Goal: Task Accomplishment & Management: Manage account settings

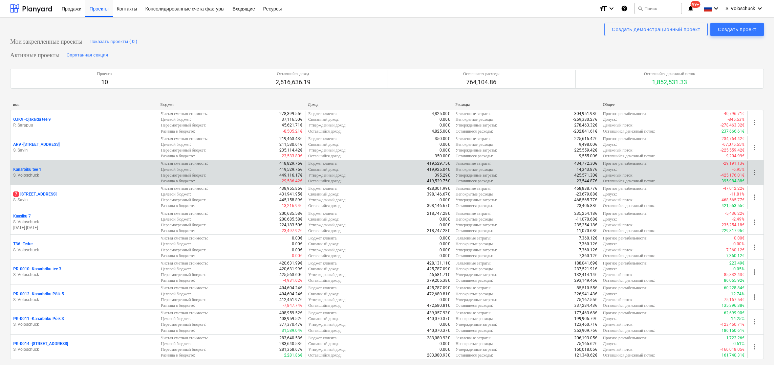
click at [45, 168] on div "Kanarbiku tee 1" at bounding box center [84, 170] width 142 height 6
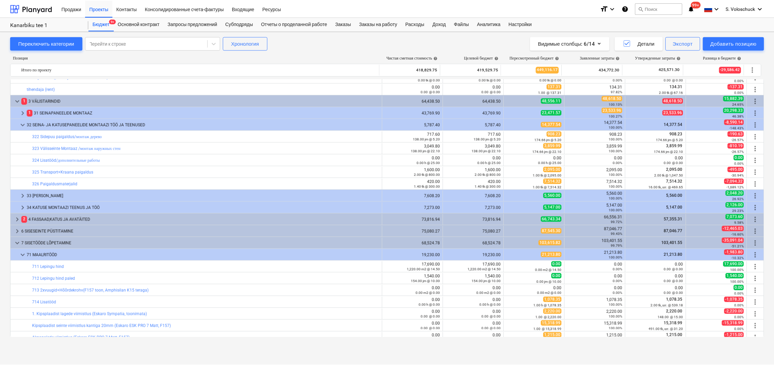
scroll to position [902, 0]
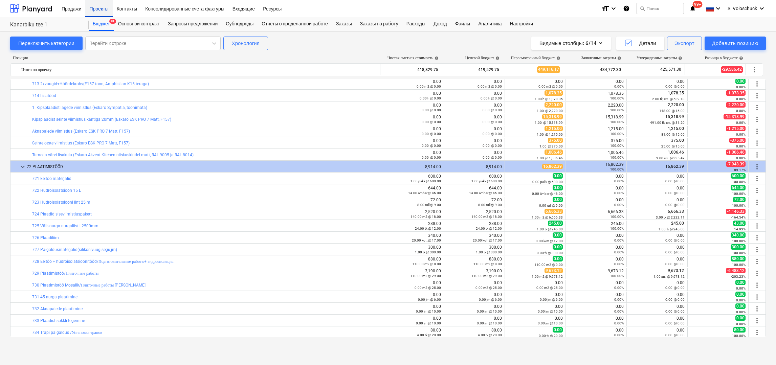
click at [102, 11] on div "Проекты" at bounding box center [98, 8] width 27 height 17
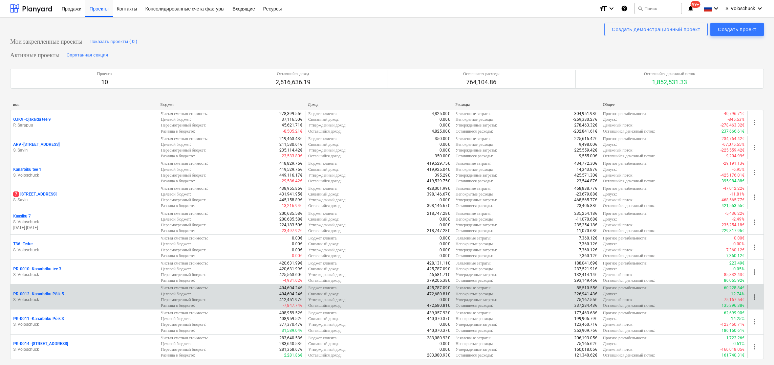
scroll to position [1, 0]
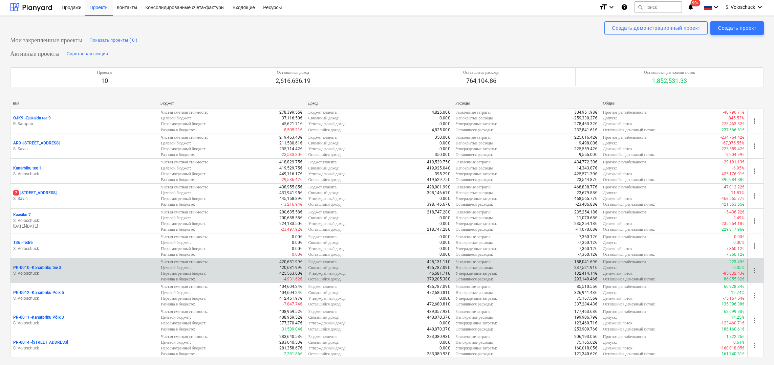
click at [53, 271] on p "S. Voloschuck" at bounding box center [84, 274] width 142 height 6
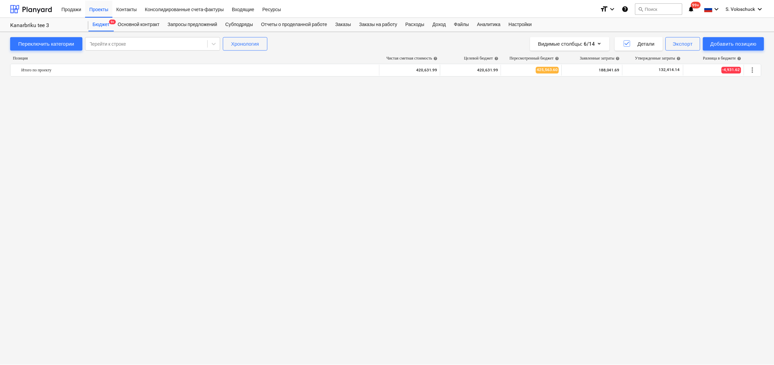
scroll to position [1352, 0]
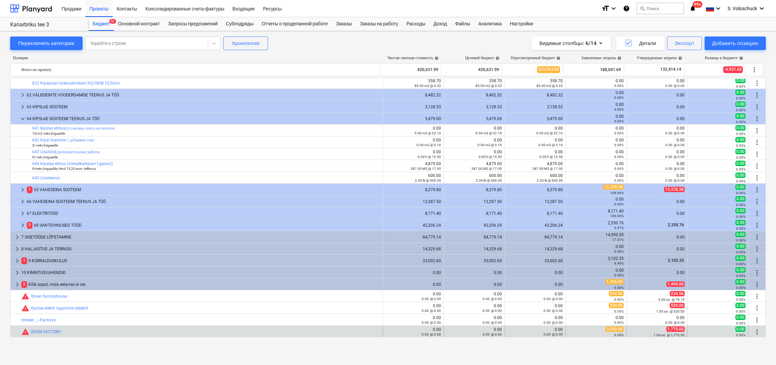
click at [601, 331] on div "3,550.00 0.00%" at bounding box center [596, 332] width 55 height 10
click at [39, 331] on link "SIVEN FACTORY-" at bounding box center [46, 332] width 31 height 5
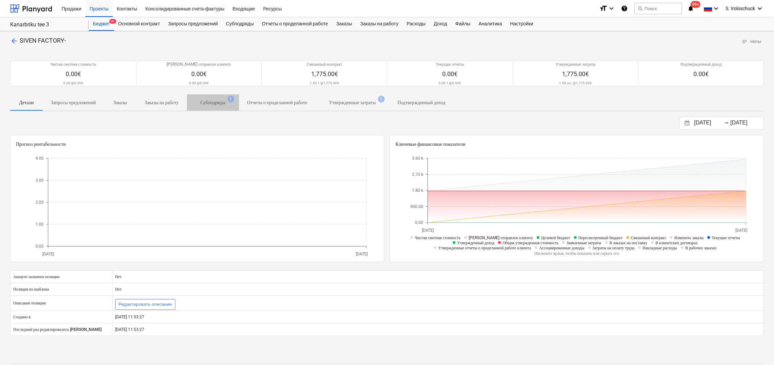
click at [225, 102] on p "Субподряды" at bounding box center [212, 102] width 25 height 7
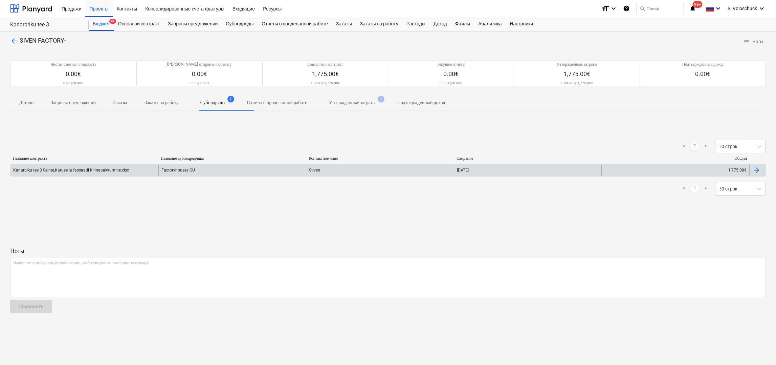
click at [251, 172] on div "Factoryhouses OÜ" at bounding box center [232, 170] width 148 height 11
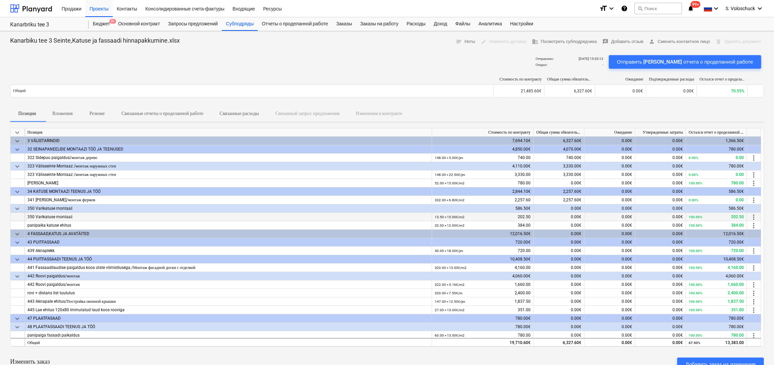
scroll to position [191, 0]
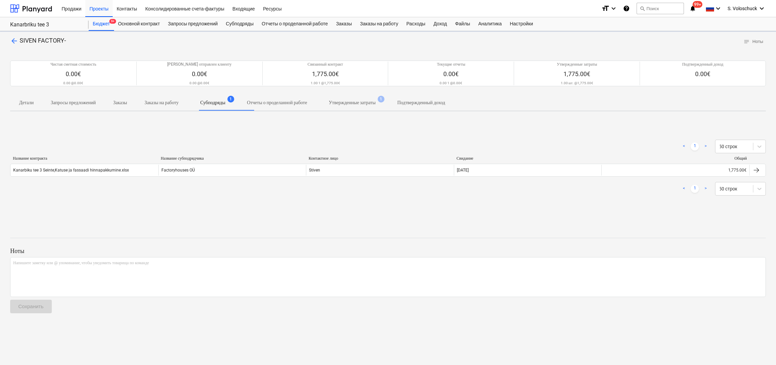
click at [375, 102] on p "Утвержденные затраты" at bounding box center [352, 102] width 47 height 7
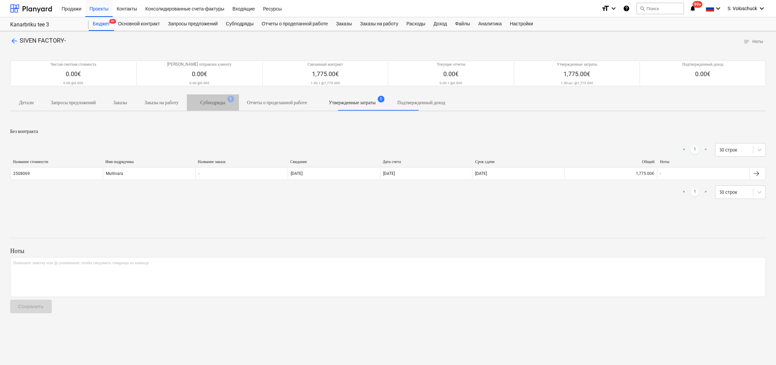
click at [225, 103] on p "Субподряды" at bounding box center [212, 102] width 25 height 7
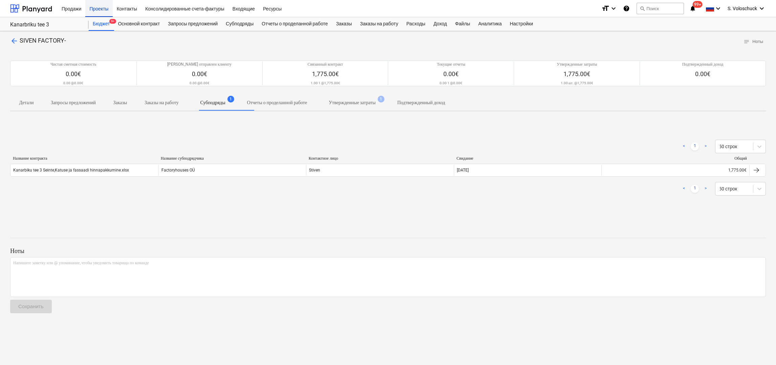
click at [98, 8] on div "Проекты" at bounding box center [98, 8] width 27 height 17
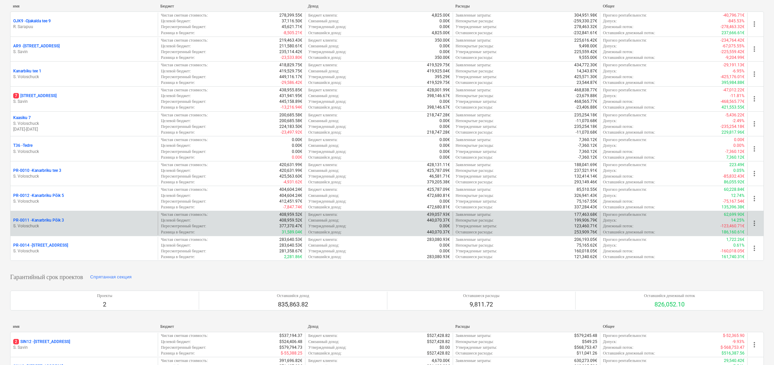
scroll to position [89, 0]
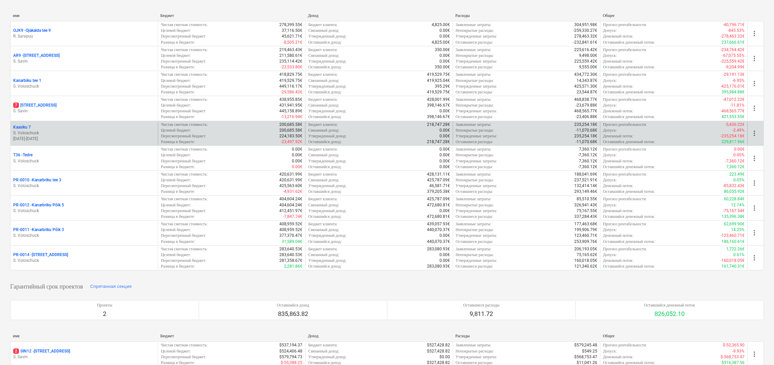
click at [79, 131] on p "S. Voloschuck" at bounding box center [84, 133] width 142 height 6
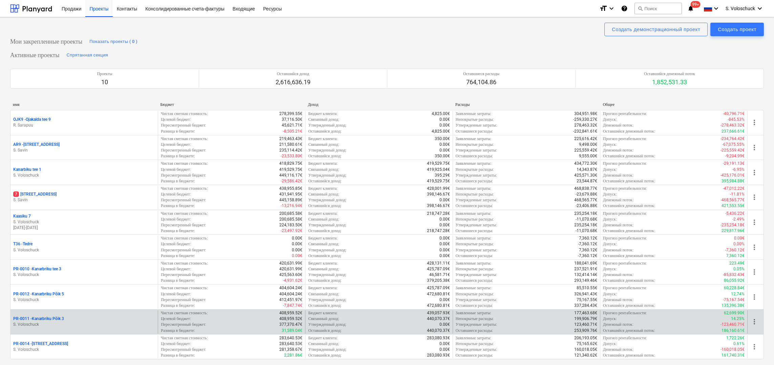
click at [59, 316] on p "PR-0011 - Kanarbriku Põik 3" at bounding box center [38, 319] width 51 height 6
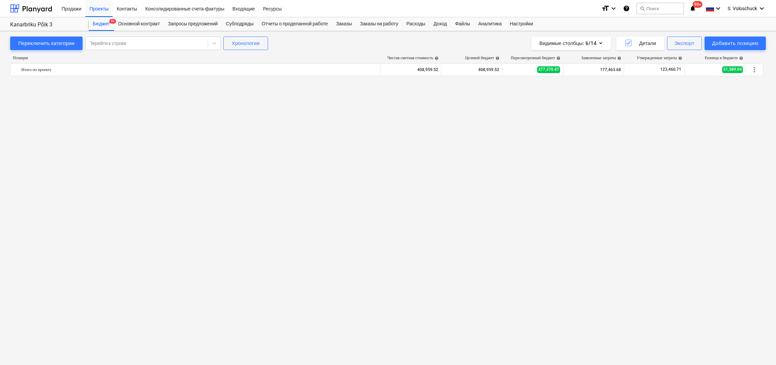
scroll to position [606, 0]
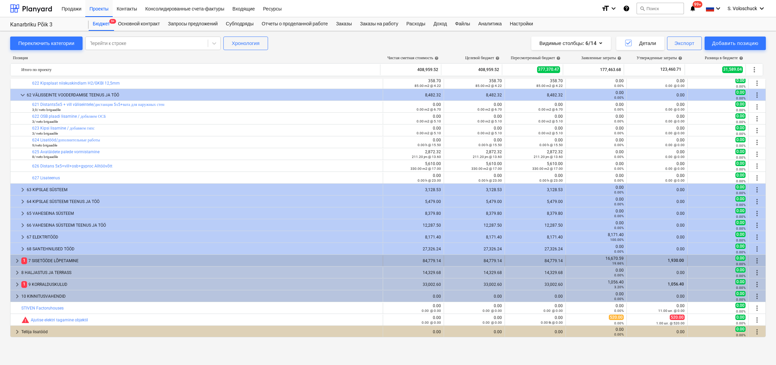
click at [13, 261] on span "keyboard_arrow_right" at bounding box center [17, 261] width 8 height 8
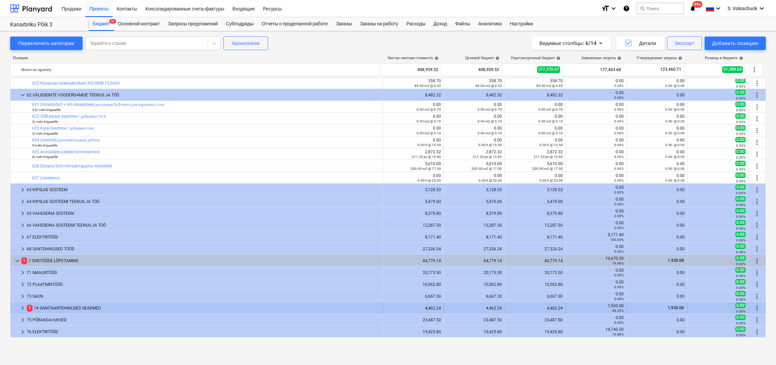
click at [23, 307] on span "keyboard_arrow_right" at bounding box center [23, 308] width 8 height 8
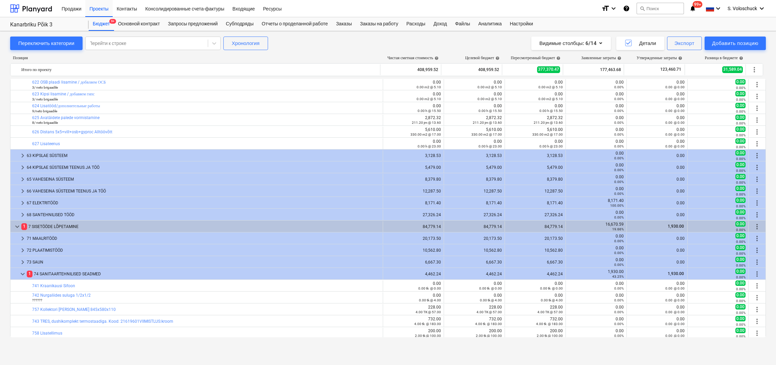
scroll to position [867, 0]
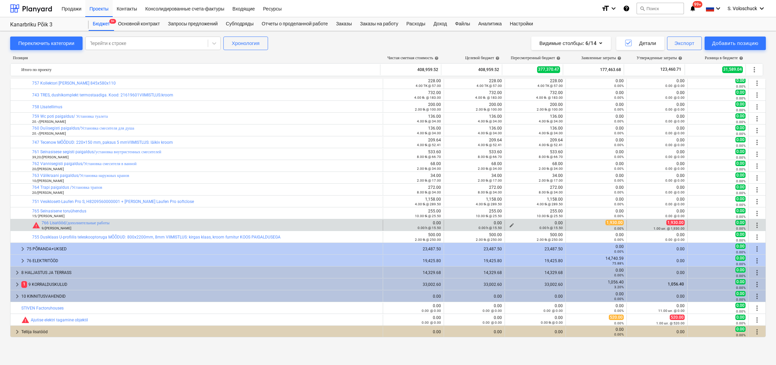
click at [509, 225] on span "edit" at bounding box center [511, 225] width 5 height 5
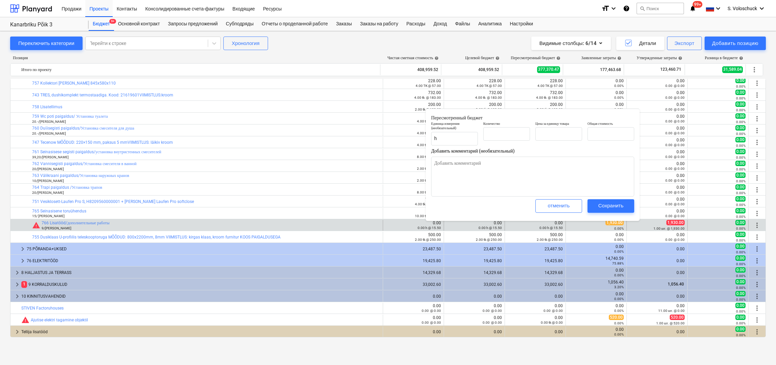
type input "0.00"
type input "15.50"
type input "0.00"
type textarea "x"
click at [494, 135] on input "text" at bounding box center [506, 134] width 47 height 14
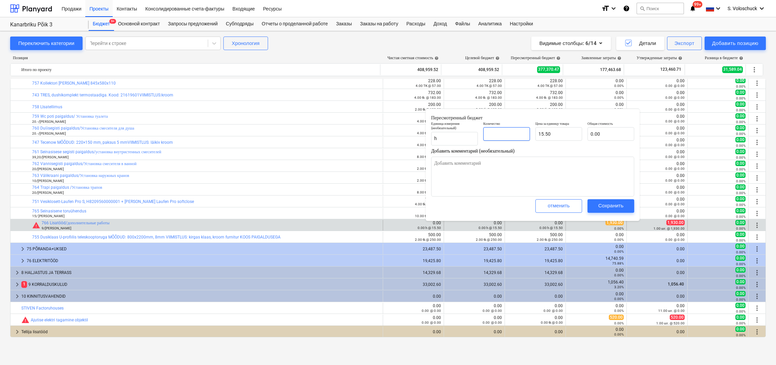
type input "1"
type textarea "x"
type input "15.50"
type input "1.00"
type input "15.5"
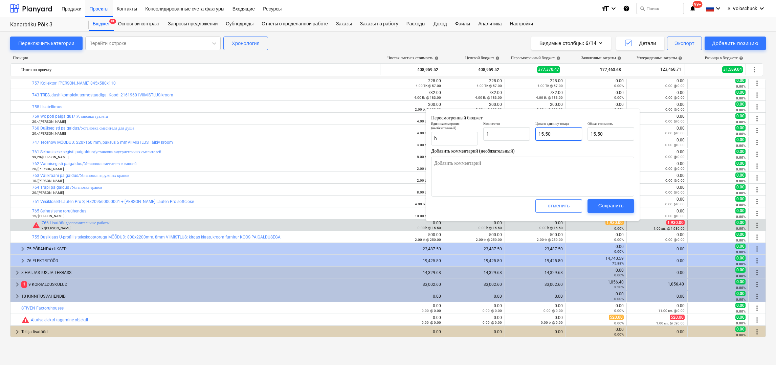
type textarea "x"
click at [562, 131] on input "15.5" at bounding box center [558, 134] width 47 height 14
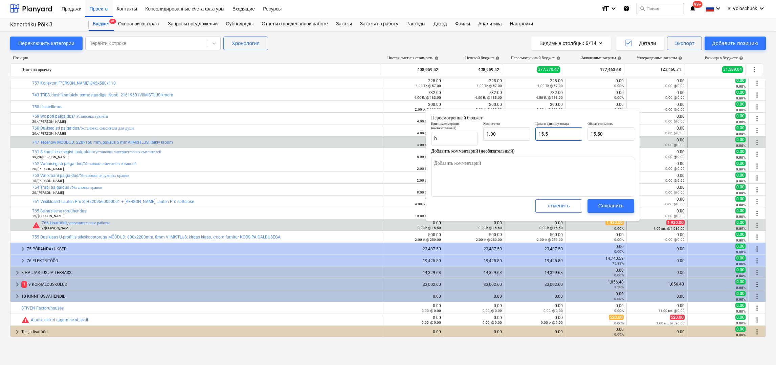
type input "15."
type textarea "x"
type input "15.00"
type input "15"
type textarea "x"
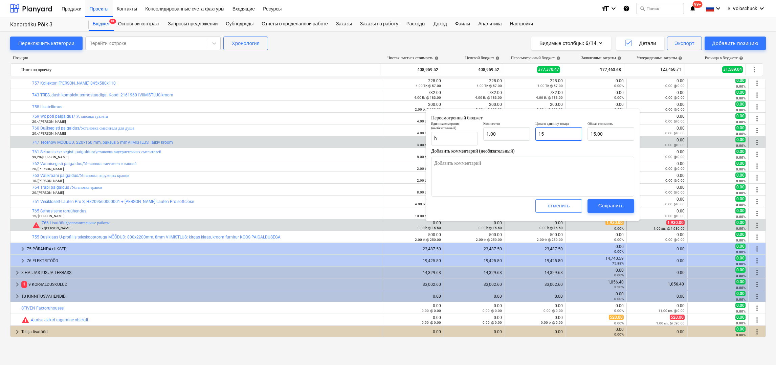
type input "1"
type textarea "x"
type input "1.00"
type textarea "x"
type input "0.00"
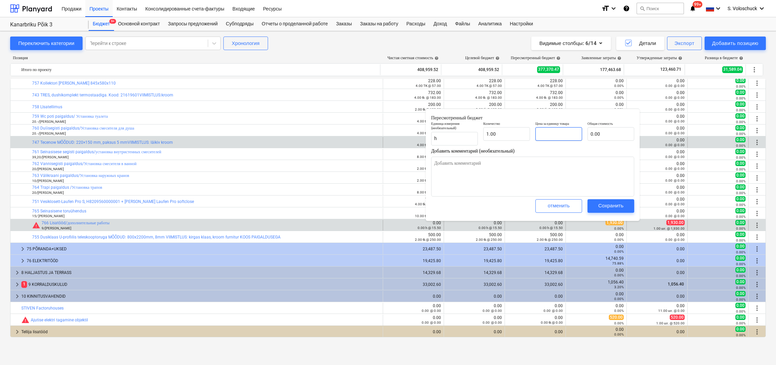
type input "1"
type textarea "x"
type input "1.00"
type input "19"
type textarea "x"
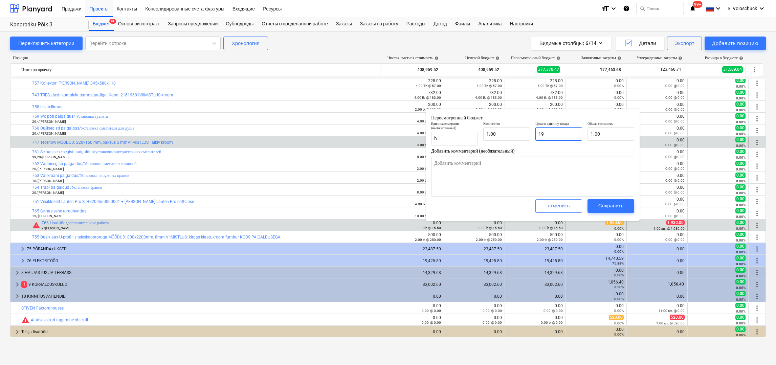
type input "19.00"
type input "193"
type textarea "x"
type input "193.00"
type input "1930"
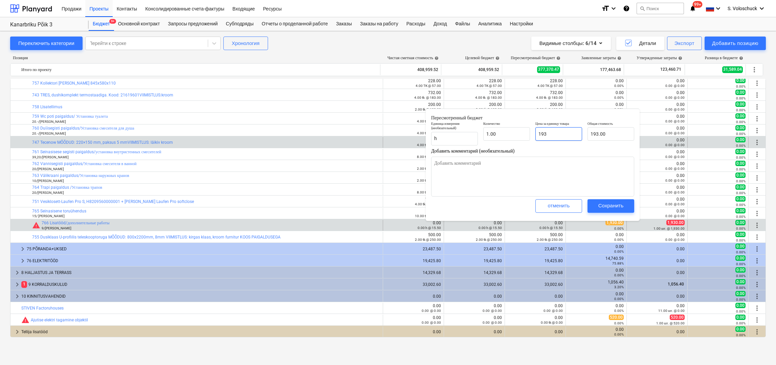
type textarea "x"
type input "1,930.00"
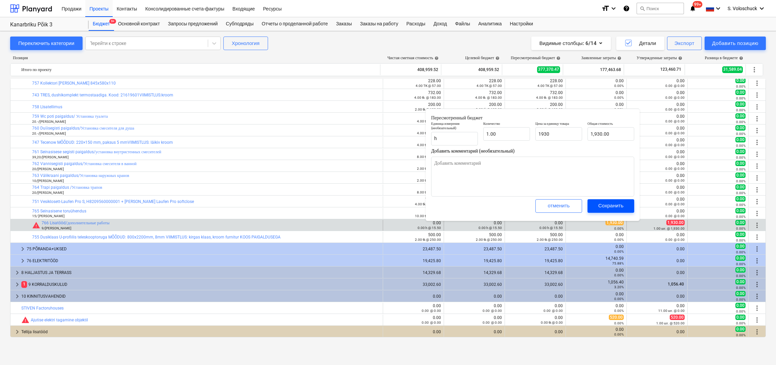
type input "1,930.00"
click at [602, 209] on div "Сохранить" at bounding box center [610, 205] width 25 height 9
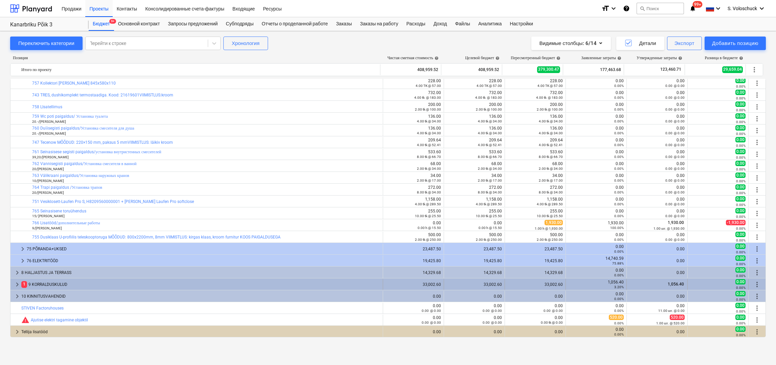
click at [18, 282] on span "keyboard_arrow_right" at bounding box center [17, 285] width 8 height 8
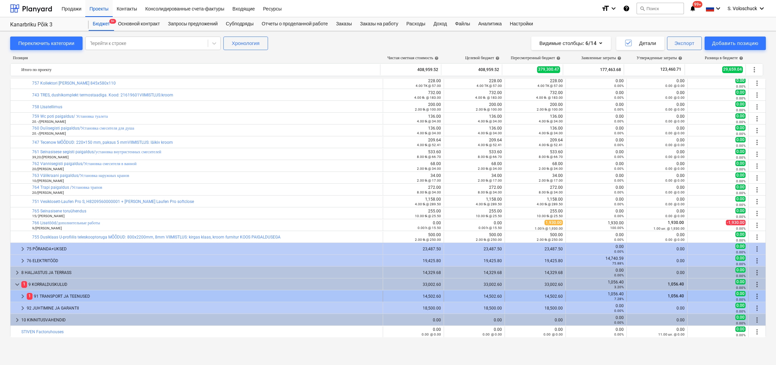
click at [22, 295] on span "keyboard_arrow_right" at bounding box center [23, 296] width 8 height 8
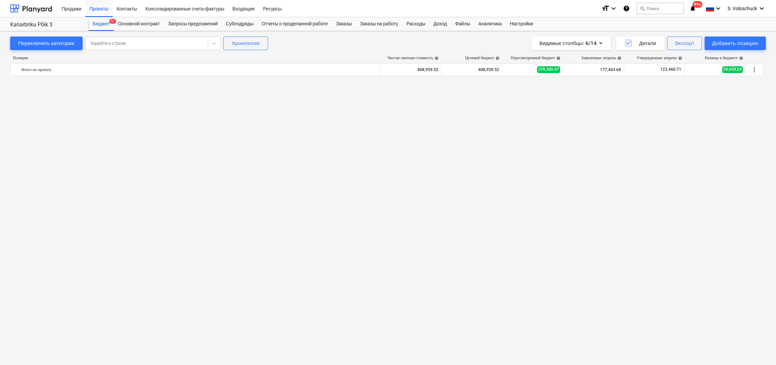
scroll to position [0, 0]
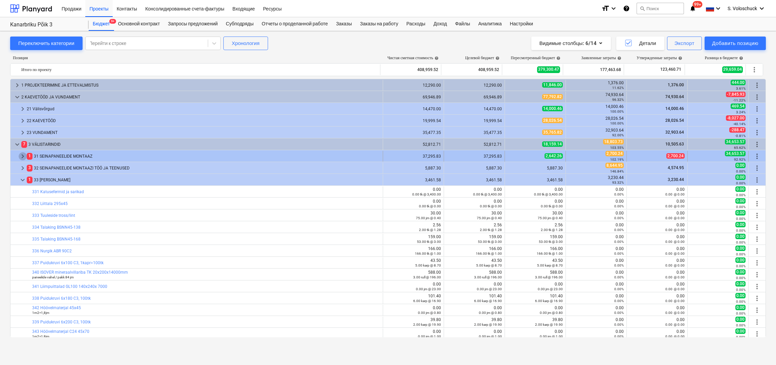
click at [20, 154] on span "keyboard_arrow_right" at bounding box center [23, 156] width 8 height 8
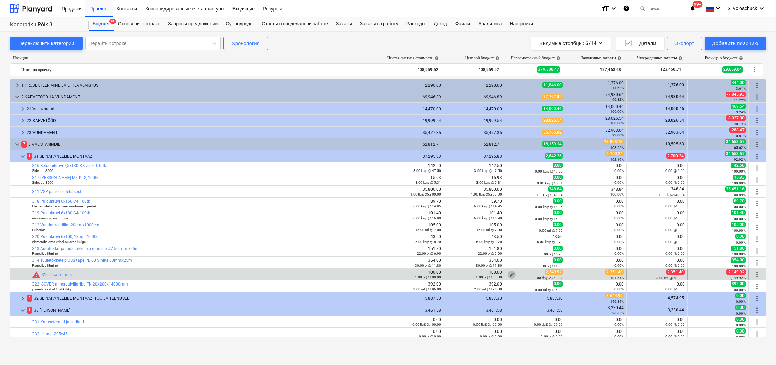
click at [509, 274] on span "edit" at bounding box center [511, 274] width 5 height 5
type textarea "x"
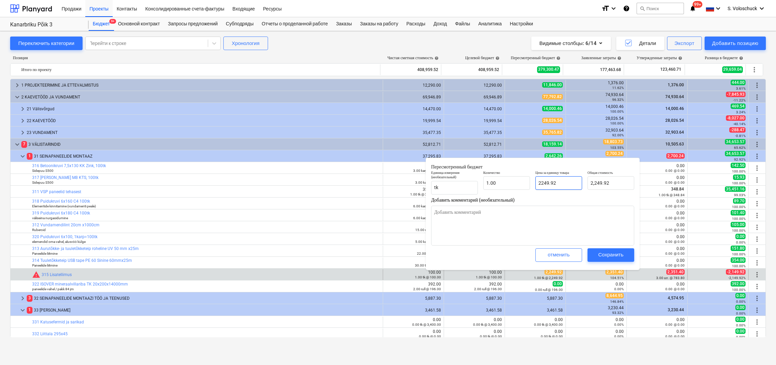
type input "2249.92"
click at [559, 184] on input "2249.92" at bounding box center [558, 183] width 47 height 14
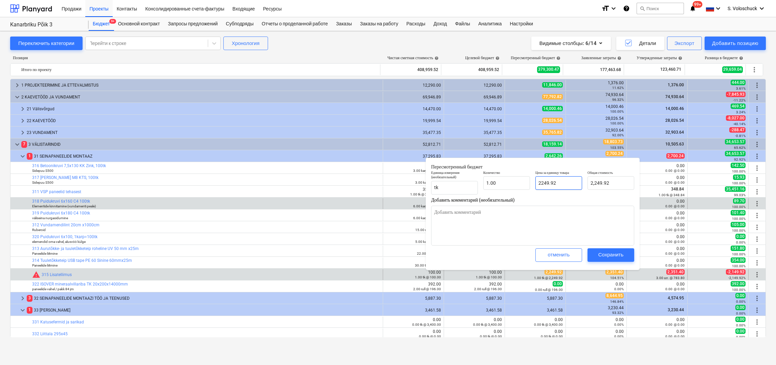
type textarea "x"
type input "2249.9"
type input "2,249.90"
type textarea "x"
type input "2249."
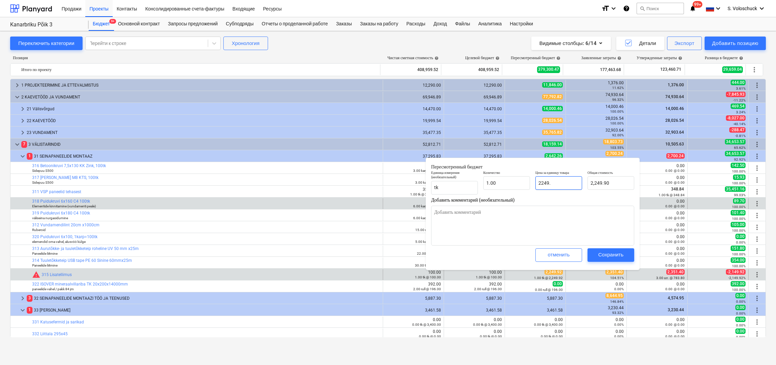
type input "2,249.00"
type textarea "x"
type input "2249"
type textarea "x"
type input "224"
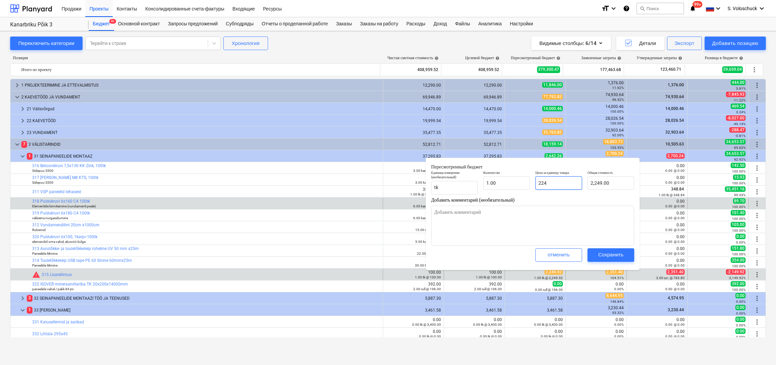
type input "224.00"
type textarea "x"
type input "22"
type input "22.00"
type textarea "x"
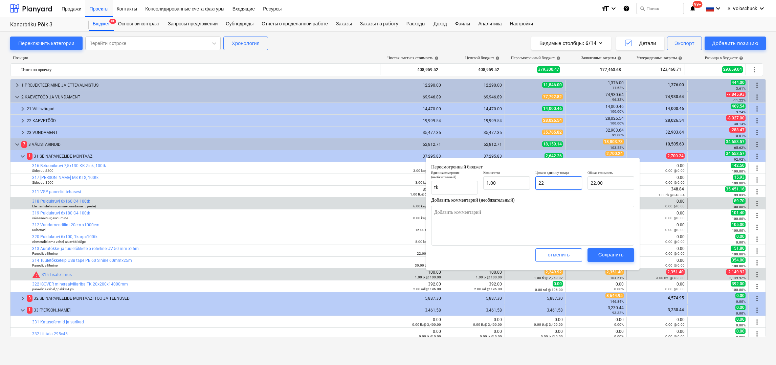
type input "2"
type input "2.00"
type textarea "x"
type input "23"
type input "23.00"
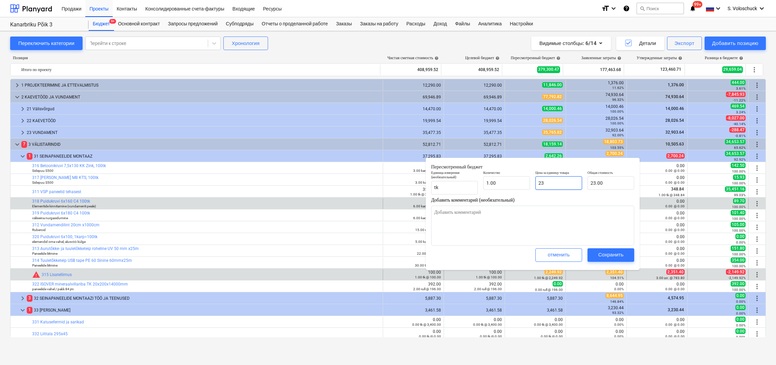
type textarea "x"
type input "235"
type input "235.00"
type textarea "x"
type input "2351"
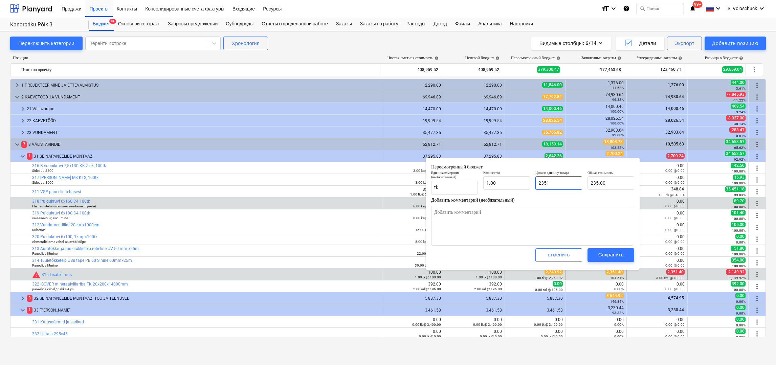
type input "2,351.00"
type textarea "x"
type input "2351."
type textarea "x"
type input "2351.4"
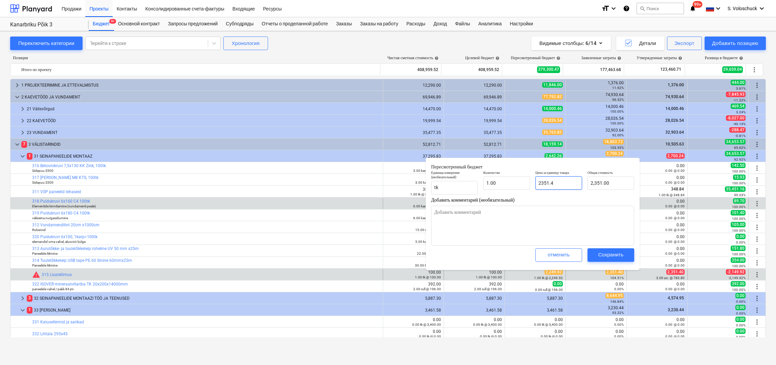
type input "2,351.40"
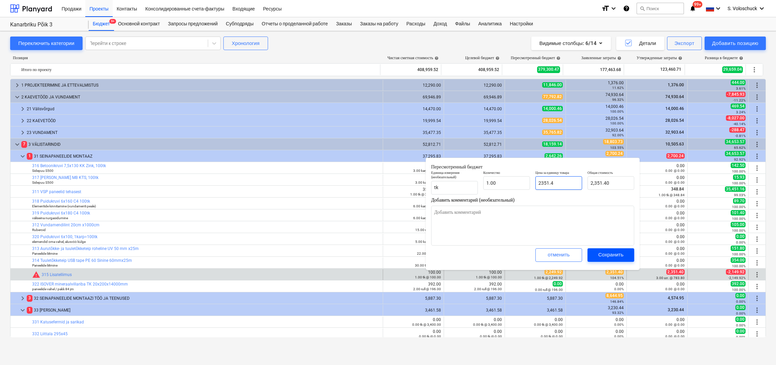
type input "2351.4"
type textarea "x"
type input "2,351.40"
click at [599, 253] on div "Сохранить" at bounding box center [610, 254] width 25 height 9
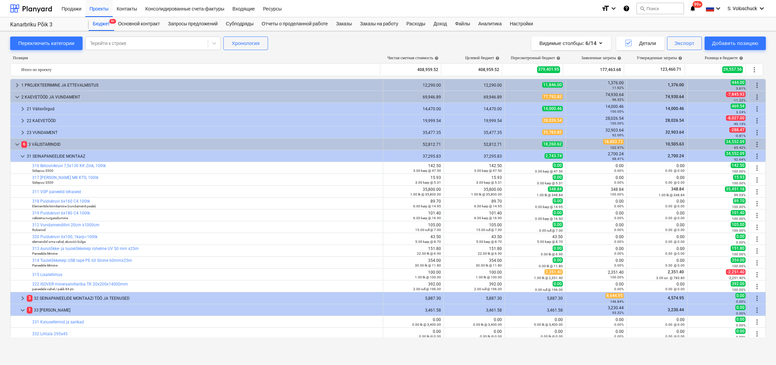
type textarea "x"
type input "1.00"
type input "2,351.40"
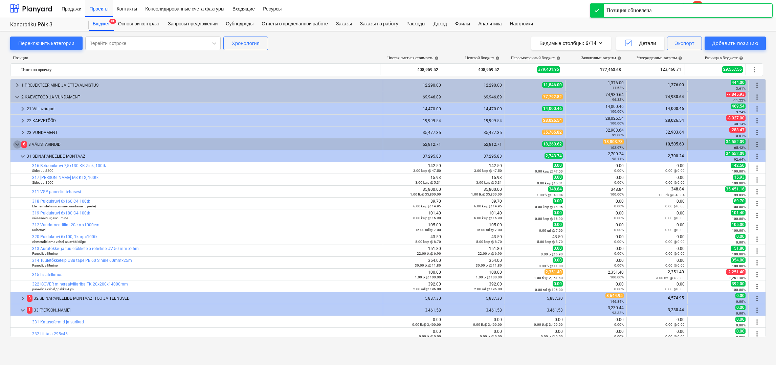
click at [17, 144] on span "keyboard_arrow_down" at bounding box center [17, 144] width 8 height 8
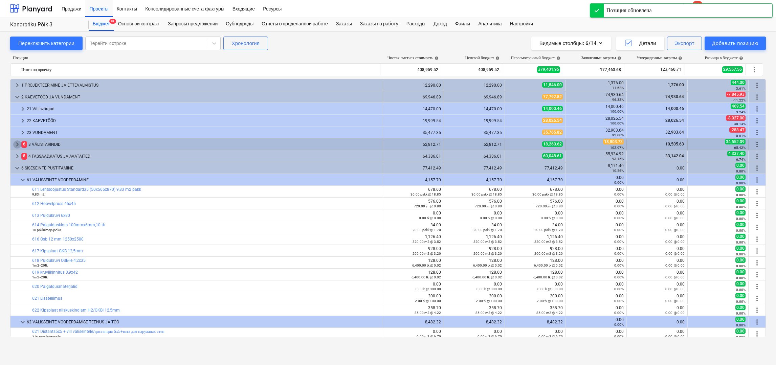
click at [20, 143] on span "keyboard_arrow_right" at bounding box center [17, 144] width 8 height 8
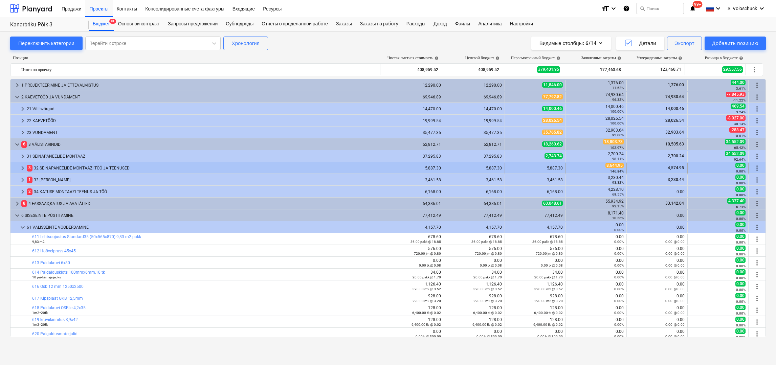
click at [24, 165] on span "keyboard_arrow_right" at bounding box center [23, 168] width 8 height 8
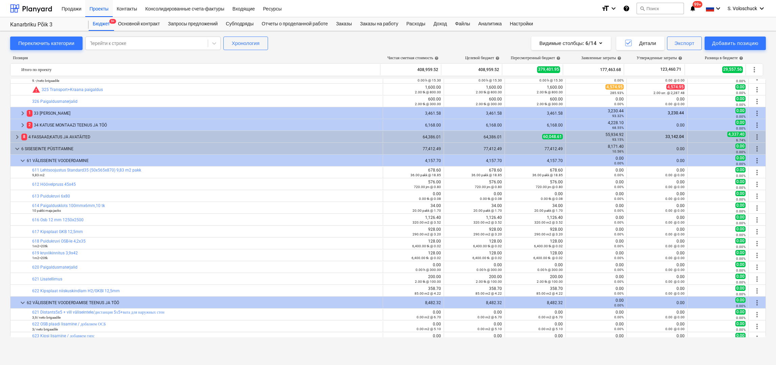
scroll to position [120, 0]
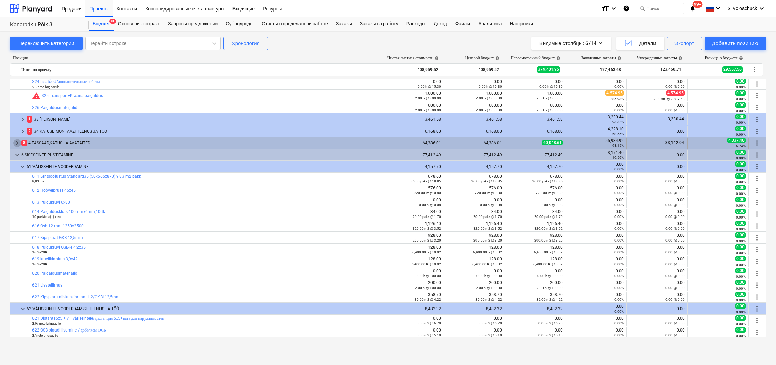
click at [19, 142] on span "keyboard_arrow_right" at bounding box center [17, 143] width 8 height 8
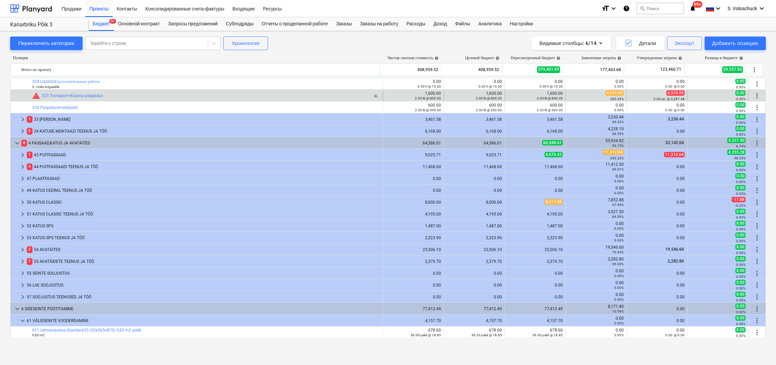
click at [125, 95] on div "bar_chart warning 325 Transport+Kraana paigaldus" at bounding box center [206, 96] width 348 height 8
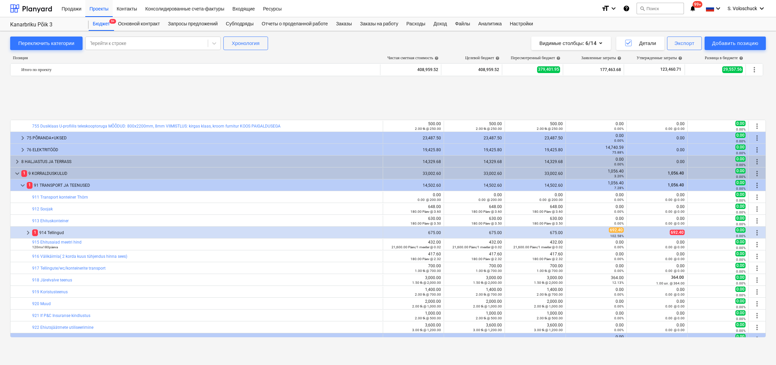
scroll to position [914, 0]
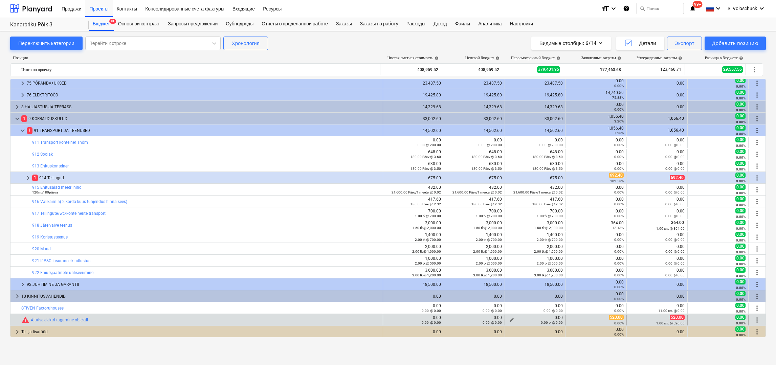
click at [509, 319] on span "edit" at bounding box center [511, 319] width 5 height 5
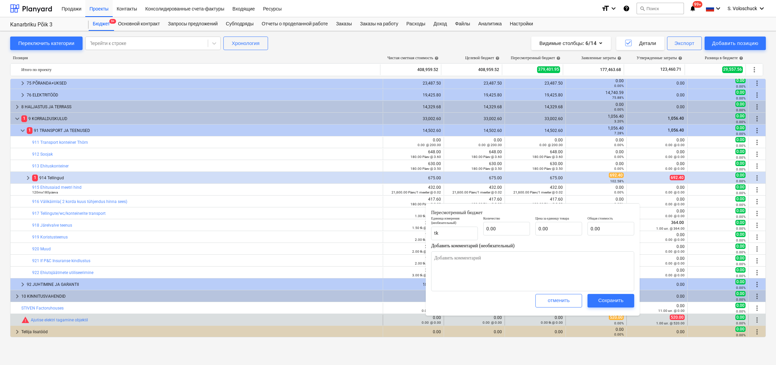
type textarea "x"
click at [508, 226] on input "text" at bounding box center [506, 229] width 47 height 14
type textarea "x"
type input "1"
type textarea "x"
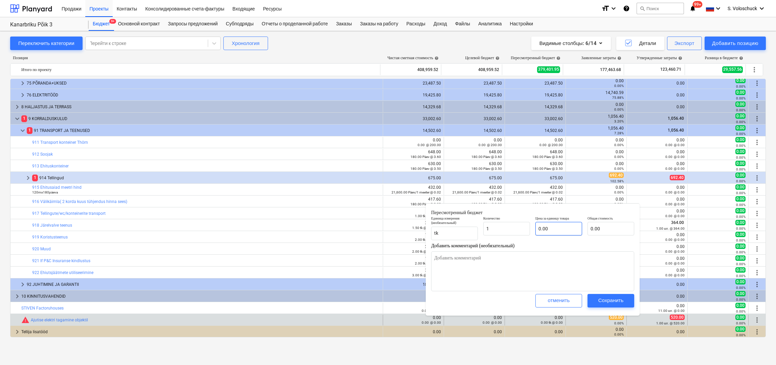
type input "1.00"
click at [577, 231] on input "text" at bounding box center [558, 229] width 47 height 14
type textarea "x"
type input "0.00"
click at [600, 233] on input "text" at bounding box center [611, 229] width 47 height 14
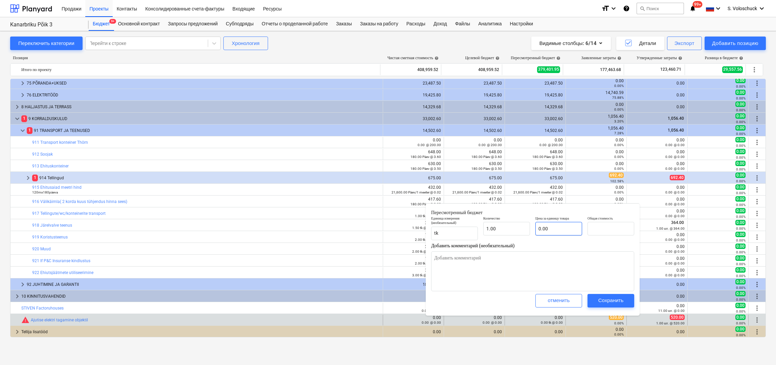
type textarea "x"
type input "0.00"
click at [541, 229] on input "text" at bounding box center [558, 229] width 47 height 14
type textarea "x"
type input "5"
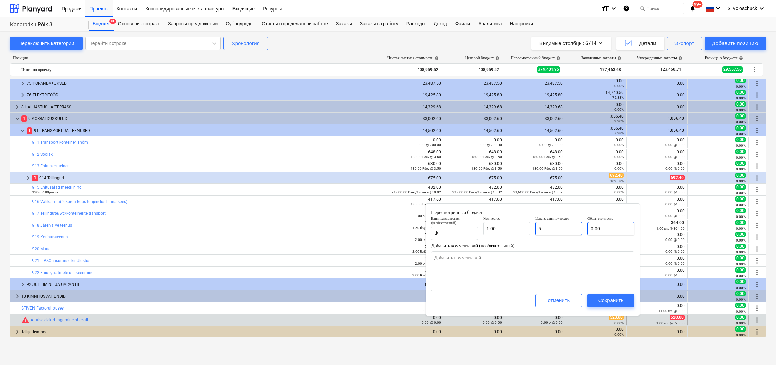
type input "5.00"
type textarea "x"
type input "52"
type input "52.00"
type textarea "x"
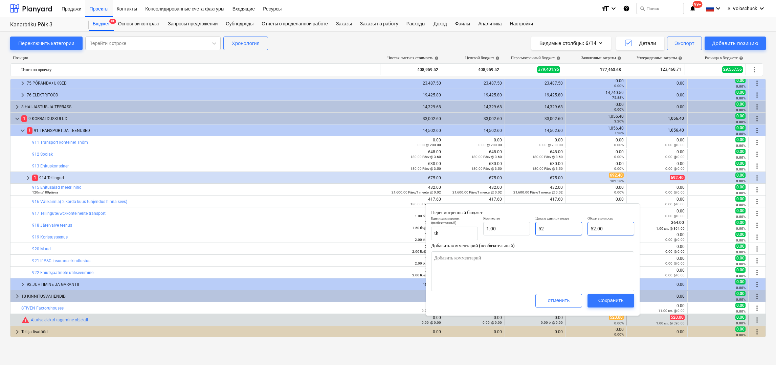
type input "520"
type input "520.00"
type input "520"
type textarea "x"
type input "520.00"
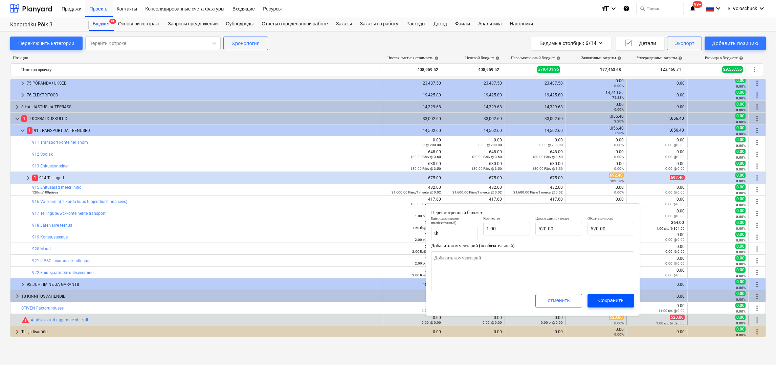
click at [621, 301] on div "Сохранить" at bounding box center [610, 300] width 25 height 9
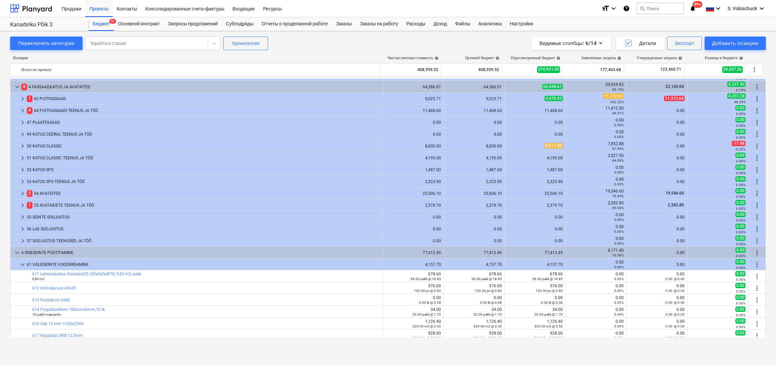
scroll to position [0, 0]
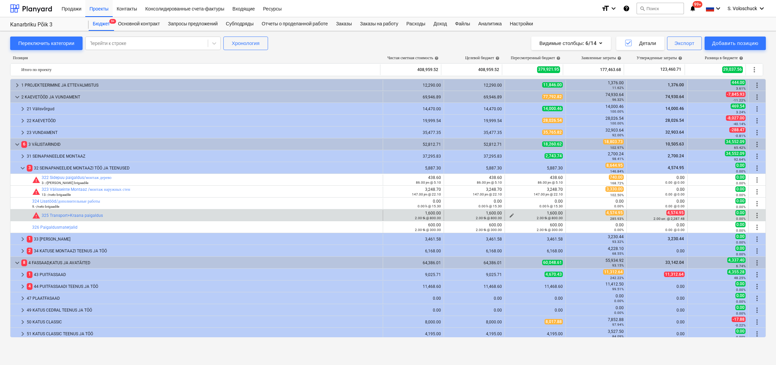
click at [509, 214] on span "edit" at bounding box center [511, 215] width 5 height 5
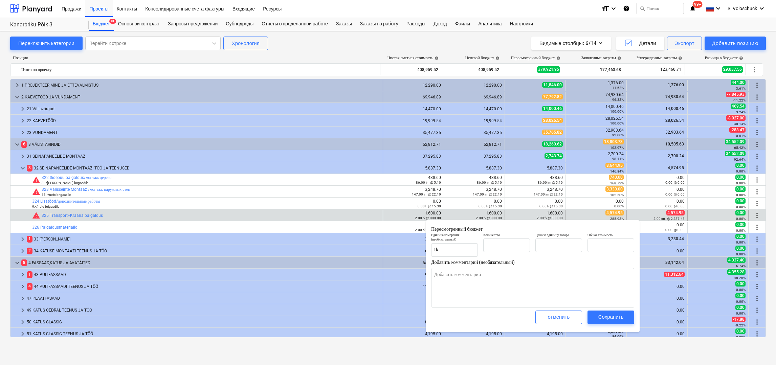
type textarea "x"
type input "2.00"
type input "800.00"
type input "1,600.00"
type input "2"
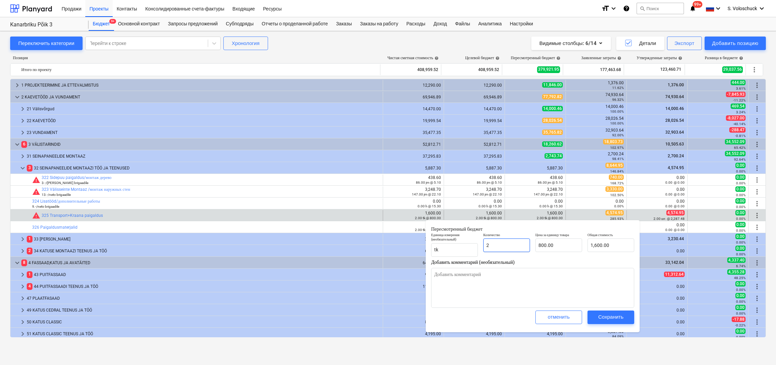
click at [511, 247] on input "2" at bounding box center [506, 246] width 47 height 14
type textarea "x"
type input "0.00"
type textarea "x"
type input "1"
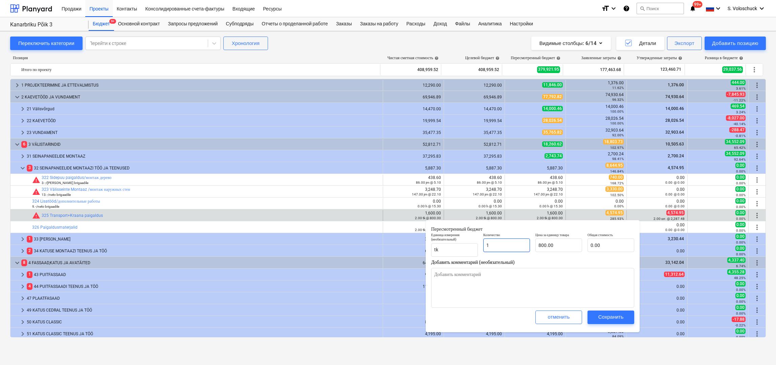
type input "800.00"
type input "1"
type textarea "x"
type input "1.00"
type input "800"
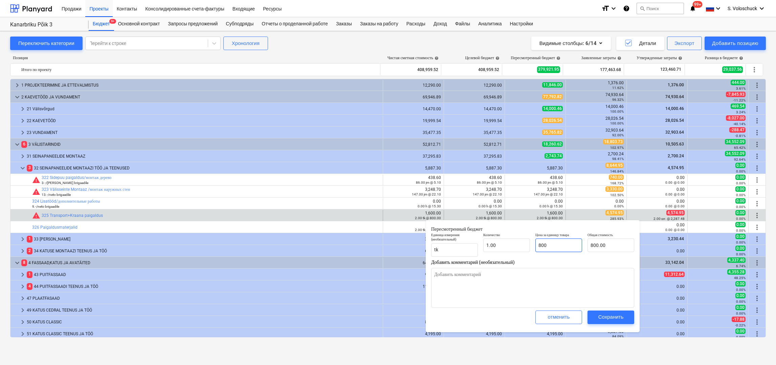
click at [554, 246] on input "800" at bounding box center [558, 246] width 47 height 14
type textarea "x"
type input "80"
type input "80.00"
type textarea "x"
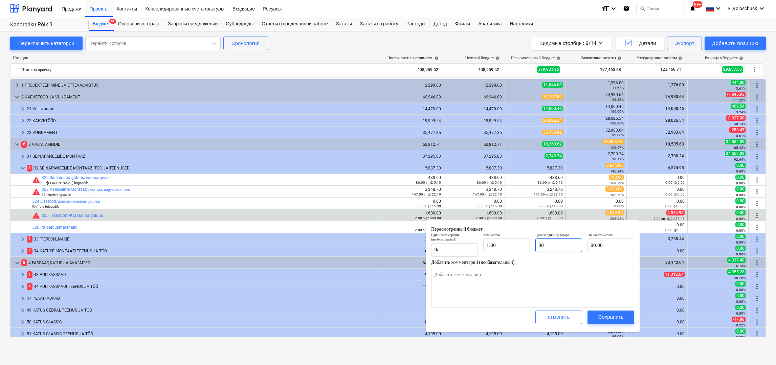
type input "8"
type input "8.00"
type textarea "x"
type input "0.00"
type textarea "x"
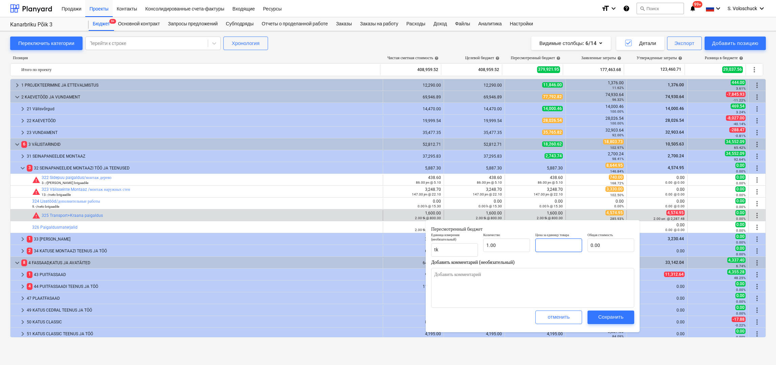
type input "4"
type input "4.00"
type textarea "x"
type input "45"
type input "45.00"
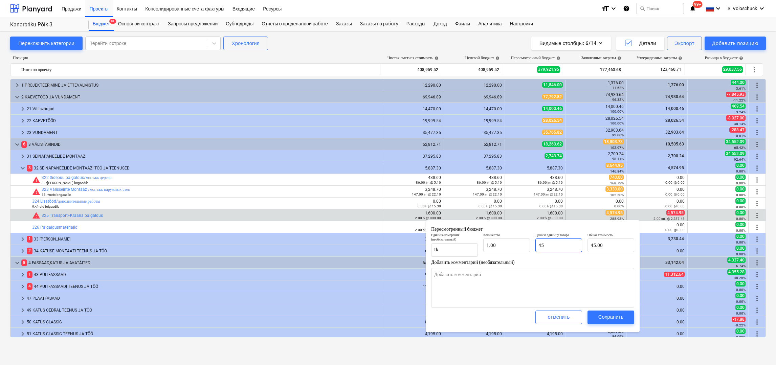
type textarea "x"
type input "457"
type input "457.00"
type textarea "x"
type input "4574"
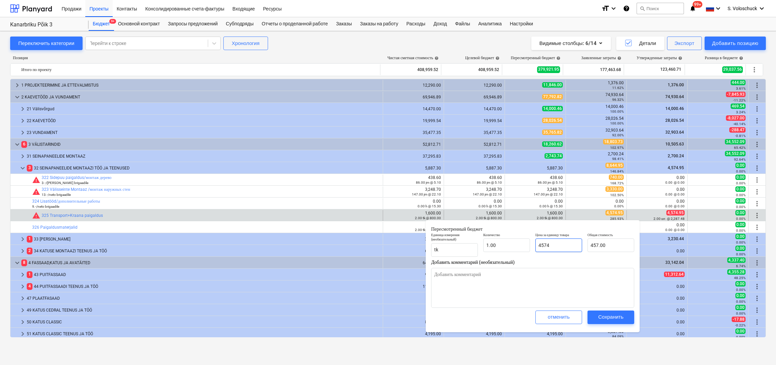
type input "4,574.00"
type textarea "x"
type input "4574."
type textarea "x"
type input "4574.9"
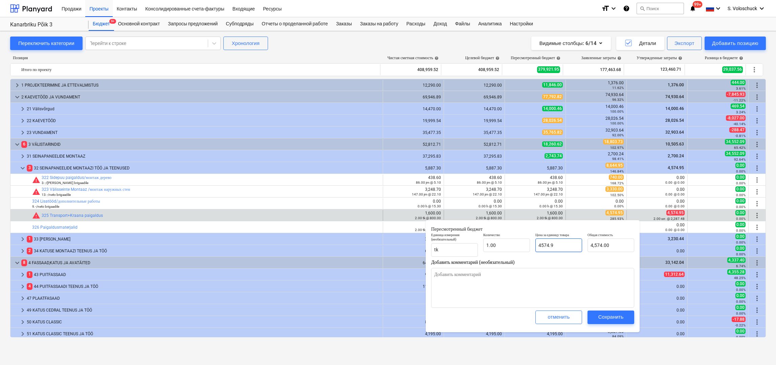
type input "4,574.90"
type textarea "x"
type input "4574.95"
type input "4,574.95"
type input "4574.95"
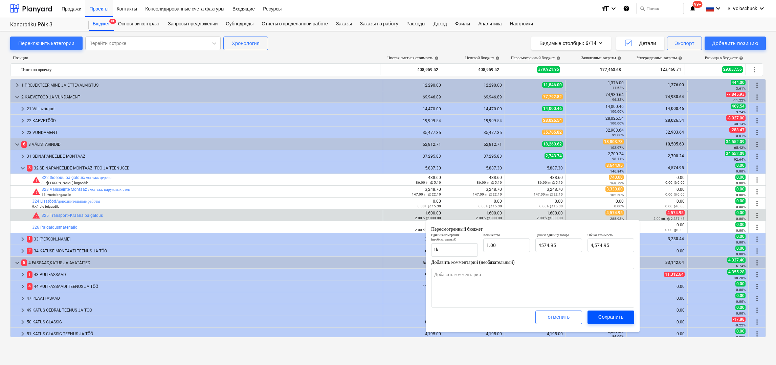
type textarea "x"
type input "4,574.95"
click at [611, 323] on button "Сохранить" at bounding box center [611, 318] width 47 height 14
type textarea "x"
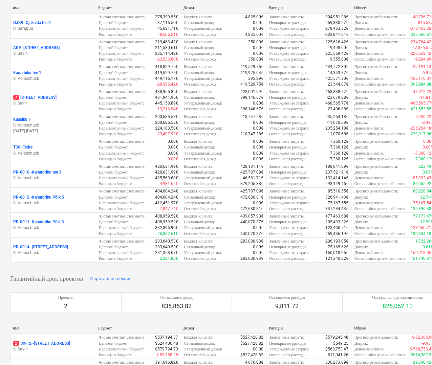
scroll to position [98, 0]
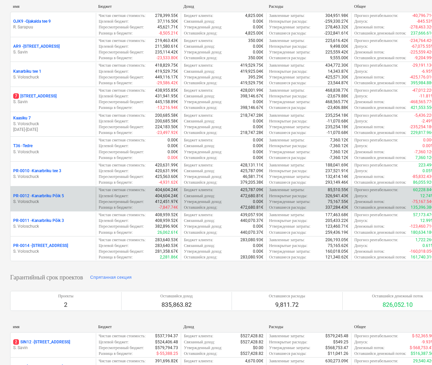
click at [79, 205] on p "S. Voloschuck" at bounding box center [53, 202] width 80 height 6
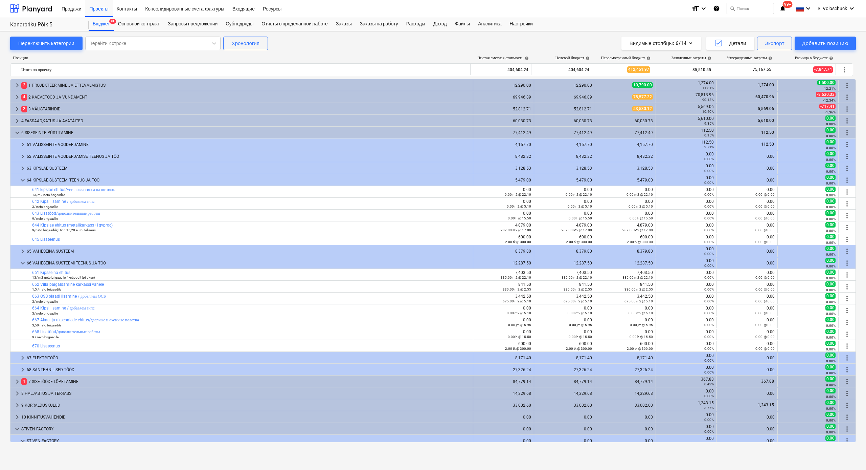
scroll to position [1, 0]
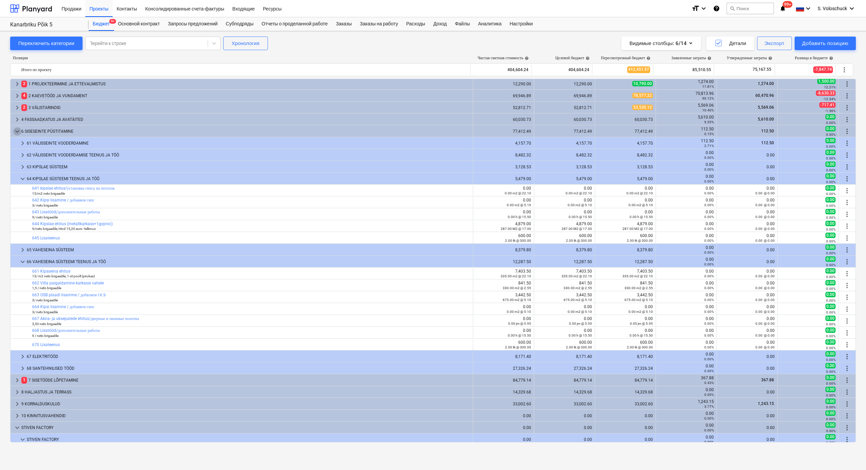
click at [16, 132] on span "keyboard_arrow_down" at bounding box center [17, 131] width 8 height 8
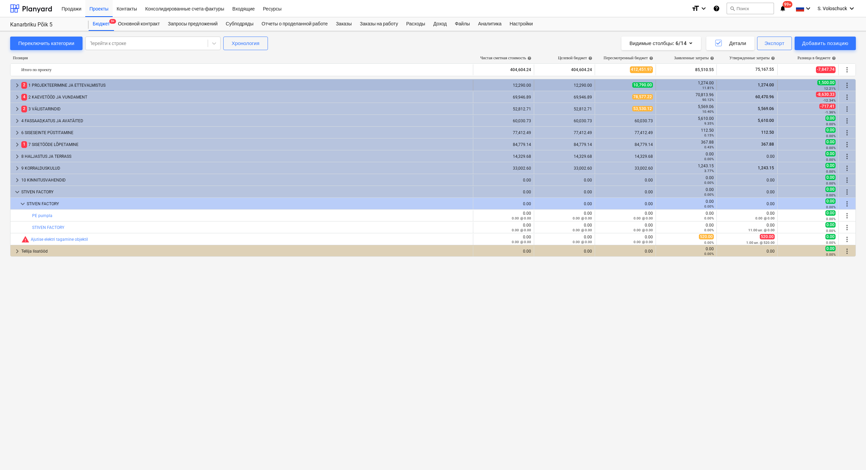
click at [14, 86] on span "keyboard_arrow_right" at bounding box center [17, 85] width 8 height 8
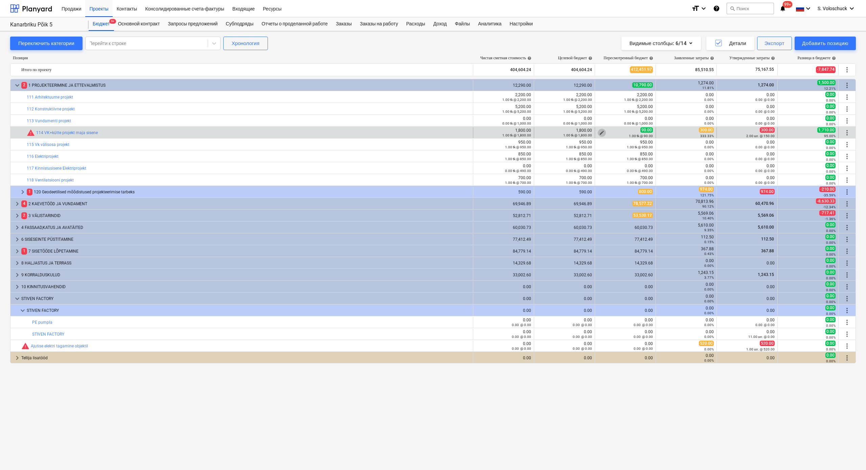
click at [434, 132] on span "edit" at bounding box center [601, 132] width 5 height 5
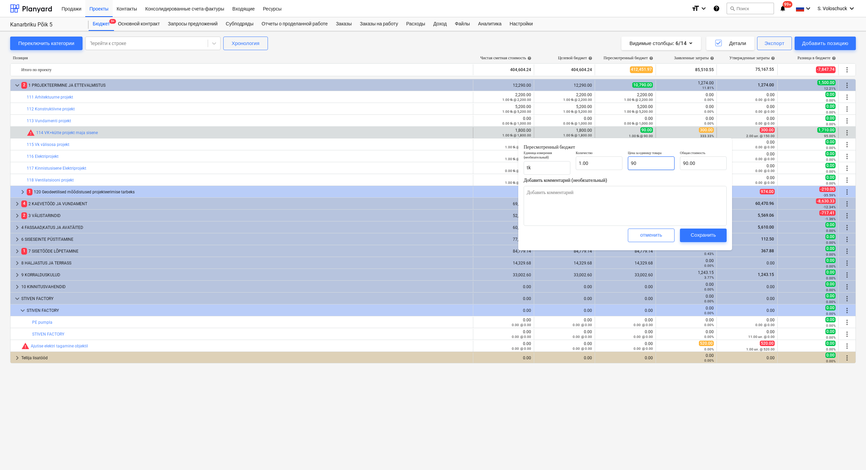
click at [434, 163] on input "90" at bounding box center [651, 163] width 47 height 14
type input "9"
type textarea "x"
type input "9.00"
type textarea "x"
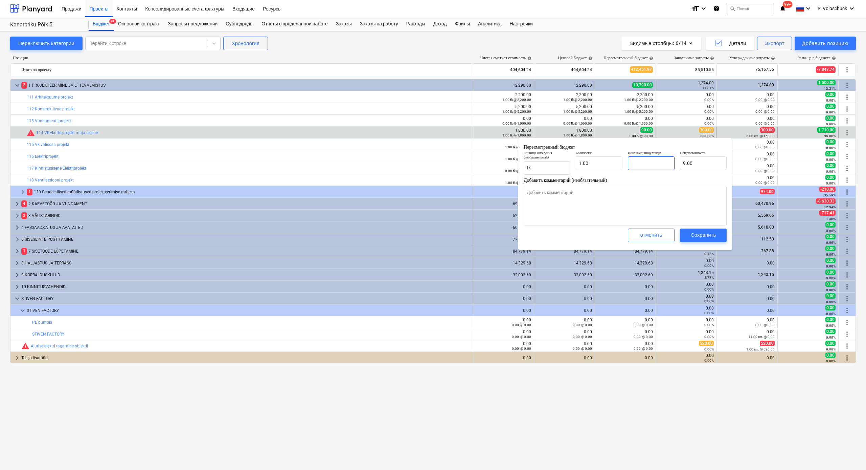
type input "0.00"
type input "3"
type textarea "x"
type input "3.00"
type input "30"
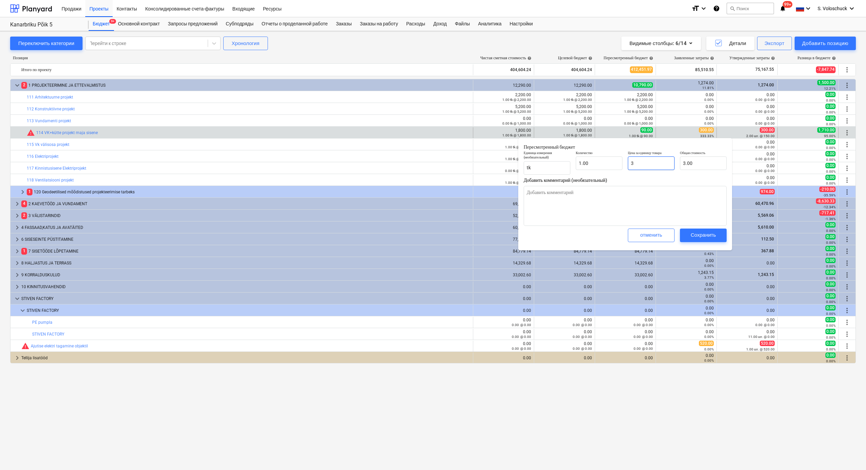
type textarea "x"
type input "30.00"
type input "300"
type textarea "x"
type input "300.00"
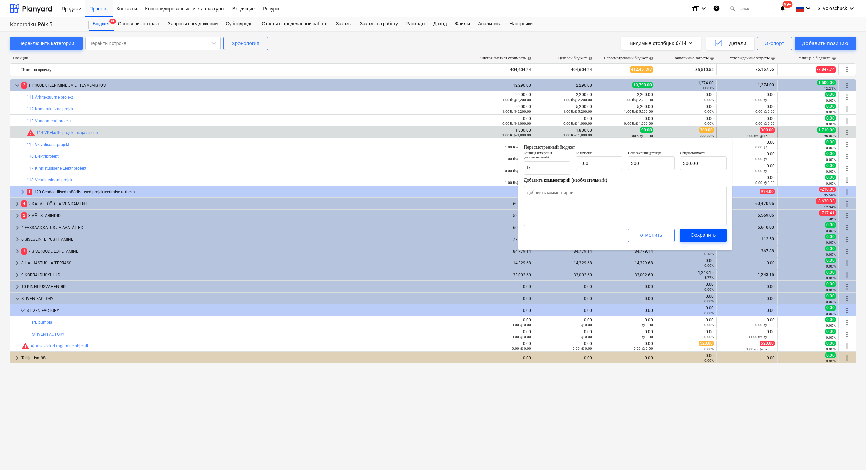
type input "300.00"
click at [434, 236] on div "Сохранить" at bounding box center [703, 234] width 25 height 9
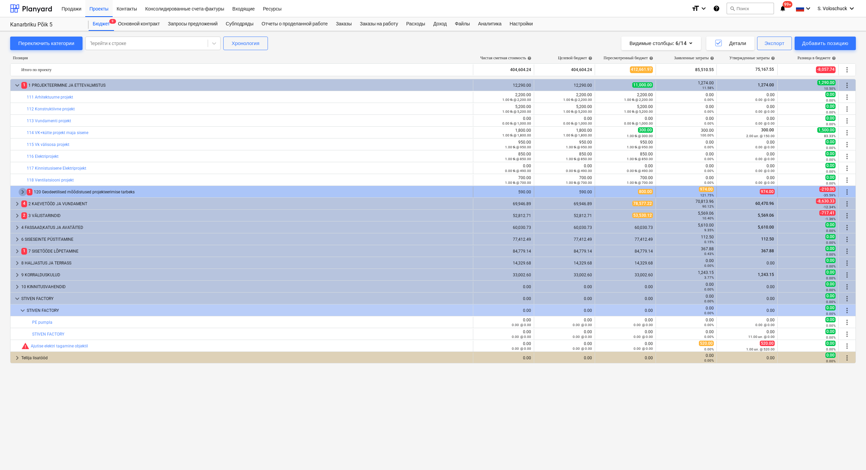
click at [20, 190] on span "keyboard_arrow_right" at bounding box center [23, 192] width 8 height 8
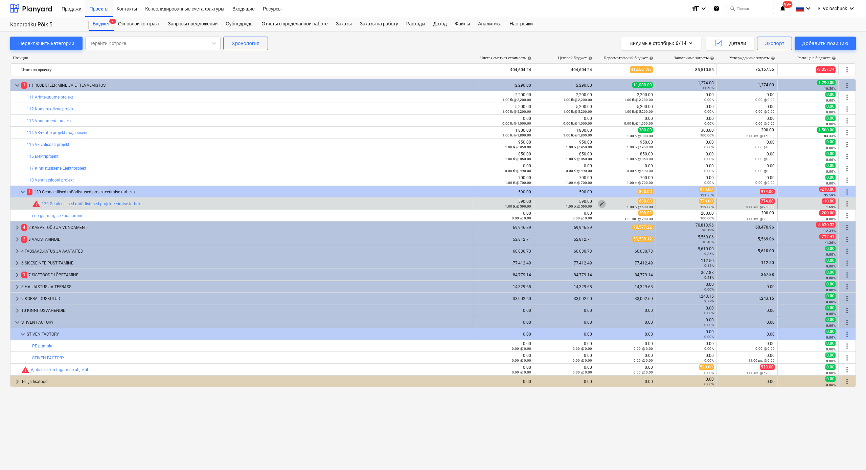
click at [434, 201] on span "edit" at bounding box center [601, 203] width 5 height 5
type textarea "x"
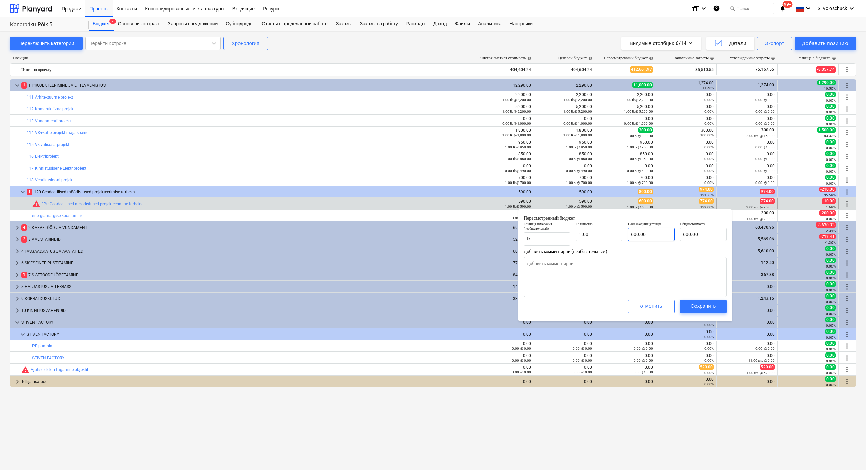
type input "600"
click at [434, 234] on input "600" at bounding box center [651, 234] width 47 height 14
type textarea "x"
type input "60"
type input "60.00"
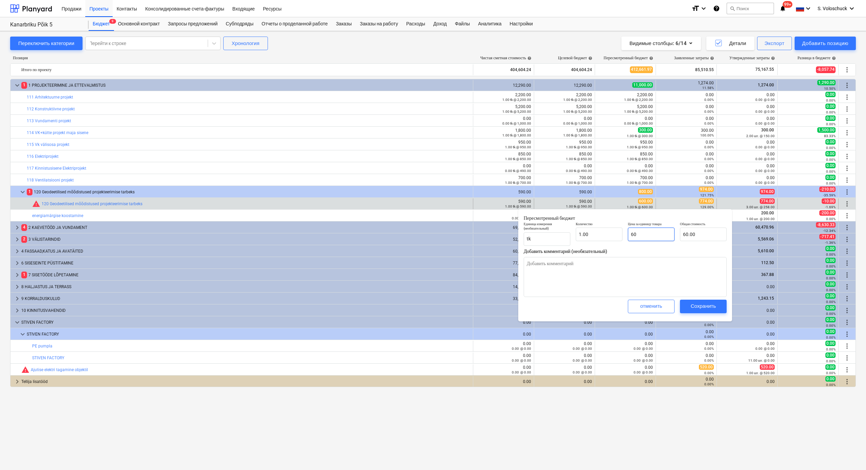
type textarea "x"
type input "6"
type input "6.00"
type textarea "x"
type input "0.00"
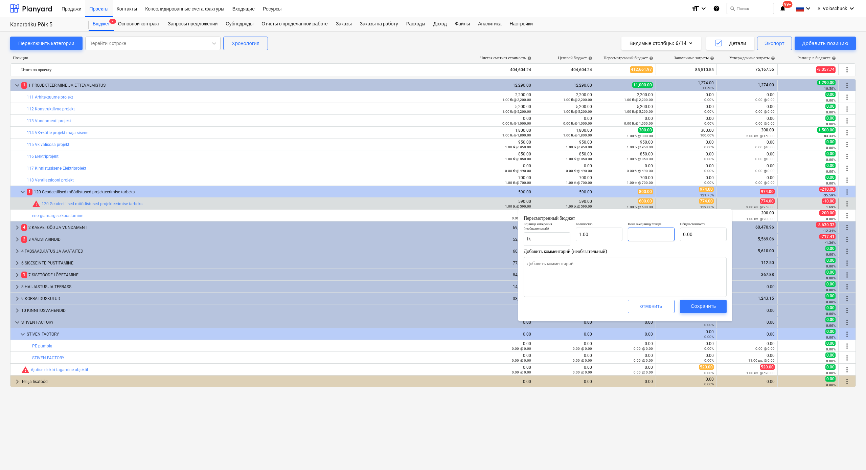
type textarea "x"
type input "7"
type input "7.00"
type textarea "x"
type input "77"
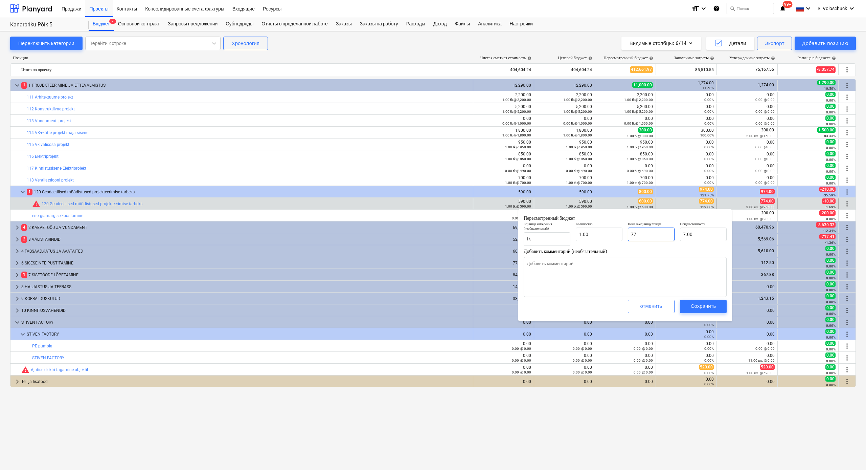
type input "77.00"
type textarea "x"
type input "774"
type input "774.00"
type input "774"
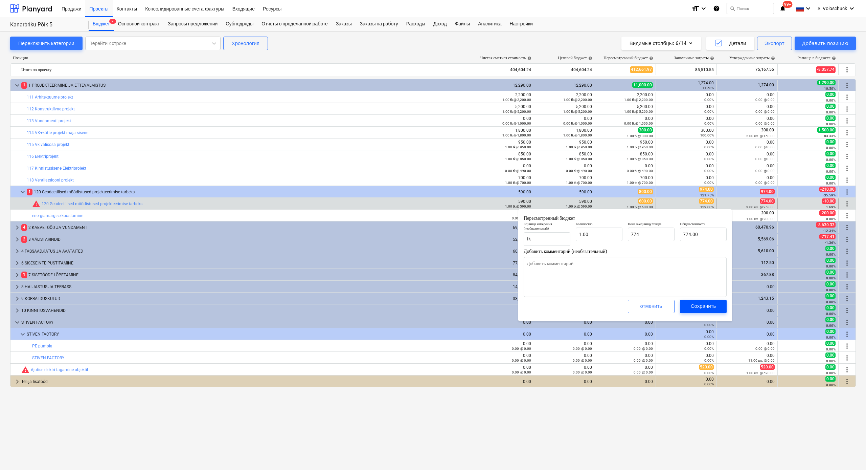
type textarea "x"
type input "774.00"
click at [434, 308] on button "Сохранить" at bounding box center [703, 307] width 47 height 14
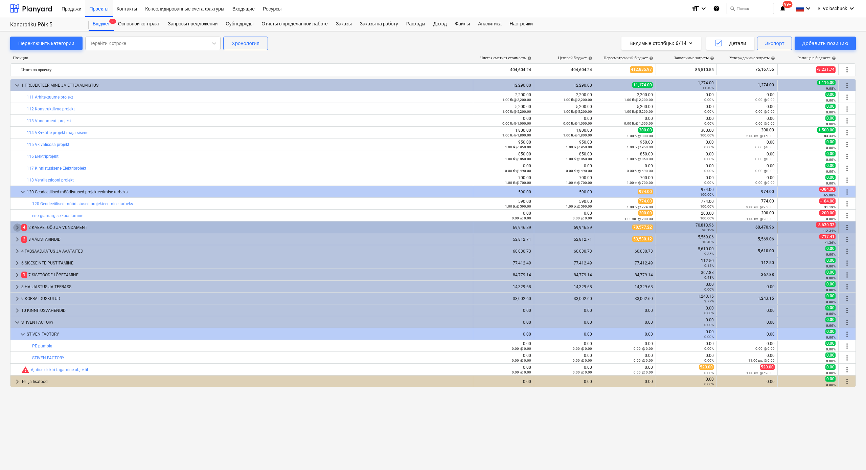
click at [19, 226] on span "keyboard_arrow_right" at bounding box center [17, 227] width 8 height 8
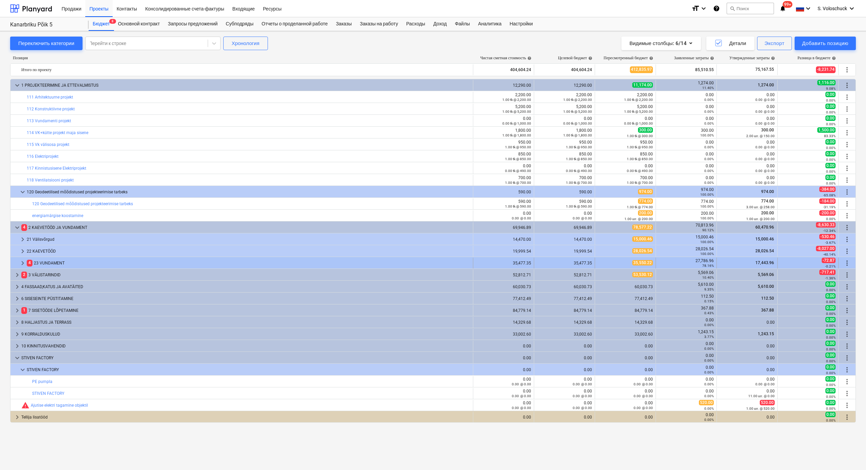
click at [23, 262] on span "keyboard_arrow_right" at bounding box center [23, 263] width 8 height 8
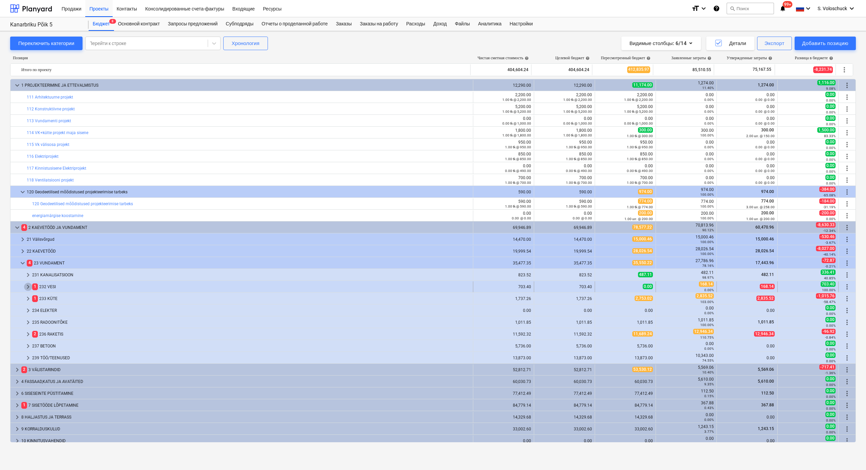
click at [28, 285] on span "keyboard_arrow_right" at bounding box center [28, 287] width 8 height 8
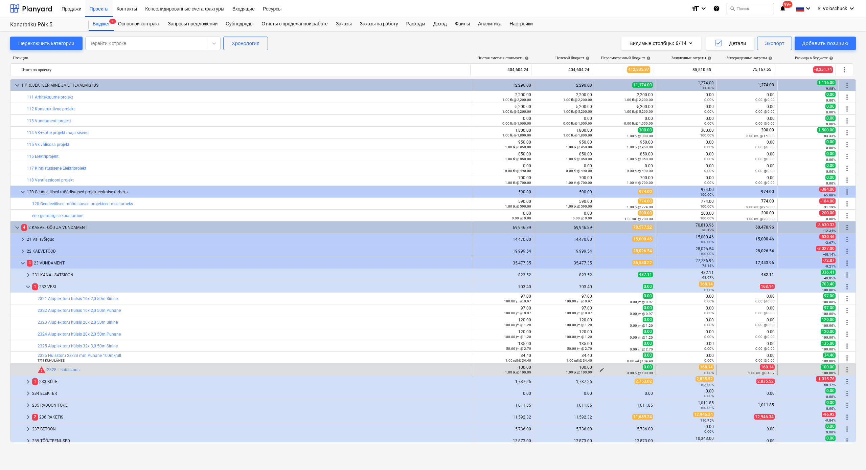
click at [434, 365] on span "edit" at bounding box center [601, 369] width 5 height 5
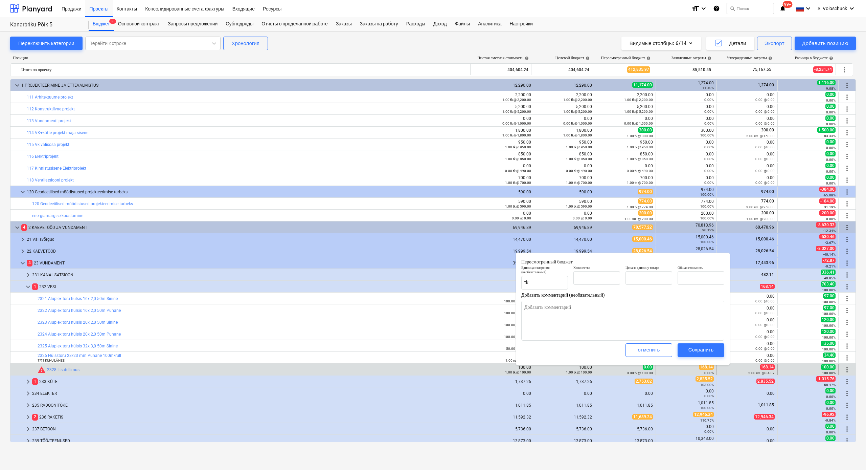
type textarea "x"
type input "0.00"
type input "100.00"
type input "0.00"
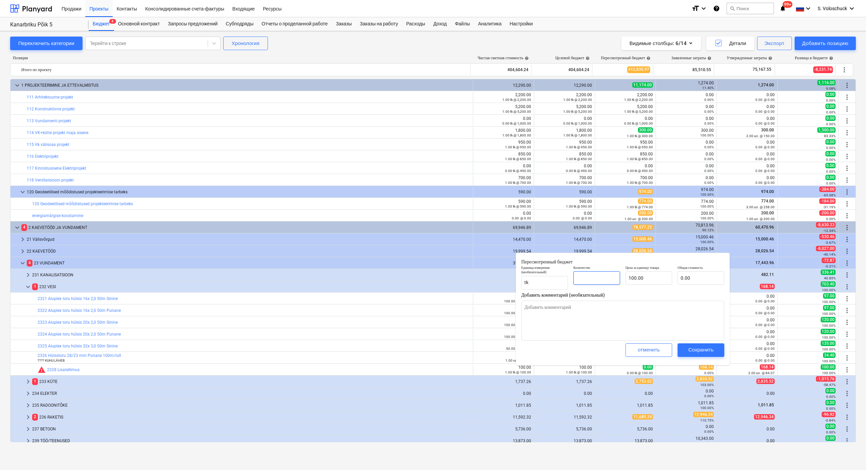
click at [434, 280] on input "text" at bounding box center [597, 278] width 47 height 14
type textarea "x"
type input "1"
type input "100.00"
type input "1"
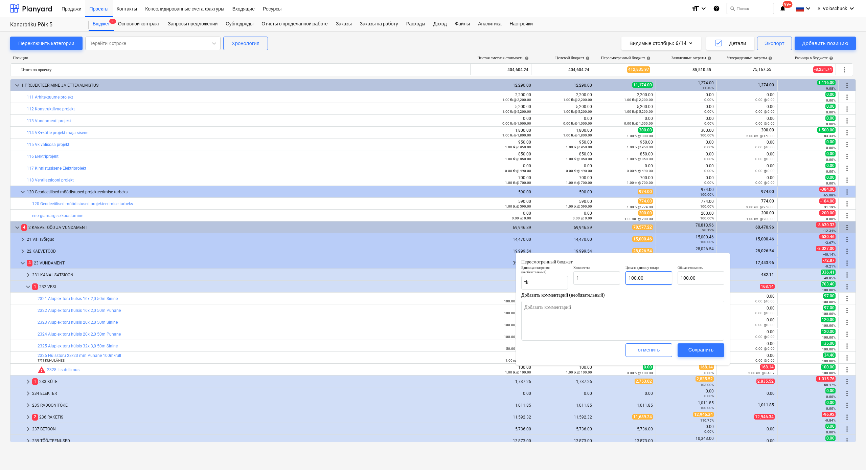
type textarea "x"
type input "1.00"
type input "100"
click at [434, 278] on input "100" at bounding box center [649, 278] width 47 height 14
type textarea "x"
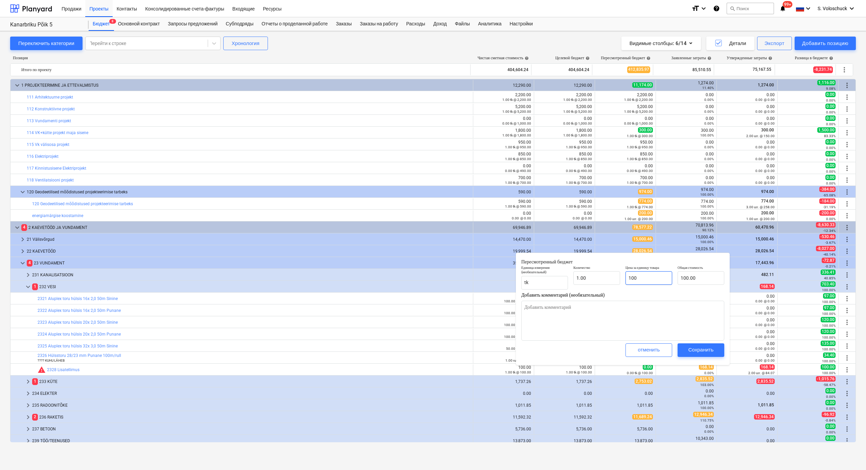
type input "10"
type input "10.00"
type textarea "x"
type input "1"
type input "1.00"
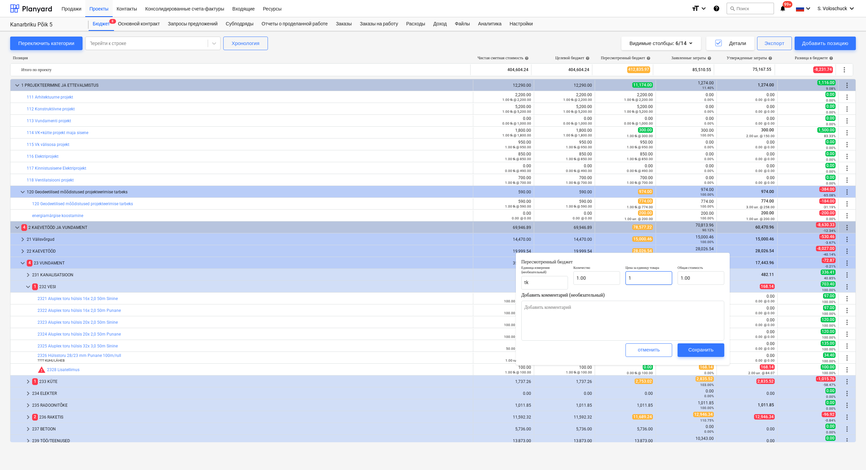
type textarea "x"
type input "0.00"
type textarea "x"
type input "1"
type input "1.00"
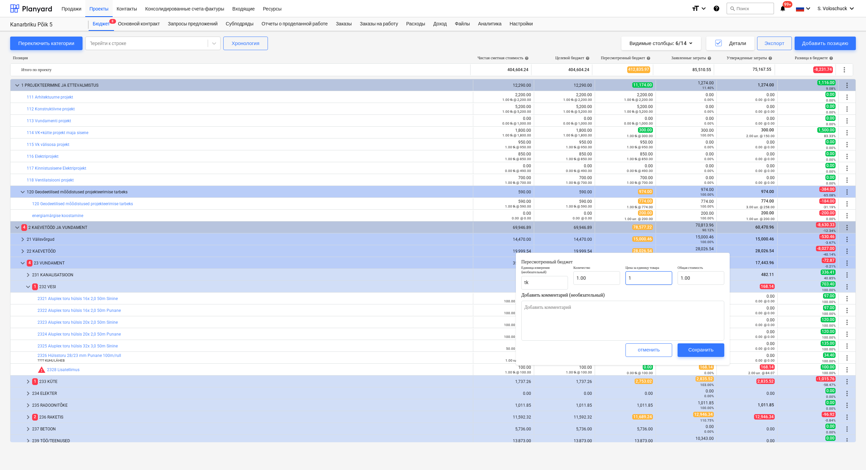
type textarea "x"
type input "18"
type input "18.00"
type textarea "x"
type input "186"
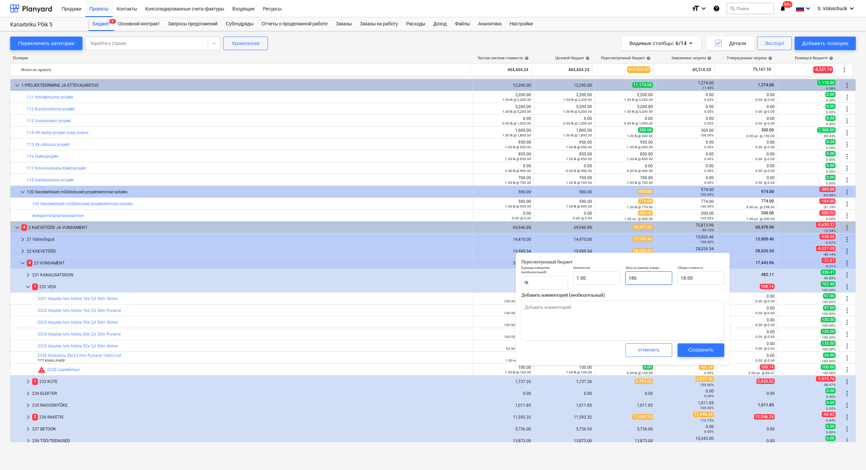
type input "186.00"
type textarea "x"
type input "186."
type textarea "x"
type input "186.1"
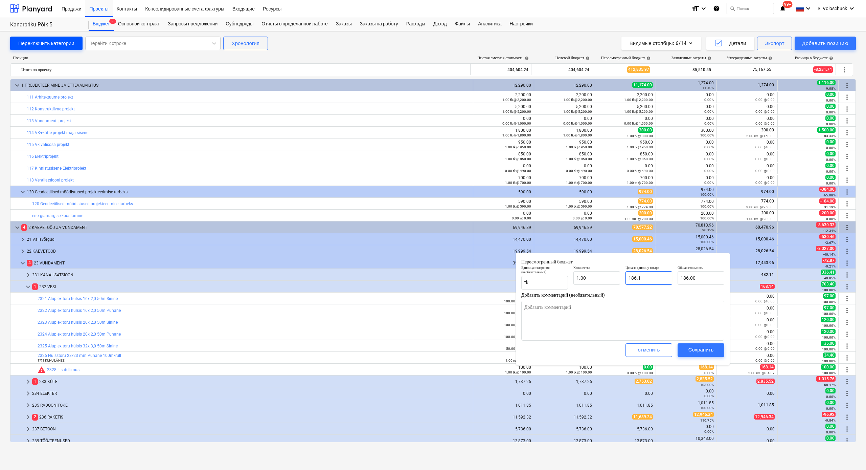
type input "186.10"
type textarea "x"
type input "186.14"
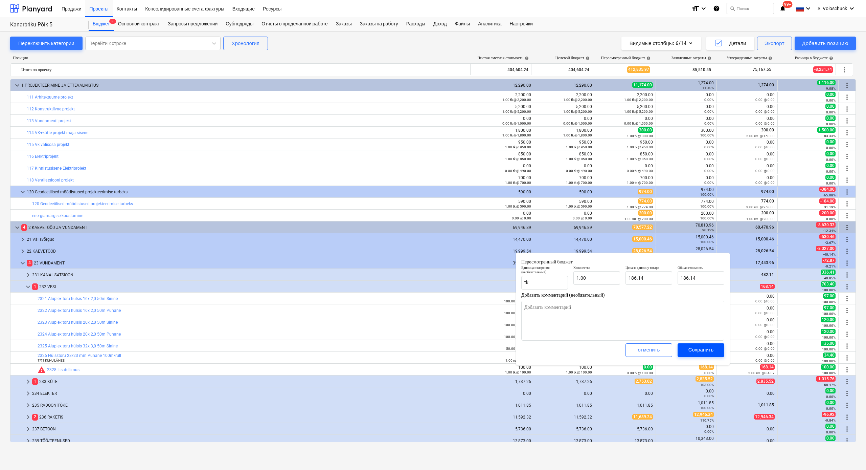
click at [434, 350] on div "Сохранить" at bounding box center [701, 349] width 25 height 9
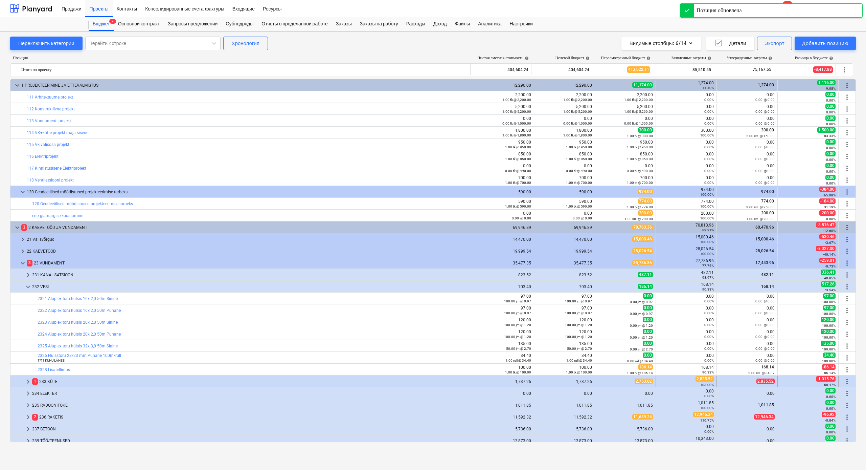
click at [29, 365] on span "keyboard_arrow_right" at bounding box center [28, 381] width 8 height 8
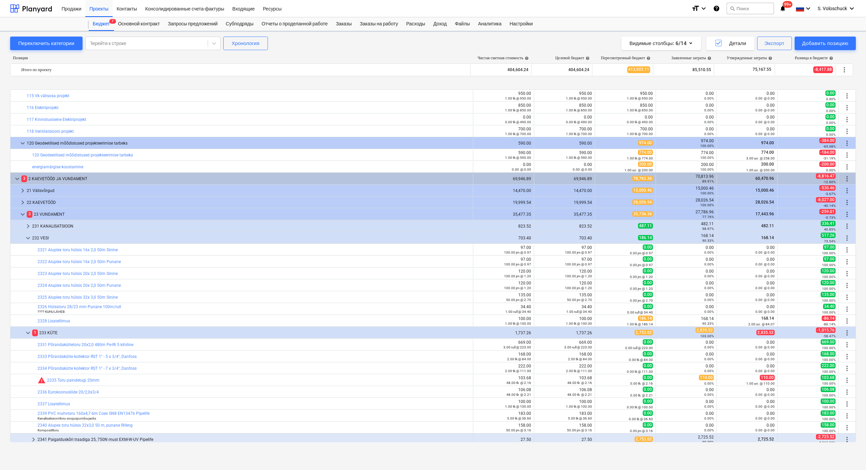
scroll to position [77, 0]
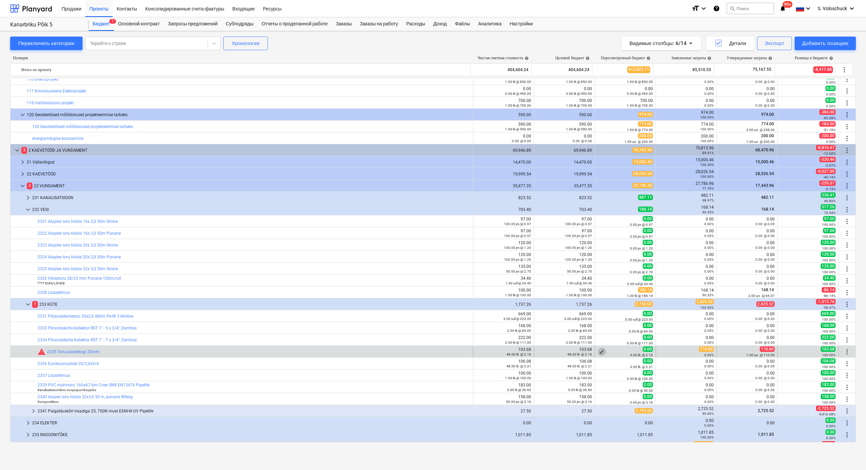
click at [434, 349] on span "edit" at bounding box center [601, 351] width 5 height 5
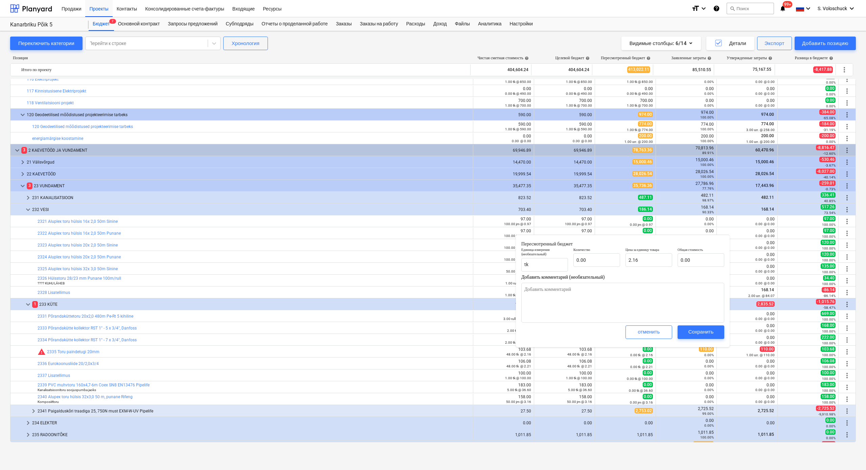
type textarea "x"
click at [434, 260] on input "text" at bounding box center [597, 260] width 47 height 14
type textarea "x"
type input "1"
type input "2.16"
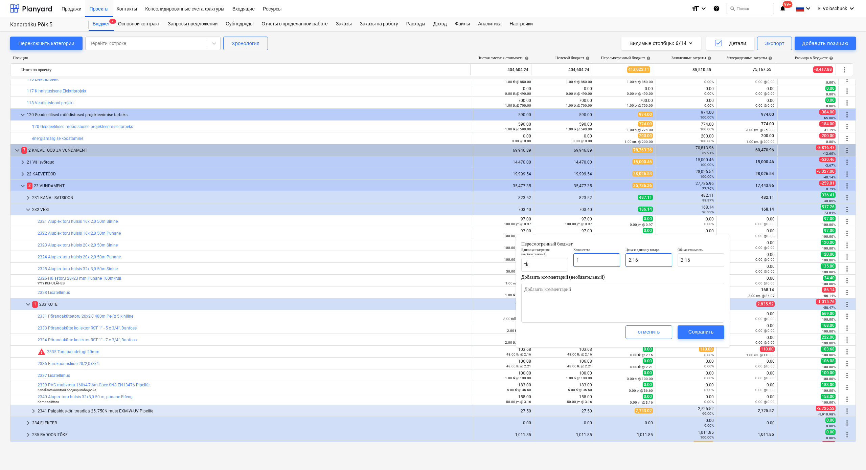
type input "1"
type textarea "x"
type input "1.00"
click at [434, 260] on input "2.16" at bounding box center [649, 260] width 47 height 14
type textarea "x"
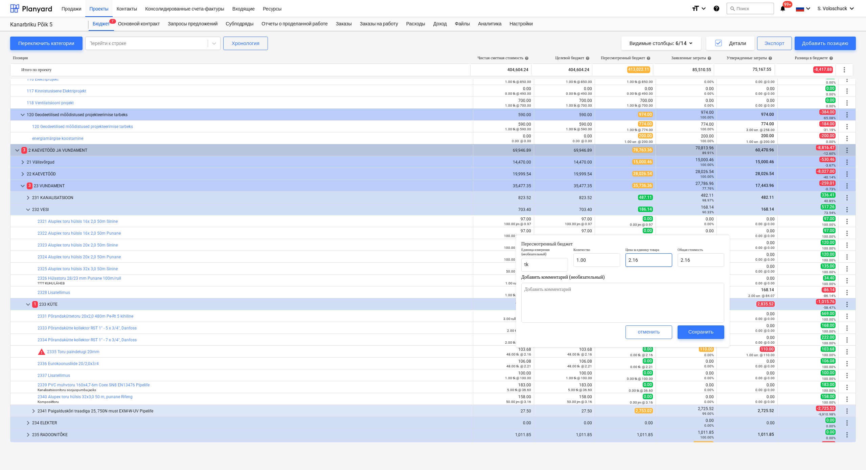
type input "2.1"
type input "2.10"
type textarea "x"
type input "2."
type input "2.00"
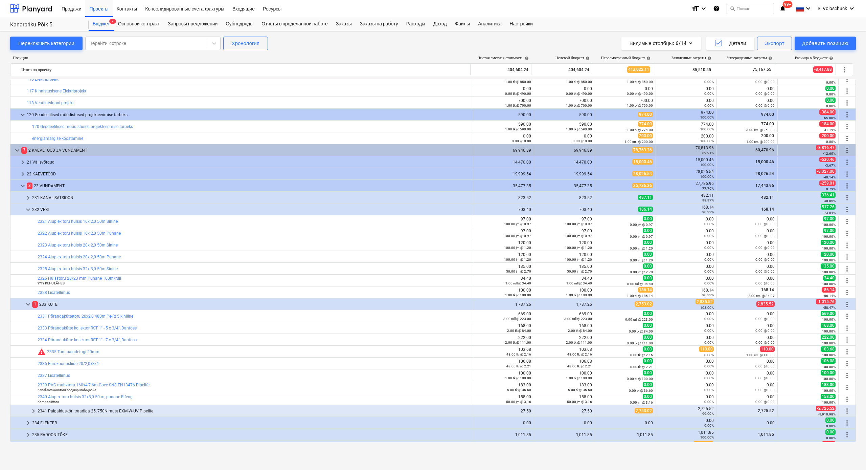
type textarea "x"
type input "1.00"
type input "2.00"
type textarea "x"
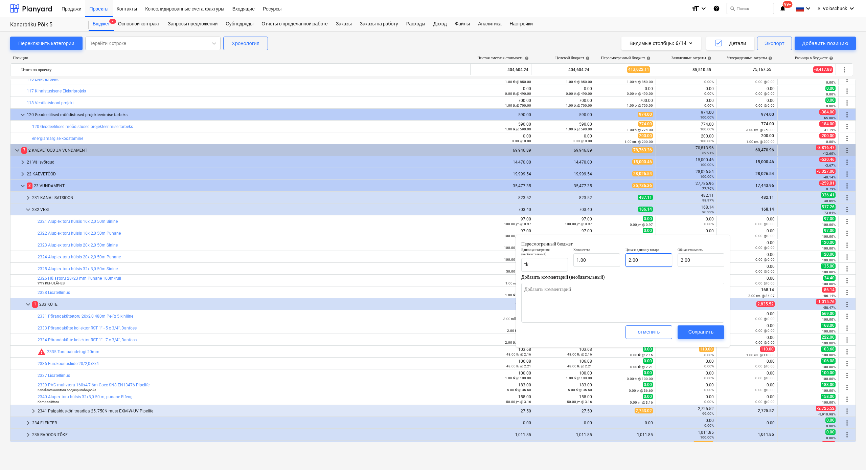
type input "2"
click at [434, 259] on input "2" at bounding box center [649, 260] width 47 height 14
type textarea "x"
type input "0.00"
type textarea "x"
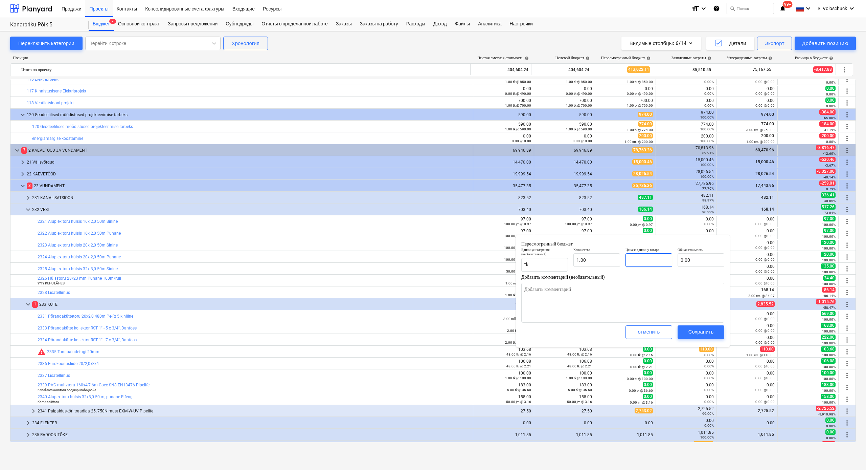
type input "1"
type input "1.00"
type textarea "x"
type input "11"
type input "11.00"
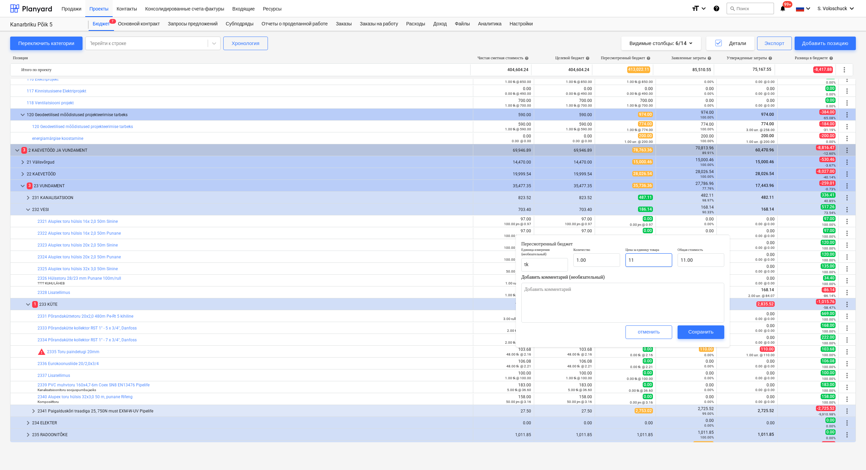
type textarea "x"
type input "110"
type input "110.00"
type input "110"
type textarea "x"
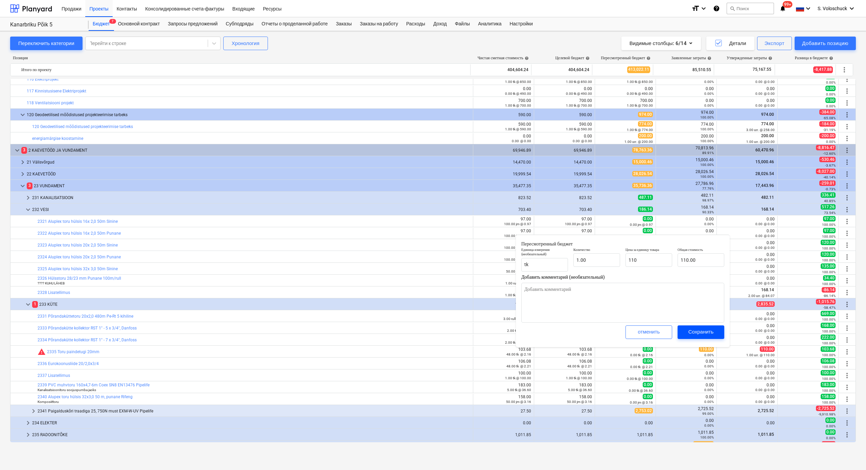
type input "110.00"
click at [434, 330] on div "Сохранить" at bounding box center [701, 331] width 25 height 9
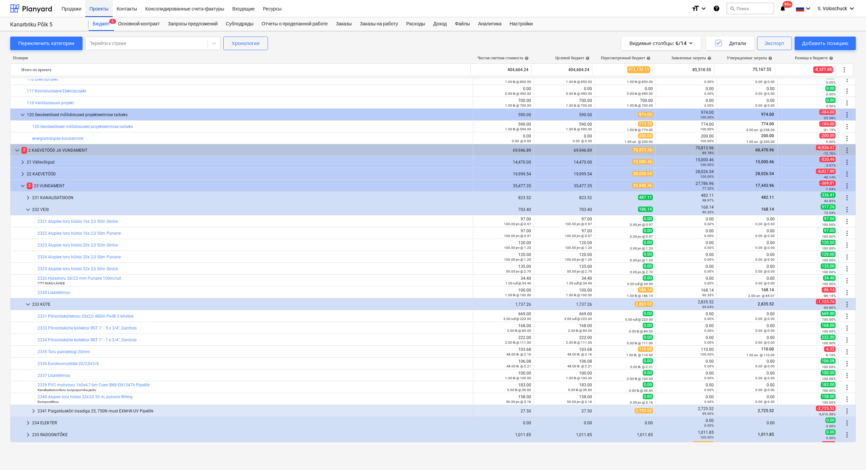
click at [98, 8] on div "Проекты" at bounding box center [98, 8] width 27 height 17
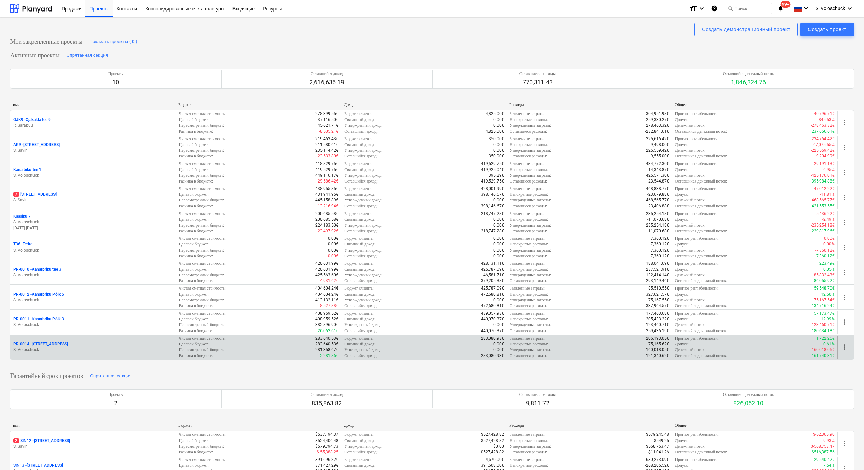
click at [115, 347] on p "S. Voloschuck" at bounding box center [93, 350] width 160 height 6
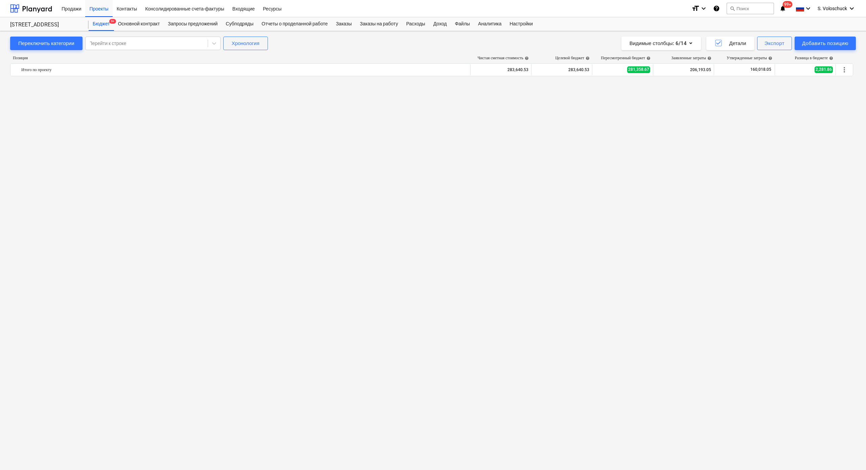
scroll to position [2766, 0]
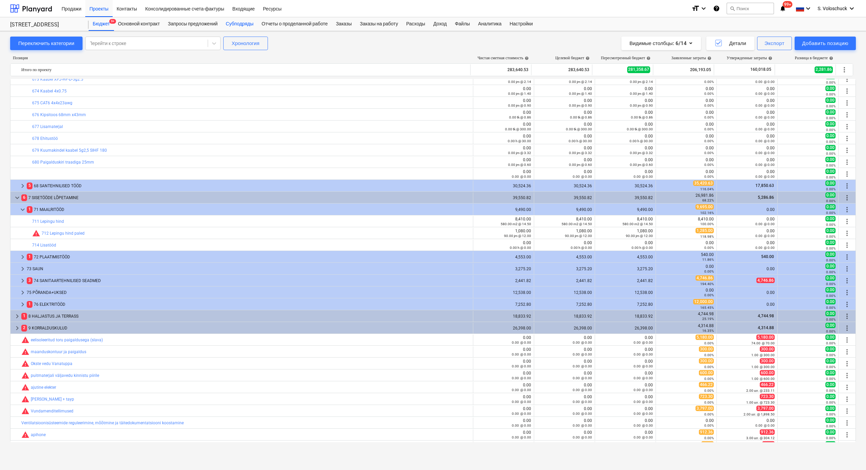
click at [239, 23] on div "Субподряды" at bounding box center [240, 24] width 36 height 14
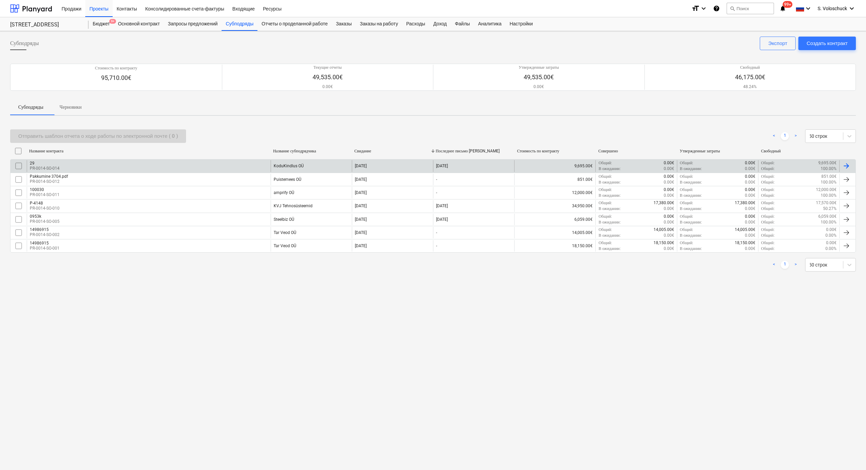
click at [320, 167] on div "KoduKindlus OÜ" at bounding box center [311, 166] width 81 height 12
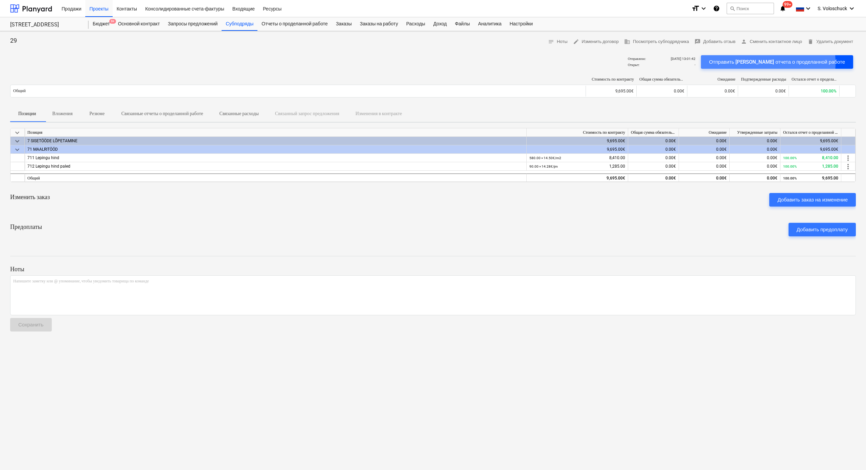
click at [434, 62] on div "Отправить шаблон отчета о проделанной работе" at bounding box center [777, 62] width 136 height 9
click at [149, 42] on div "29 notes Ноты edit Изменить договор business Посмотреть субподрядчика rate_revi…" at bounding box center [433, 42] width 846 height 10
click at [97, 8] on div "Проекты" at bounding box center [98, 8] width 27 height 17
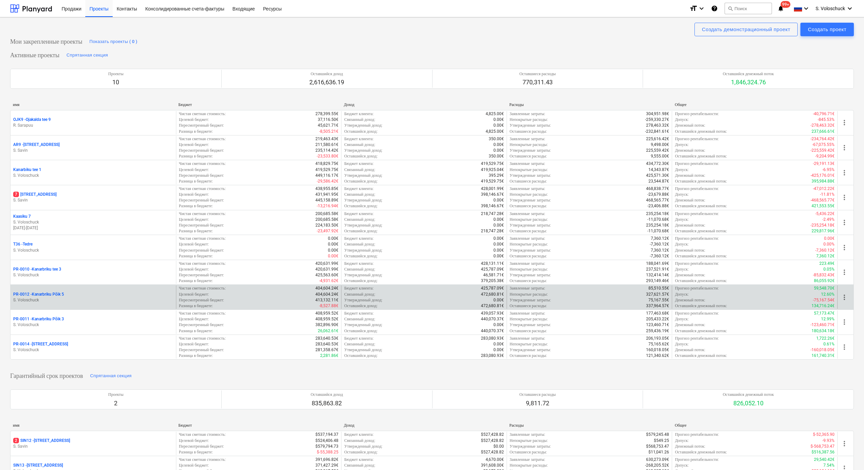
click at [72, 292] on div "PR-0012 - Kanarbriku Põik 5" at bounding box center [93, 294] width 160 height 6
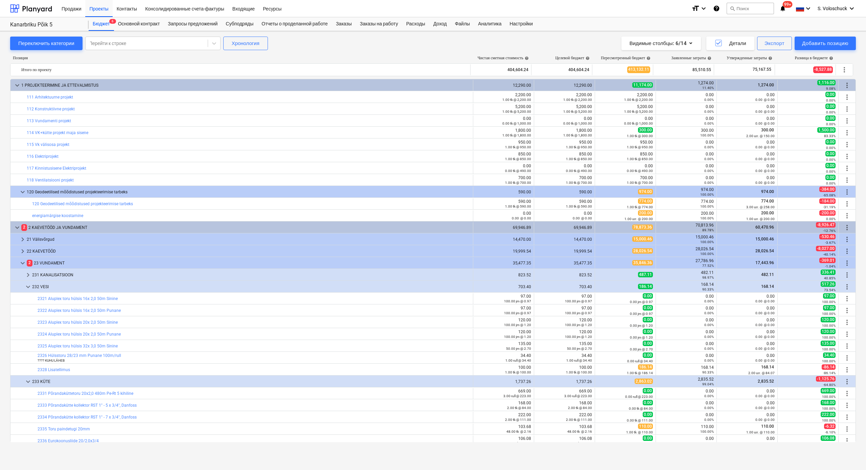
scroll to position [118, 0]
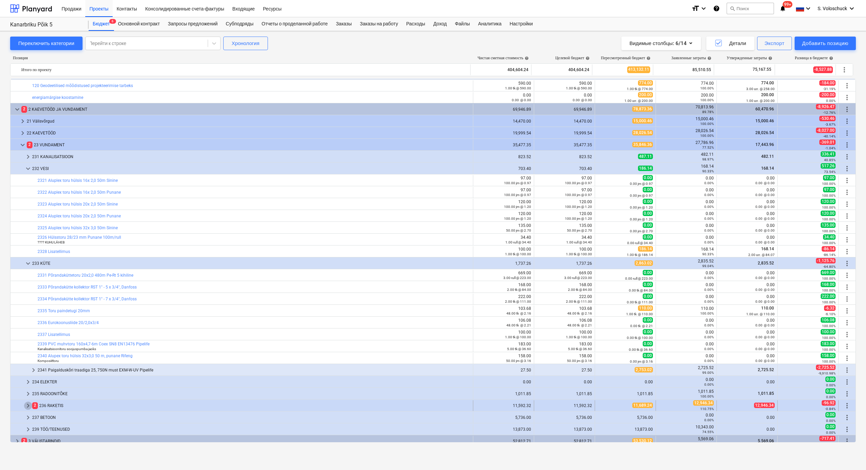
click at [26, 365] on span "keyboard_arrow_right" at bounding box center [28, 405] width 8 height 8
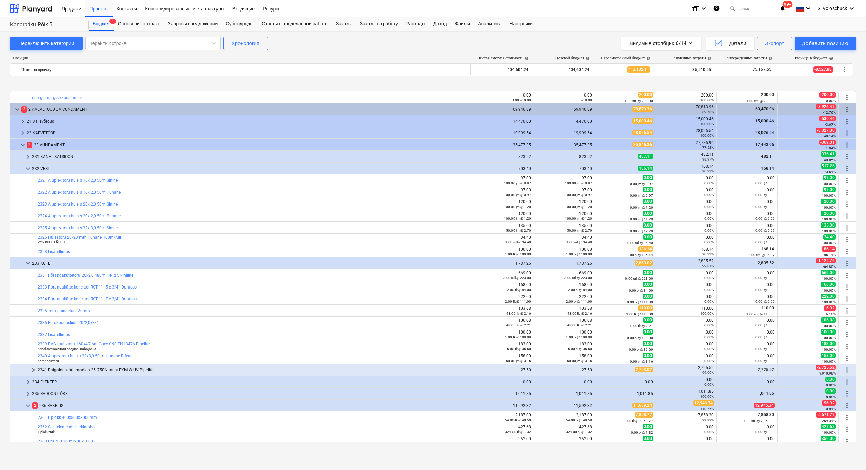
scroll to position [224, 0]
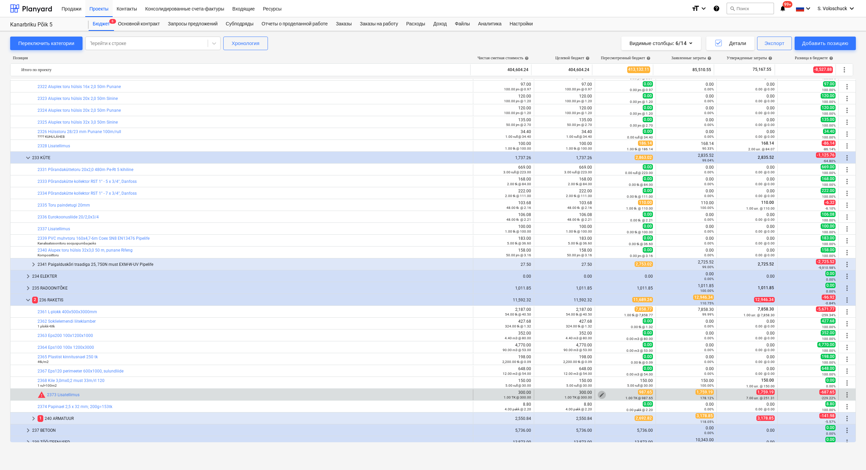
click at [434, 365] on span "edit" at bounding box center [601, 394] width 5 height 5
type textarea "x"
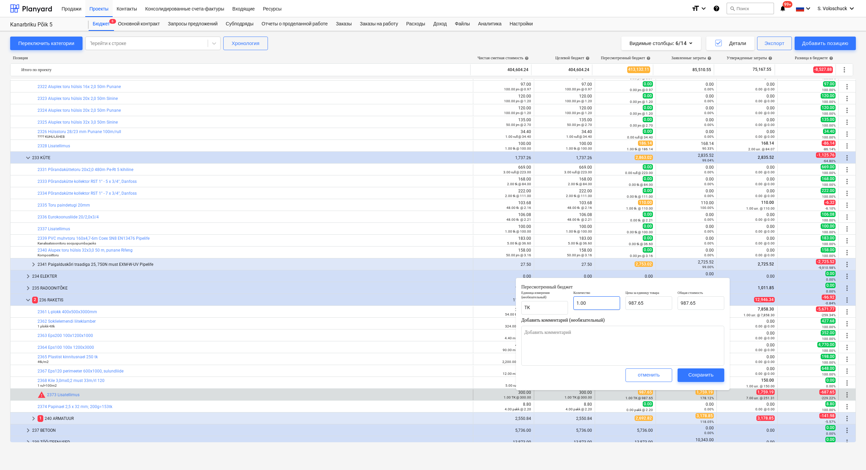
type input "1"
click at [434, 303] on input "1" at bounding box center [597, 303] width 47 height 14
type textarea "x"
type input "0.00"
type textarea "x"
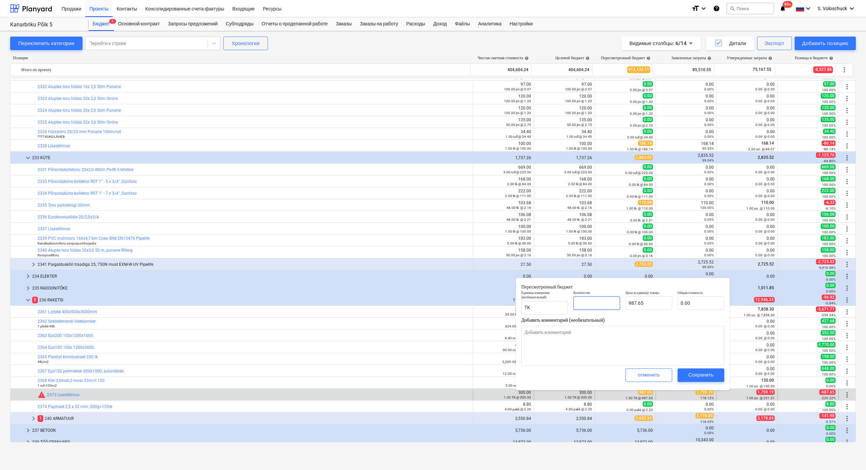
type input "1"
type input "987.65"
type textarea "x"
type input "17"
type input "16,790.05"
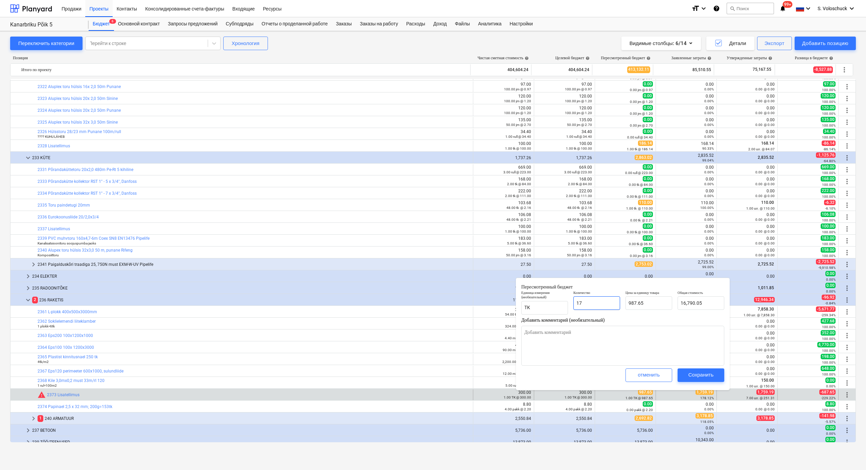
type textarea "x"
type input "175"
type input "172,838.75"
type textarea "x"
type input "1759"
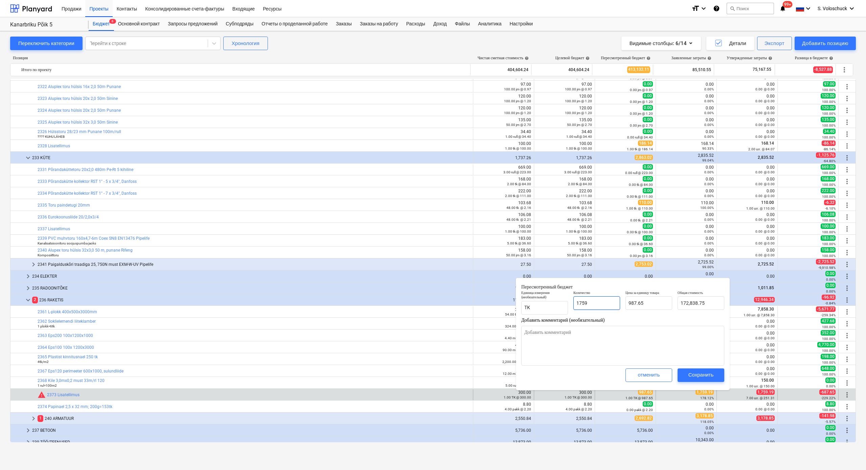
type input "1,737,276.35"
type textarea "x"
type input "1759."
type textarea "x"
type input "1759.1"
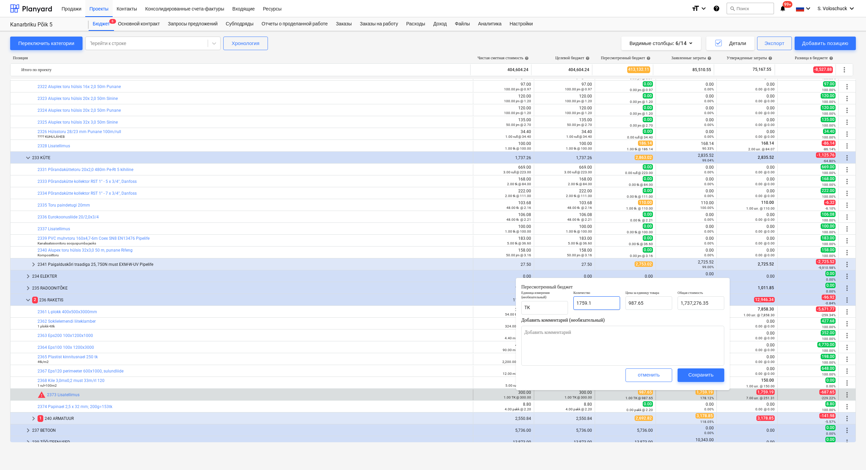
type input "1,737,375.12"
type textarea "x"
type input "1759.19"
type input "1,737,464.00"
type input "1759.19"
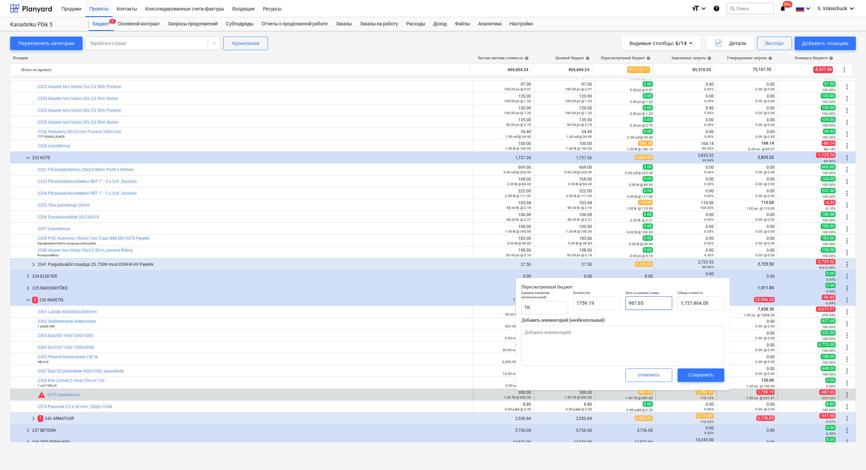
type textarea "x"
type input "1,759.19"
click at [434, 307] on input "987.65" at bounding box center [649, 303] width 47 height 14
type textarea "x"
type input "987.6"
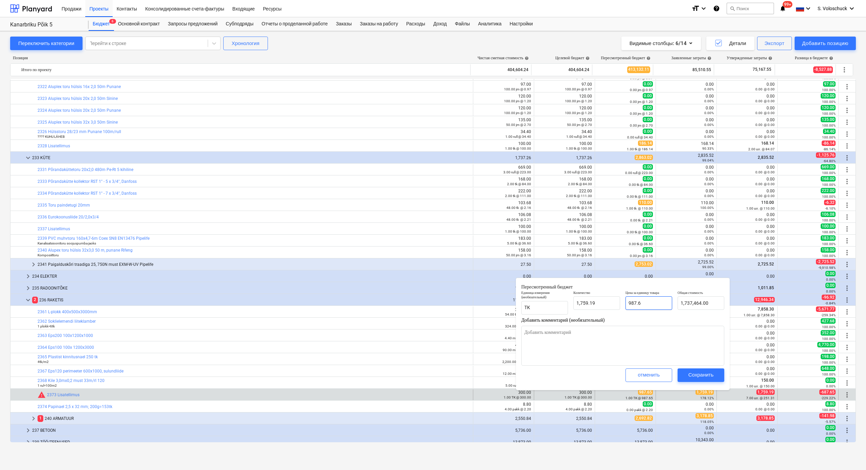
type input "1,737,376.04"
type textarea "x"
type input "987."
type input "1,736,320.53"
type textarea "x"
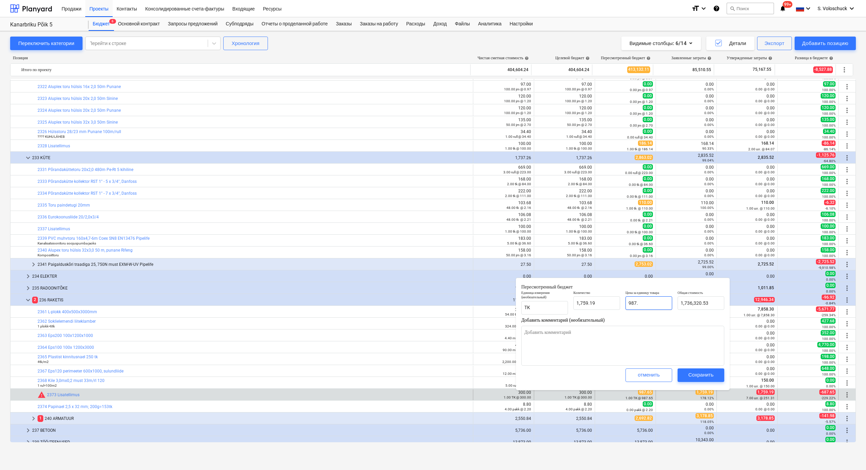
type input "987"
type textarea "x"
type input "98"
type input "172,400.62"
type textarea "x"
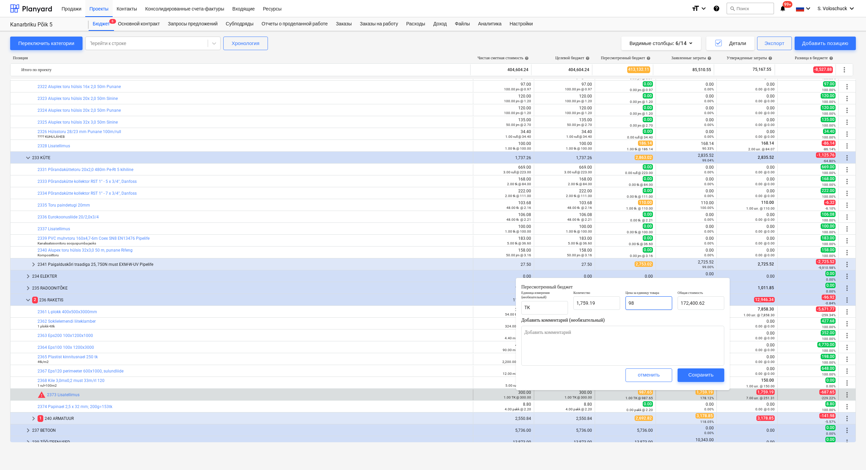
type input "9"
type input "15,832.71"
type textarea "x"
type input "0.00"
type textarea "x"
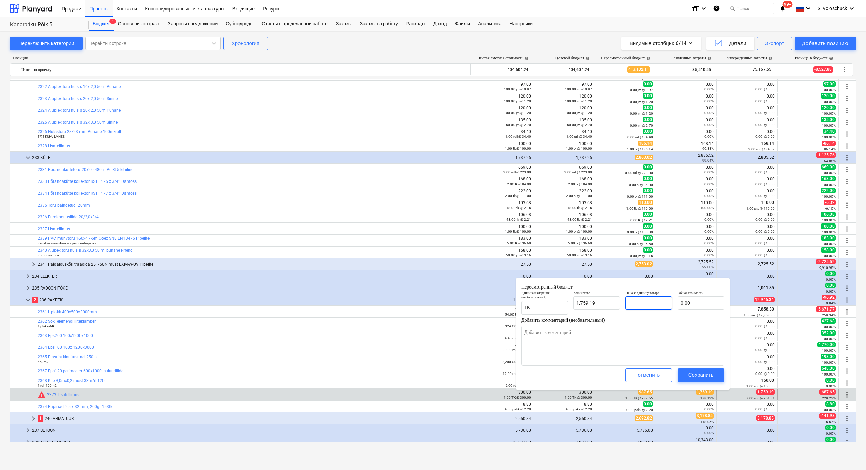
type input "1"
type input "1,759.19"
type input "1"
type textarea "x"
type input "1.00"
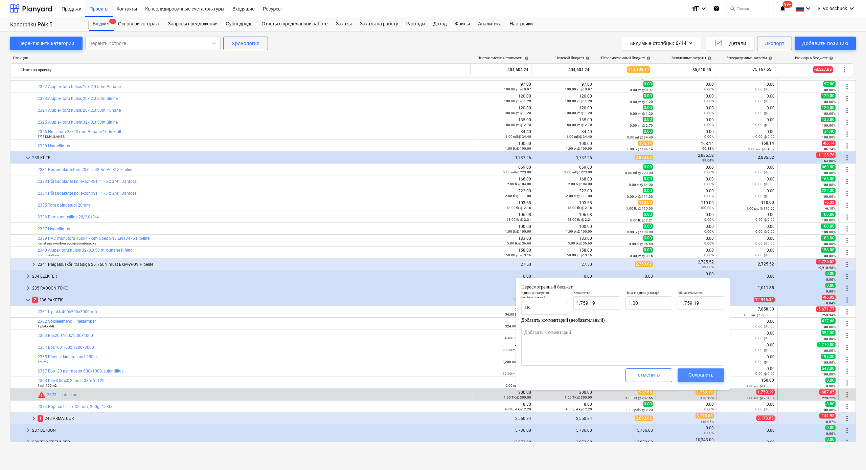
click at [434, 365] on div "Сохранить" at bounding box center [701, 374] width 25 height 9
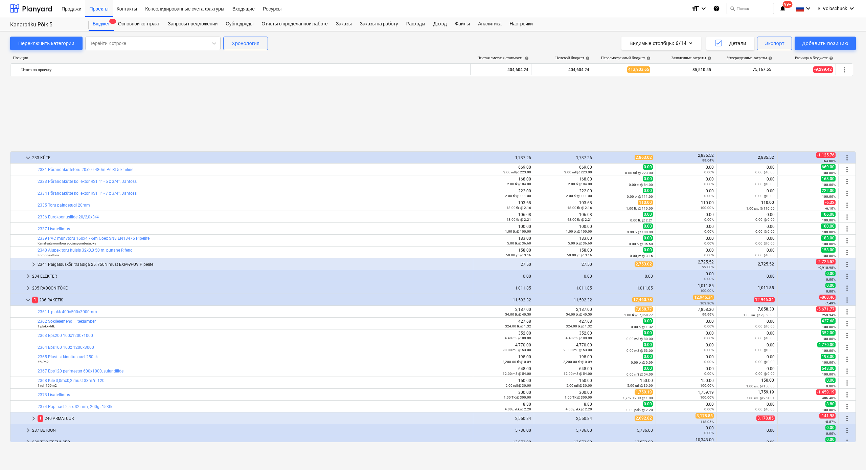
scroll to position [346, 0]
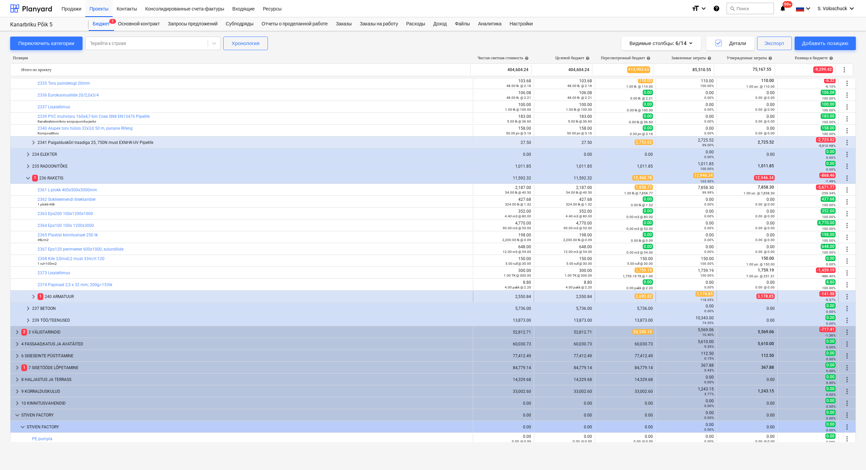
click at [35, 295] on span "keyboard_arrow_right" at bounding box center [33, 296] width 8 height 8
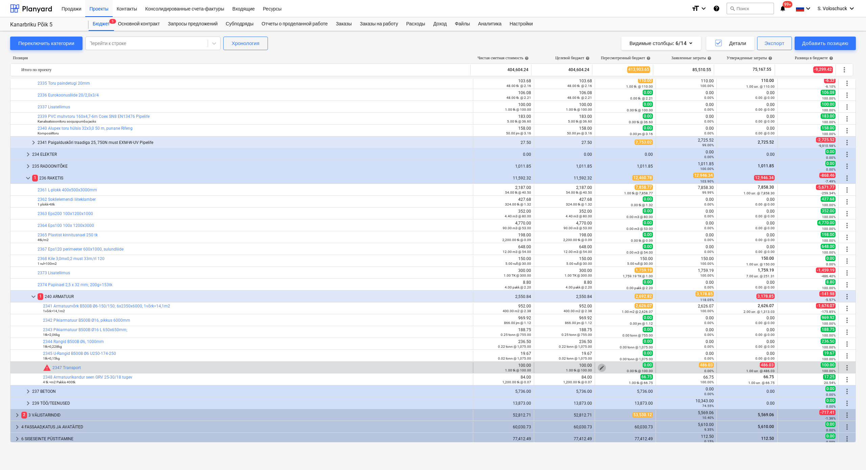
click at [434, 365] on span "edit" at bounding box center [601, 367] width 5 height 5
type textarea "x"
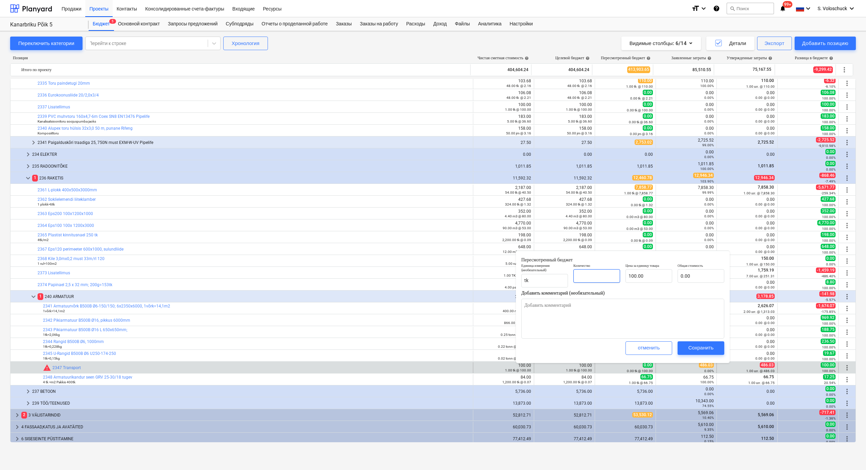
click at [434, 275] on input "text" at bounding box center [597, 276] width 47 height 14
type textarea "x"
type input "1"
type input "100.00"
type input "1"
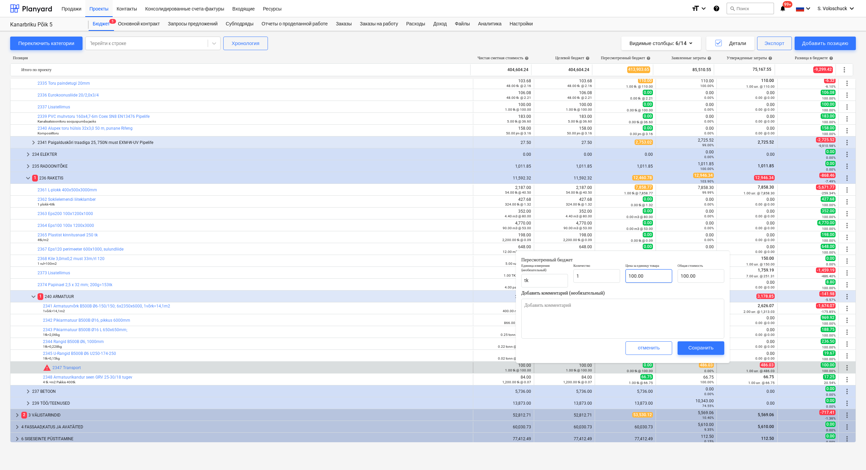
type textarea "x"
type input "1.00"
type input "100"
click at [434, 273] on input "100" at bounding box center [649, 276] width 47 height 14
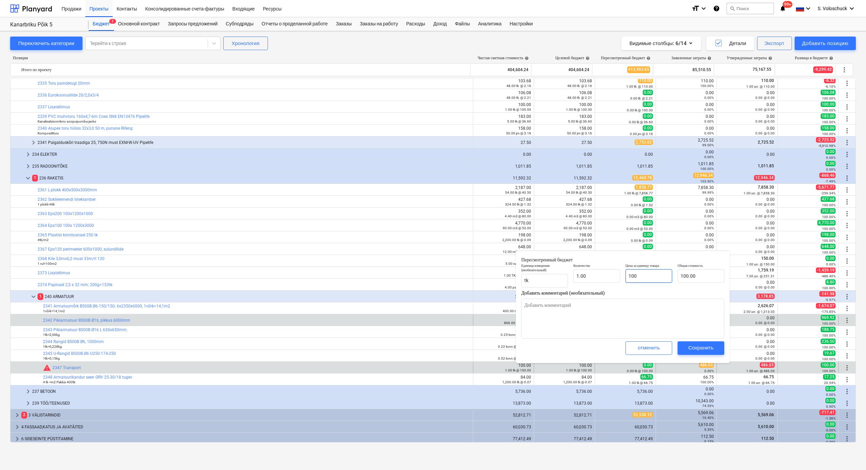
type textarea "x"
type input "10"
type input "10.00"
type textarea "x"
type input "1"
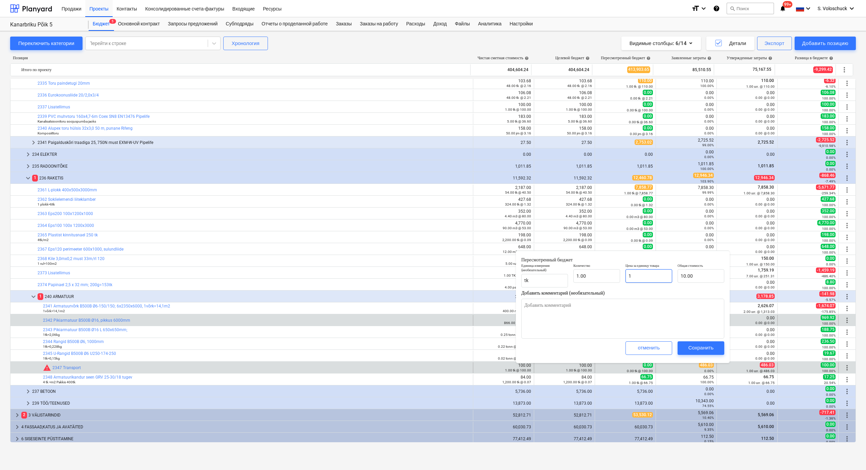
type input "1.00"
type textarea "x"
type input "0.00"
type textarea "x"
type input "4"
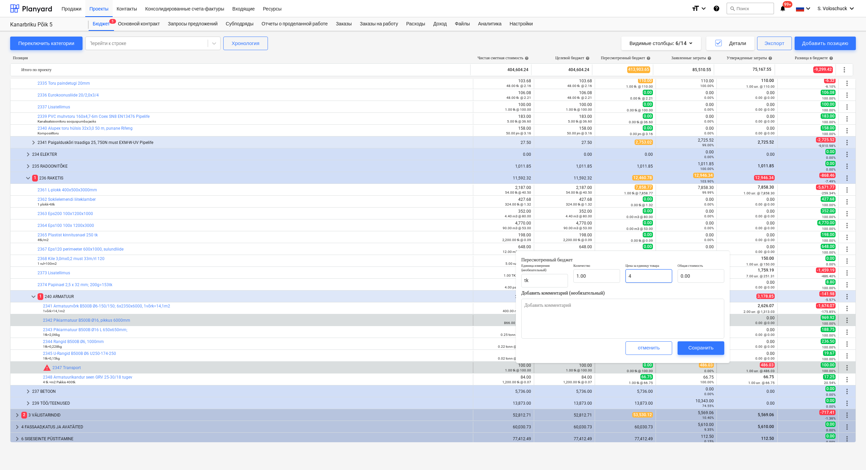
type input "4.00"
type textarea "x"
type input "48"
type input "48.00"
type textarea "x"
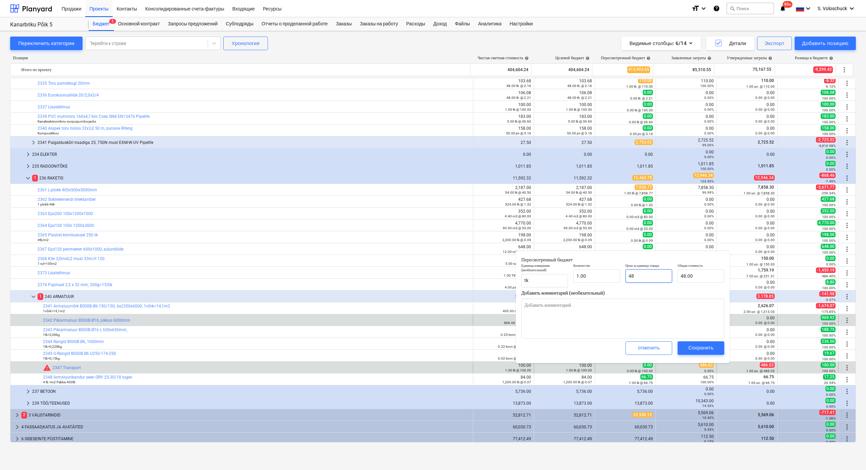
type input "486"
type input "486.00"
type textarea "x"
type input "486."
type textarea "x"
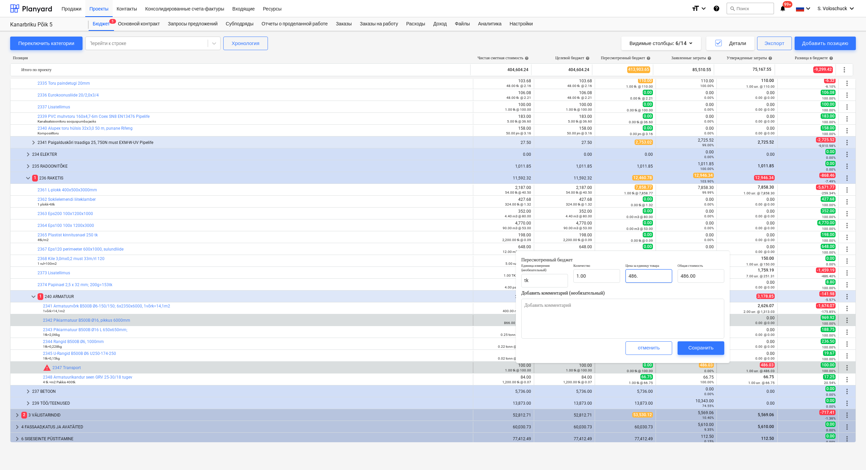
type input "486.0"
type textarea "x"
type input "486.03"
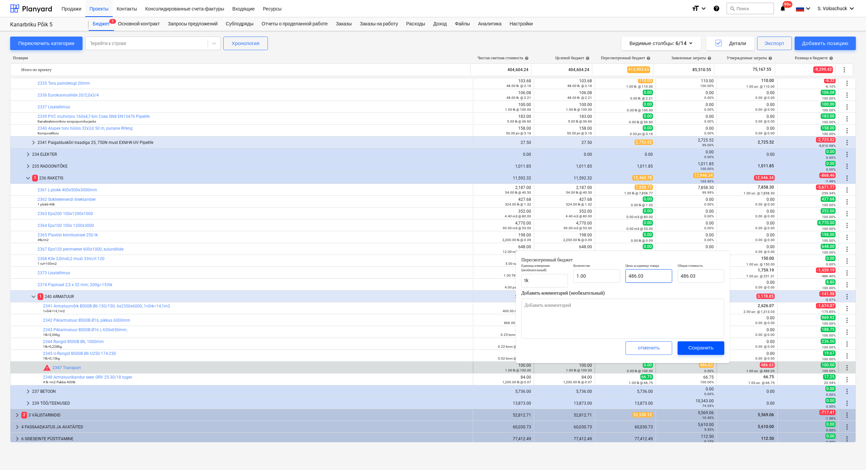
type input "486.03"
click at [434, 347] on div "Сохранить" at bounding box center [701, 347] width 25 height 9
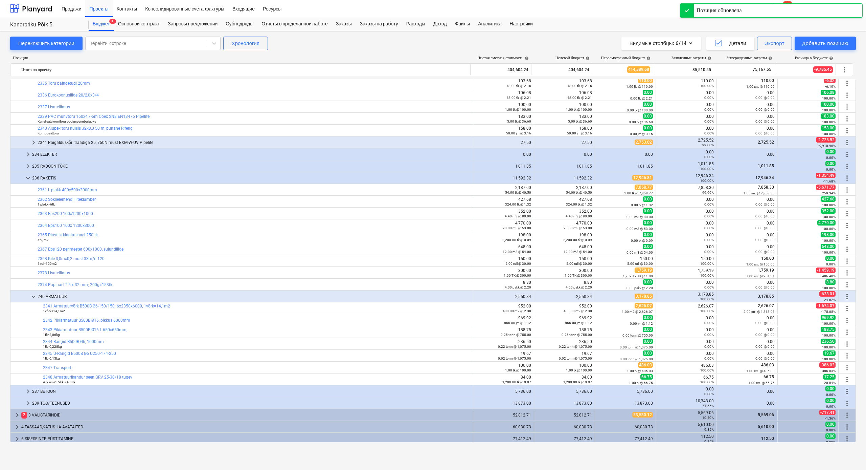
scroll to position [466, 0]
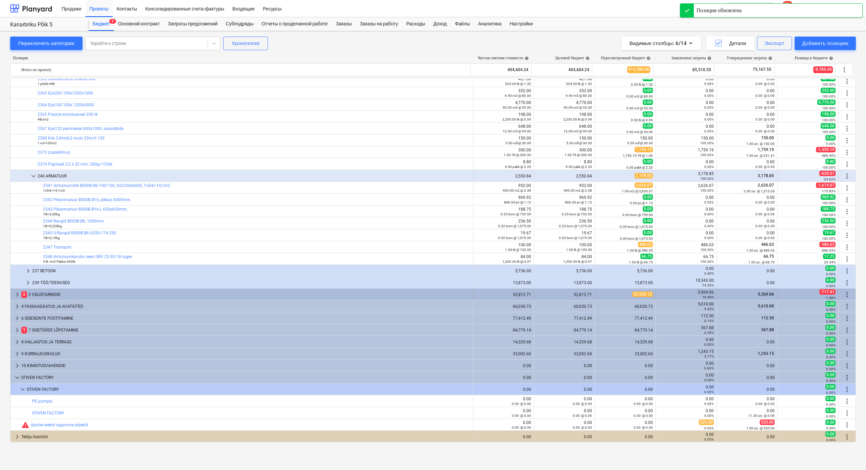
click at [15, 294] on span "keyboard_arrow_right" at bounding box center [17, 294] width 8 height 8
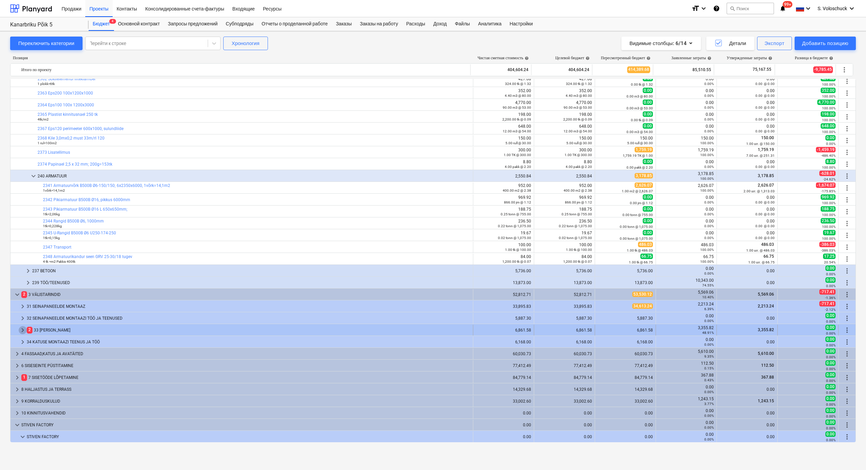
click at [20, 328] on span "keyboard_arrow_right" at bounding box center [23, 330] width 8 height 8
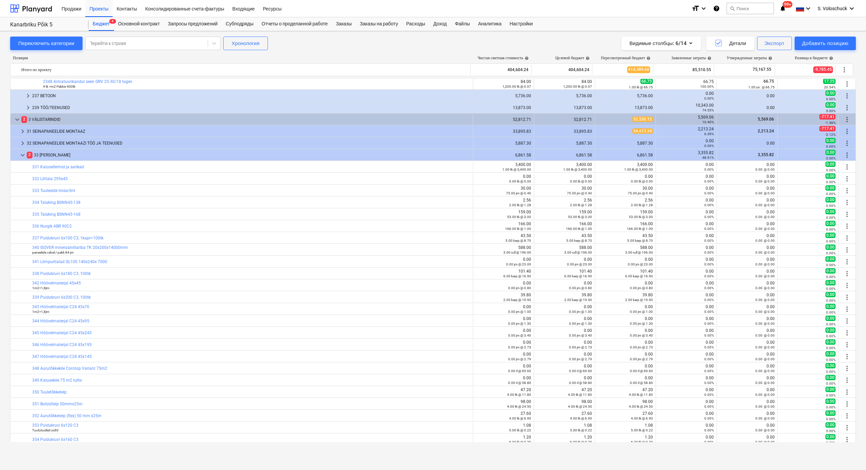
scroll to position [772, 0]
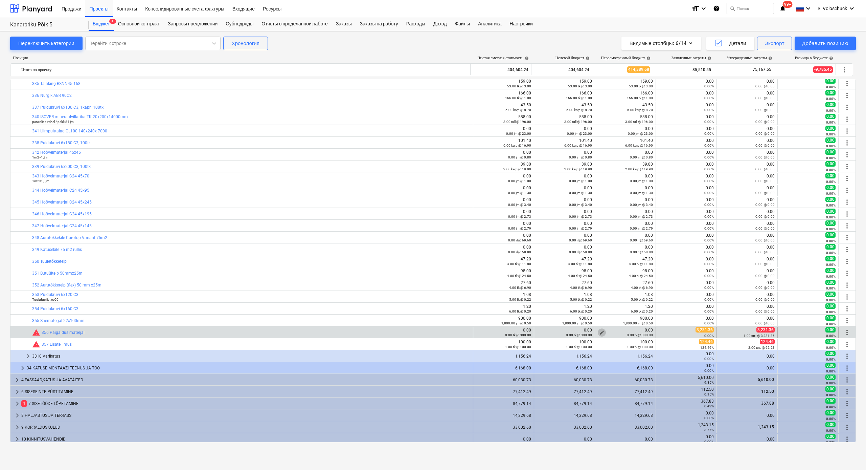
click at [434, 331] on span "edit" at bounding box center [601, 332] width 5 height 5
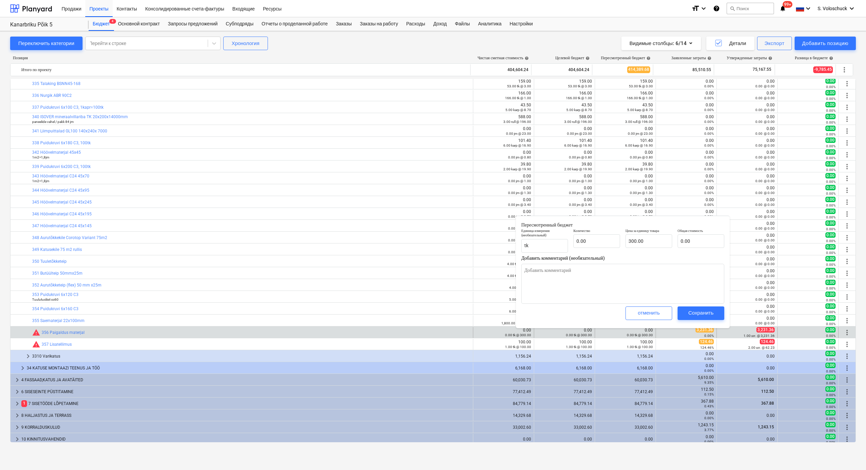
type textarea "x"
click at [434, 248] on div "Количество 0.00" at bounding box center [597, 240] width 52 height 29
click at [434, 241] on input "text" at bounding box center [597, 241] width 47 height 14
click at [434, 243] on input "300" at bounding box center [649, 241] width 47 height 14
click at [434, 312] on div "Сохранить" at bounding box center [701, 312] width 25 height 9
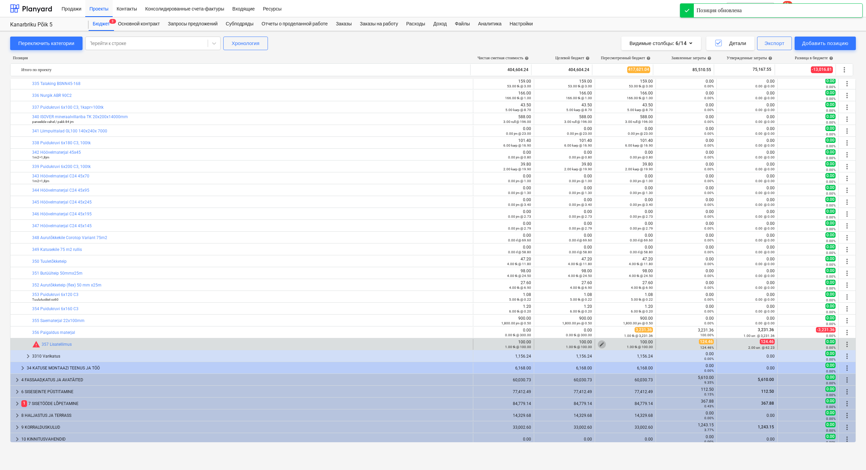
click at [434, 341] on span "edit" at bounding box center [601, 343] width 5 height 5
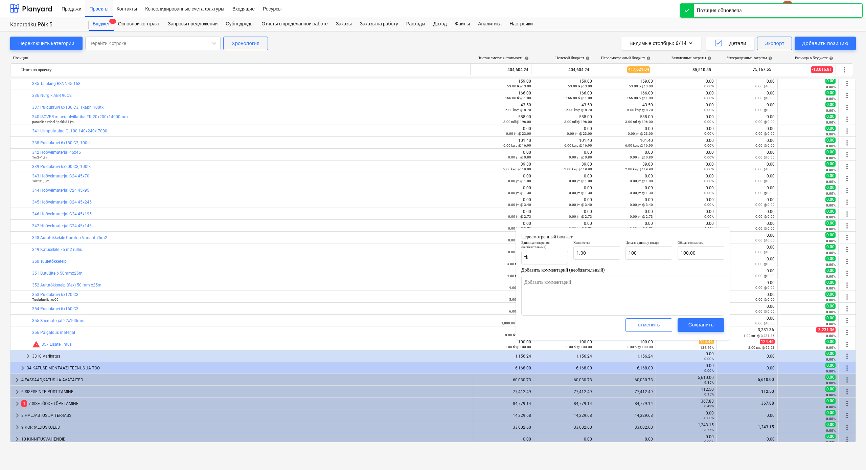
click at [434, 252] on input "100" at bounding box center [649, 253] width 47 height 14
click at [434, 326] on div "Сохранить" at bounding box center [701, 324] width 25 height 9
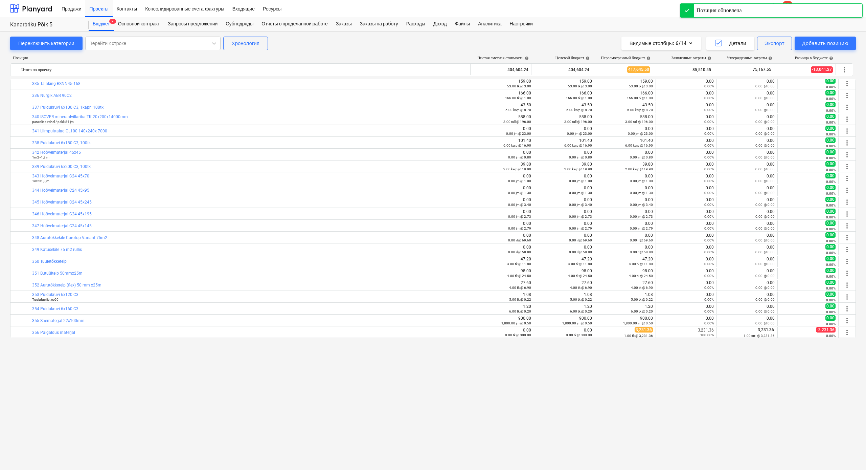
scroll to position [645, 0]
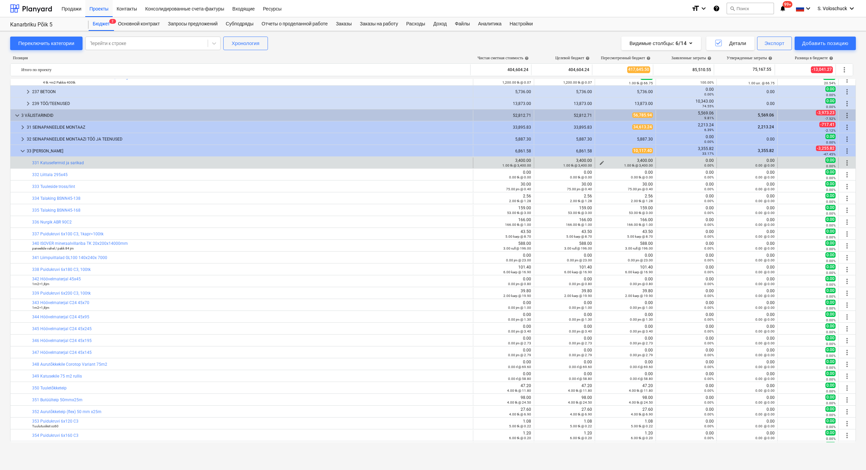
click at [434, 161] on span "edit" at bounding box center [601, 162] width 5 height 5
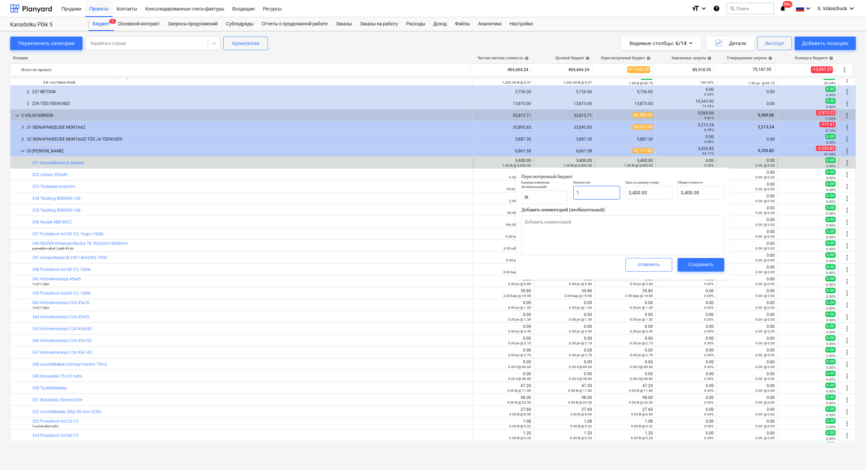
click at [434, 193] on input "1" at bounding box center [597, 193] width 47 height 14
click at [434, 265] on span "Сохранить" at bounding box center [701, 264] width 30 height 9
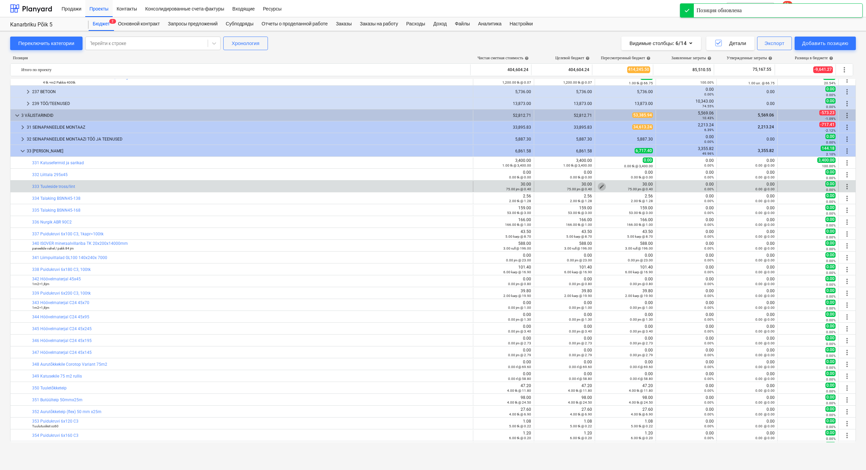
click at [434, 184] on span "edit" at bounding box center [601, 186] width 5 height 5
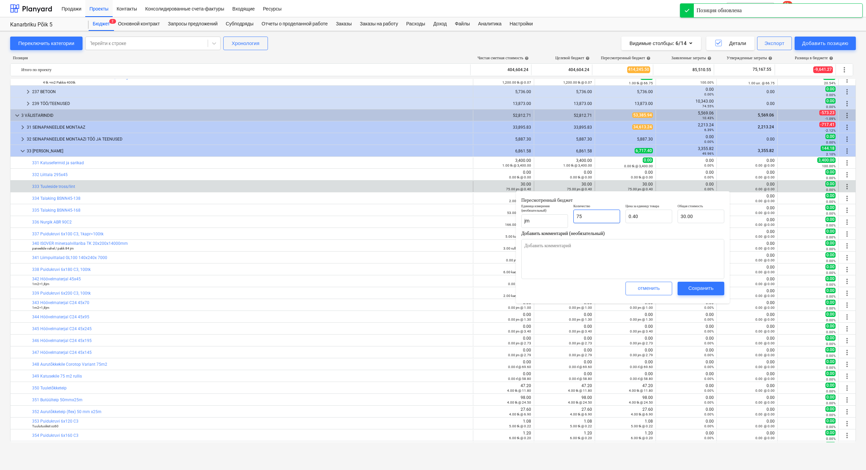
click at [434, 216] on input "75" at bounding box center [597, 216] width 47 height 14
click at [434, 288] on div "Сохранить" at bounding box center [701, 288] width 25 height 9
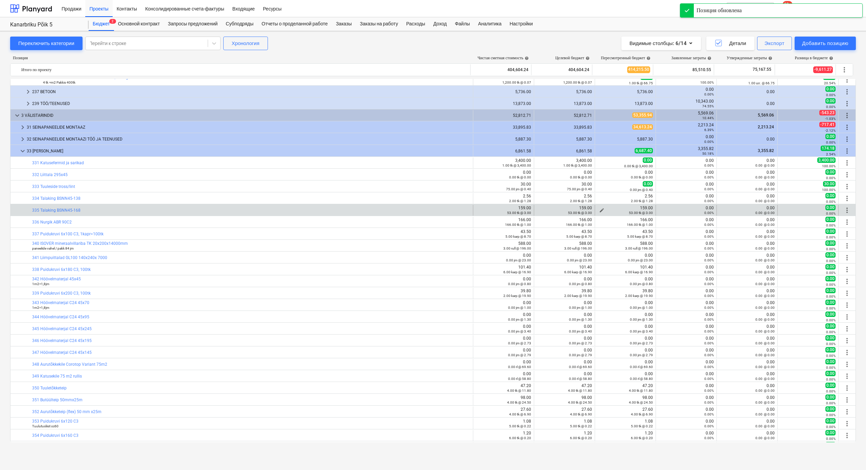
click at [434, 210] on div "53.00 tk @ 3.00" at bounding box center [625, 212] width 55 height 5
click at [434, 209] on span "edit" at bounding box center [601, 209] width 5 height 5
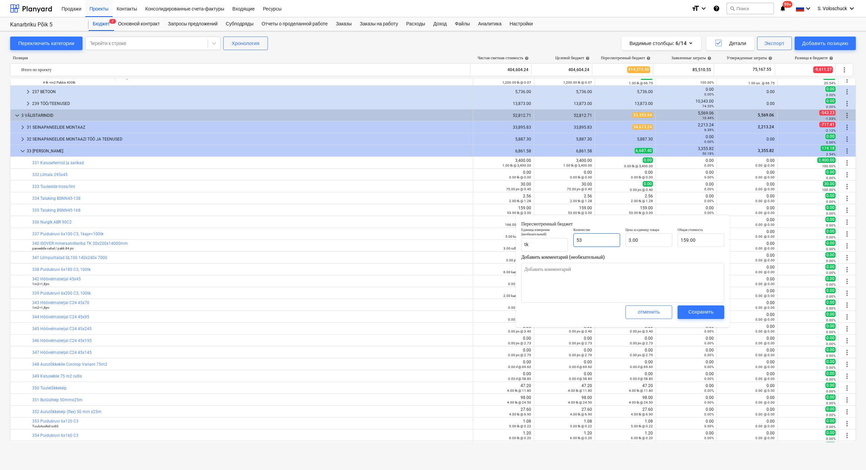
click at [434, 245] on input "53" at bounding box center [597, 240] width 47 height 14
click at [434, 311] on div "Сохранить" at bounding box center [701, 311] width 25 height 9
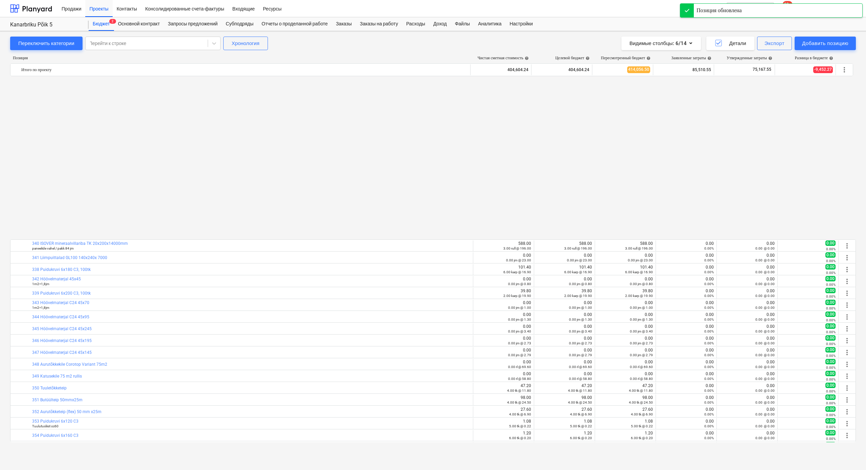
scroll to position [818, 0]
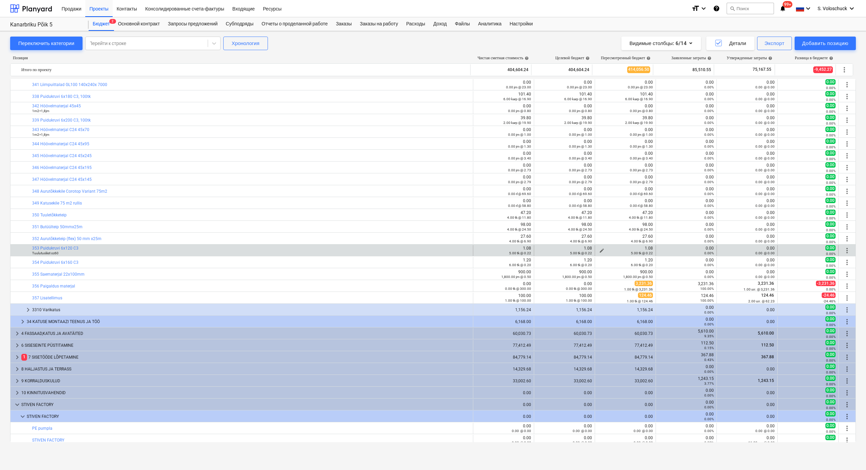
click at [434, 249] on span "edit" at bounding box center [601, 250] width 5 height 5
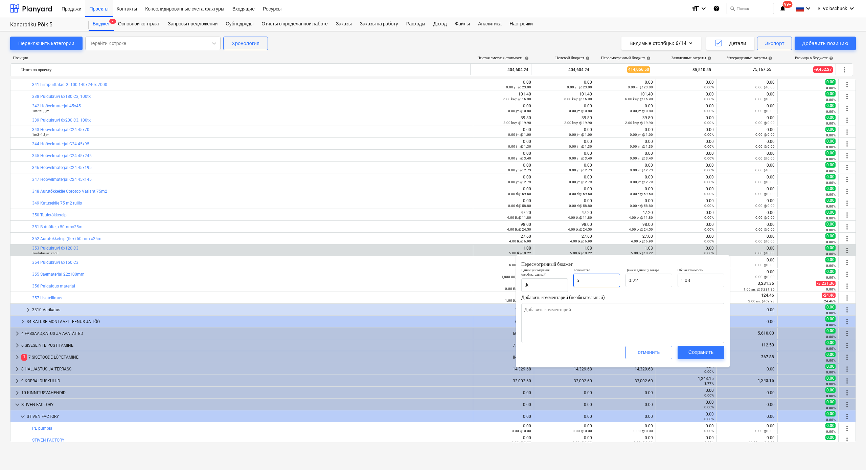
click at [434, 279] on input "5" at bounding box center [597, 280] width 47 height 14
click at [434, 281] on input "0.215" at bounding box center [649, 280] width 47 height 14
click at [434, 279] on input "1" at bounding box center [597, 280] width 47 height 14
click at [434, 354] on div "Сохранить" at bounding box center [701, 352] width 25 height 9
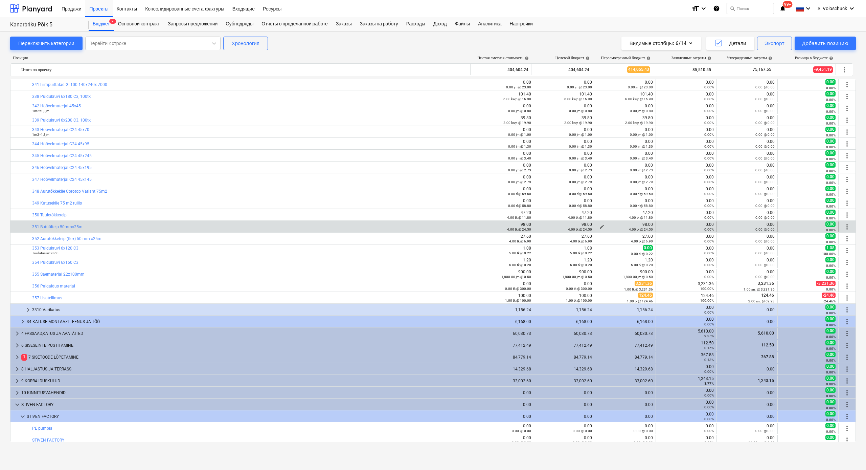
click at [434, 224] on span "edit" at bounding box center [601, 226] width 5 height 5
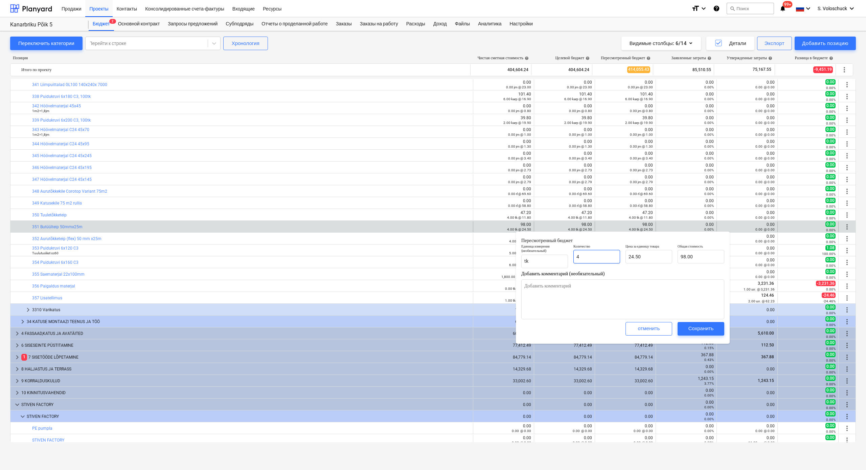
click at [434, 260] on input "4" at bounding box center [597, 257] width 47 height 14
click at [434, 328] on div "Сохранить" at bounding box center [701, 328] width 25 height 9
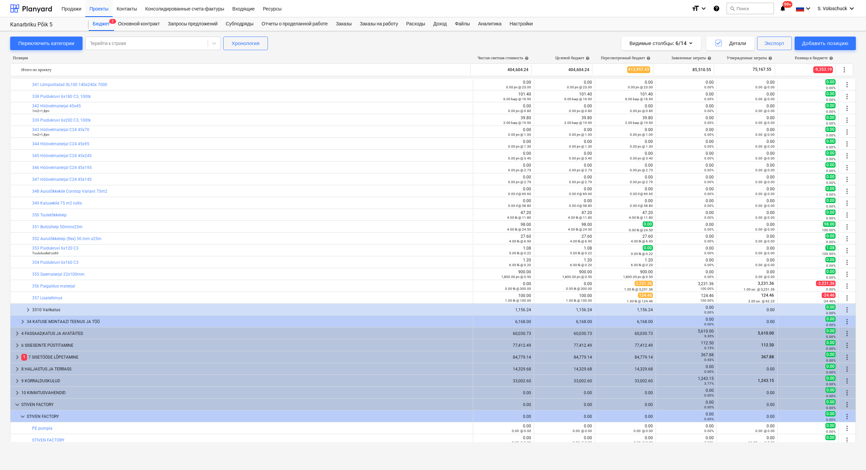
click at [434, 214] on span "edit" at bounding box center [601, 214] width 5 height 5
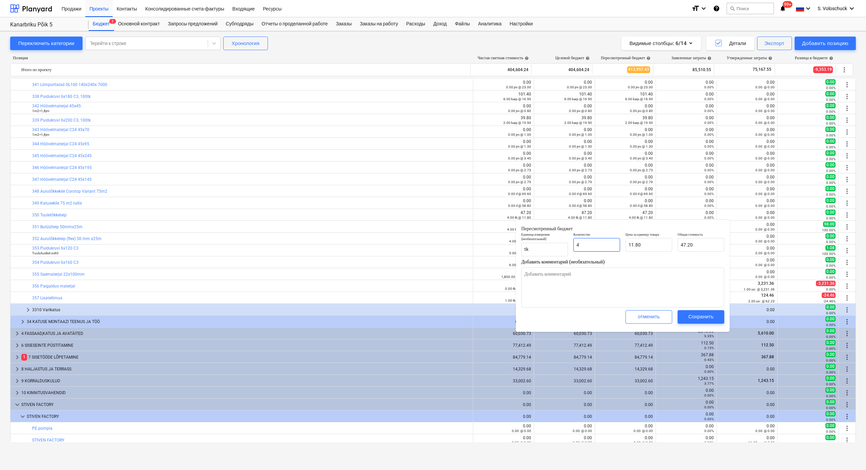
click at [434, 245] on input "4" at bounding box center [597, 245] width 47 height 14
click at [434, 315] on div "Сохранить" at bounding box center [701, 316] width 25 height 9
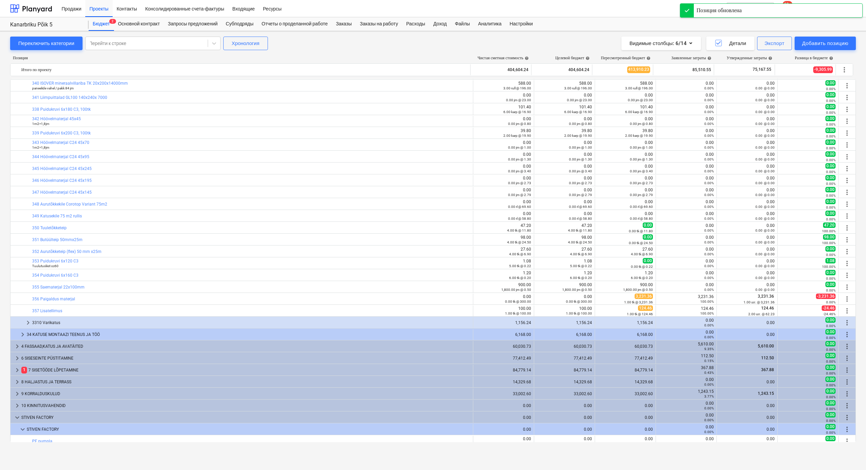
scroll to position [679, 0]
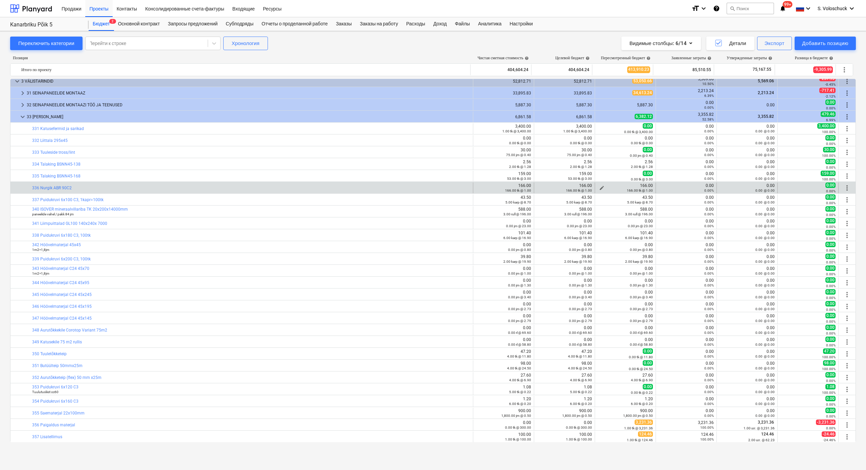
click at [434, 186] on span "edit" at bounding box center [601, 187] width 5 height 5
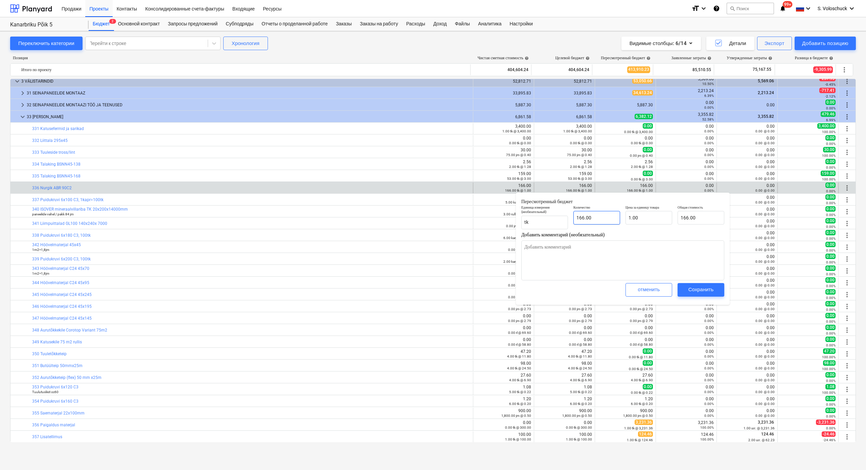
click at [434, 212] on div "Количество 166.00" at bounding box center [597, 214] width 47 height 19
click at [434, 214] on input "166" at bounding box center [597, 218] width 47 height 14
click at [434, 222] on input "166" at bounding box center [597, 218] width 47 height 14
click at [434, 290] on div "Сохранить" at bounding box center [701, 289] width 25 height 9
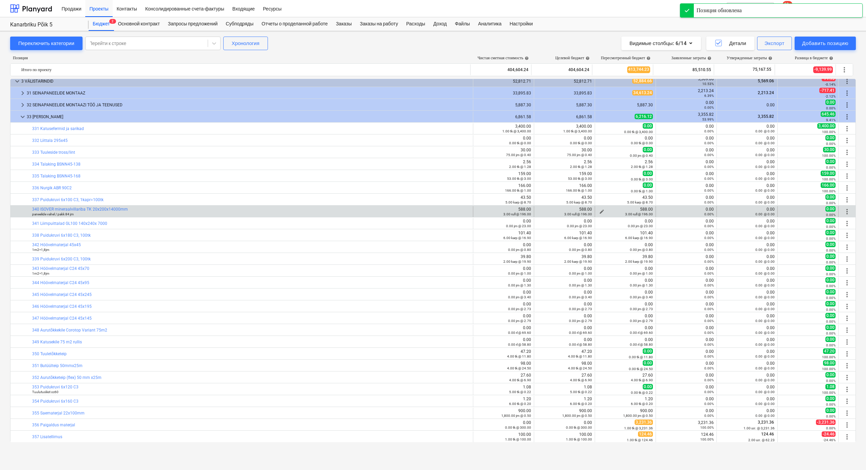
click at [434, 209] on span "edit" at bounding box center [601, 211] width 5 height 5
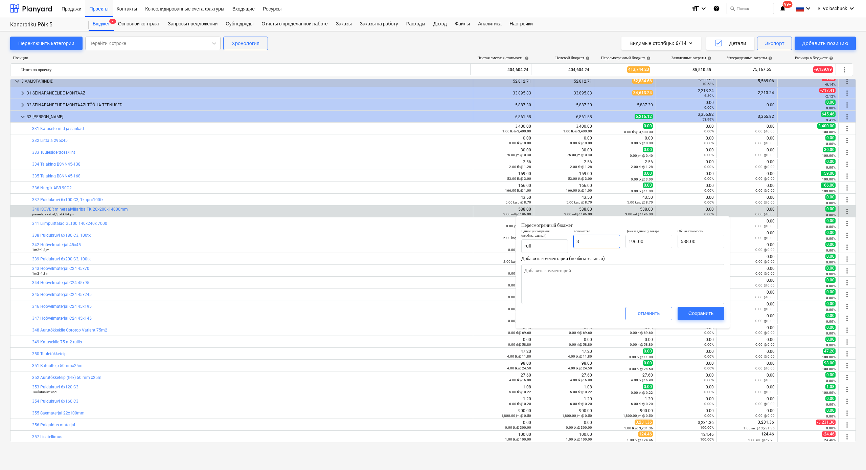
click at [434, 244] on input "3" at bounding box center [597, 242] width 47 height 14
click at [434, 315] on div "Сохранить" at bounding box center [701, 313] width 25 height 9
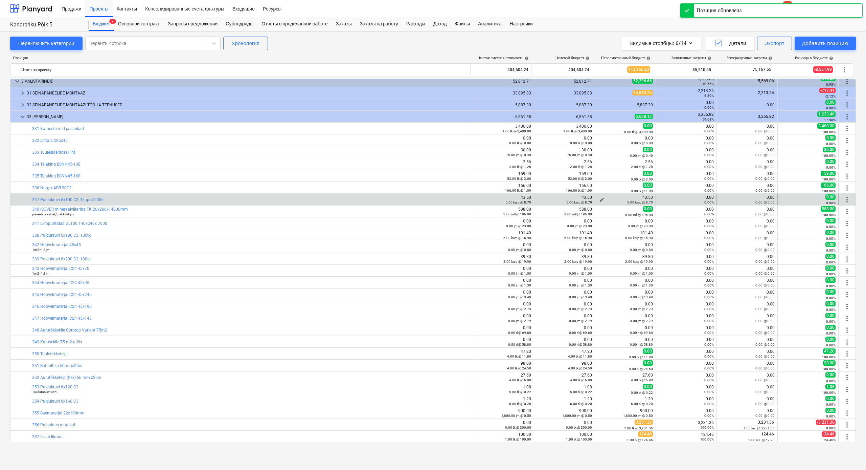
click at [434, 200] on div "5.00 karp @ 8.70" at bounding box center [625, 202] width 55 height 5
click at [434, 197] on span "edit" at bounding box center [601, 199] width 5 height 5
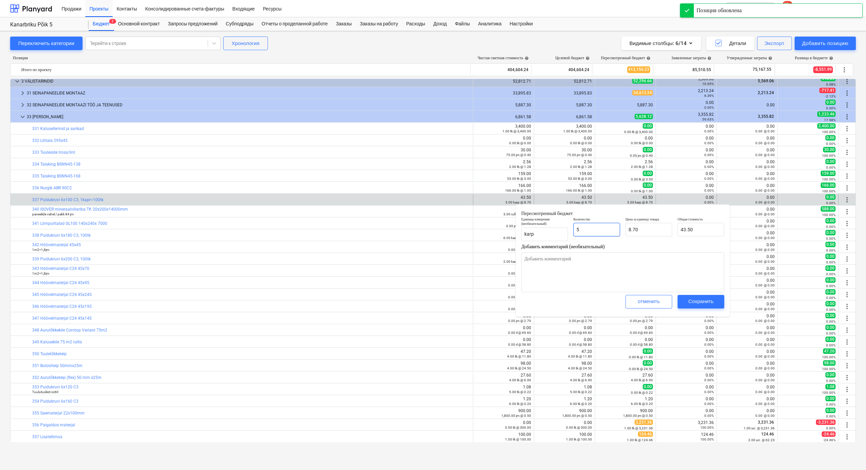
click at [434, 228] on input "5" at bounding box center [597, 230] width 47 height 14
click at [434, 297] on div "Сохранить" at bounding box center [701, 301] width 25 height 9
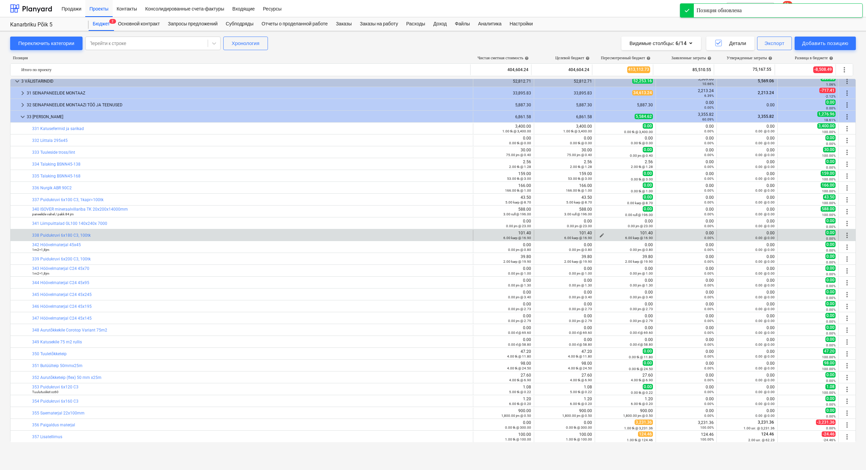
click at [434, 234] on span "edit" at bounding box center [601, 235] width 5 height 5
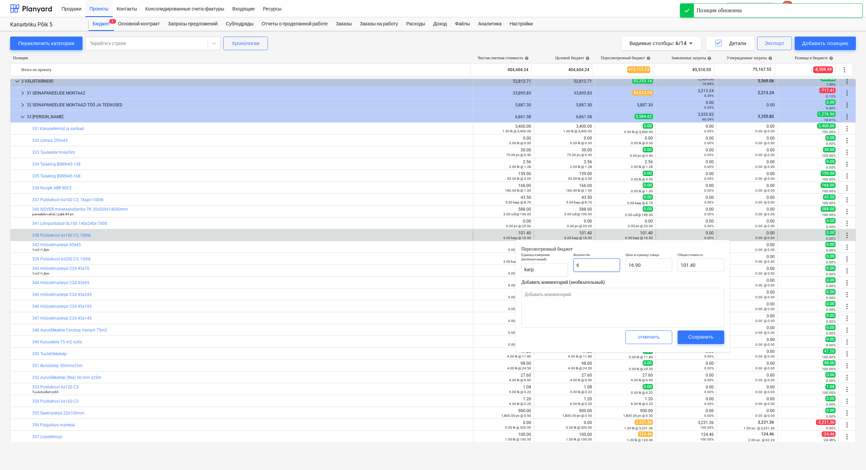
click at [434, 264] on input "6" at bounding box center [597, 265] width 47 height 14
click at [434, 335] on div "Сохранить" at bounding box center [701, 336] width 25 height 9
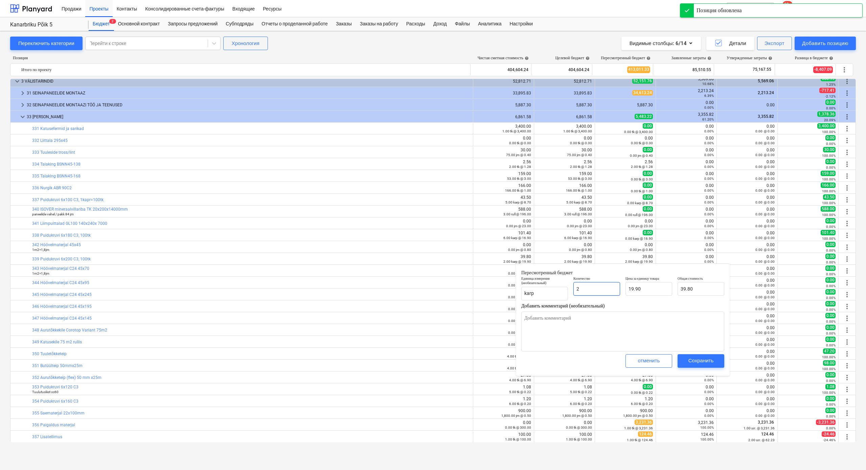
click at [434, 290] on input "2" at bounding box center [597, 289] width 47 height 14
click at [434, 356] on div "Сохранить" at bounding box center [701, 360] width 25 height 9
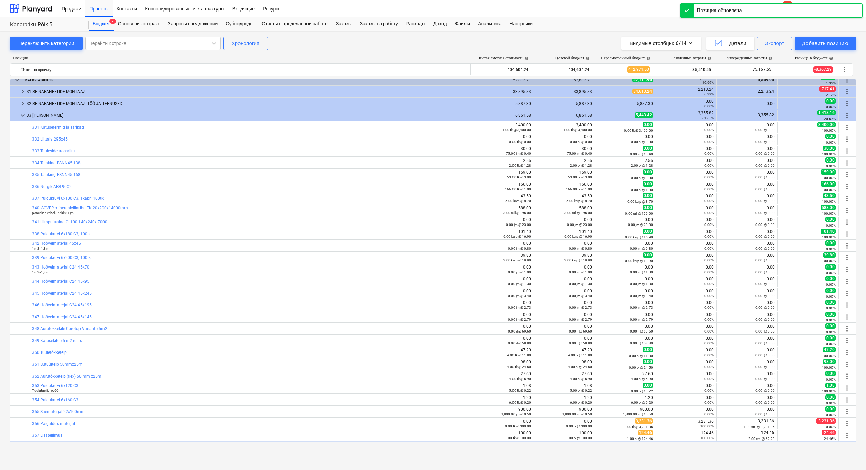
scroll to position [698, 0]
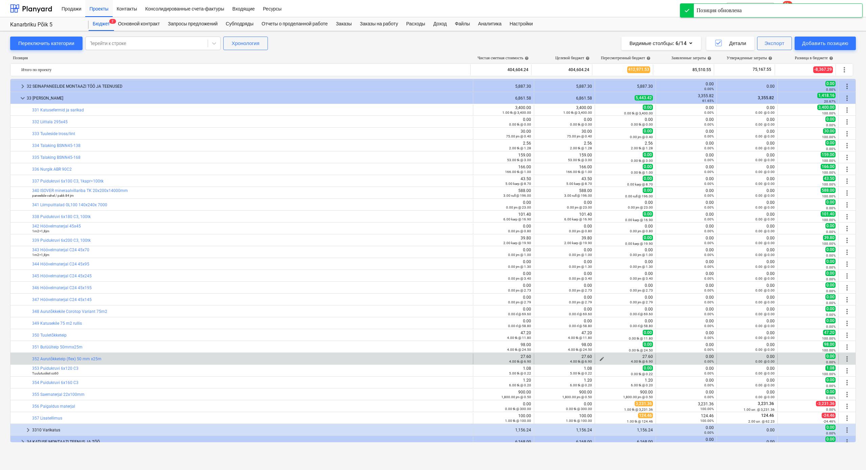
click at [434, 356] on span "edit" at bounding box center [601, 358] width 5 height 5
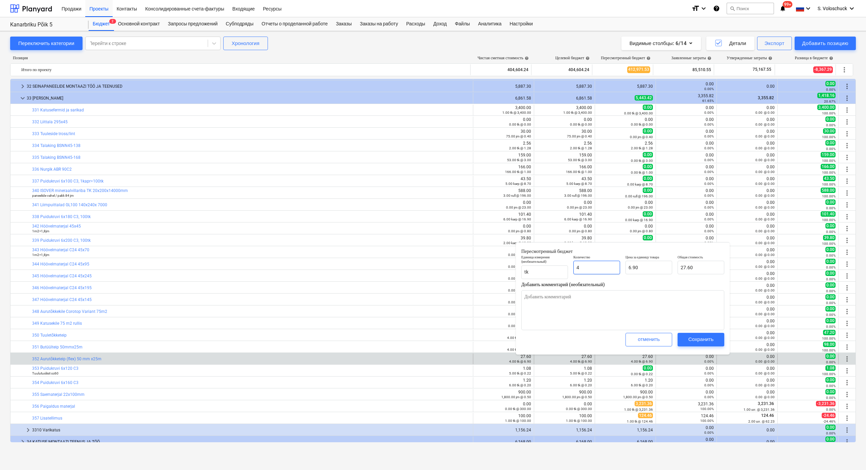
click at [434, 271] on input "4" at bounding box center [597, 268] width 47 height 14
click at [434, 337] on div "Сохранить" at bounding box center [701, 339] width 25 height 9
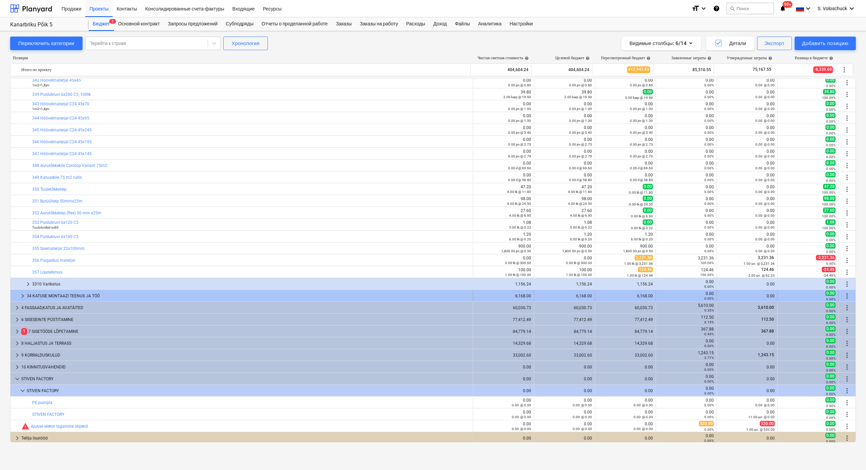
scroll to position [845, 0]
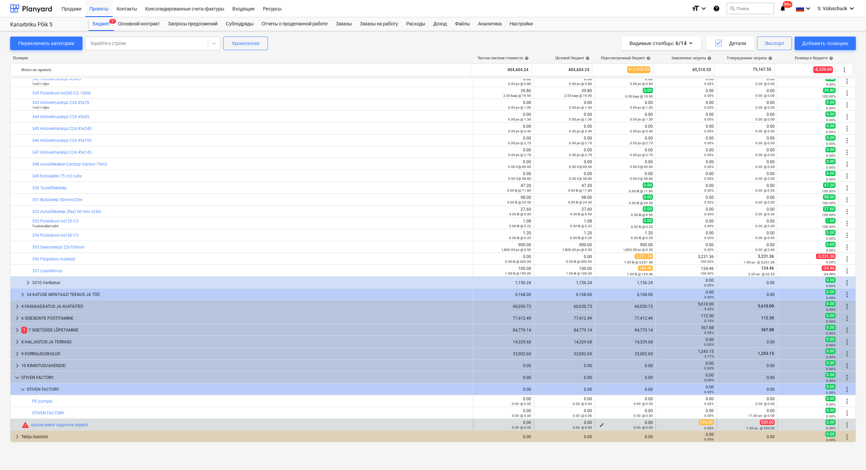
click at [434, 365] on span "edit" at bounding box center [601, 424] width 5 height 5
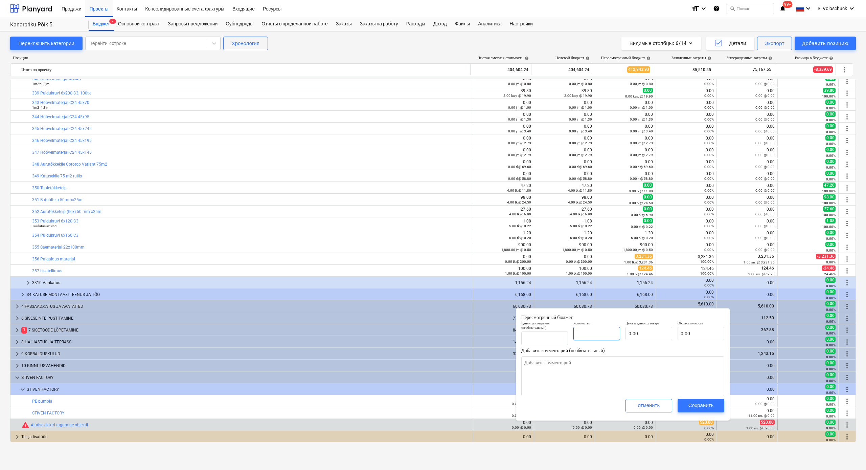
click at [434, 338] on input "text" at bounding box center [597, 334] width 47 height 14
click at [434, 335] on input "text" at bounding box center [649, 334] width 47 height 14
click at [434, 365] on div "Сохранить" at bounding box center [701, 405] width 25 height 9
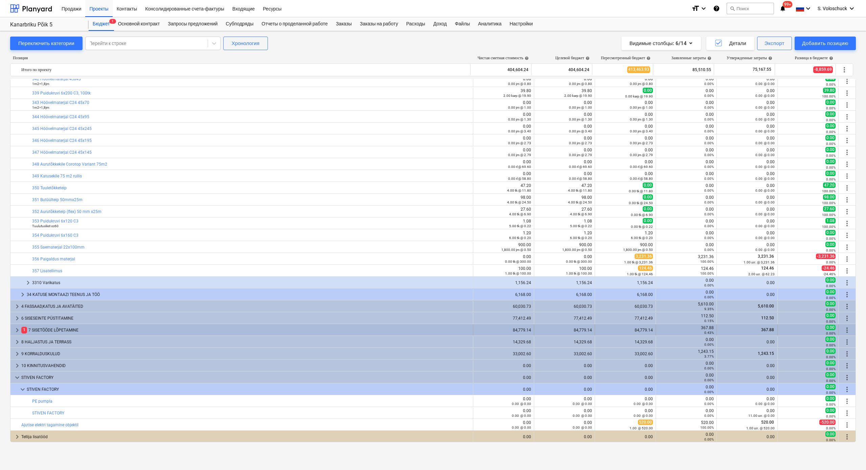
click at [17, 329] on span "keyboard_arrow_right" at bounding box center [17, 330] width 8 height 8
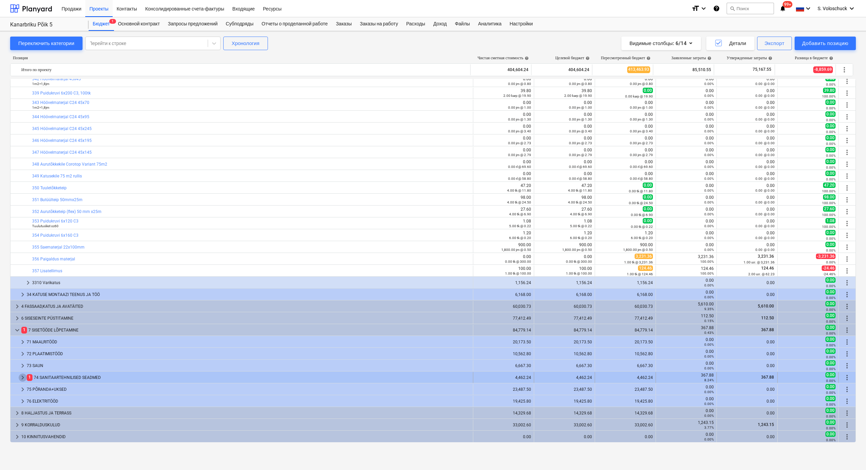
click at [21, 365] on span "keyboard_arrow_right" at bounding box center [23, 377] width 8 height 8
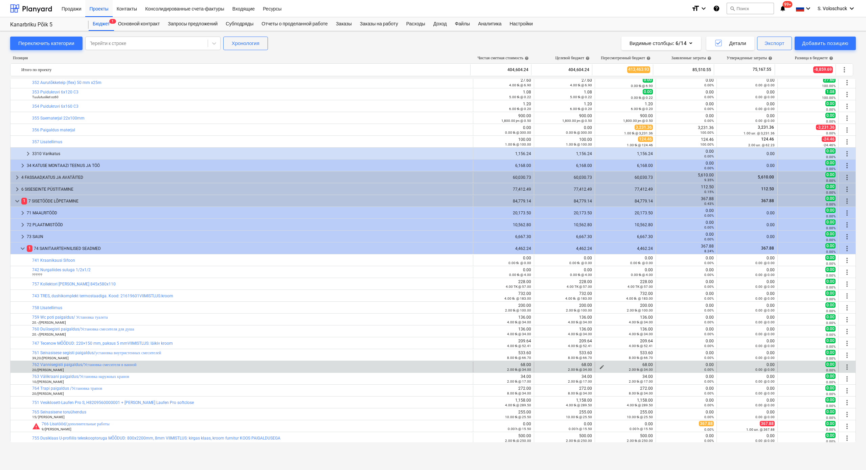
scroll to position [1018, 0]
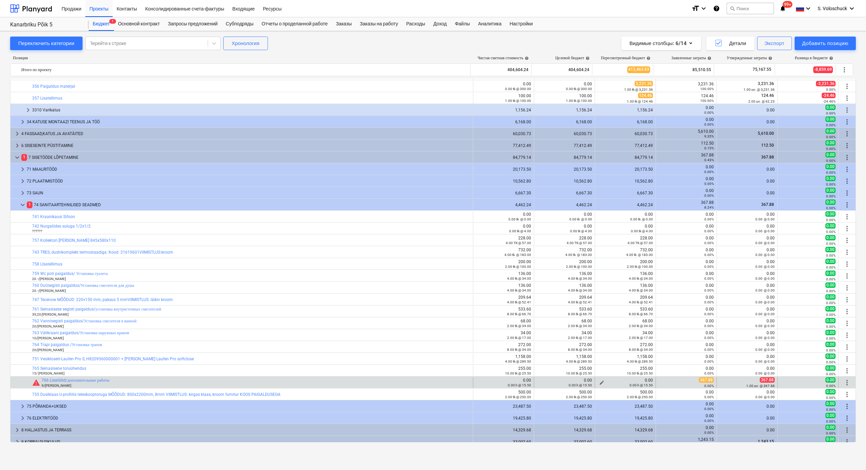
click at [434, 365] on span "edit" at bounding box center [601, 382] width 5 height 5
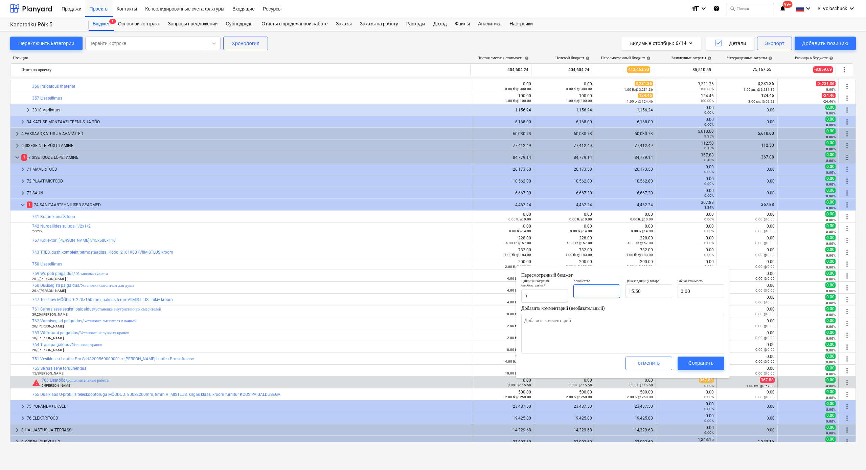
click at [434, 290] on input "text" at bounding box center [597, 291] width 47 height 14
click at [434, 293] on input "15.5" at bounding box center [649, 291] width 47 height 14
click at [434, 360] on div "Сохранить" at bounding box center [701, 362] width 25 height 9
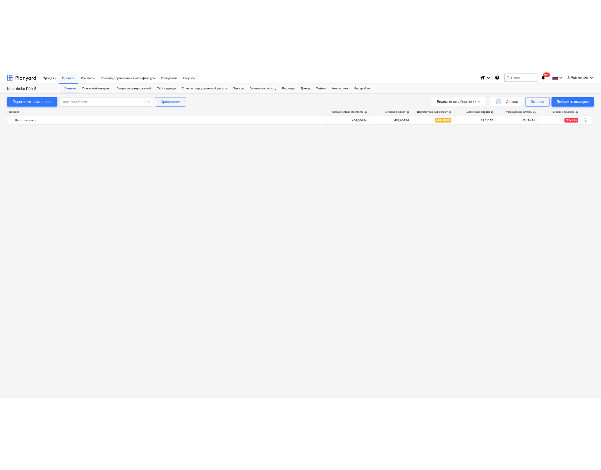
scroll to position [0, 0]
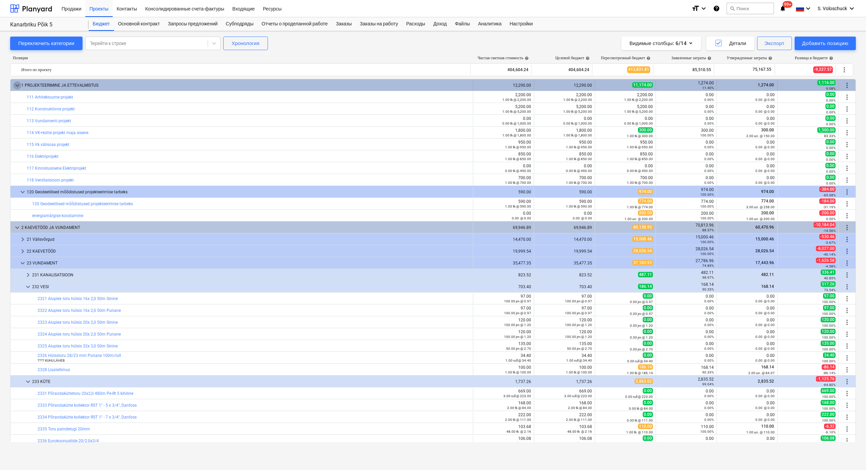
click at [18, 84] on span "keyboard_arrow_down" at bounding box center [17, 85] width 8 height 8
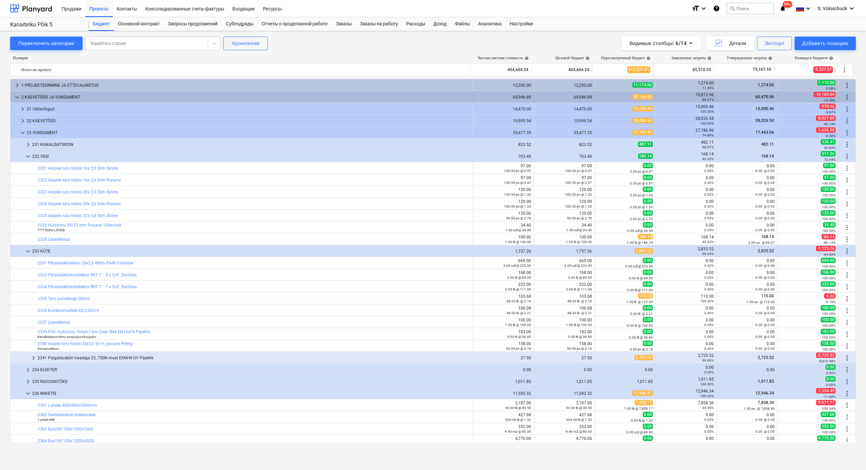
click at [15, 96] on span "keyboard_arrow_down" at bounding box center [17, 97] width 8 height 8
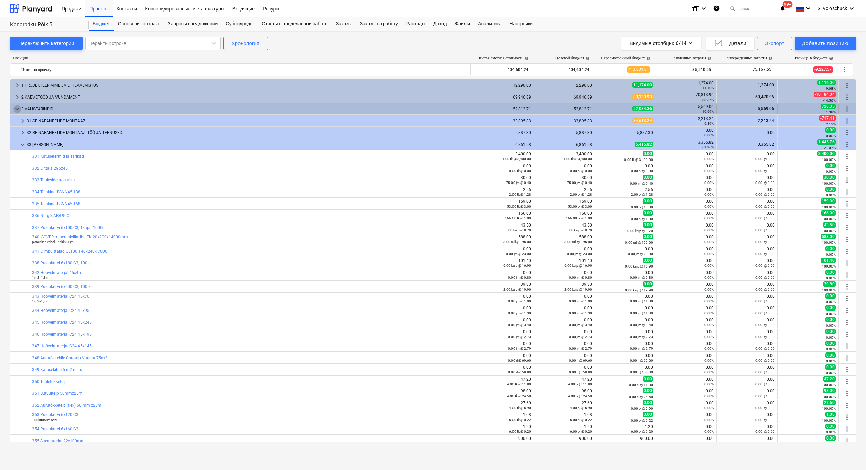
click at [14, 108] on span "keyboard_arrow_down" at bounding box center [17, 109] width 8 height 8
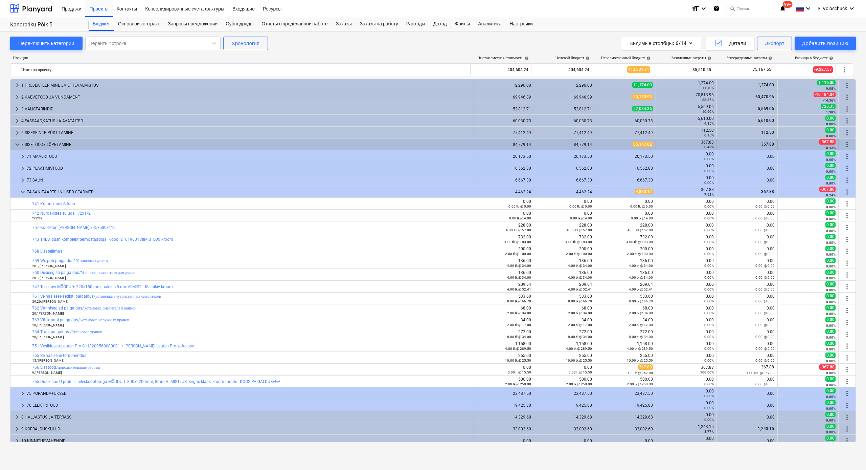
click at [15, 142] on span "keyboard_arrow_down" at bounding box center [17, 144] width 8 height 8
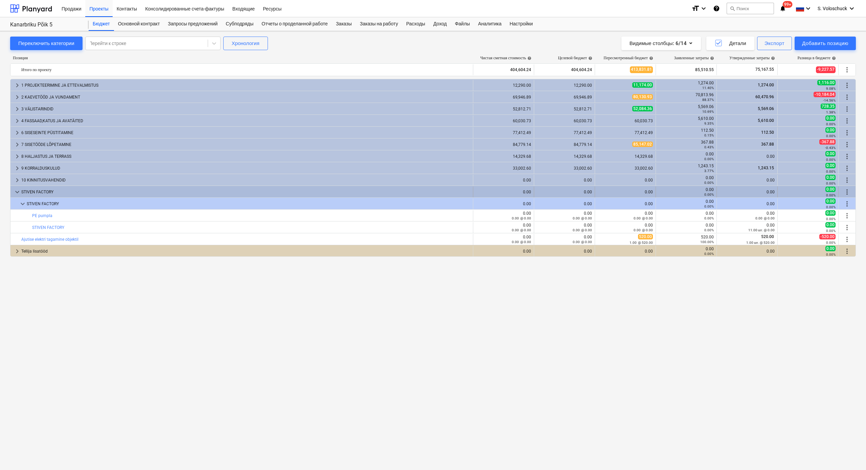
click at [17, 194] on span "keyboard_arrow_down" at bounding box center [17, 192] width 8 height 8
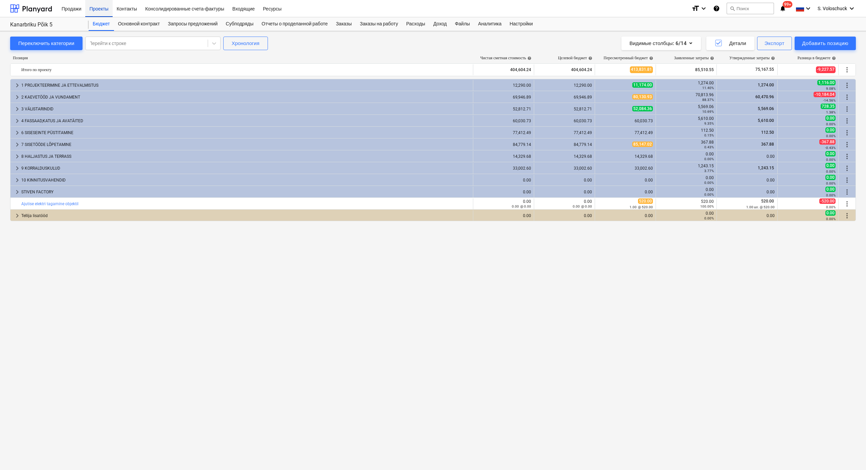
click at [96, 7] on div "Проекты" at bounding box center [98, 8] width 27 height 17
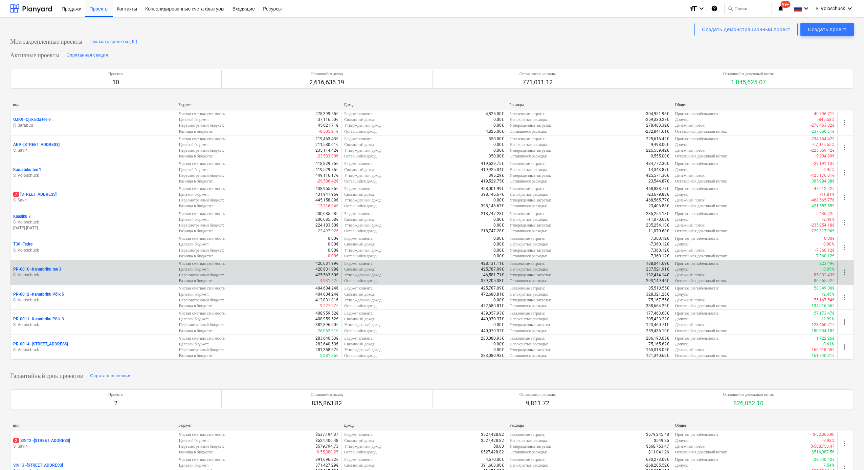
click at [175, 265] on div "PR-0010 - Kanarbriku tee 3 S. Voloschuck" at bounding box center [92, 272] width 165 height 23
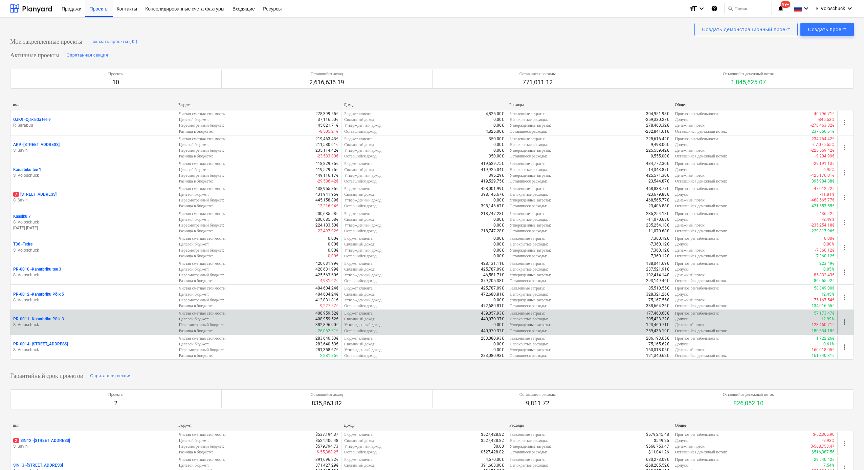
click at [61, 316] on p "PR-0011 - Kanarbriku Põik 3" at bounding box center [38, 319] width 51 height 6
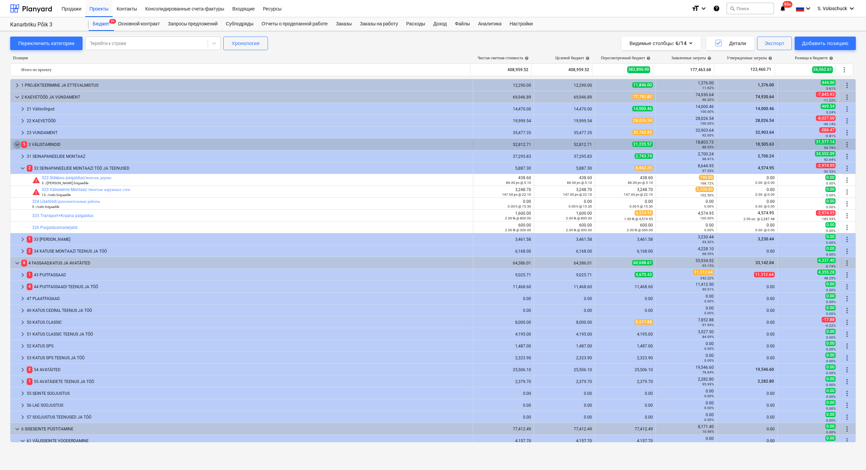
click at [17, 143] on span "keyboard_arrow_down" at bounding box center [17, 144] width 8 height 8
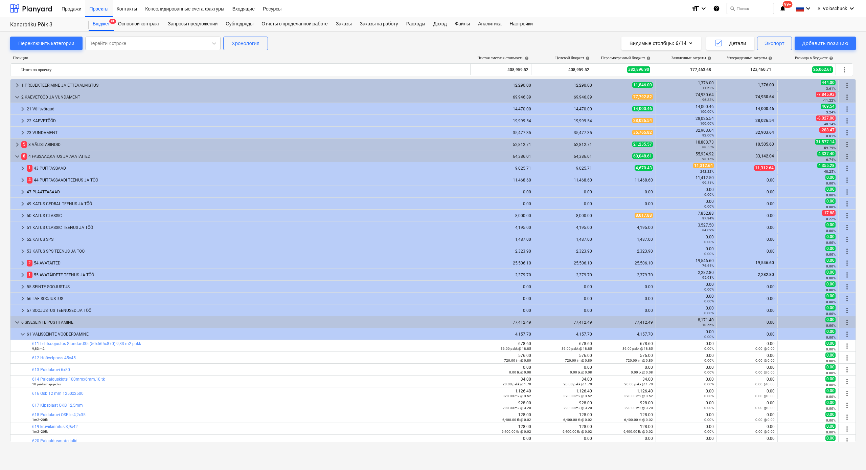
click at [17, 143] on span "keyboard_arrow_right" at bounding box center [17, 144] width 8 height 8
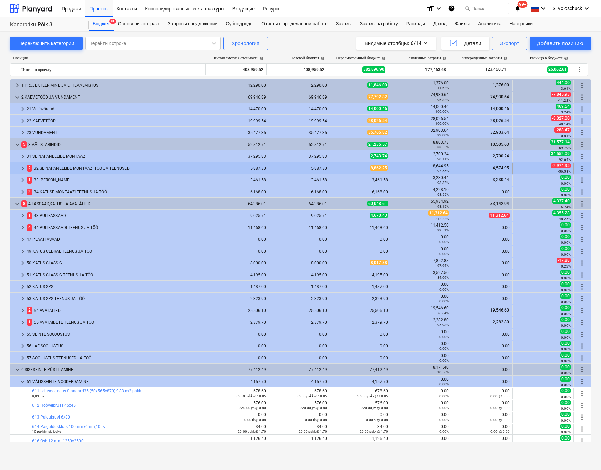
click at [23, 168] on span "keyboard_arrow_right" at bounding box center [23, 168] width 8 height 8
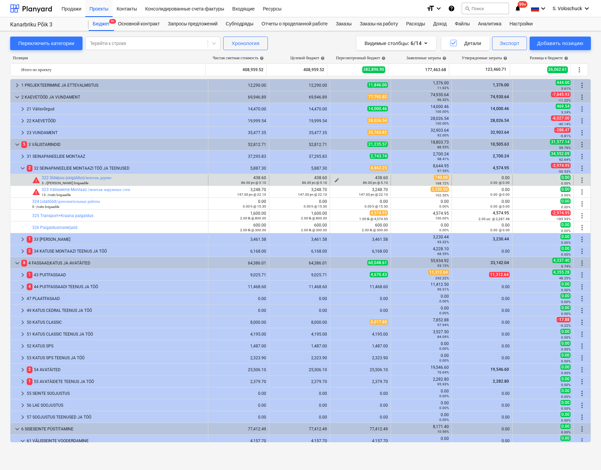
click at [334, 179] on span "edit" at bounding box center [336, 179] width 5 height 5
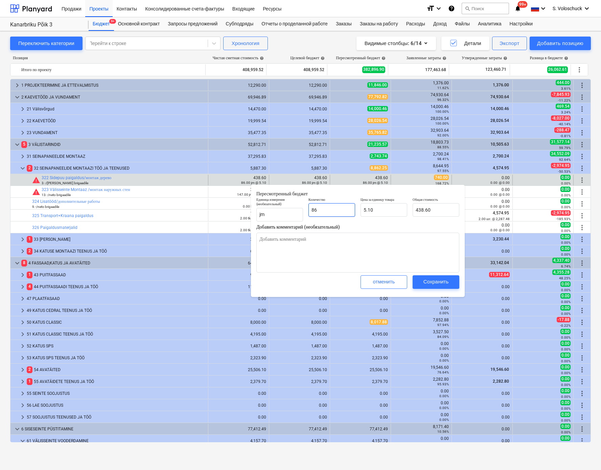
click at [329, 212] on input "86" at bounding box center [332, 210] width 47 height 14
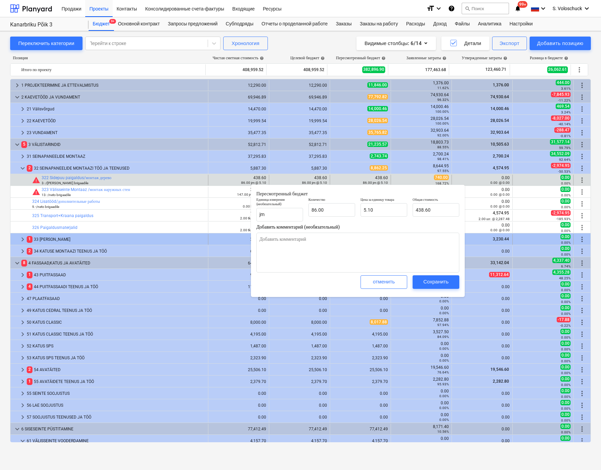
click at [434, 236] on div "0.00 0.00%" at bounding box center [543, 239] width 55 height 10
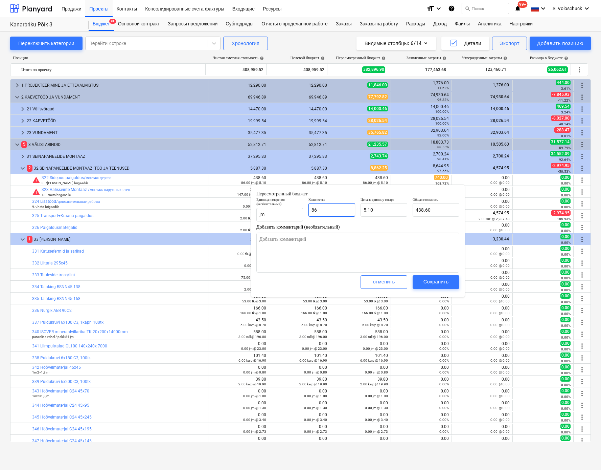
click at [333, 210] on input "86" at bounding box center [332, 210] width 47 height 14
click at [388, 211] on input "5.1" at bounding box center [384, 210] width 47 height 14
click at [434, 282] on div "Сохранить" at bounding box center [436, 281] width 25 height 9
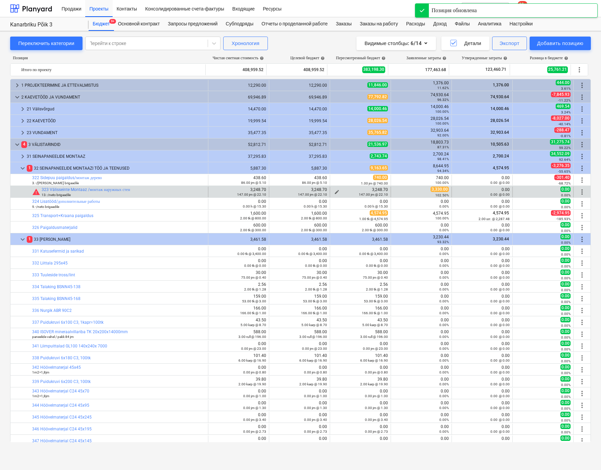
click at [335, 190] on span "edit" at bounding box center [336, 191] width 5 height 5
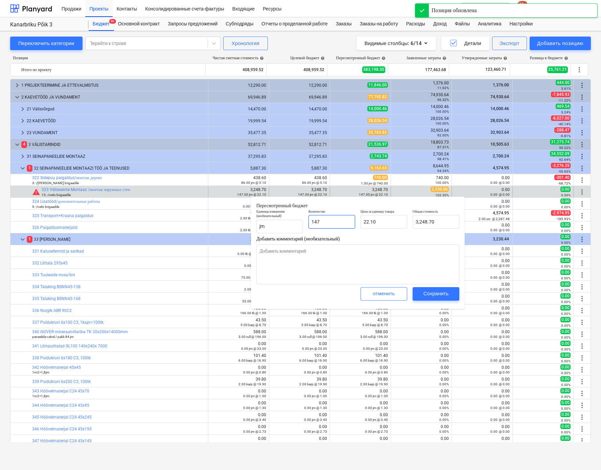
click at [345, 223] on input "147" at bounding box center [332, 222] width 47 height 14
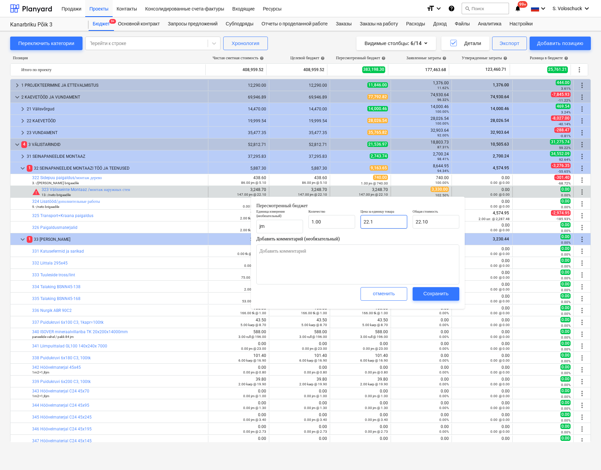
click at [382, 219] on input "22.1" at bounding box center [384, 222] width 47 height 14
click at [375, 222] on input "22.1" at bounding box center [384, 222] width 47 height 14
click at [423, 298] on button "Сохранить" at bounding box center [436, 294] width 47 height 14
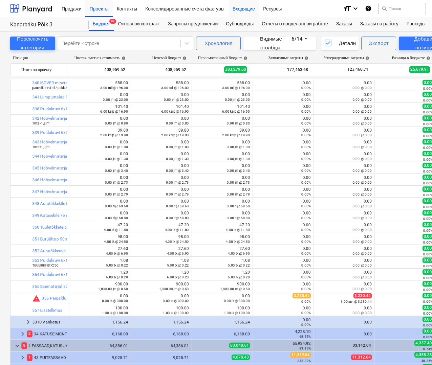
scroll to position [250, 0]
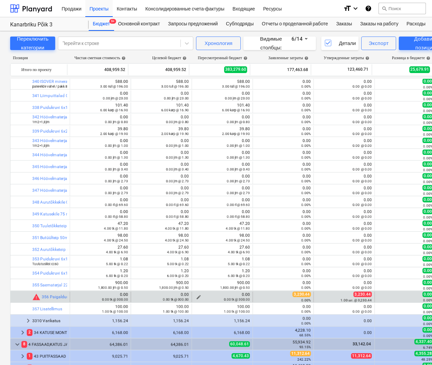
click at [195, 297] on div "0.00 tk @ 300.00" at bounding box center [222, 299] width 55 height 5
click at [198, 296] on span "edit" at bounding box center [198, 296] width 5 height 5
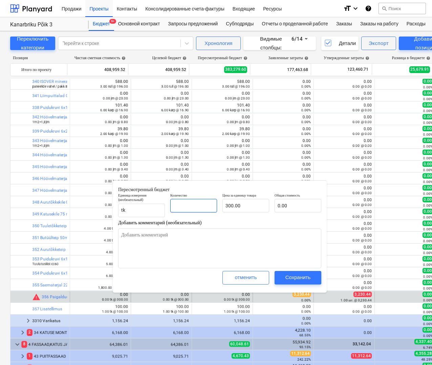
click at [182, 206] on input "text" at bounding box center [193, 206] width 47 height 14
click at [255, 206] on input "300.00" at bounding box center [245, 206] width 47 height 14
click at [253, 206] on input "300" at bounding box center [245, 206] width 47 height 14
click at [293, 273] on div "Сохранить" at bounding box center [297, 277] width 25 height 9
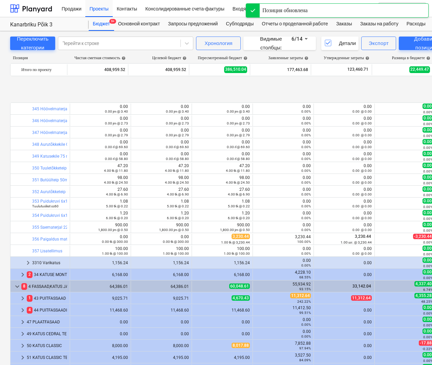
scroll to position [346, 0]
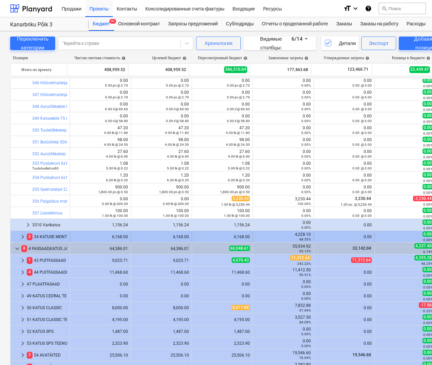
click at [23, 234] on span "keyboard_arrow_right" at bounding box center [23, 237] width 8 height 8
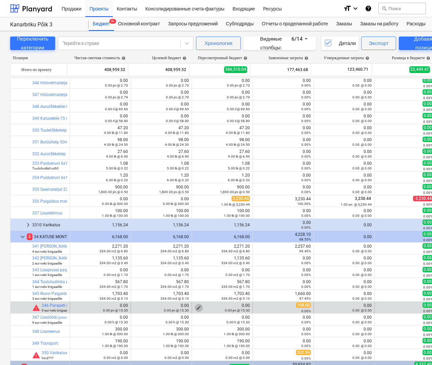
click at [197, 306] on span "edit" at bounding box center [198, 307] width 5 height 5
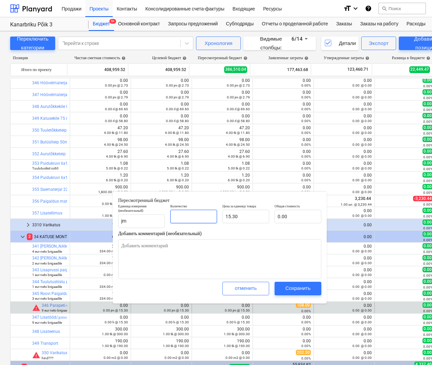
click at [192, 218] on input "text" at bounding box center [193, 217] width 47 height 14
click at [243, 213] on input "15.3" at bounding box center [245, 217] width 47 height 14
click at [238, 218] on input "15.3" at bounding box center [245, 217] width 47 height 14
click at [286, 287] on div "Сохранить" at bounding box center [297, 288] width 25 height 9
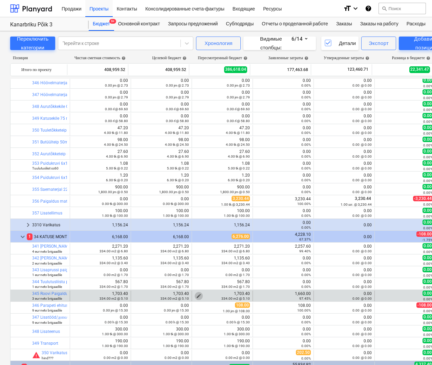
click at [198, 294] on span "edit" at bounding box center [198, 295] width 5 height 5
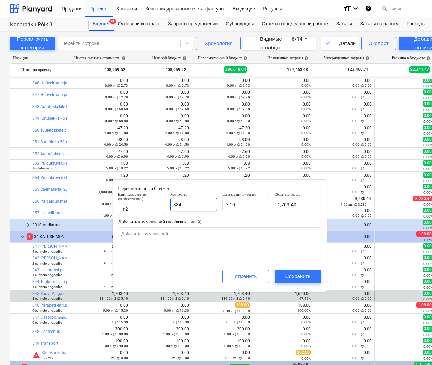
click at [208, 204] on input "334" at bounding box center [193, 205] width 47 height 14
click at [251, 204] on input "5.1" at bounding box center [245, 205] width 47 height 14
click at [304, 274] on div "Сохранить" at bounding box center [297, 276] width 25 height 9
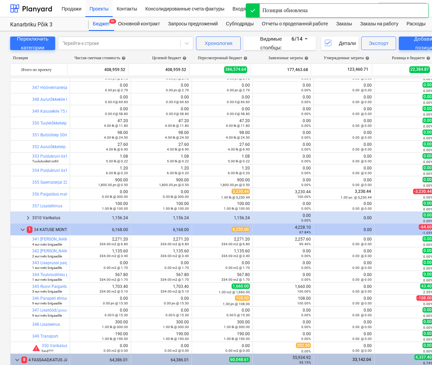
scroll to position [357, 0]
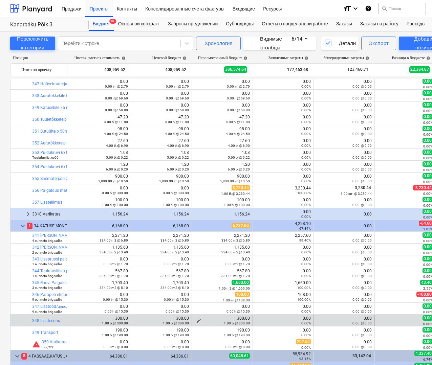
click at [199, 321] on div "1.00 tk @ 300.00" at bounding box center [222, 323] width 55 height 5
click at [196, 319] on span "edit" at bounding box center [198, 320] width 5 height 5
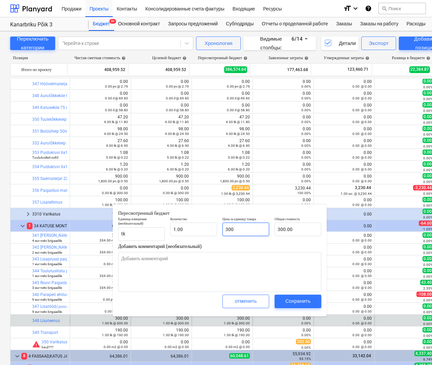
click at [248, 229] on input "300" at bounding box center [245, 230] width 47 height 14
click at [188, 231] on input "1" at bounding box center [193, 230] width 47 height 14
click at [298, 301] on div "Сохранить" at bounding box center [297, 301] width 25 height 9
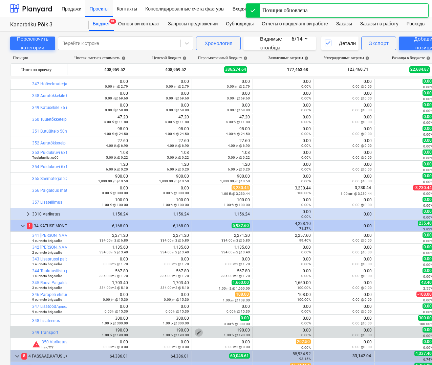
click at [198, 330] on span "edit" at bounding box center [198, 332] width 5 height 5
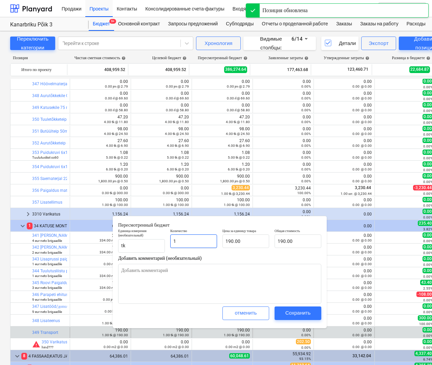
click at [197, 242] on input "1" at bounding box center [193, 242] width 47 height 14
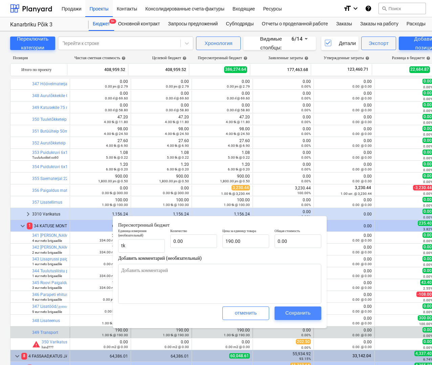
click at [298, 312] on div "Сохранить" at bounding box center [297, 313] width 25 height 9
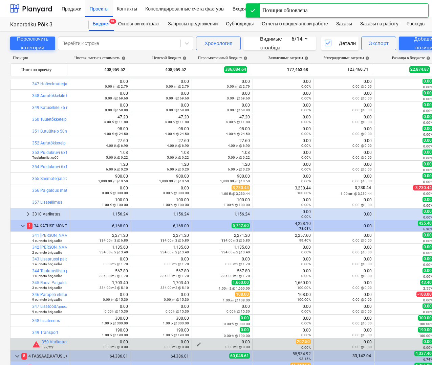
click at [196, 344] on span "edit" at bounding box center [198, 344] width 5 height 5
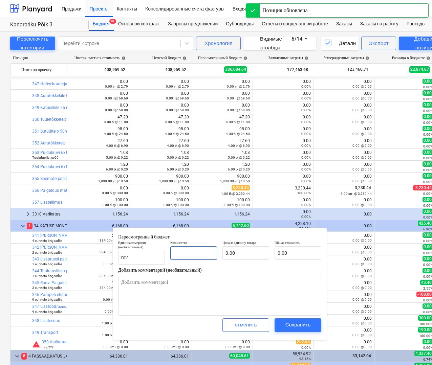
click at [199, 253] on input "text" at bounding box center [193, 253] width 47 height 14
click at [241, 250] on input "text" at bounding box center [245, 253] width 47 height 14
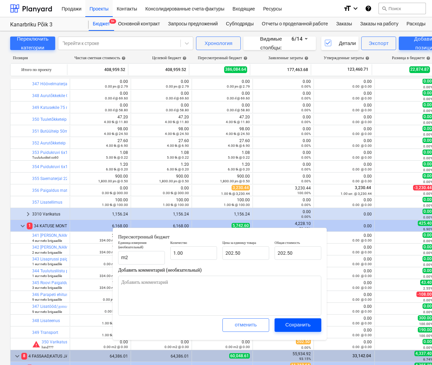
click at [303, 324] on div "Сохранить" at bounding box center [297, 325] width 25 height 9
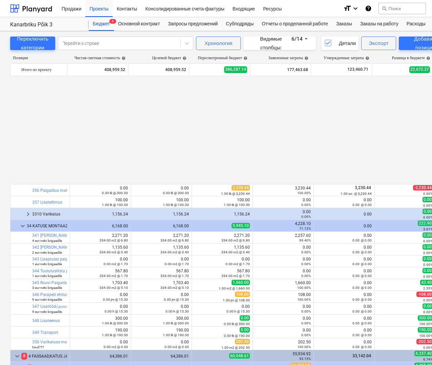
scroll to position [475, 0]
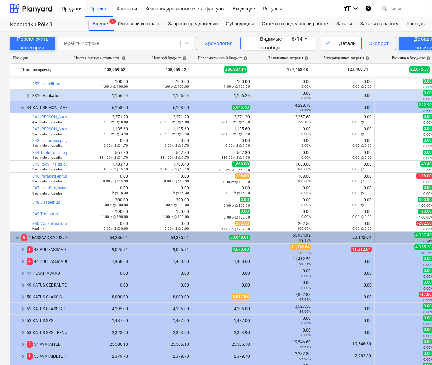
click at [19, 238] on span "keyboard_arrow_down" at bounding box center [17, 238] width 8 height 8
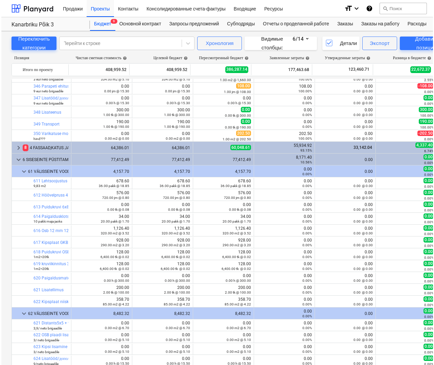
scroll to position [552, 0]
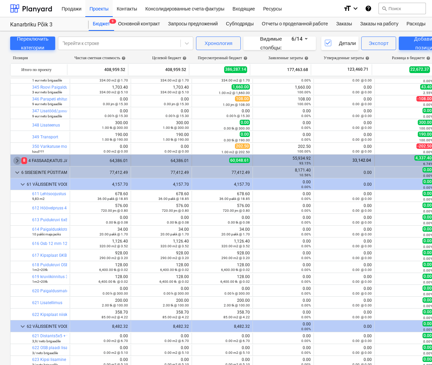
click at [19, 159] on span "keyboard_arrow_right" at bounding box center [17, 161] width 8 height 8
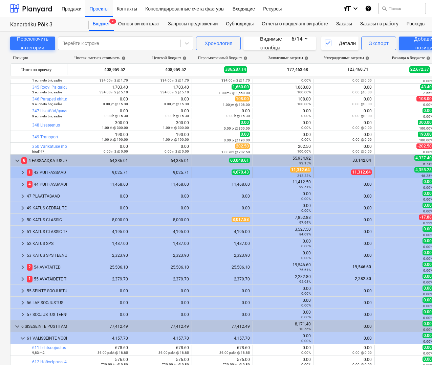
click at [22, 172] on span "keyboard_arrow_right" at bounding box center [23, 173] width 8 height 8
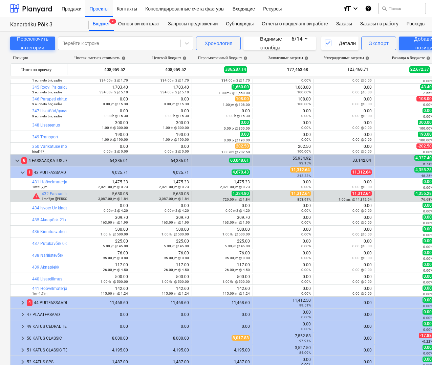
click at [351, 194] on span "11,312.64" at bounding box center [361, 193] width 21 height 5
click at [360, 196] on span "11,312.64" at bounding box center [361, 193] width 21 height 5
click at [410, 195] on div "4,355.28 76.68%" at bounding box center [404, 196] width 55 height 10
click at [352, 194] on span "11,312.64" at bounding box center [361, 193] width 21 height 5
click at [300, 193] on span "11,312.64" at bounding box center [300, 193] width 21 height 5
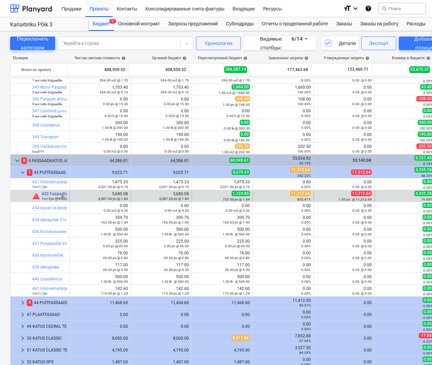
click at [49, 195] on link "432 Fasaadilaud UYS 21x120mm( 1x krunt 4külge+2xvärv 3 külge)" at bounding box center [103, 194] width 123 height 5
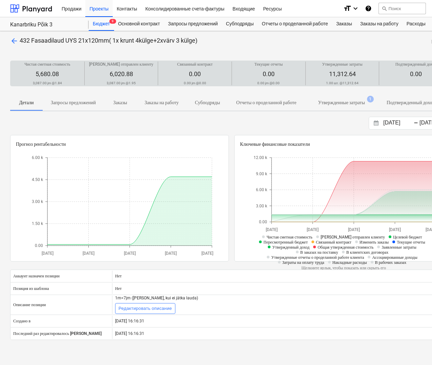
click at [345, 76] on span "11,312.64" at bounding box center [342, 73] width 27 height 7
click at [342, 71] on span "11,312.64" at bounding box center [342, 73] width 27 height 7
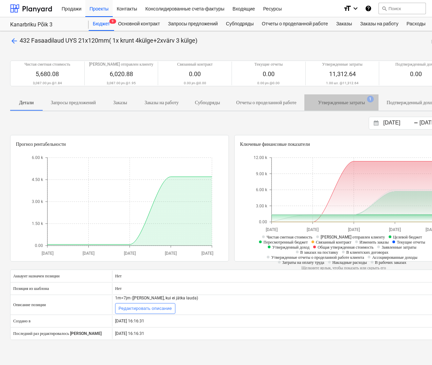
click at [361, 102] on p "Утвержденные затраты" at bounding box center [341, 102] width 47 height 7
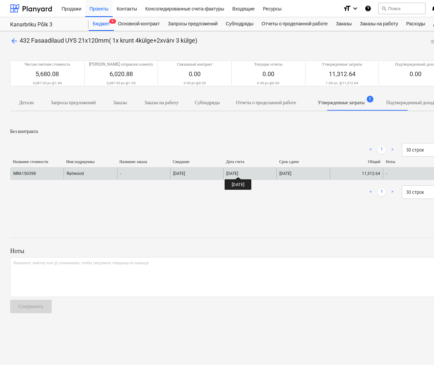
click at [238, 171] on div "27 Aug 2025" at bounding box center [232, 173] width 12 height 5
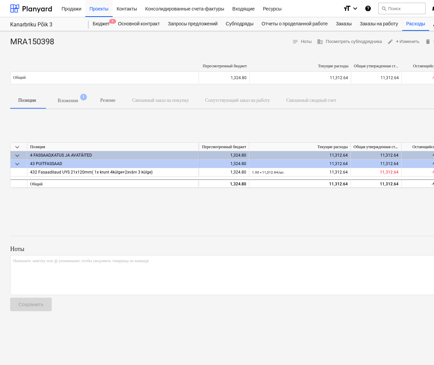
click at [72, 100] on p "Вложения" at bounding box center [68, 100] width 20 height 7
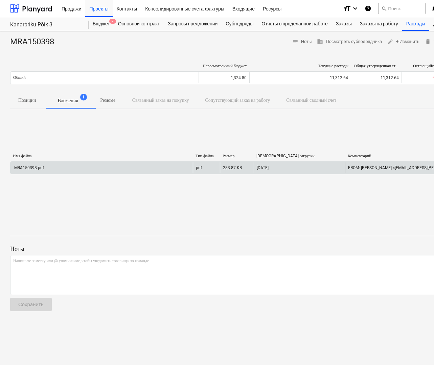
click at [84, 166] on div "MRA150398.pdf" at bounding box center [101, 167] width 182 height 11
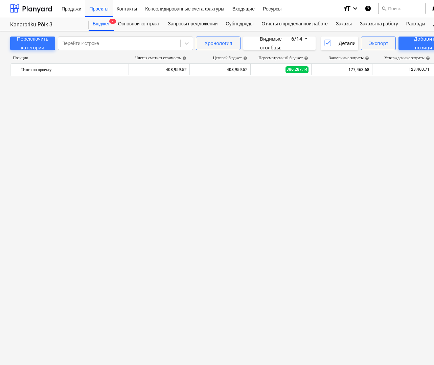
scroll to position [552, 0]
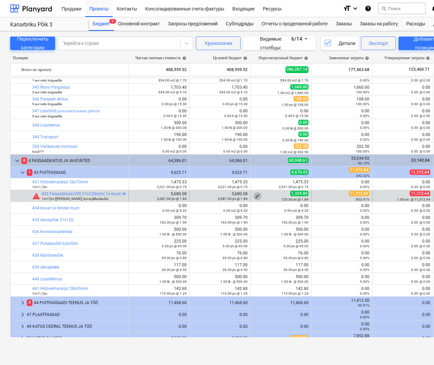
click at [258, 194] on span "edit" at bounding box center [257, 196] width 5 height 5
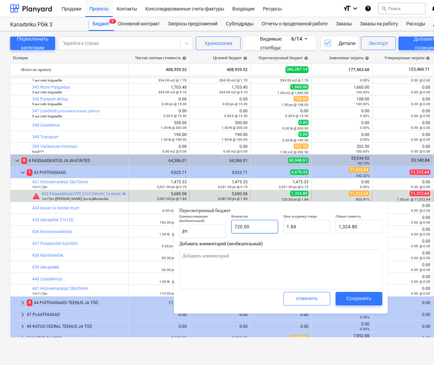
click at [246, 228] on input "720.00" at bounding box center [254, 227] width 47 height 14
click at [251, 226] on input "720" at bounding box center [254, 227] width 47 height 14
click at [285, 225] on input "1.84" at bounding box center [307, 227] width 47 height 14
click at [318, 227] on input "1.84" at bounding box center [307, 227] width 47 height 14
click at [360, 295] on div "Сохранить" at bounding box center [359, 298] width 25 height 9
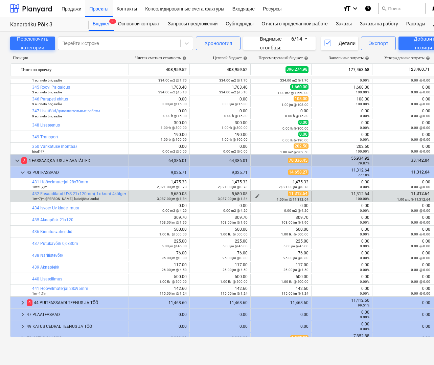
click at [274, 195] on div "11,312.64 1.00 jm @ 11,312.64" at bounding box center [280, 196] width 55 height 10
click at [90, 198] on small "1m=7jm ([PERSON_NAME], kui ei jätka lauda)" at bounding box center [65, 199] width 67 height 4
click at [116, 192] on link "432 Fasaadilaud UYS 21x120mm( 1x krunt 4külge+2xvärv 3 külge)" at bounding box center [93, 194] width 123 height 5
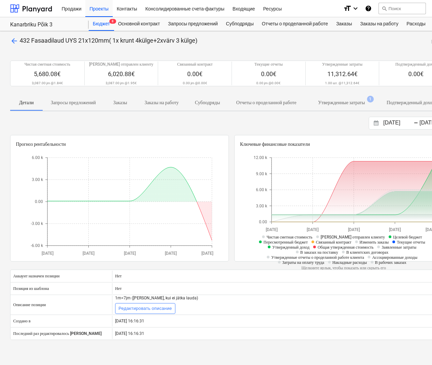
click at [365, 101] on p "Утвержденные затраты" at bounding box center [341, 102] width 47 height 7
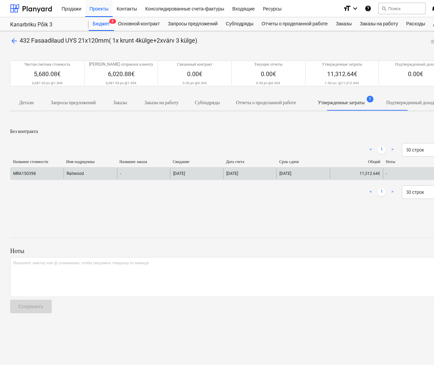
click at [255, 175] on div "27 Aug 2025" at bounding box center [249, 173] width 53 height 11
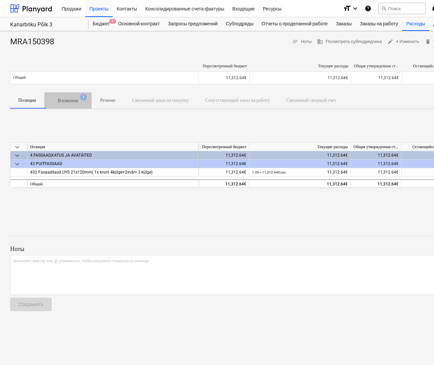
click at [74, 100] on p "Вложения" at bounding box center [68, 100] width 20 height 7
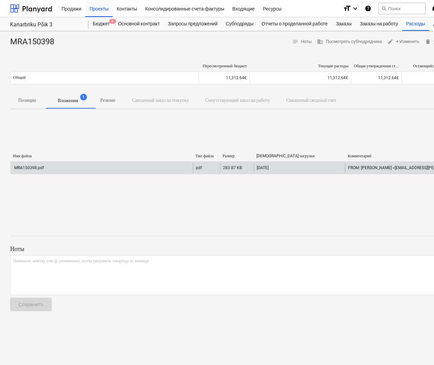
click at [99, 165] on div "MRA150398.pdf" at bounding box center [101, 167] width 182 height 11
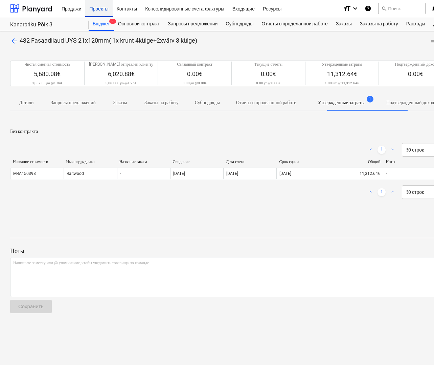
click at [103, 12] on div "Проекты" at bounding box center [98, 8] width 27 height 17
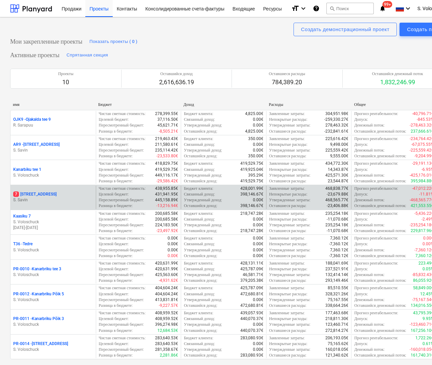
click at [58, 203] on p "S. Savin" at bounding box center [53, 200] width 80 height 6
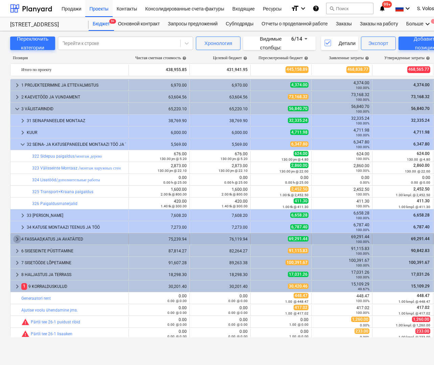
click at [17, 238] on span "keyboard_arrow_right" at bounding box center [17, 239] width 8 height 8
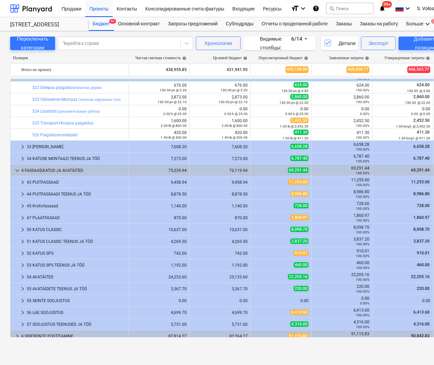
scroll to position [70, 0]
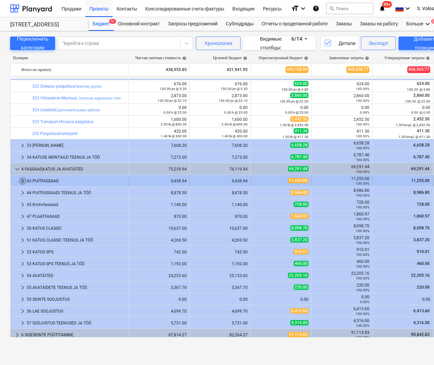
click at [23, 180] on span "keyboard_arrow_right" at bounding box center [23, 181] width 8 height 8
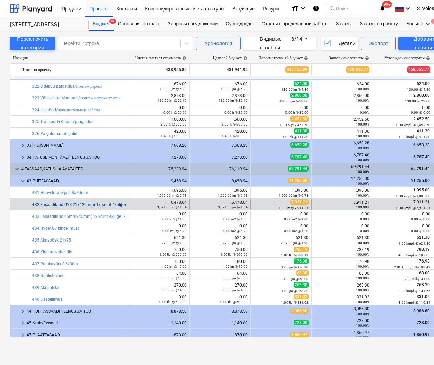
click at [91, 204] on link "432 Fasaadilaud UYS 21x120mm( 1x krunt 4külge+2xvärv 3 külge)" at bounding box center [93, 204] width 123 height 5
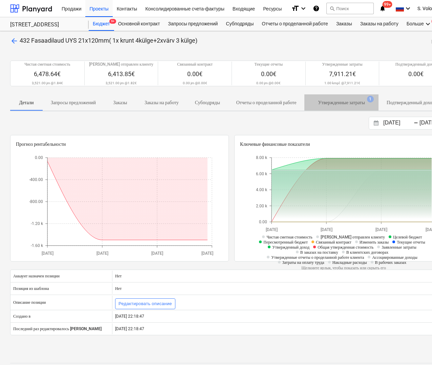
click at [355, 101] on p "Утвержденные затраты" at bounding box center [341, 102] width 47 height 7
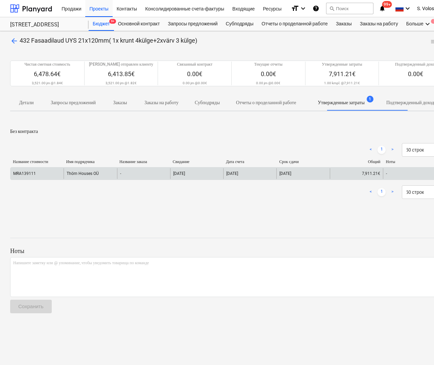
click at [210, 171] on div "25 Feb 2025" at bounding box center [196, 173] width 53 height 11
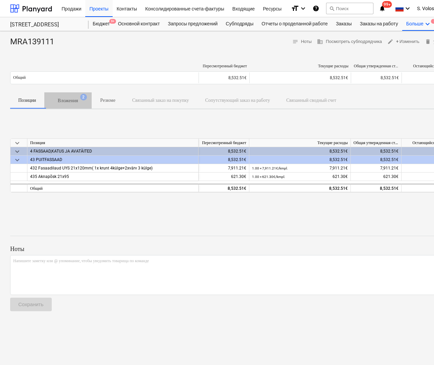
click at [71, 100] on p "Вложения" at bounding box center [68, 100] width 20 height 7
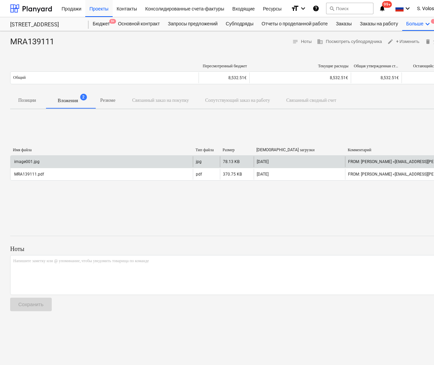
click at [112, 161] on div "image001.jpg" at bounding box center [101, 161] width 182 height 11
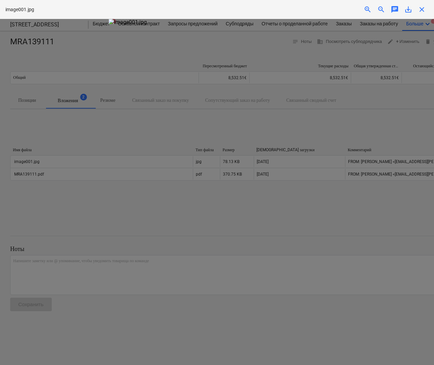
click at [70, 173] on div at bounding box center [217, 192] width 434 height 346
click at [418, 10] on div "close" at bounding box center [422, 9] width 14 height 8
click at [419, 10] on span "close" at bounding box center [422, 9] width 8 height 8
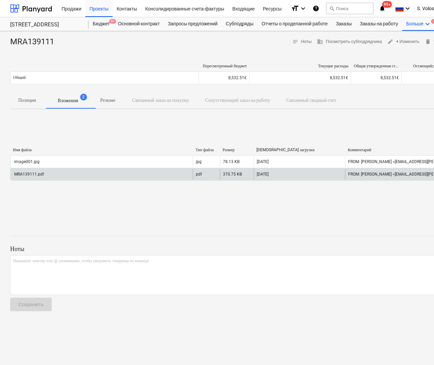
click at [143, 176] on div "MRA139111.pdf" at bounding box center [101, 174] width 182 height 11
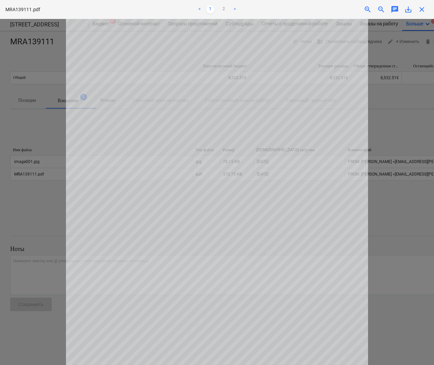
scroll to position [18, 0]
click at [422, 9] on span "close" at bounding box center [422, 9] width 8 height 8
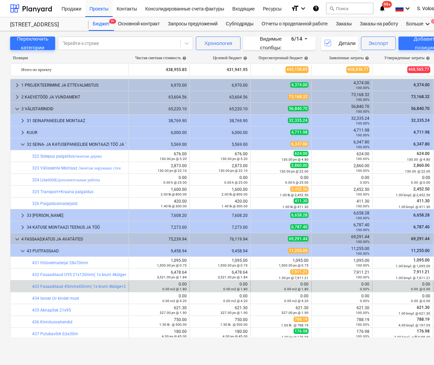
scroll to position [70, 0]
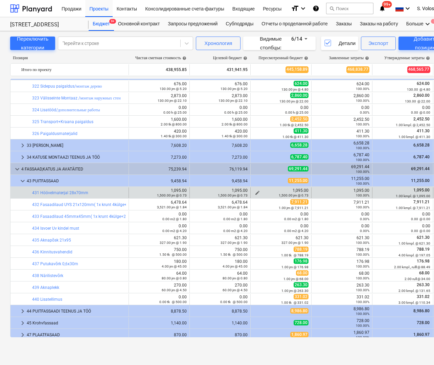
click at [296, 193] on div "1,500.00 jm @ 0.73" at bounding box center [280, 195] width 55 height 5
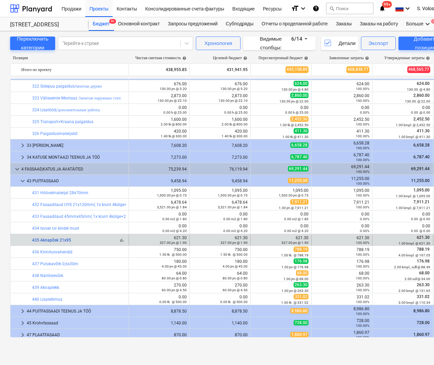
click at [56, 240] on link "435 Aknapõsk 21x95" at bounding box center [51, 240] width 39 height 5
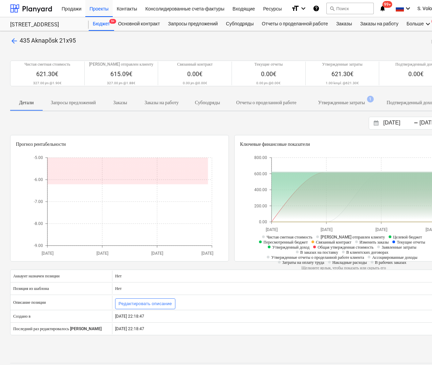
click at [365, 101] on p "Утвержденные затраты" at bounding box center [341, 102] width 47 height 7
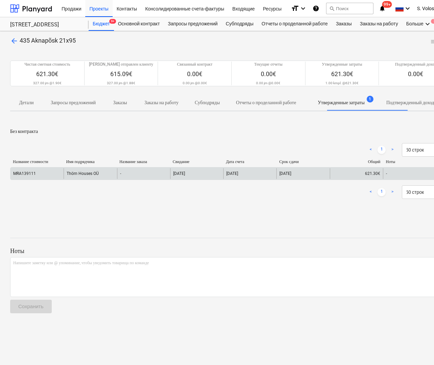
click at [123, 173] on div "-" at bounding box center [143, 173] width 53 height 11
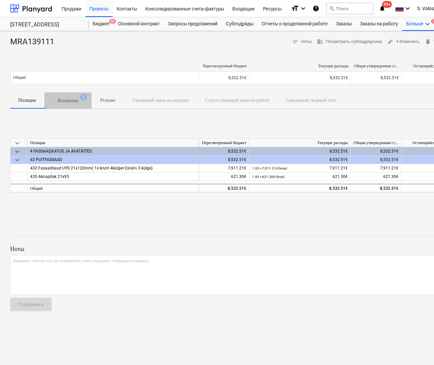
click at [71, 100] on p "Вложения" at bounding box center [68, 100] width 20 height 7
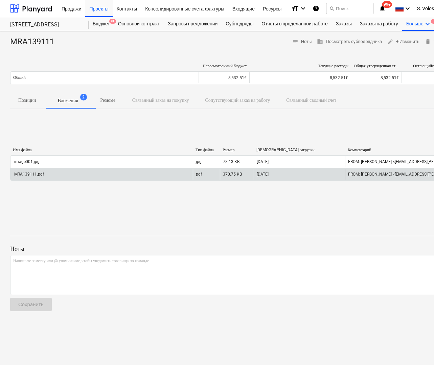
click at [91, 173] on div "MRA139111.pdf" at bounding box center [101, 174] width 182 height 11
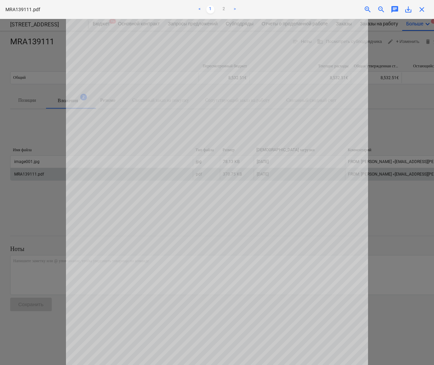
scroll to position [83, 0]
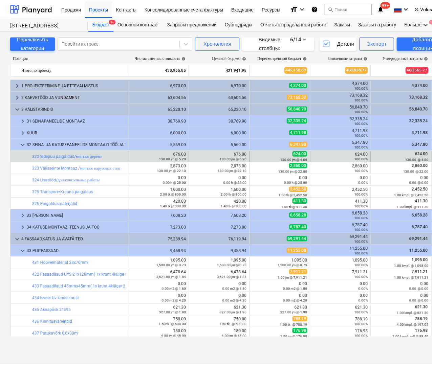
scroll to position [70, 0]
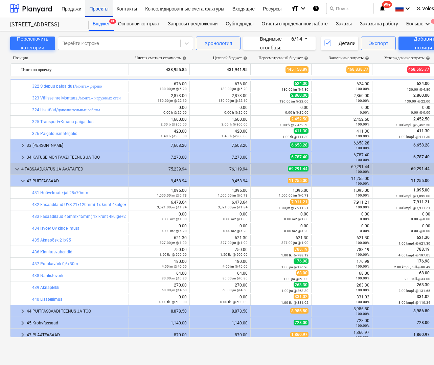
click at [103, 9] on div "Проекты" at bounding box center [98, 8] width 27 height 17
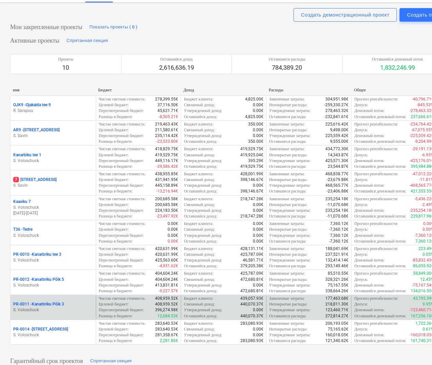
scroll to position [26, 0]
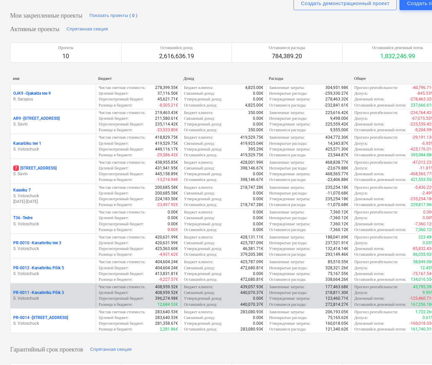
click at [73, 302] on p "S. Voloschuck" at bounding box center [53, 299] width 80 height 6
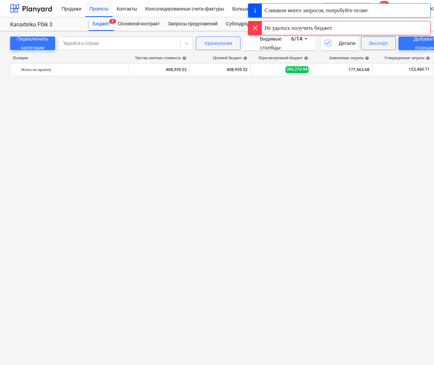
scroll to position [552, 0]
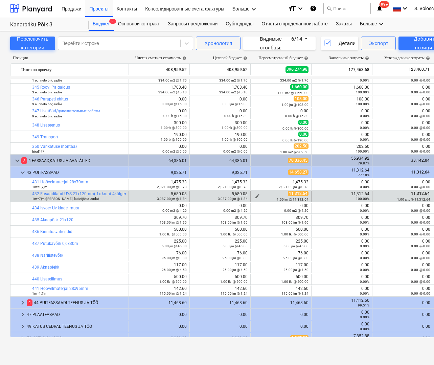
click at [271, 196] on div "11,312.64 1.00 jm @ 11,312.64" at bounding box center [280, 196] width 55 height 10
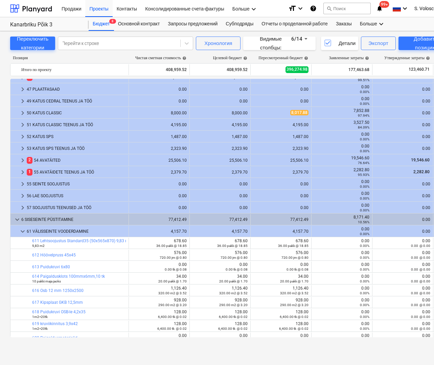
scroll to position [671, 0]
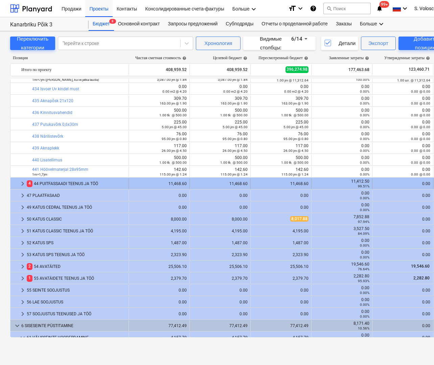
click at [18, 181] on div at bounding box center [15, 183] width 5 height 11
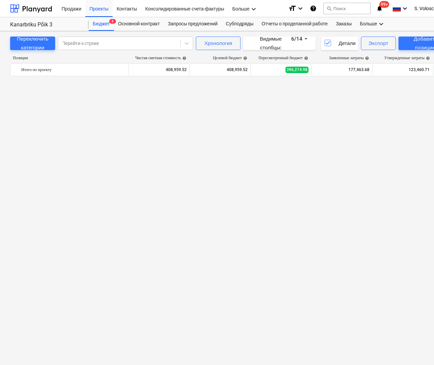
scroll to position [671, 0]
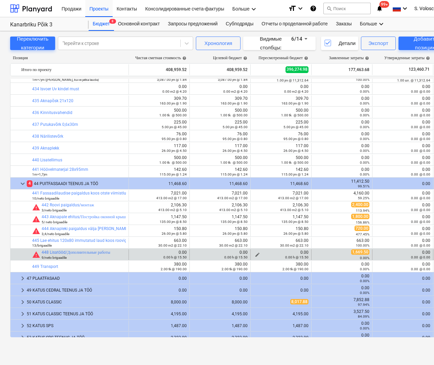
click at [257, 255] on div "0.00 h @ 15.50" at bounding box center [280, 257] width 55 height 5
click at [257, 253] on span "edit" at bounding box center [257, 254] width 5 height 5
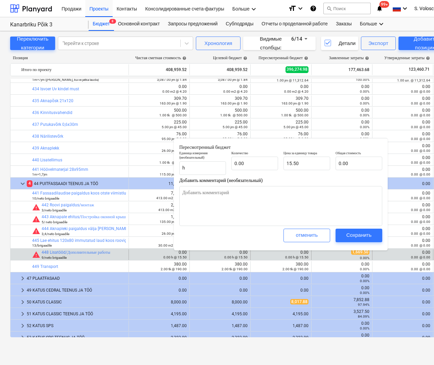
type textarea "x"
click at [259, 164] on input "text" at bounding box center [254, 164] width 47 height 14
type textarea "x"
type input "1"
type input "15.50"
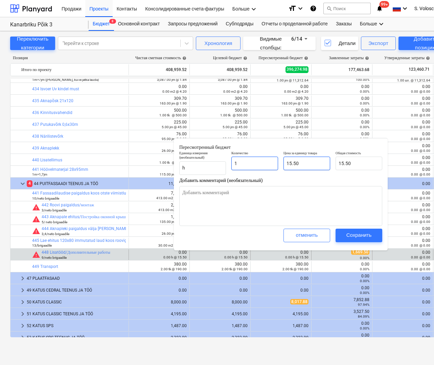
type input "1"
type textarea "x"
type input "1.00"
type input "15.5"
click at [307, 164] on input "15.5" at bounding box center [307, 164] width 47 height 14
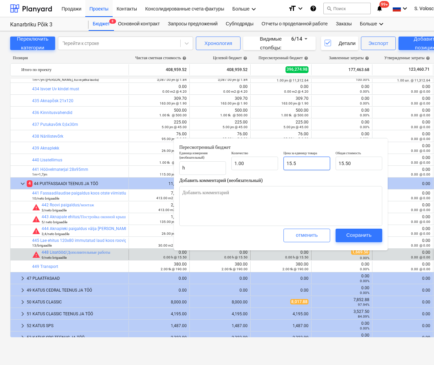
type textarea "x"
type input "15."
type input "15.00"
type textarea "x"
type input "15"
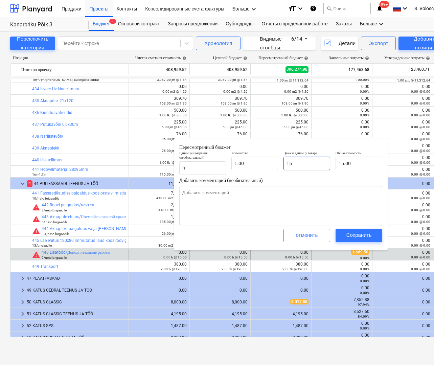
type textarea "x"
type input "1"
type input "1.00"
type textarea "x"
type input "0.00"
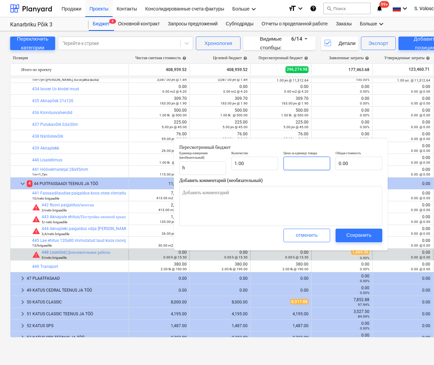
type textarea "x"
type input "1"
type input "1.00"
type textarea "x"
type input "16"
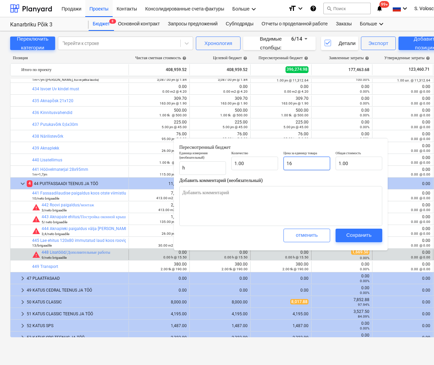
type input "16.00"
type textarea "x"
type input "160"
type input "160.00"
type textarea "x"
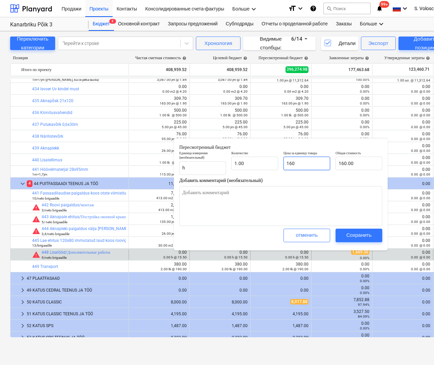
type input "1600"
type input "1,600.00"
type textarea "x"
type input "160"
type input "160.00"
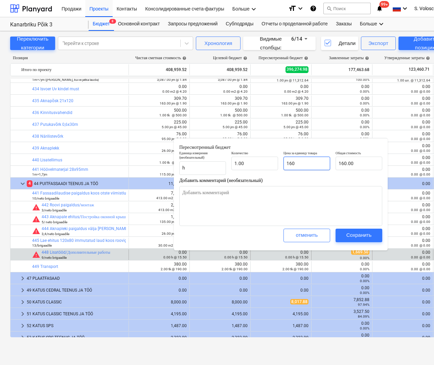
type textarea "x"
type input "16"
type input "16.00"
type textarea "x"
type input "166"
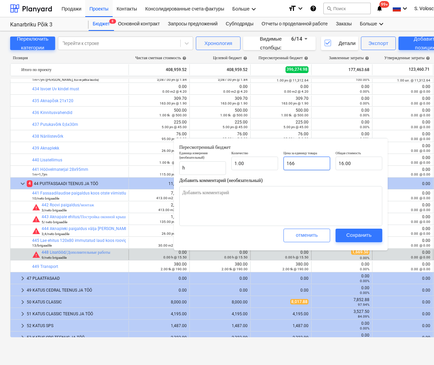
type input "166.00"
type textarea "x"
type input "1669"
type input "1,669.00"
type textarea "x"
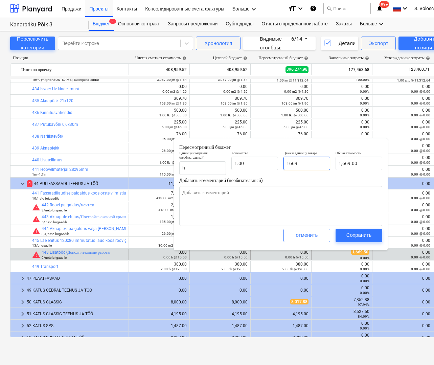
type input "1669."
type textarea "x"
type input "1669.5"
type input "1,669.50"
click at [354, 237] on div "Сохранить" at bounding box center [359, 235] width 25 height 9
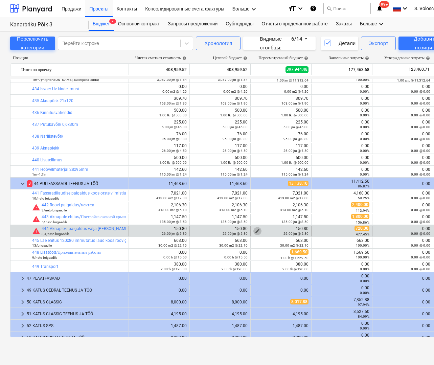
click at [257, 229] on span "edit" at bounding box center [257, 230] width 5 height 5
type textarea "x"
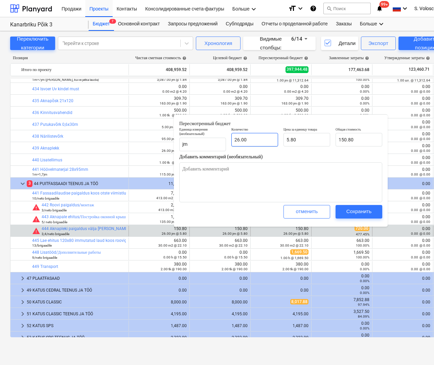
type input "26"
click at [264, 142] on input "26" at bounding box center [254, 140] width 47 height 14
type textarea "x"
type input "2"
type input "11.60"
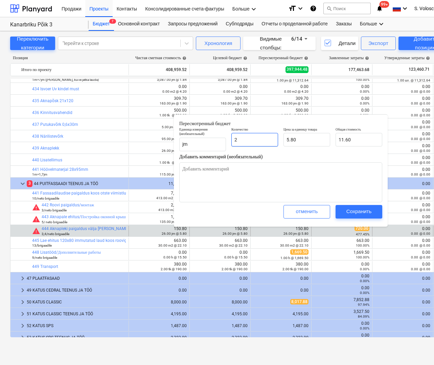
type textarea "x"
type input "0.00"
type textarea "x"
type input "1"
type input "5.80"
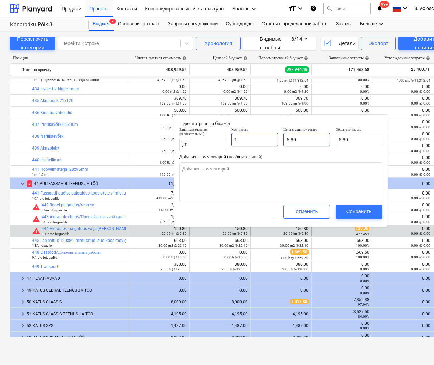
type input "1"
type textarea "x"
type input "1.00"
type input "5.8"
click at [317, 144] on input "5.8" at bounding box center [307, 140] width 47 height 14
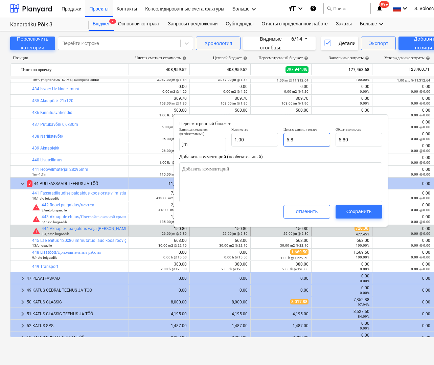
type textarea "x"
type input "5."
type input "5.00"
type textarea "x"
type input "5"
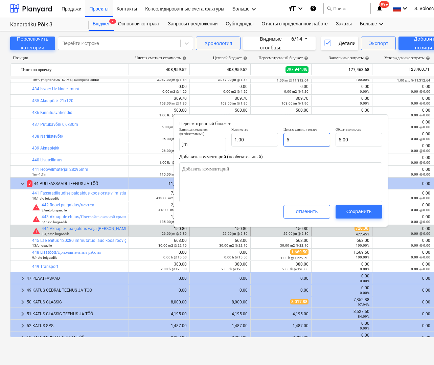
type textarea "x"
type input "0.00"
type textarea "x"
type input "7"
type input "7.00"
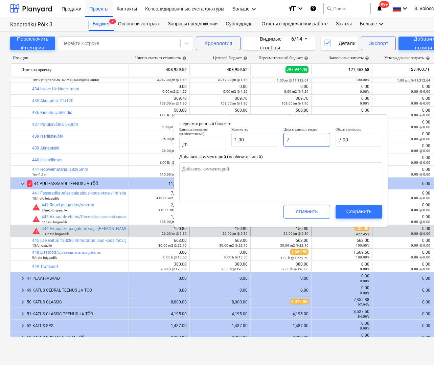
type textarea "x"
type input "72"
type input "72.00"
type textarea "x"
type input "720"
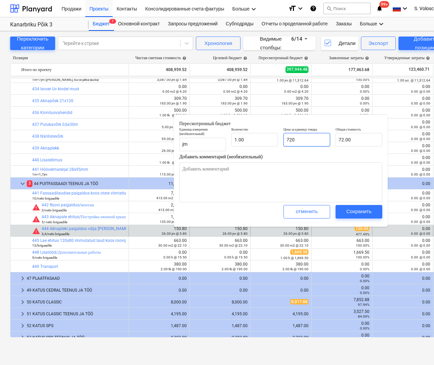
type input "720.00"
type input "720"
type textarea "x"
type input "720.00"
click at [362, 206] on button "Сохранить" at bounding box center [359, 212] width 47 height 14
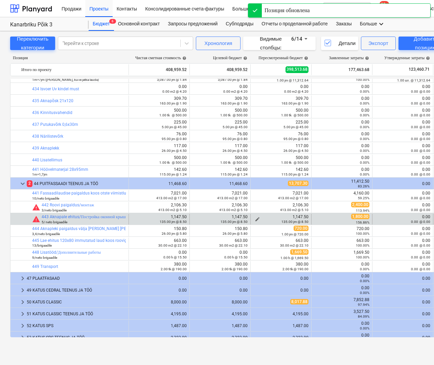
click at [258, 218] on span "edit" at bounding box center [257, 219] width 5 height 5
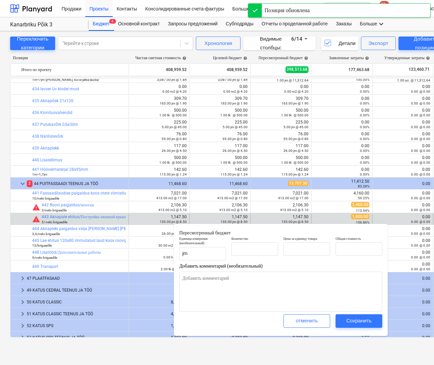
type textarea "x"
type input "135.00"
type input "8.50"
type input "1,147.50"
type input "135"
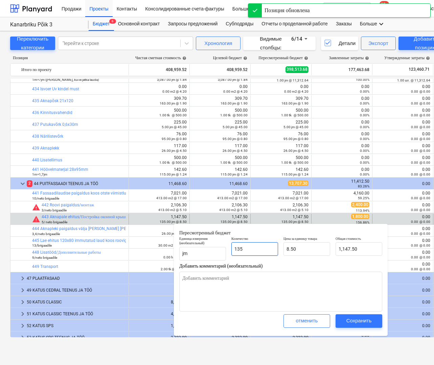
click at [269, 251] on input "135" at bounding box center [254, 249] width 47 height 14
type textarea "x"
type input "13"
type input "110.50"
type textarea "x"
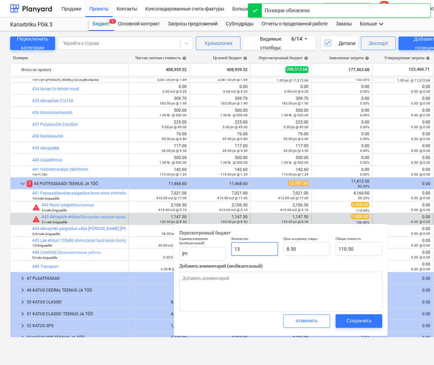
type input "1"
type input "8.50"
type textarea "x"
type input "0.00"
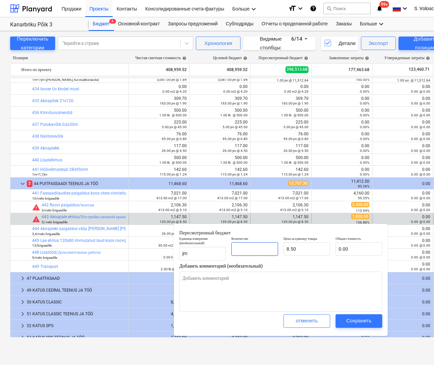
type textarea "x"
type input "1"
type input "8.50"
type input "1"
type textarea "x"
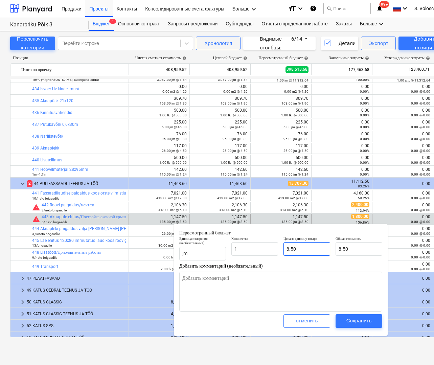
type input "1.00"
type input "8.5"
click at [304, 248] on input "8.5" at bounding box center [307, 249] width 47 height 14
type textarea "x"
type input "8."
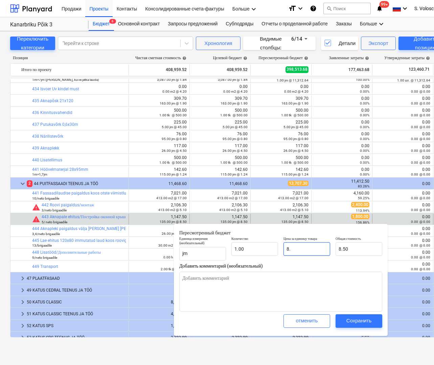
type input "8.00"
type textarea "x"
type input "8"
type textarea "x"
type input "0.00"
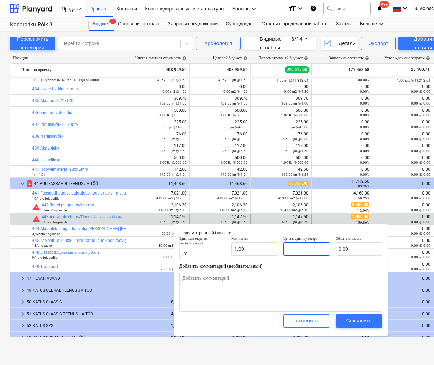
type textarea "x"
type input "1"
type input "1.00"
type textarea "x"
type input "18"
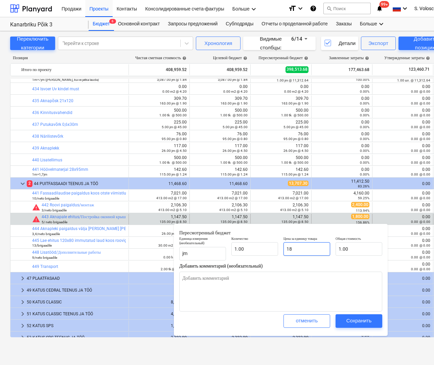
type input "18.00"
type textarea "x"
type input "180"
type input "180.00"
type textarea "x"
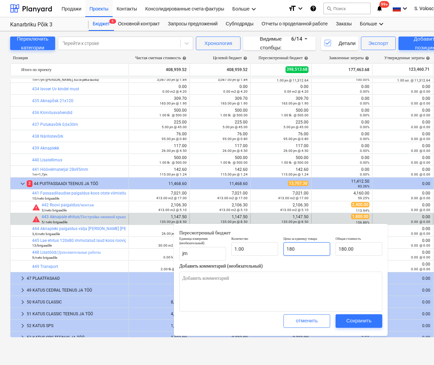
type input "1800"
type input "1,800.00"
click at [362, 315] on button "Сохранить" at bounding box center [359, 321] width 47 height 14
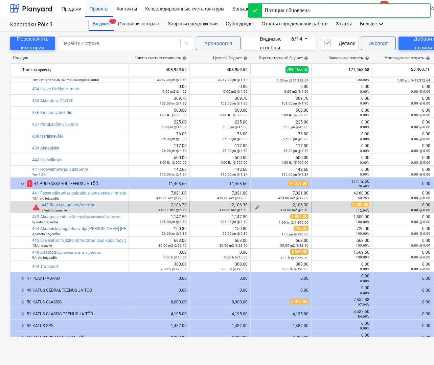
click at [257, 206] on span "edit" at bounding box center [257, 207] width 5 height 5
type textarea "x"
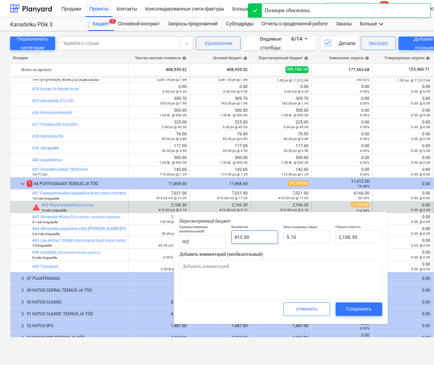
type input "413"
click at [263, 235] on input "413" at bounding box center [254, 237] width 47 height 14
type textarea "x"
type input "41"
type input "209.10"
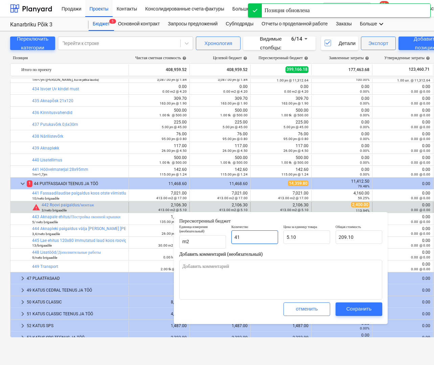
type textarea "x"
type input "4"
type input "20.40"
type textarea "x"
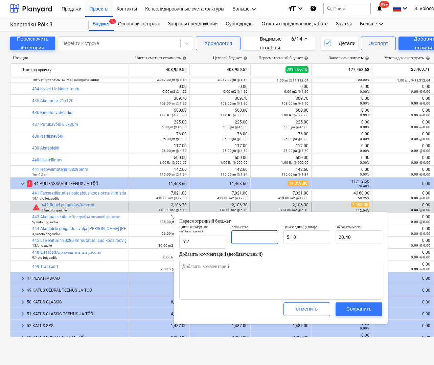
type input "0.00"
type textarea "x"
type input "1"
type input "5.10"
type input "1"
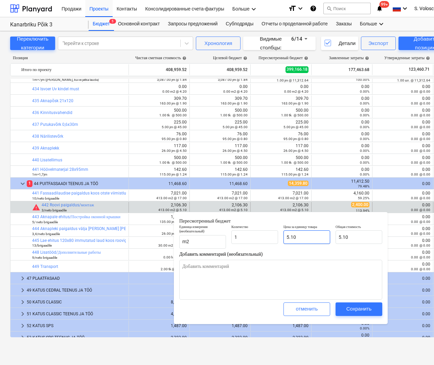
type textarea "x"
type input "1.00"
type input "5.1"
click at [316, 235] on input "5.1" at bounding box center [307, 237] width 47 height 14
type textarea "x"
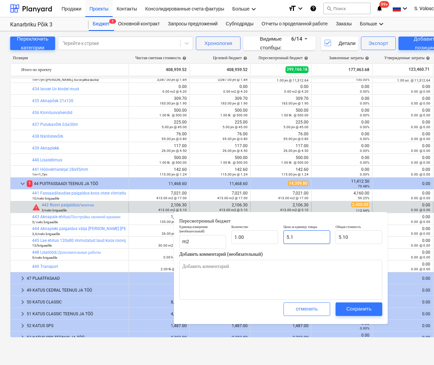
type input "5."
type input "5.00"
type textarea "x"
type input "5"
type textarea "x"
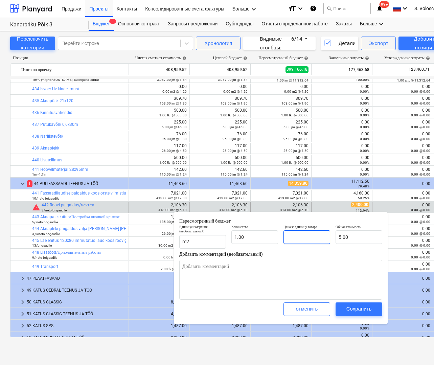
type input "0.00"
type textarea "x"
type input "2"
type input "2.00"
type textarea "x"
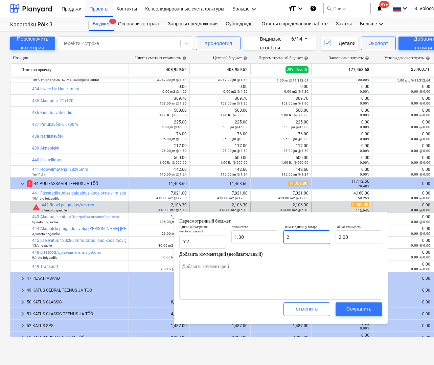
type input "24"
type input "24.00"
type textarea "x"
type input "240"
type input "240.00"
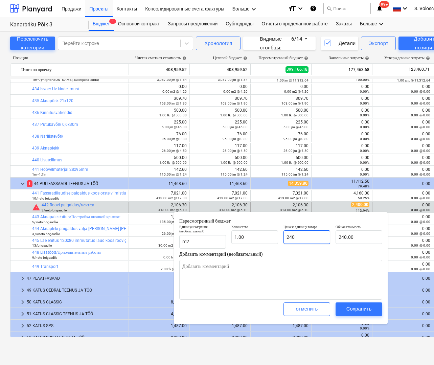
type textarea "x"
type input "2400"
type input "2,400.00"
type input "2400"
type textarea "x"
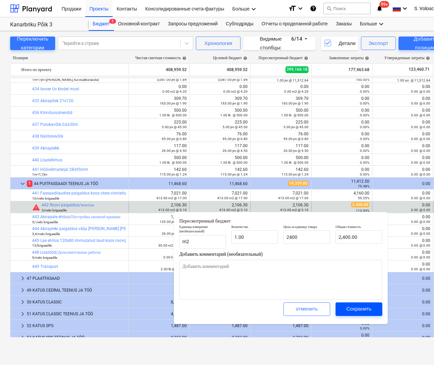
type input "2,400.00"
click at [357, 305] on button "Сохранить" at bounding box center [359, 310] width 47 height 14
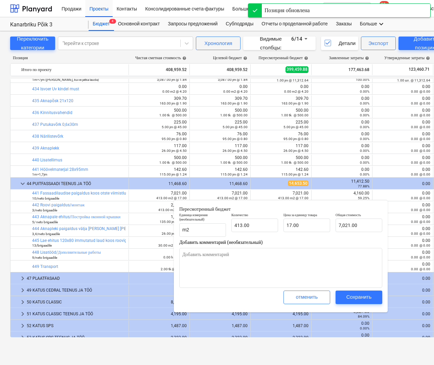
type textarea "x"
type input "413"
click at [271, 225] on input "413" at bounding box center [254, 226] width 47 height 14
type textarea "x"
type input "41"
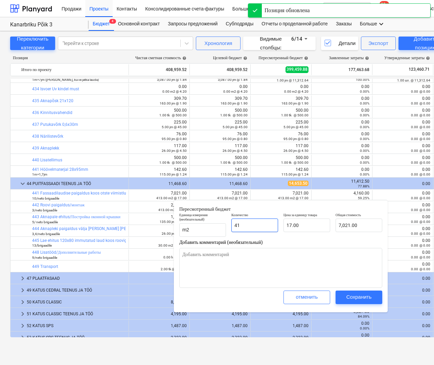
type input "697.00"
type textarea "x"
type input "4"
type input "68.00"
type textarea "x"
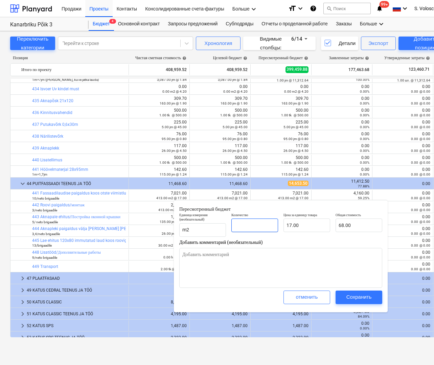
type input "0.00"
type textarea "x"
type input "1"
type input "17.00"
type input "1"
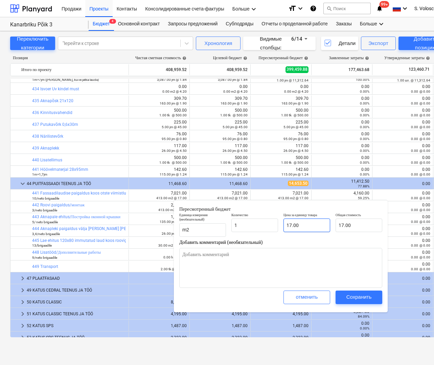
type textarea "x"
type input "1.00"
type input "17"
click at [307, 228] on input "17" at bounding box center [307, 226] width 47 height 14
click at [307, 227] on input "17" at bounding box center [307, 226] width 47 height 14
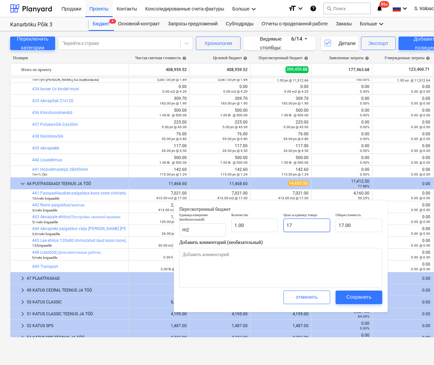
type textarea "x"
type input "1"
type input "1.00"
type textarea "x"
type input "0.00"
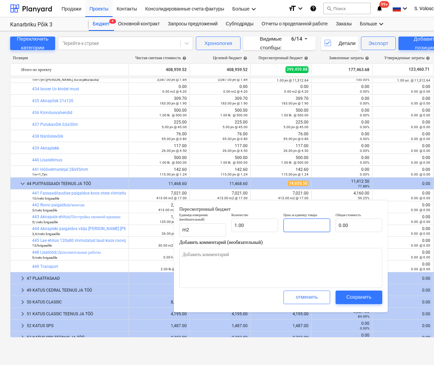
type textarea "x"
type input "4"
type input "4.00"
type textarea "x"
type input "41"
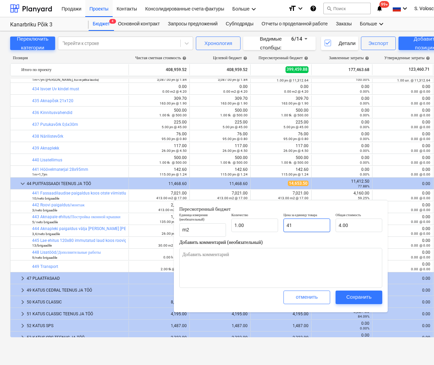
type input "41.00"
type textarea "x"
type input "416"
type input "416.00"
type textarea "x"
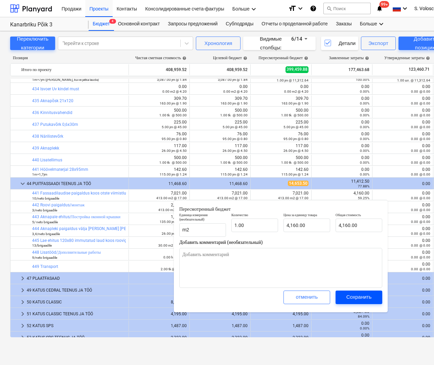
click at [371, 295] on div "Сохранить" at bounding box center [359, 297] width 25 height 9
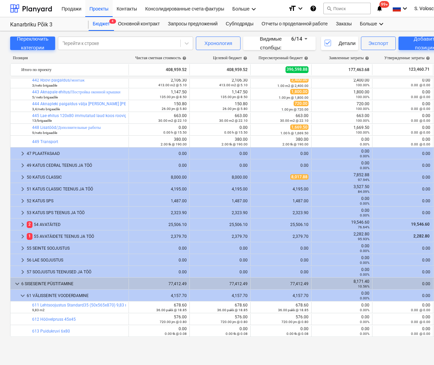
scroll to position [818, 0]
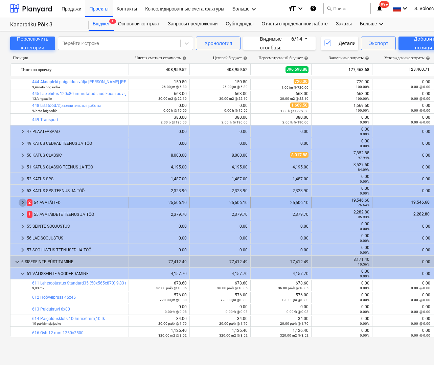
click at [21, 202] on span "keyboard_arrow_right" at bounding box center [23, 203] width 8 height 8
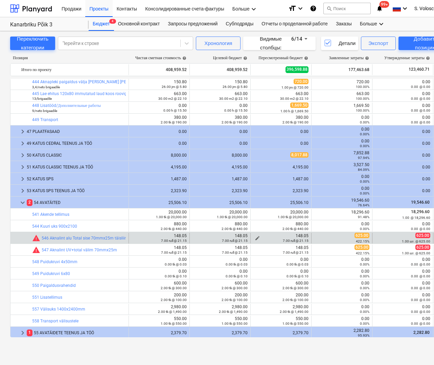
click at [257, 238] on div "7.00 rull @ 21.15" at bounding box center [280, 240] width 55 height 5
click at [258, 236] on span "edit" at bounding box center [257, 238] width 5 height 5
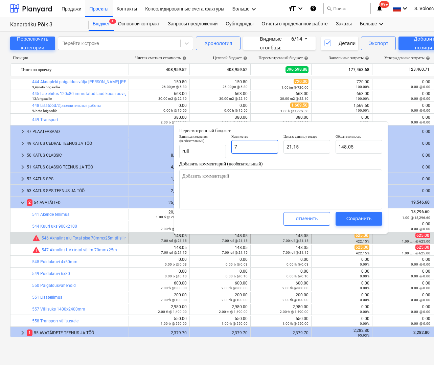
click at [265, 149] on input "7" at bounding box center [254, 147] width 47 height 14
click at [275, 148] on input "text" at bounding box center [254, 147] width 47 height 14
click at [309, 147] on input "21.15" at bounding box center [307, 147] width 47 height 14
click at [348, 218] on div "Сохранить" at bounding box center [359, 218] width 25 height 9
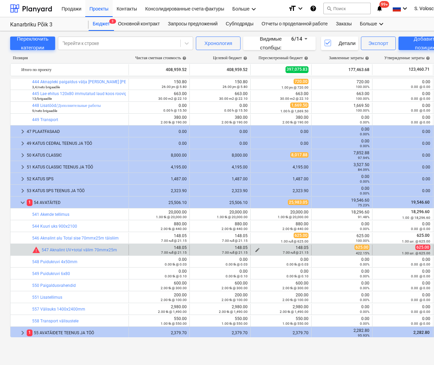
click at [257, 250] on div "7.00 rull @ 21.15" at bounding box center [280, 252] width 55 height 5
click at [258, 248] on span "edit" at bounding box center [257, 249] width 5 height 5
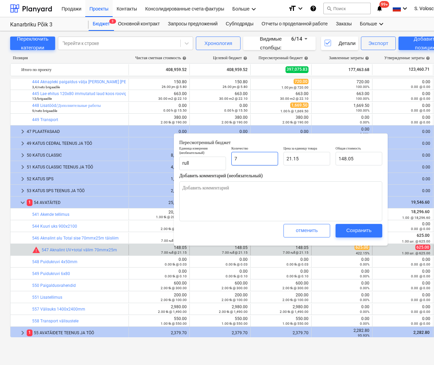
click at [248, 155] on input "7" at bounding box center [254, 159] width 47 height 14
click at [248, 157] on input "7" at bounding box center [254, 159] width 47 height 14
click at [304, 159] on input "21.15" at bounding box center [307, 159] width 47 height 14
click at [361, 232] on div "Сохранить" at bounding box center [359, 230] width 25 height 9
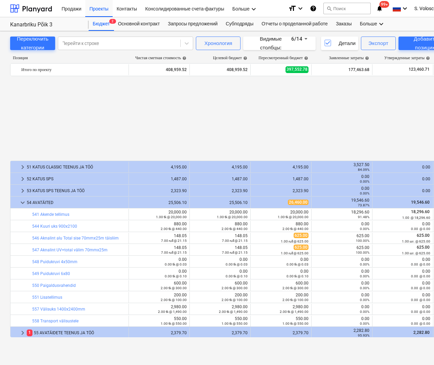
scroll to position [1004, 0]
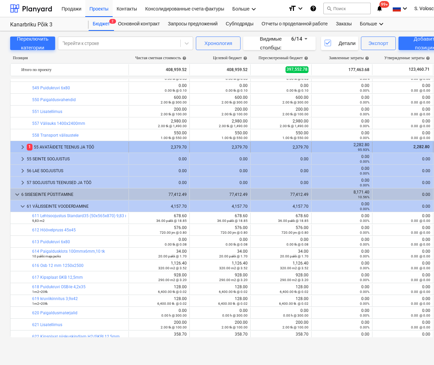
click at [22, 147] on span "keyboard_arrow_right" at bounding box center [23, 147] width 8 height 8
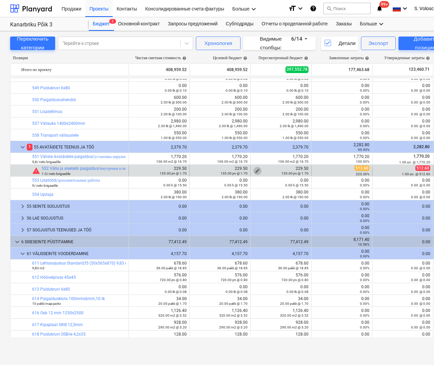
click at [256, 170] on span "edit" at bounding box center [257, 170] width 5 height 5
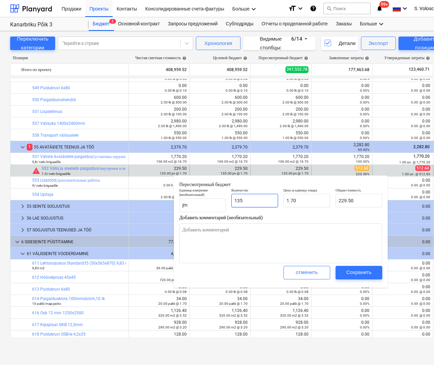
click at [253, 200] on input "135" at bounding box center [254, 201] width 47 height 14
click at [304, 201] on input "1.7" at bounding box center [307, 201] width 47 height 14
click at [369, 273] on div "Сохранить" at bounding box center [359, 272] width 25 height 9
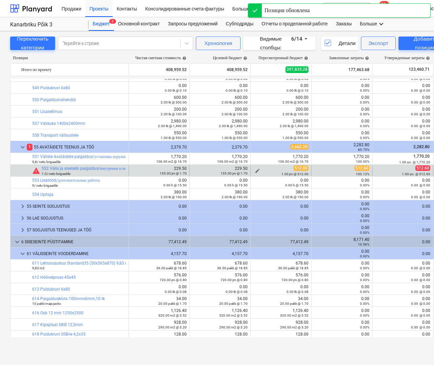
click at [259, 170] on span "edit" at bounding box center [257, 170] width 5 height 5
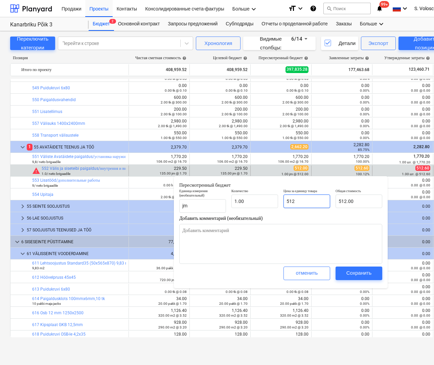
click at [309, 200] on input "512" at bounding box center [307, 202] width 47 height 14
click at [371, 274] on div "Сохранить" at bounding box center [359, 273] width 25 height 9
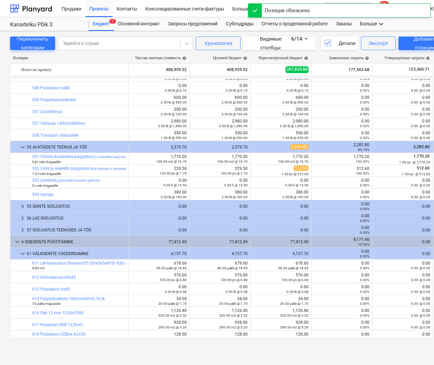
click at [366, 272] on div "0.00 0.00%" at bounding box center [341, 277] width 55 height 11
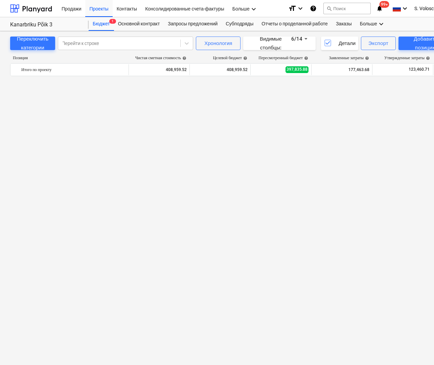
scroll to position [0, 0]
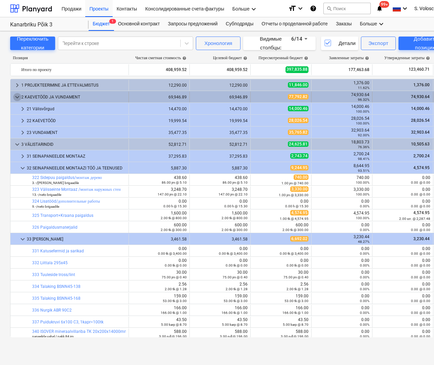
click at [15, 95] on span "keyboard_arrow_down" at bounding box center [17, 97] width 8 height 8
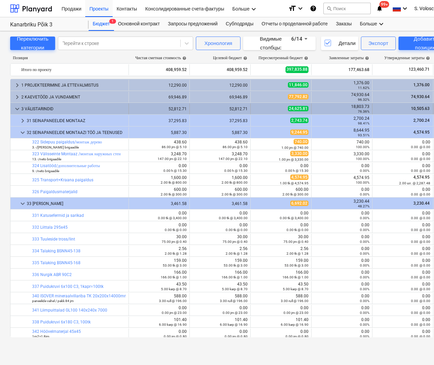
click at [14, 105] on span "keyboard_arrow_down" at bounding box center [17, 109] width 8 height 8
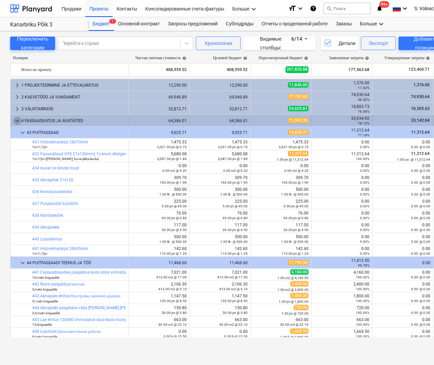
click at [18, 117] on span "keyboard_arrow_down" at bounding box center [17, 121] width 8 height 8
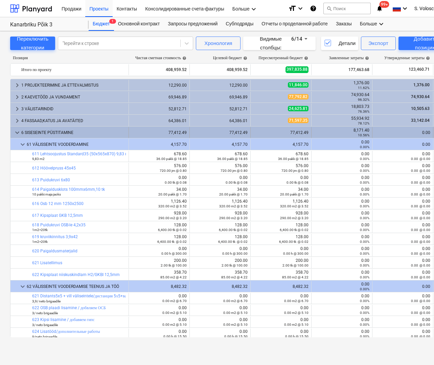
click at [19, 131] on span "keyboard_arrow_down" at bounding box center [17, 133] width 8 height 8
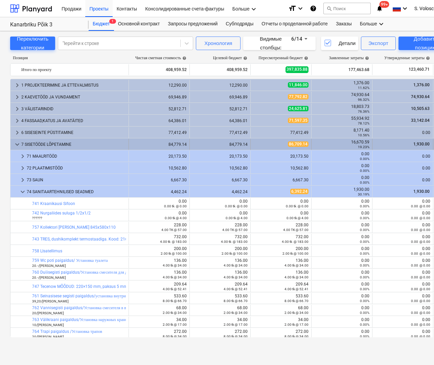
click at [21, 148] on span "keyboard_arrow_down" at bounding box center [17, 144] width 8 height 8
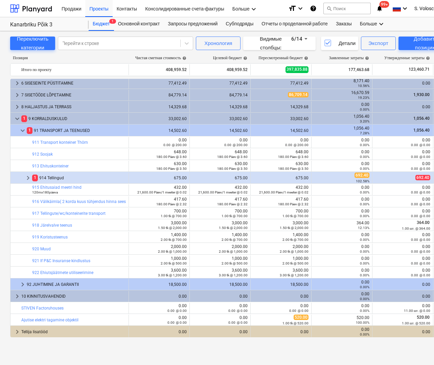
scroll to position [48, 0]
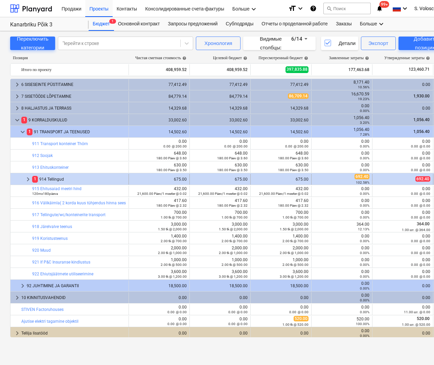
click at [27, 178] on span "keyboard_arrow_right" at bounding box center [28, 179] width 8 height 8
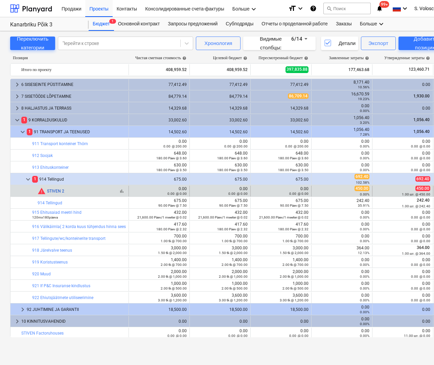
click at [54, 191] on link "STIVEN 2" at bounding box center [55, 191] width 17 height 5
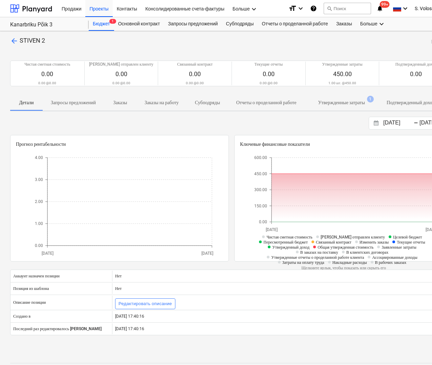
click at [365, 105] on p "Утвержденные затраты" at bounding box center [341, 102] width 47 height 7
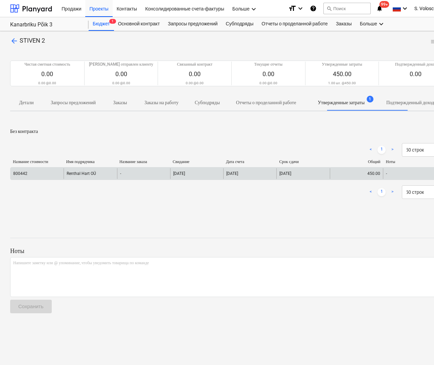
click at [217, 176] on div "[DATE]" at bounding box center [196, 173] width 53 height 11
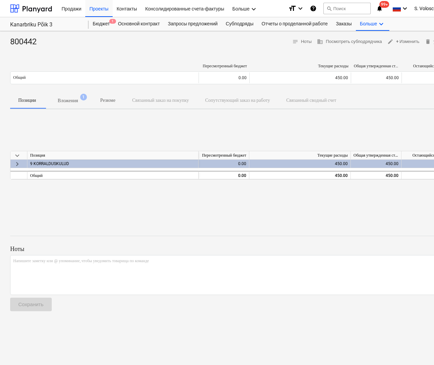
click at [74, 99] on p "Вложения" at bounding box center [68, 100] width 20 height 7
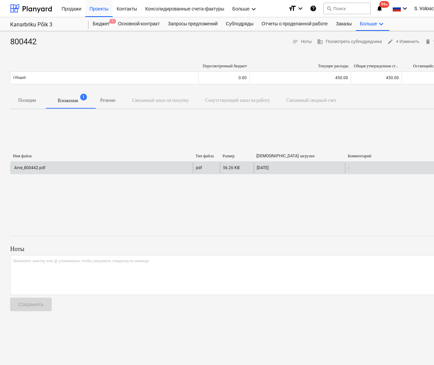
click at [87, 167] on div "Arve_800442.pdf" at bounding box center [101, 167] width 182 height 11
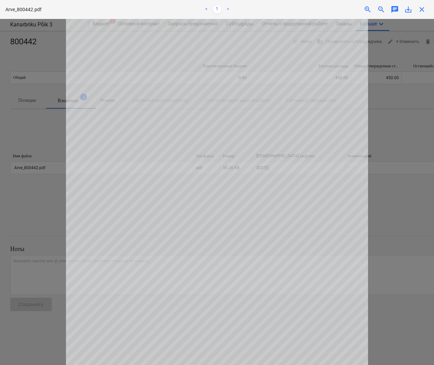
click at [423, 7] on span "close" at bounding box center [422, 9] width 8 height 8
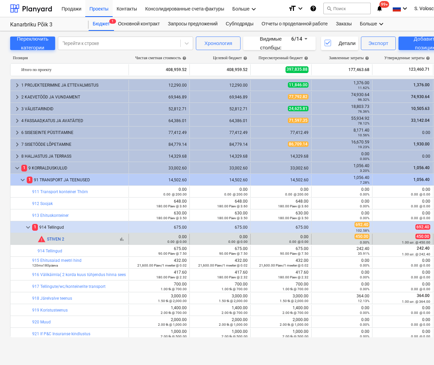
scroll to position [48, 0]
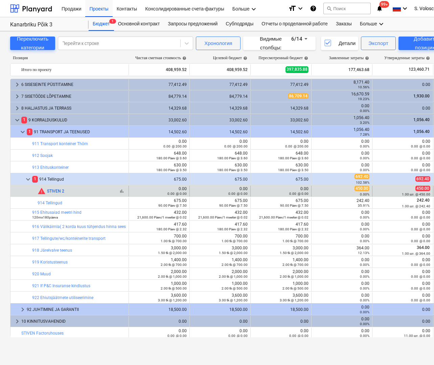
click at [62, 191] on link "STIVEN 2" at bounding box center [55, 191] width 17 height 5
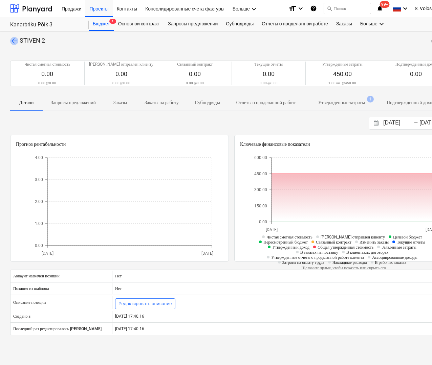
click at [12, 43] on span "arrow_back" at bounding box center [14, 41] width 8 height 8
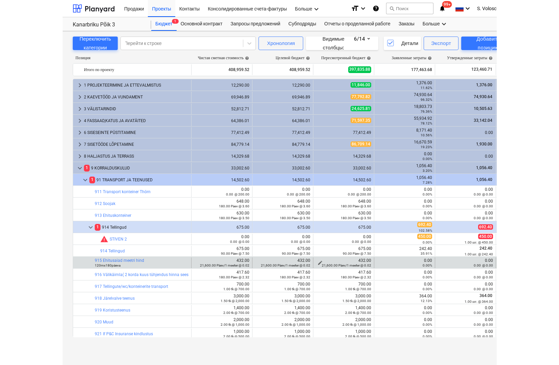
scroll to position [48, 0]
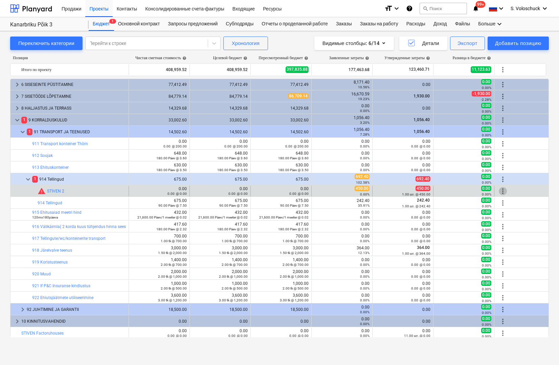
click at [434, 191] on span "more_vert" at bounding box center [503, 191] width 8 height 8
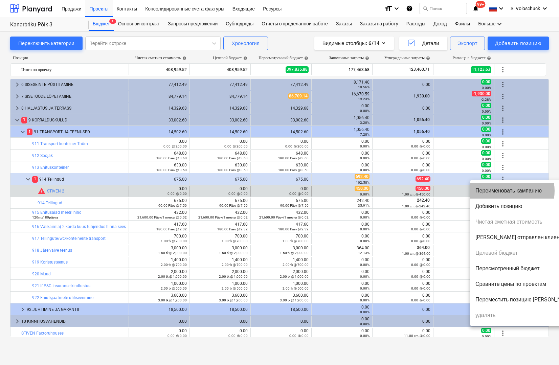
click at [434, 191] on li "Переименовать кампанию" at bounding box center [524, 191] width 109 height 16
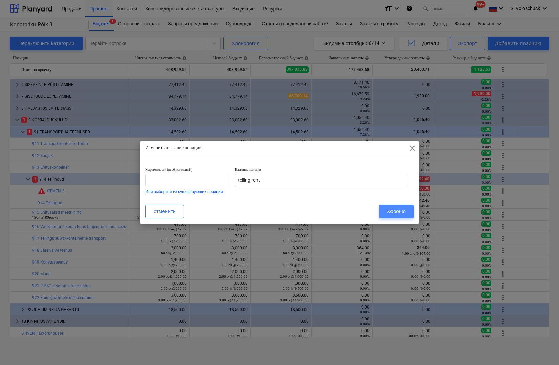
click at [402, 212] on div "Хорошо" at bounding box center [396, 211] width 19 height 9
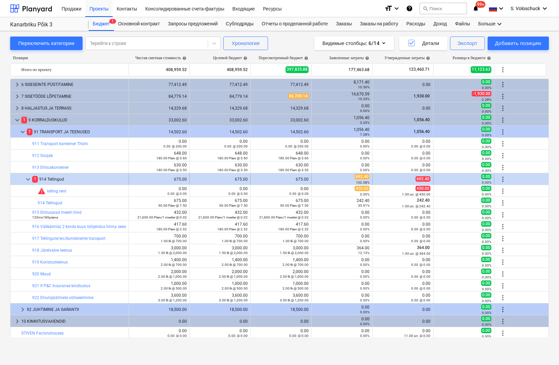
click at [27, 178] on span "keyboard_arrow_down" at bounding box center [28, 179] width 8 height 8
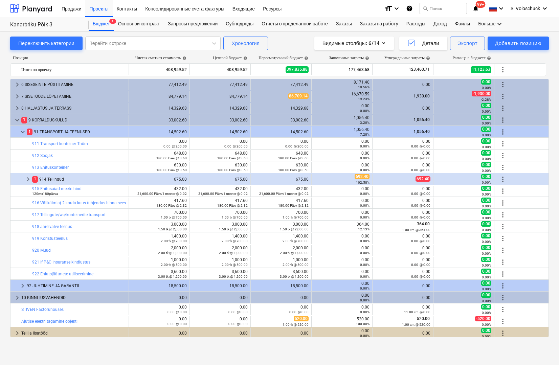
click at [27, 178] on span "keyboard_arrow_right" at bounding box center [28, 179] width 8 height 8
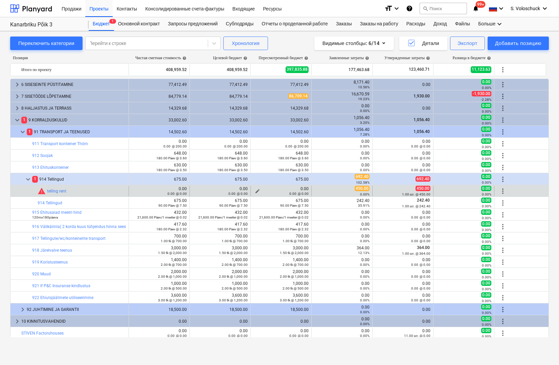
click at [259, 189] on span "edit" at bounding box center [257, 191] width 5 height 5
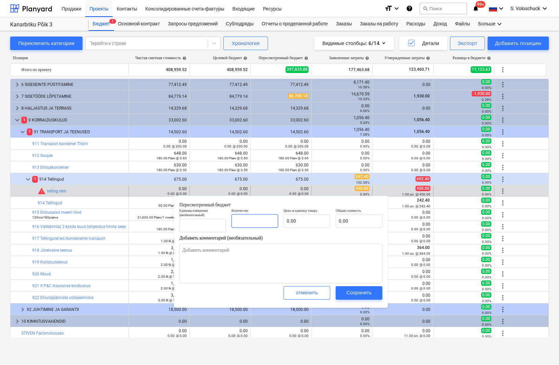
click at [270, 224] on input "text" at bounding box center [254, 221] width 47 height 14
click at [313, 221] on input "text" at bounding box center [307, 221] width 47 height 14
click at [373, 288] on button "Сохранить" at bounding box center [359, 293] width 47 height 14
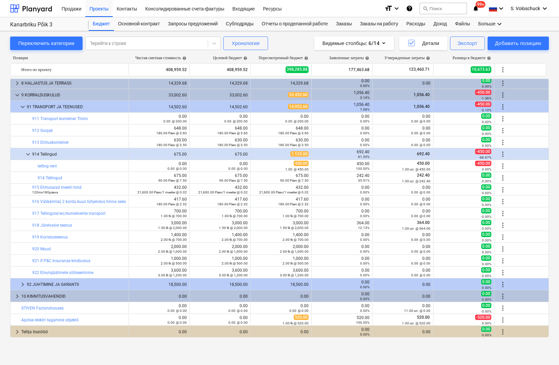
scroll to position [0, 0]
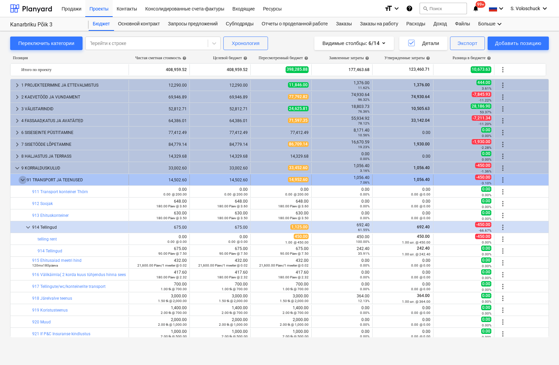
click at [23, 178] on span "keyboard_arrow_down" at bounding box center [23, 180] width 8 height 8
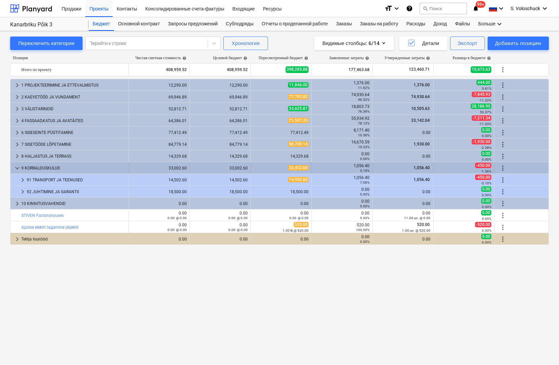
click at [18, 169] on span "keyboard_arrow_down" at bounding box center [17, 168] width 8 height 8
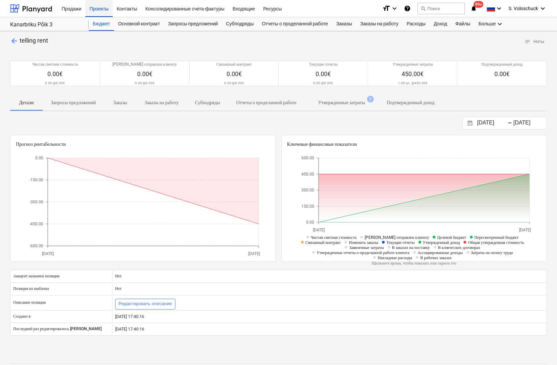
click at [103, 9] on div "Проекты" at bounding box center [98, 8] width 27 height 17
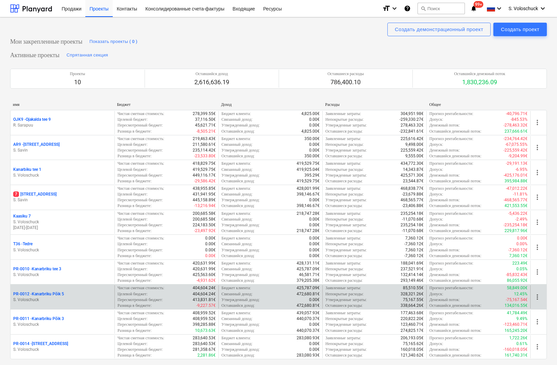
click at [46, 291] on p "PR-0012 - Kanarbriku Põik 5" at bounding box center [38, 294] width 51 height 6
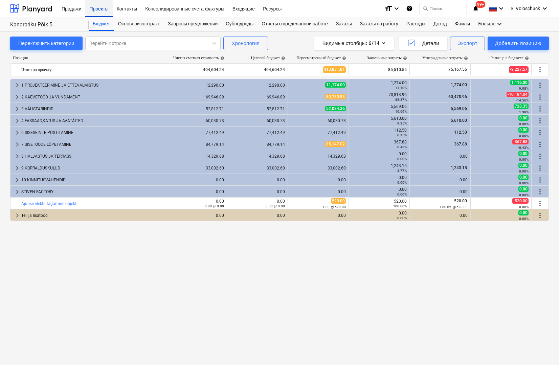
click at [105, 8] on div "Проекты" at bounding box center [98, 8] width 27 height 17
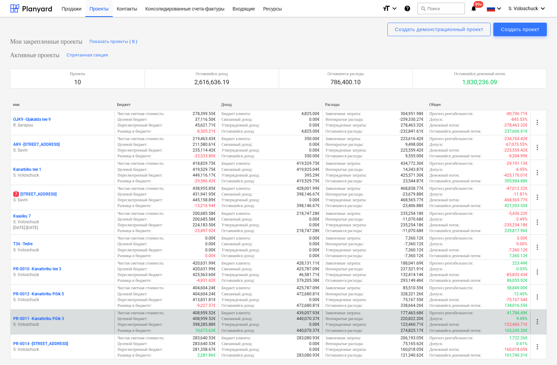
click at [46, 317] on p "PR-0011 - Kanarbriku Põik 3" at bounding box center [38, 319] width 51 height 6
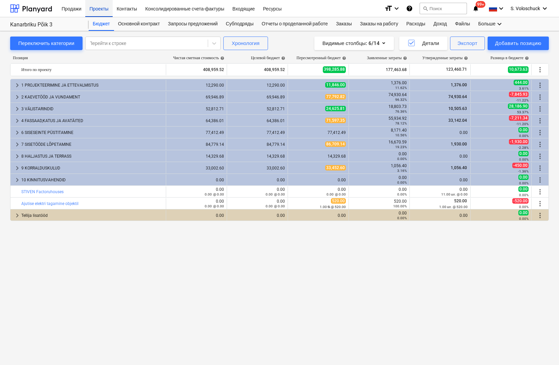
click at [105, 9] on div "Проекты" at bounding box center [98, 8] width 27 height 17
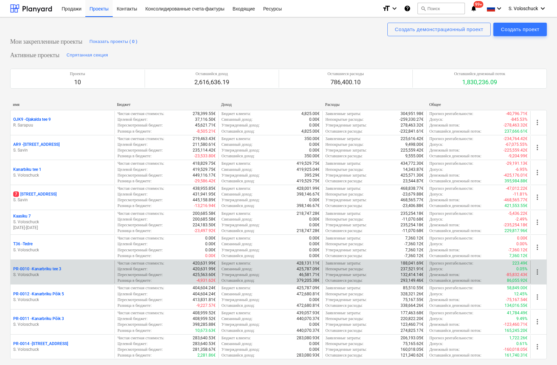
click at [57, 266] on p "PR-0010 - Kanarbriku tee 3" at bounding box center [37, 269] width 48 height 6
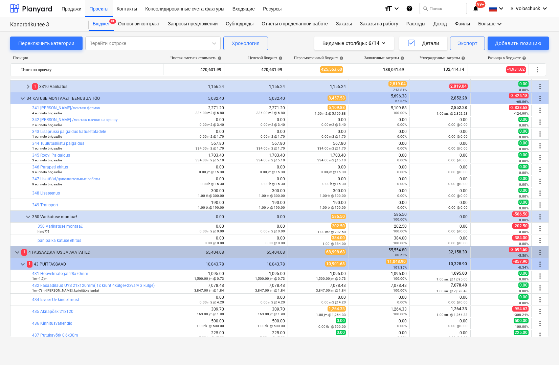
scroll to position [1352, 0]
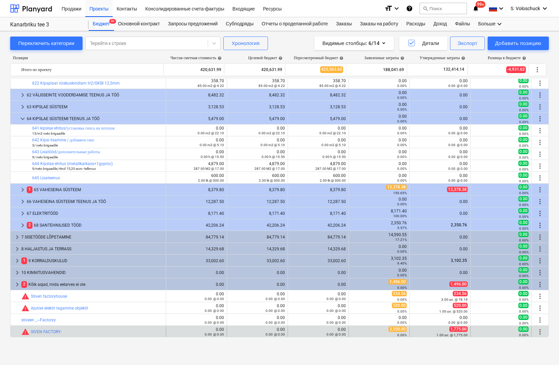
click at [392, 329] on span "3,550.00" at bounding box center [398, 329] width 18 height 5
click at [52, 331] on link "SIVEN FACTORY-" at bounding box center [46, 332] width 31 height 5
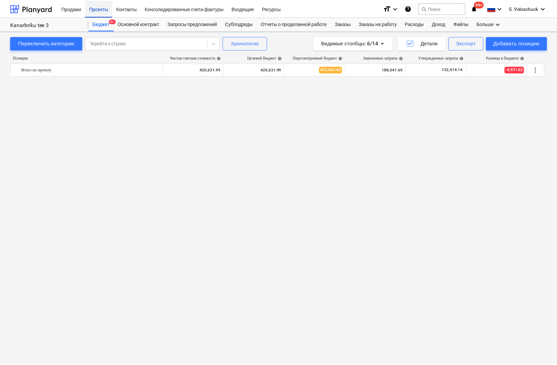
scroll to position [1352, 0]
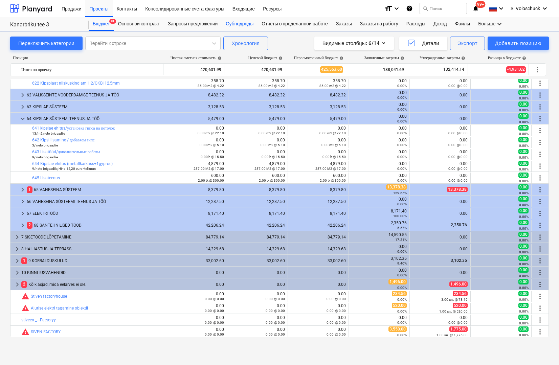
click at [240, 24] on div "Субподряды" at bounding box center [240, 24] width 36 height 14
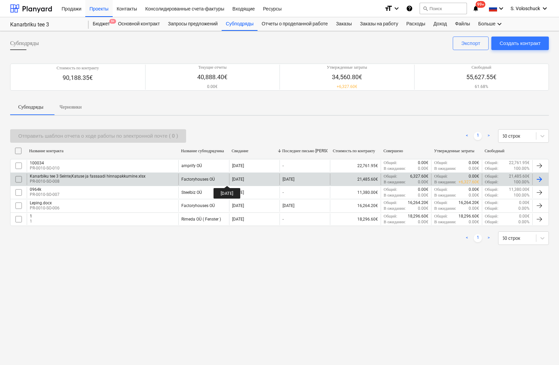
click at [233, 180] on div "[DATE]" at bounding box center [238, 179] width 12 height 5
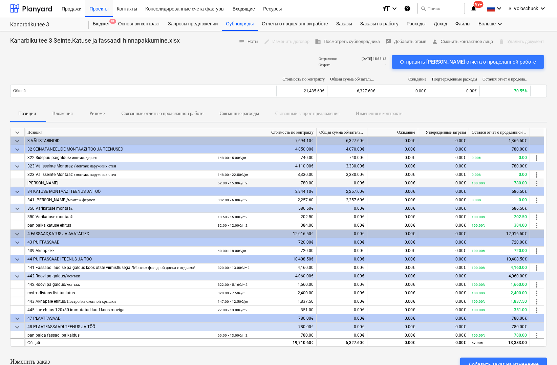
scroll to position [155, 0]
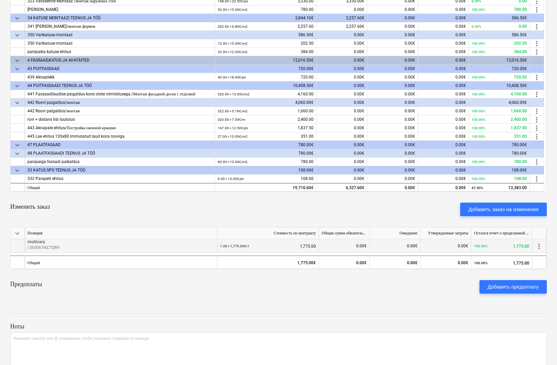
click at [434, 248] on span "more_vert" at bounding box center [539, 246] width 8 height 8
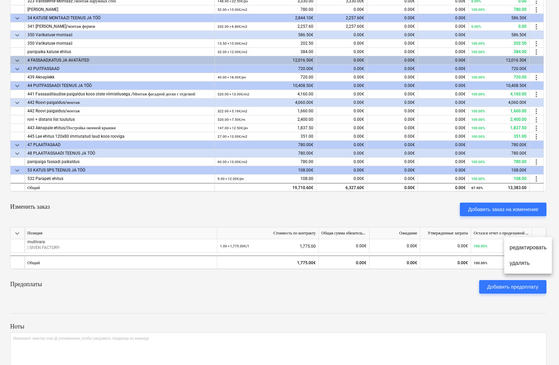
click at [434, 262] on li "удалять" at bounding box center [528, 264] width 48 height 16
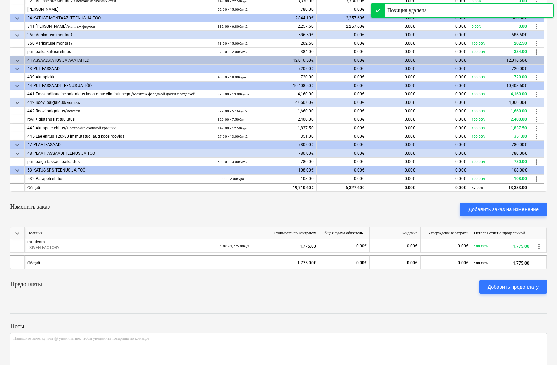
scroll to position [143, 0]
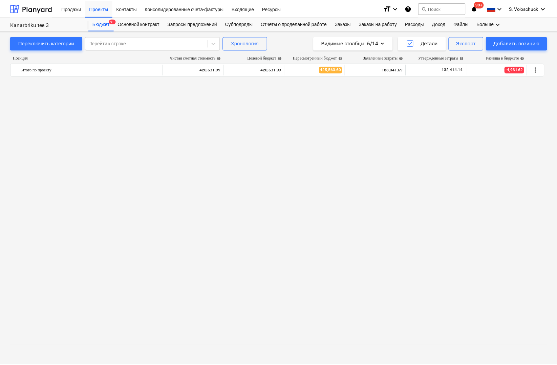
scroll to position [1352, 0]
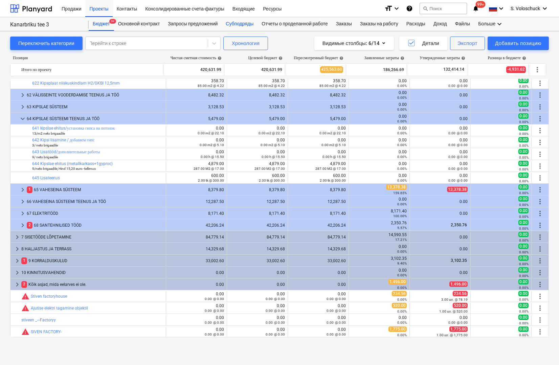
click at [248, 24] on div "Субподряды" at bounding box center [240, 24] width 36 height 14
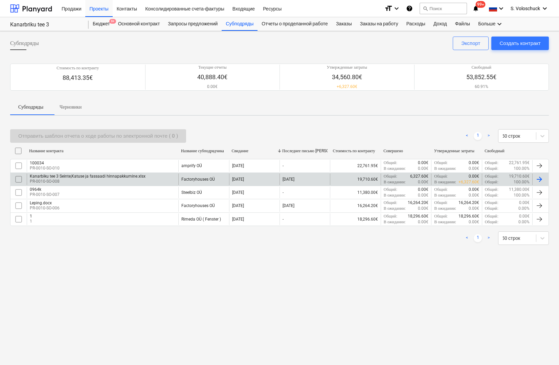
click at [178, 179] on div "Kanarbiku tee 3 Seinte,Katuse ja fassaadi hinnapakkumine.xlsx PR-0010-SO-008" at bounding box center [103, 180] width 152 height 12
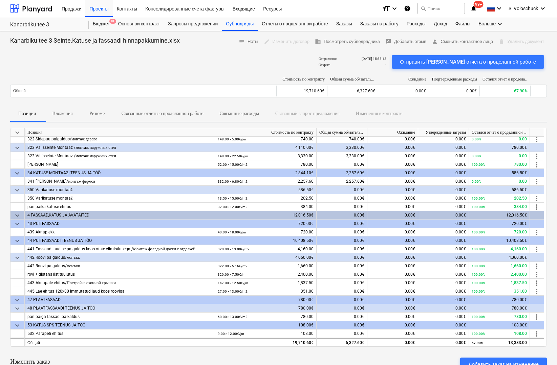
scroll to position [143, 0]
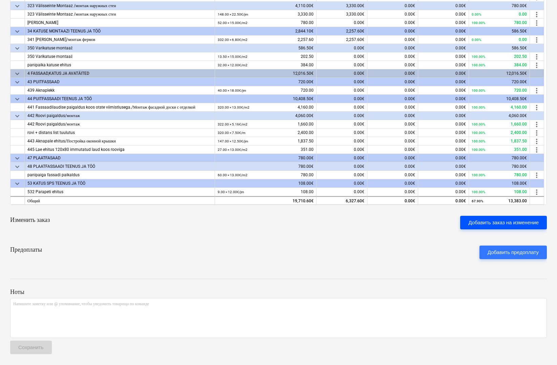
click at [434, 224] on div "Добавить заказ на изменение" at bounding box center [503, 222] width 70 height 9
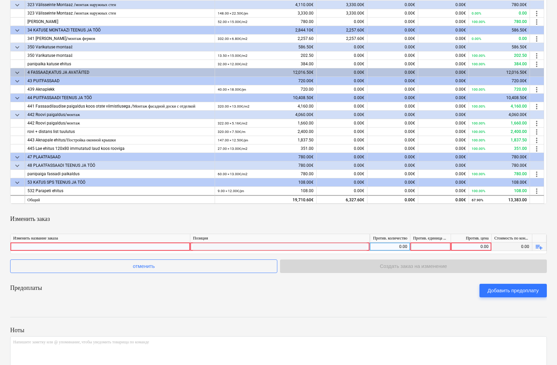
click at [384, 247] on div "0.00" at bounding box center [389, 247] width 35 height 8
click at [429, 249] on div at bounding box center [430, 247] width 41 height 8
click at [434, 304] on div "Kanarbiku tee 3 Seinte,Katuse ja fassaadi hinnapakkumine.xlsx notes Ноты edit И…" at bounding box center [278, 145] width 557 height 515
click at [428, 286] on div "Предоплаты Добавить предоплату" at bounding box center [278, 291] width 536 height 24
click at [269, 251] on div at bounding box center [279, 247] width 179 height 8
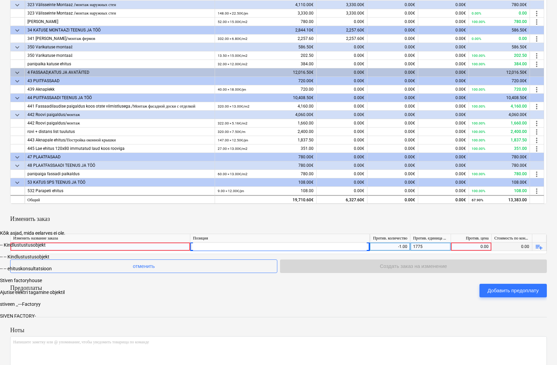
scroll to position [182, 0]
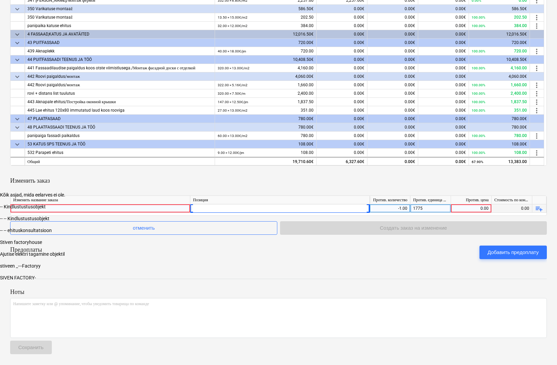
click at [227, 281] on div "SIVEN FACTORY-" at bounding box center [278, 277] width 557 height 5
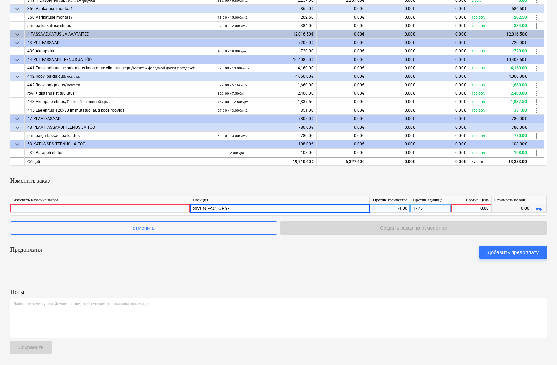
click at [434, 207] on div "0.00" at bounding box center [471, 208] width 35 height 8
click at [420, 268] on div "Kanarbiku tee 3 Seinte,Katuse ja fassaadi hinnapakkumine.xlsx notes Ноты edit И…" at bounding box center [278, 107] width 557 height 515
click at [434, 209] on div "1.00" at bounding box center [471, 208] width 35 height 8
click at [410, 287] on div at bounding box center [278, 285] width 536 height 5
click at [107, 209] on div at bounding box center [100, 208] width 174 height 8
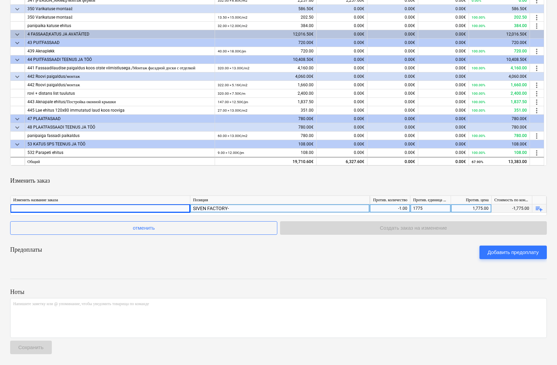
click at [223, 279] on div "Ноты Напишите заметку или @ упоминание, чтобы уведомить товарища по команде ﻿ С…" at bounding box center [278, 315] width 536 height 90
click at [434, 255] on div "Добавить предоплату" at bounding box center [512, 252] width 51 height 9
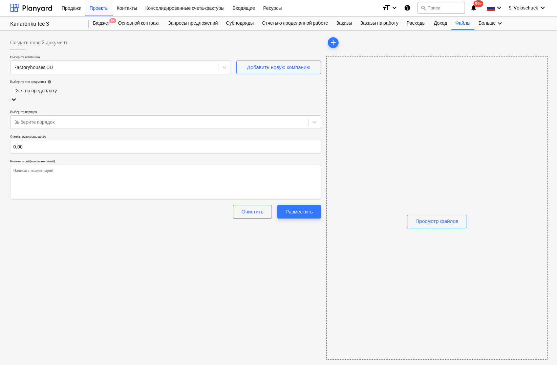
scroll to position [1, 0]
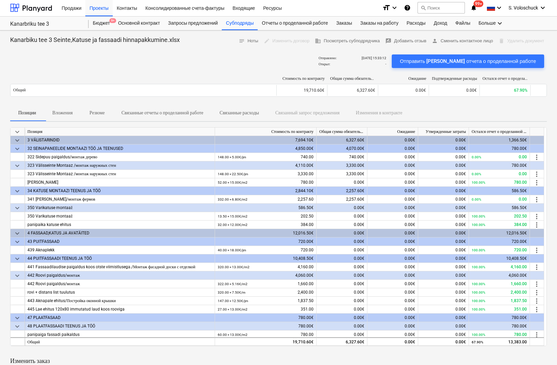
scroll to position [182, 0]
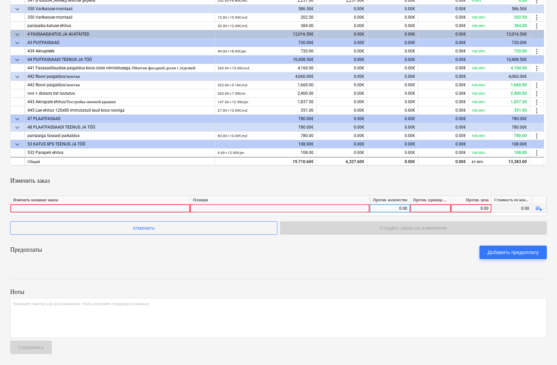
click at [404, 209] on div "0.00" at bounding box center [389, 208] width 35 height 8
click at [434, 211] on div "0.00" at bounding box center [471, 208] width 35 height 8
click at [428, 272] on div at bounding box center [278, 272] width 536 height 5
click at [427, 210] on div at bounding box center [430, 208] width 41 height 8
click at [434, 252] on div "Предоплаты Добавить предоплату" at bounding box center [278, 252] width 536 height 24
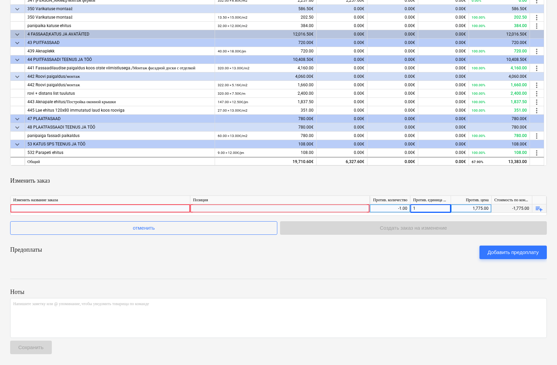
click at [423, 273] on div at bounding box center [278, 272] width 536 height 5
click at [221, 207] on div at bounding box center [280, 214] width 174 height 21
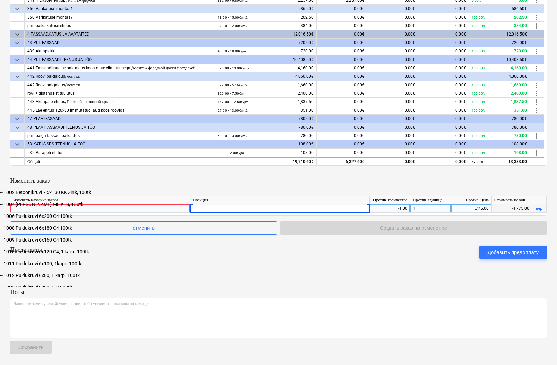
scroll to position [8569, 0]
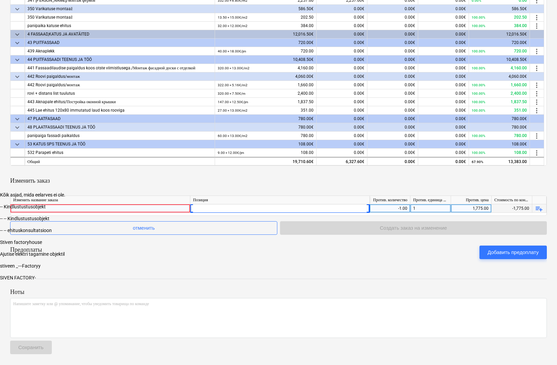
click at [224, 281] on div "SIVEN FACTORY-" at bounding box center [278, 277] width 557 height 5
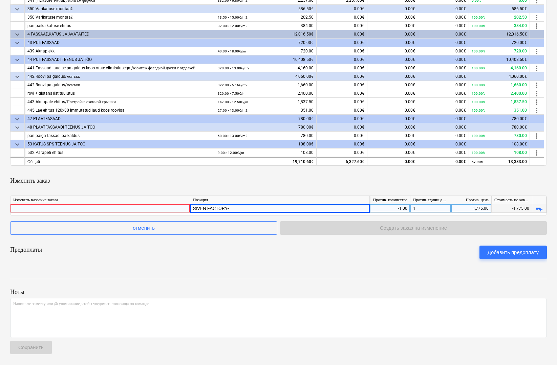
click at [146, 207] on div at bounding box center [100, 208] width 174 height 8
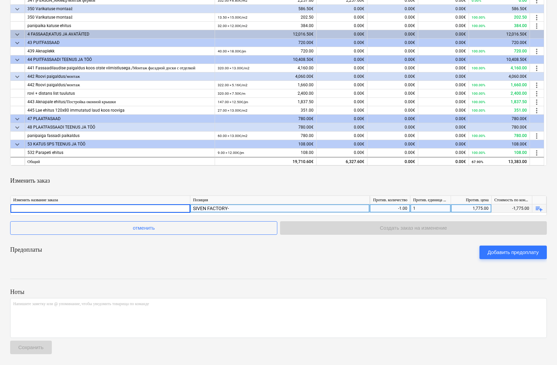
click at [115, 211] on input at bounding box center [99, 208] width 179 height 8
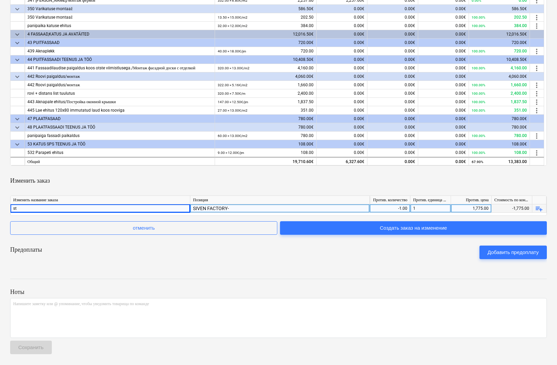
click at [198, 269] on div "Kanarbiku tee 3 Seinte,Katuse ja fassaadi hinnapakkumine.xlsx notes Ноты edit И…" at bounding box center [278, 107] width 557 height 515
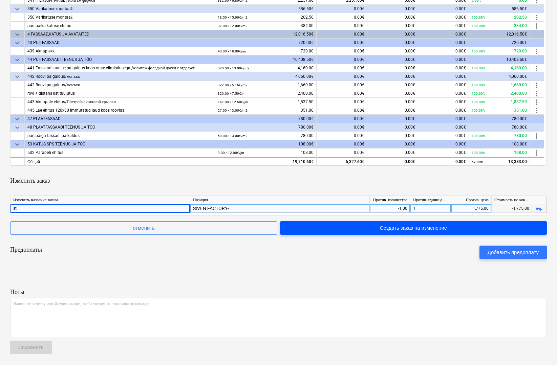
click at [427, 230] on div "Создать заказ на изменение" at bounding box center [413, 228] width 67 height 9
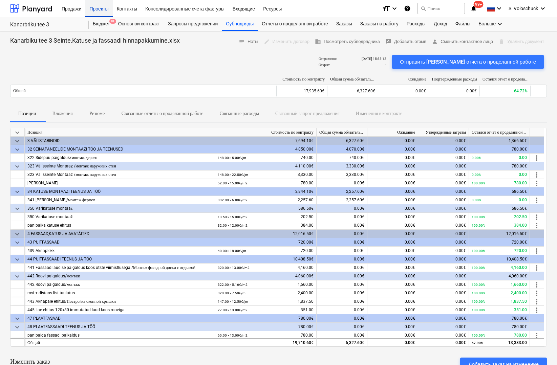
click at [101, 8] on div "Проекты" at bounding box center [98, 8] width 27 height 17
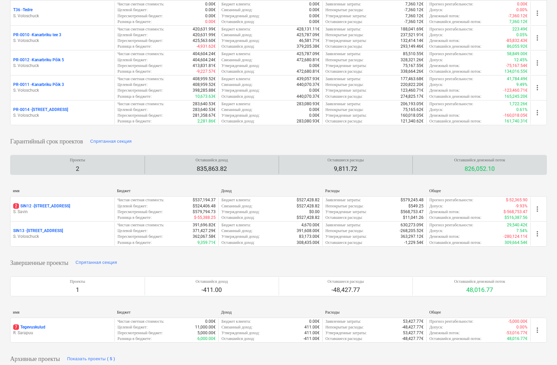
scroll to position [75, 0]
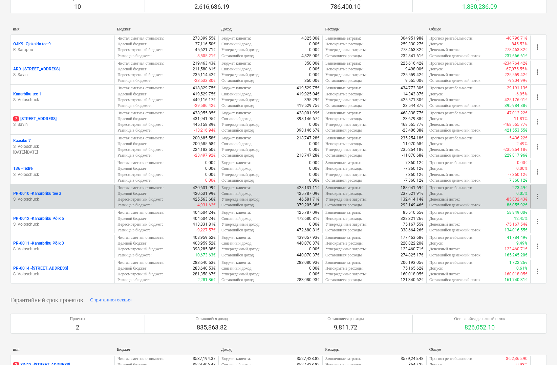
click at [54, 192] on p "PR-0010 - Kanarbriku tee 3" at bounding box center [37, 194] width 48 height 6
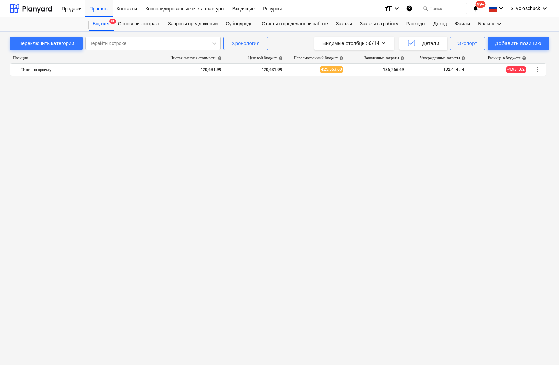
scroll to position [1352, 0]
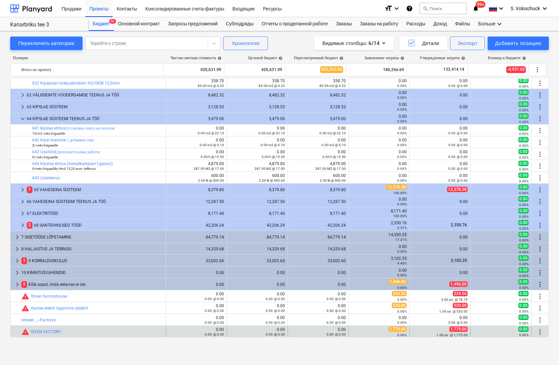
click at [428, 329] on div "1,775.00 1.00 шт. @ 1,775.00" at bounding box center [440, 332] width 55 height 10
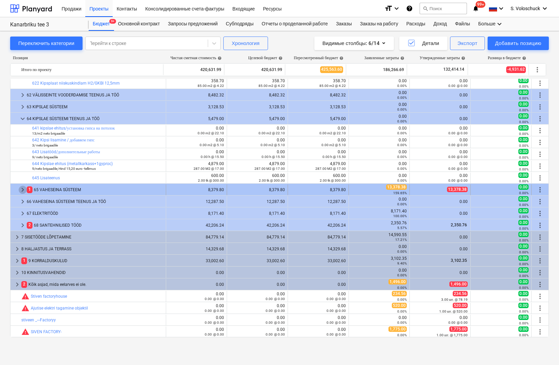
click at [25, 189] on span "keyboard_arrow_right" at bounding box center [23, 190] width 8 height 8
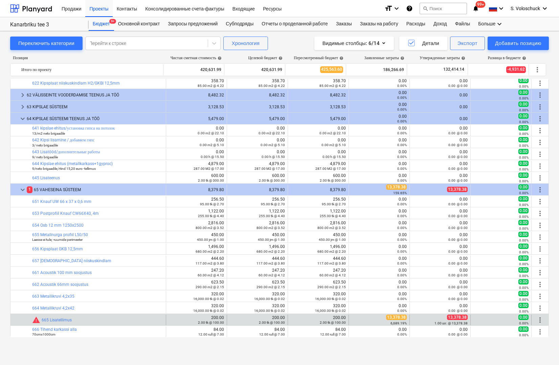
click at [434, 317] on span "13,378.38" at bounding box center [457, 317] width 21 height 5
click at [292, 319] on span "edit" at bounding box center [294, 319] width 5 height 5
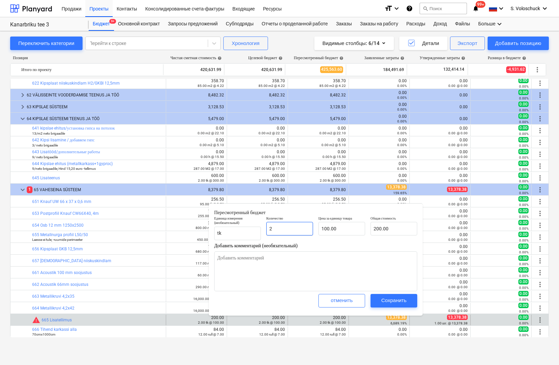
click at [281, 228] on input "2" at bounding box center [289, 229] width 47 height 14
click at [337, 231] on input "100" at bounding box center [341, 229] width 47 height 14
click at [387, 299] on div "Сохранить" at bounding box center [393, 300] width 25 height 9
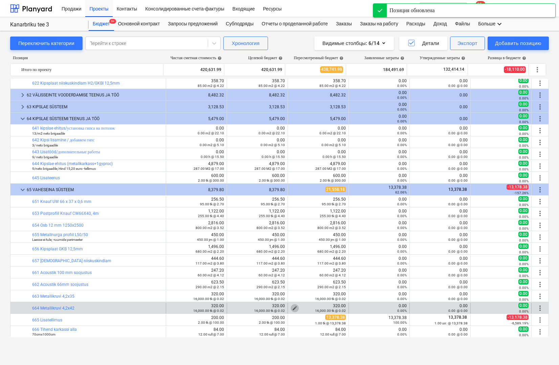
click at [293, 307] on span "edit" at bounding box center [294, 308] width 5 height 5
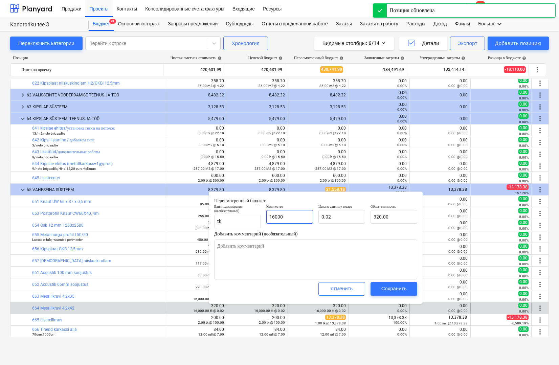
click at [302, 216] on input "16000" at bounding box center [289, 217] width 47 height 14
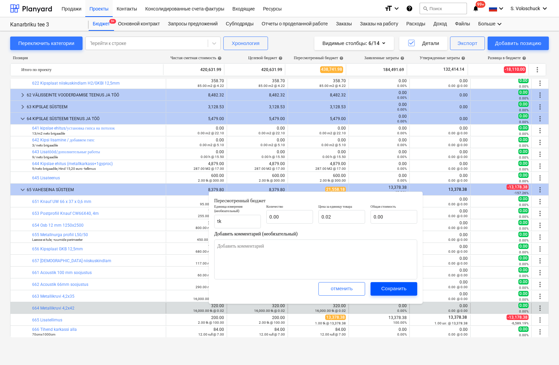
click at [386, 290] on div "Сохранить" at bounding box center [393, 288] width 25 height 9
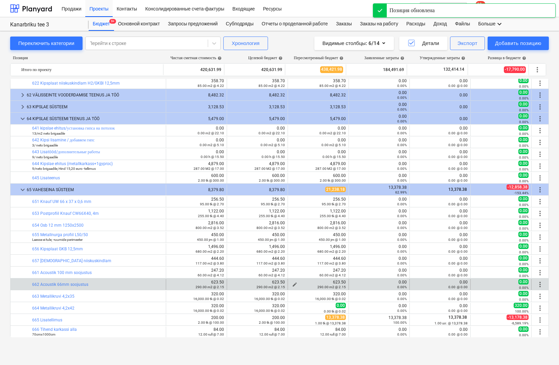
click at [292, 283] on span "edit" at bounding box center [294, 284] width 5 height 5
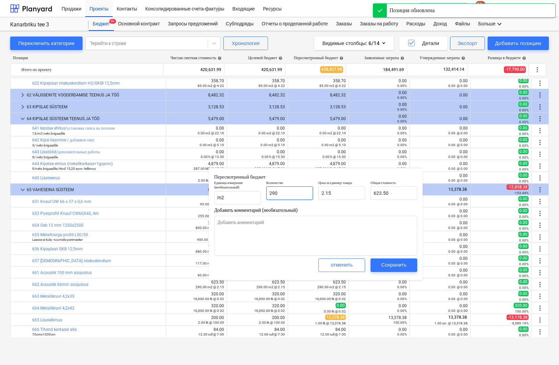
click at [292, 193] on input "290" at bounding box center [289, 193] width 47 height 14
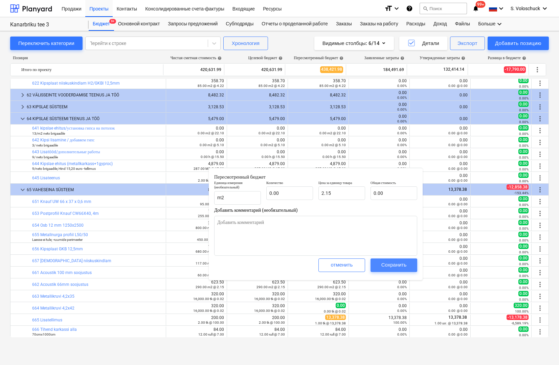
click at [380, 263] on span "Сохранить" at bounding box center [394, 265] width 30 height 9
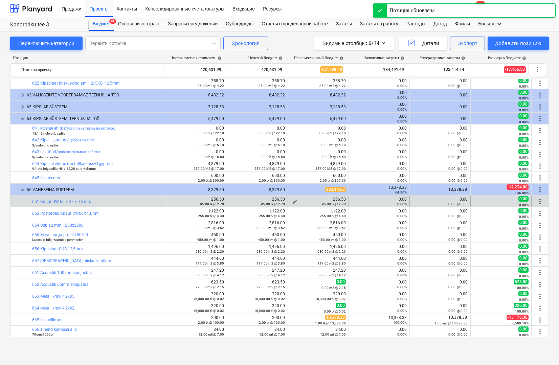
click at [293, 201] on span "edit" at bounding box center [294, 201] width 5 height 5
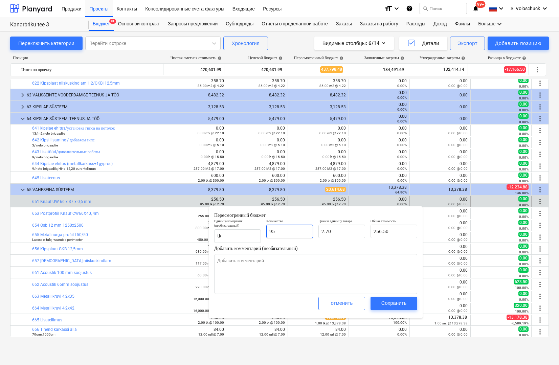
click at [290, 230] on input "95" at bounding box center [289, 232] width 47 height 14
click at [386, 301] on div "Сохранить" at bounding box center [393, 303] width 25 height 9
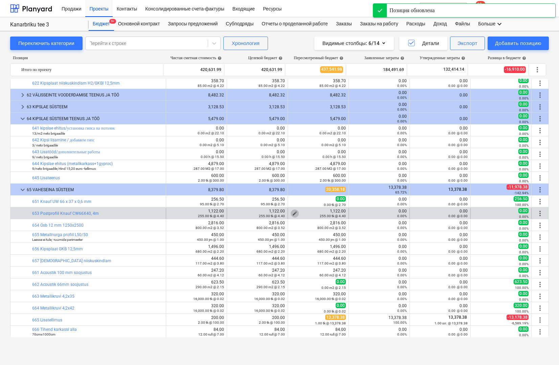
click at [292, 212] on span "edit" at bounding box center [294, 213] width 5 height 5
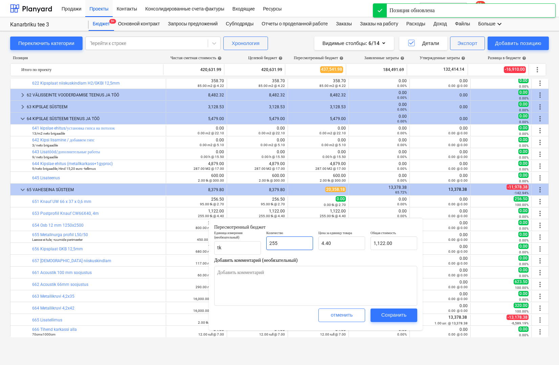
click at [294, 247] on input "255" at bounding box center [289, 244] width 47 height 14
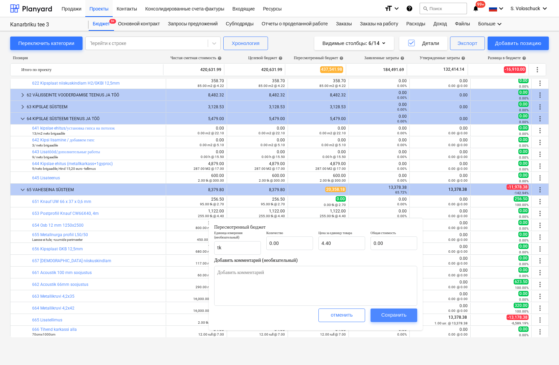
click at [381, 314] on div "Сохранить" at bounding box center [393, 315] width 25 height 9
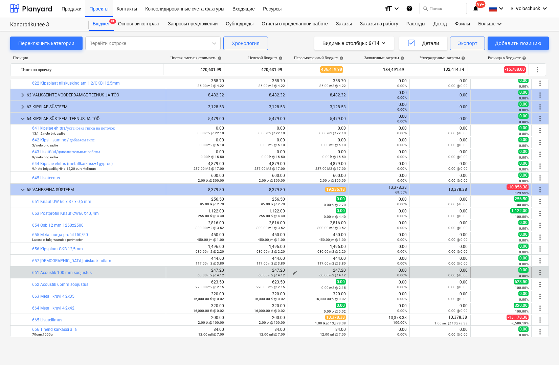
click at [292, 271] on span "edit" at bounding box center [294, 272] width 5 height 5
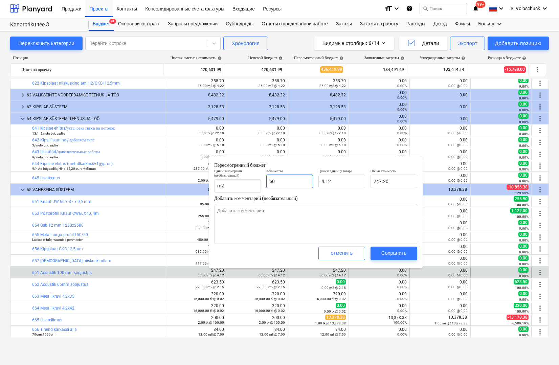
click at [294, 184] on input "60" at bounding box center [289, 182] width 47 height 14
click at [393, 259] on button "Сохранить" at bounding box center [394, 254] width 47 height 14
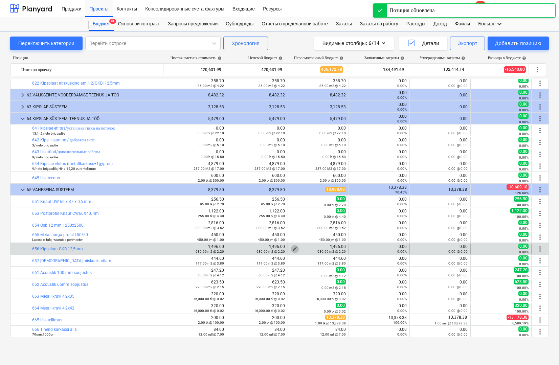
click at [295, 247] on span "edit" at bounding box center [294, 248] width 5 height 5
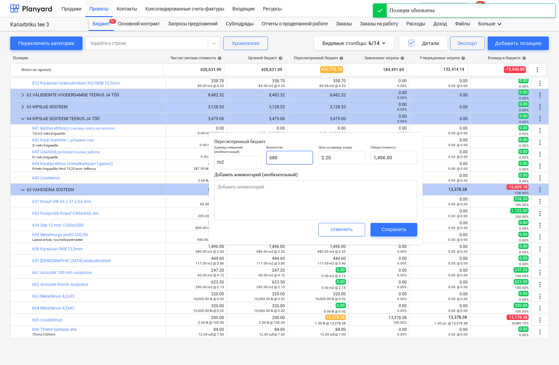
click at [302, 157] on input "680" at bounding box center [289, 158] width 47 height 14
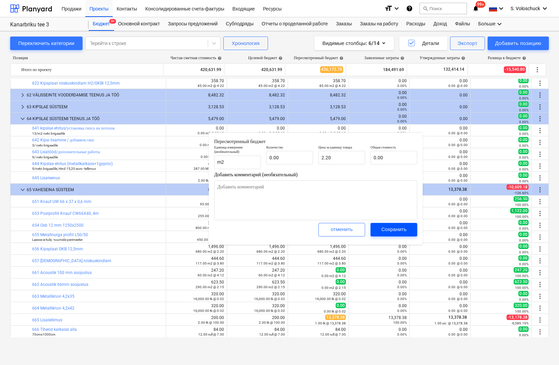
click at [380, 227] on span "Сохранить" at bounding box center [394, 229] width 30 height 9
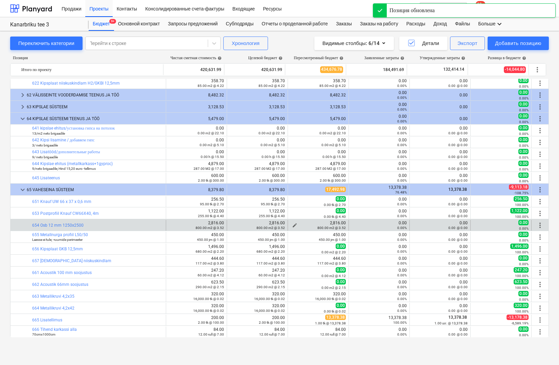
click at [292, 224] on span "edit" at bounding box center [294, 225] width 5 height 5
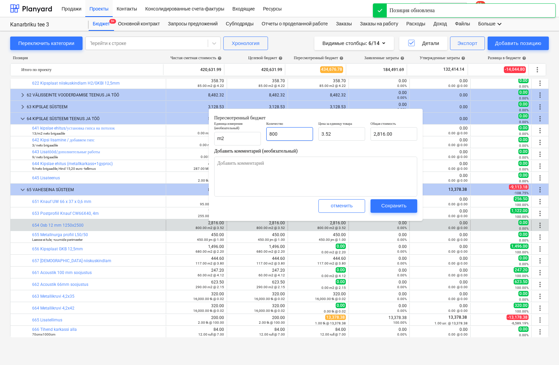
click at [302, 135] on input "800" at bounding box center [289, 134] width 47 height 14
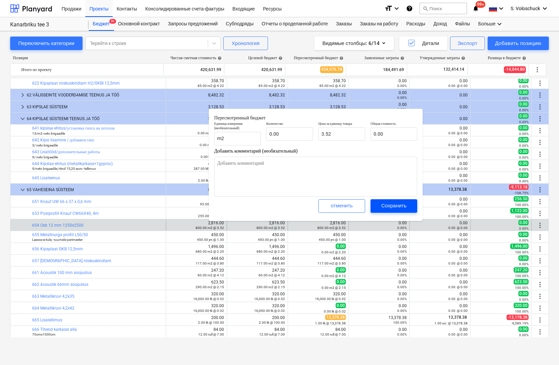
click at [379, 205] on span "Сохранить" at bounding box center [394, 205] width 30 height 9
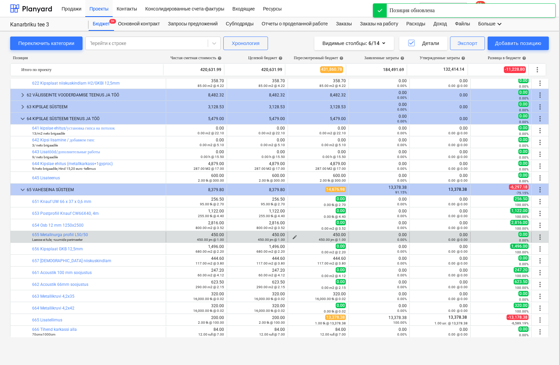
click at [293, 236] on span "edit" at bounding box center [294, 237] width 5 height 5
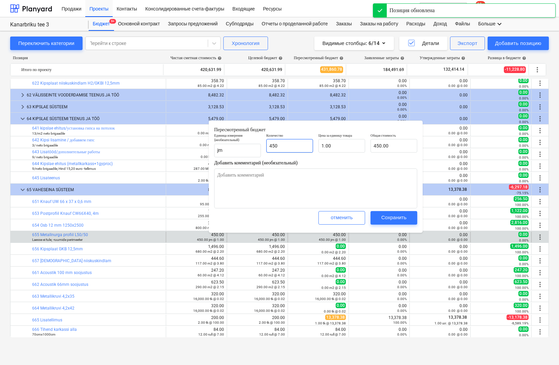
click at [289, 145] on input "450" at bounding box center [289, 146] width 47 height 14
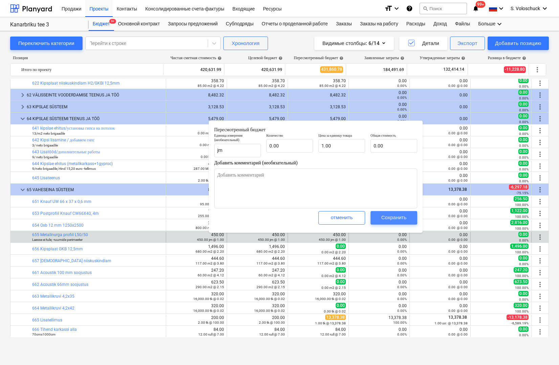
click at [388, 217] on div "Сохранить" at bounding box center [393, 217] width 25 height 9
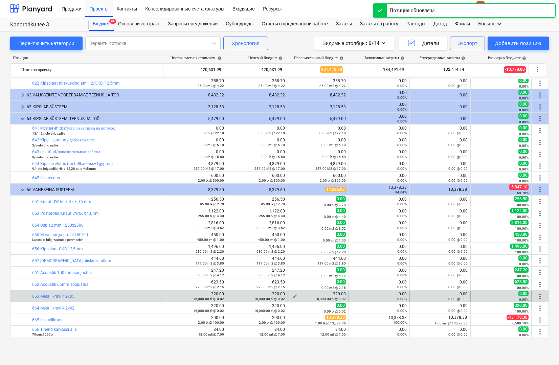
click at [293, 295] on span "edit" at bounding box center [294, 296] width 5 height 5
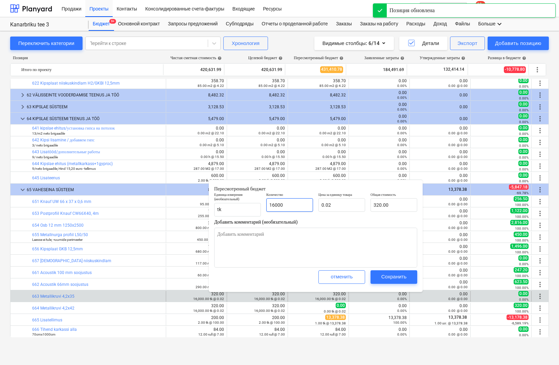
click at [294, 210] on input "16000" at bounding box center [289, 205] width 47 height 14
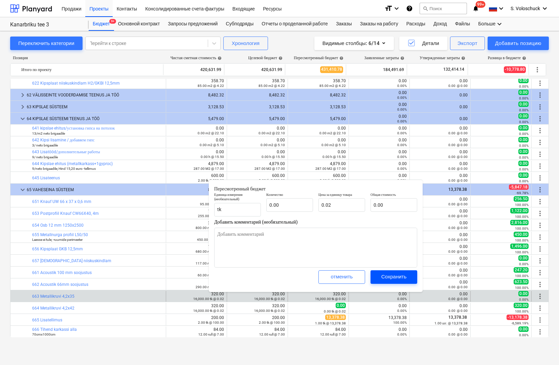
click at [384, 277] on div "Сохранить" at bounding box center [393, 276] width 25 height 9
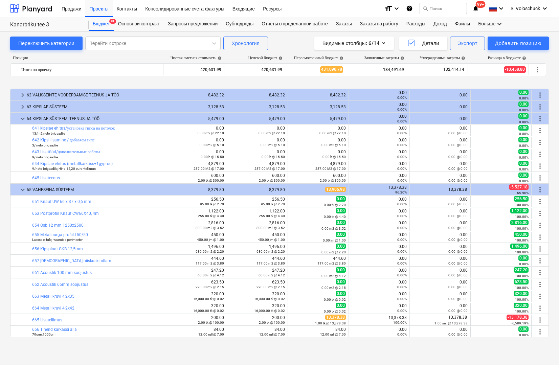
scroll to position [1386, 0]
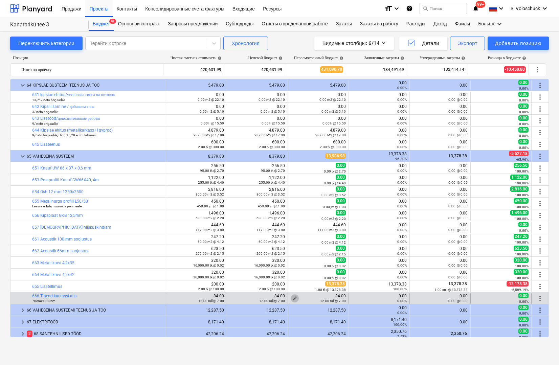
click at [292, 295] on button "edit" at bounding box center [295, 298] width 8 height 8
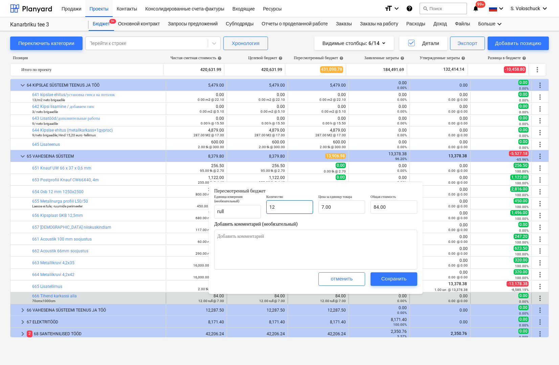
click at [298, 207] on input "12" at bounding box center [289, 207] width 47 height 14
click at [387, 277] on div "Сохранить" at bounding box center [393, 278] width 25 height 9
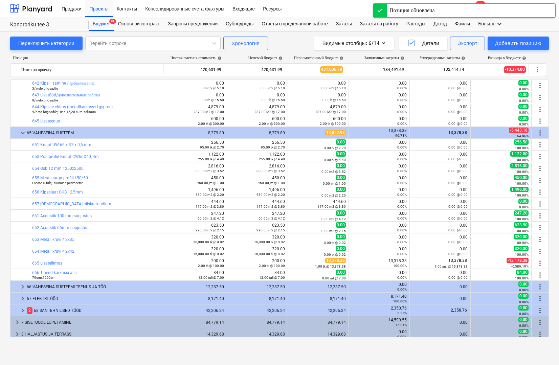
scroll to position [1435, 0]
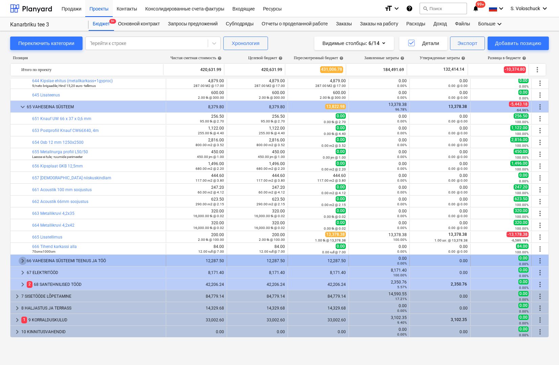
click at [20, 260] on span "keyboard_arrow_right" at bounding box center [23, 261] width 8 height 8
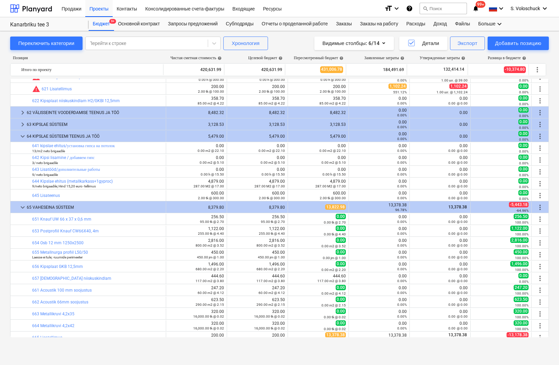
scroll to position [1324, 0]
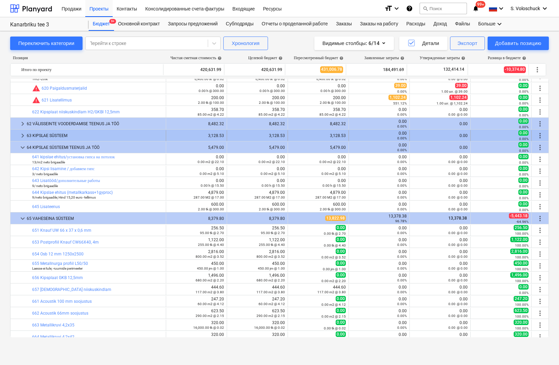
click at [24, 135] on span "keyboard_arrow_right" at bounding box center [23, 136] width 8 height 8
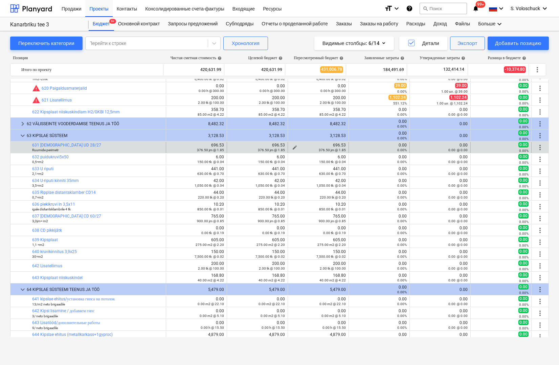
click at [292, 146] on span "edit" at bounding box center [294, 147] width 5 height 5
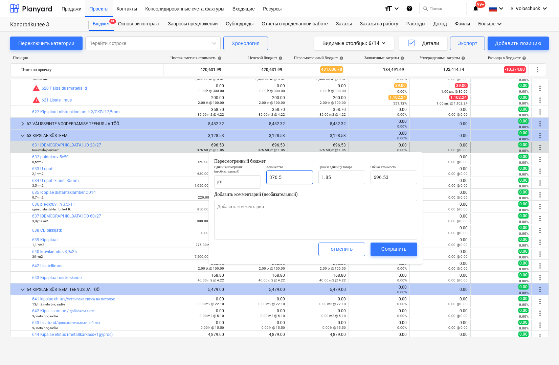
click at [289, 180] on input "376.5" at bounding box center [289, 178] width 47 height 14
click at [396, 248] on div "Сохранить" at bounding box center [393, 249] width 25 height 9
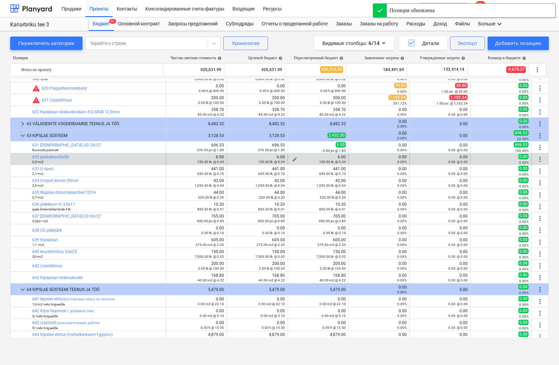
click at [291, 159] on div "150.00 tk @ 0.04" at bounding box center [318, 161] width 55 height 5
click at [293, 159] on div "150.00 tk @ 0.04" at bounding box center [318, 161] width 55 height 5
click at [292, 157] on span "edit" at bounding box center [294, 159] width 5 height 5
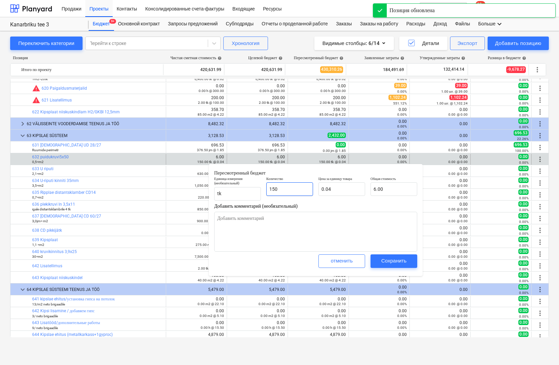
click at [299, 190] on input "150" at bounding box center [289, 189] width 47 height 14
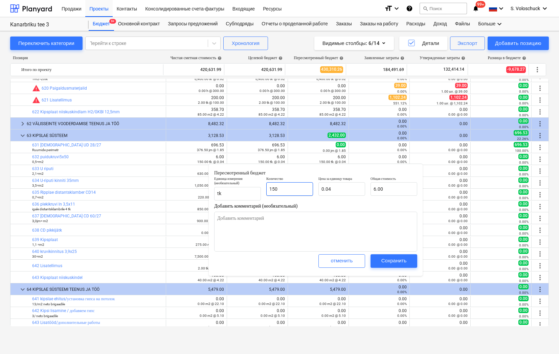
click at [291, 188] on input "150" at bounding box center [289, 189] width 47 height 14
click at [395, 258] on div "Сохранить" at bounding box center [393, 261] width 25 height 9
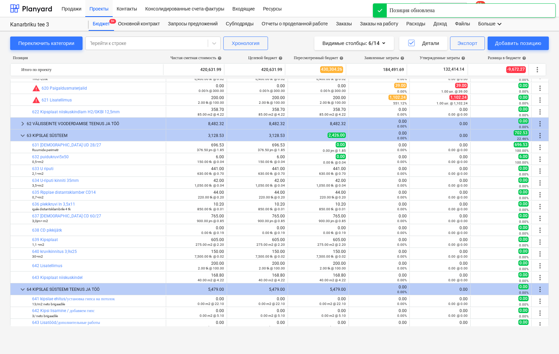
click at [292, 170] on span "edit" at bounding box center [294, 171] width 5 height 5
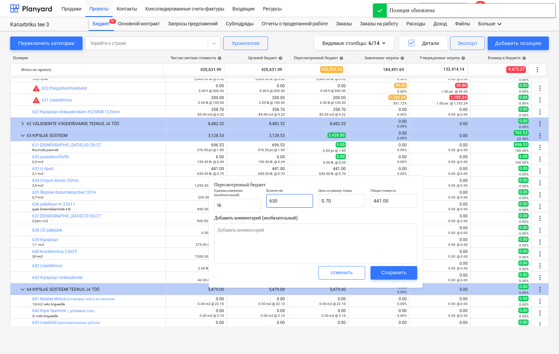
click at [279, 200] on input "630" at bounding box center [289, 201] width 47 height 14
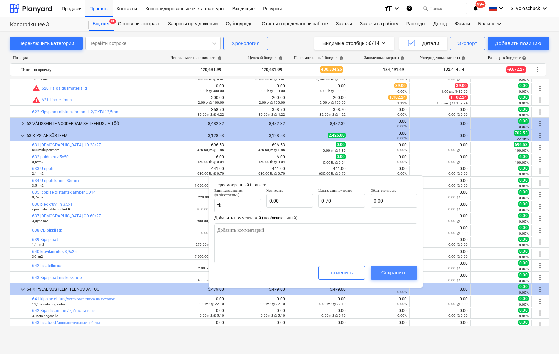
click at [391, 274] on div "Сохранить" at bounding box center [393, 272] width 25 height 9
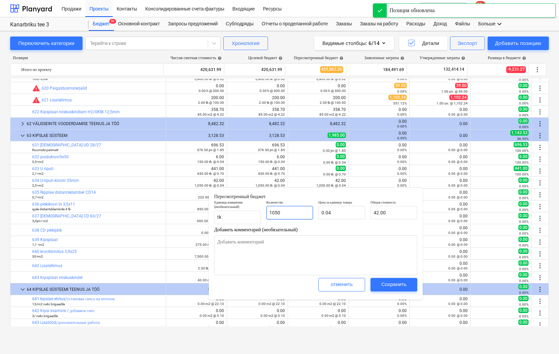
click at [292, 216] on input "1050" at bounding box center [289, 213] width 47 height 14
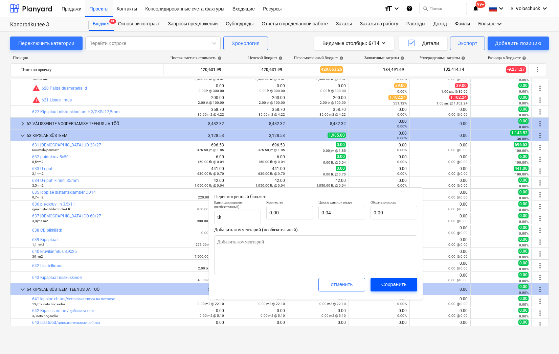
click at [392, 284] on div "Сохранить" at bounding box center [393, 284] width 25 height 9
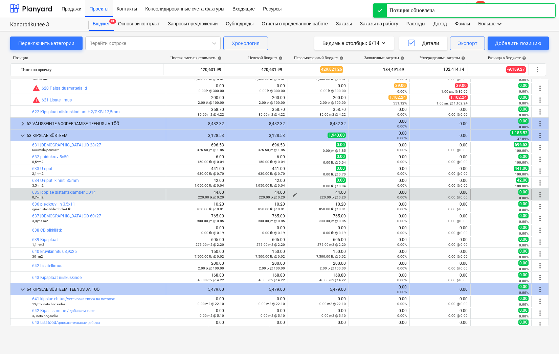
click at [292, 193] on span "edit" at bounding box center [294, 194] width 5 height 5
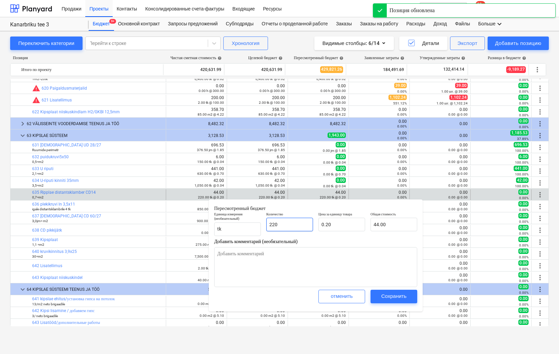
click at [287, 223] on input "220" at bounding box center [289, 225] width 47 height 14
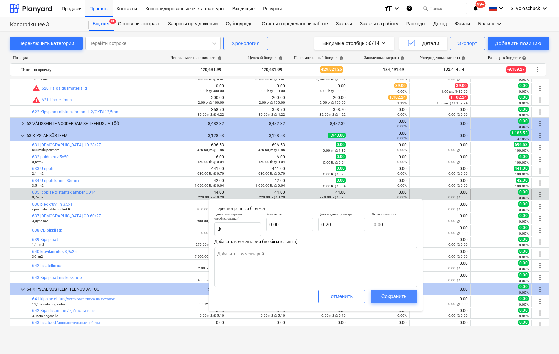
click at [390, 295] on div "Сохранить" at bounding box center [393, 296] width 25 height 9
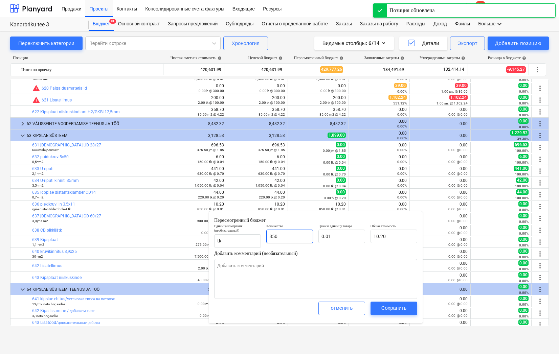
click at [291, 236] on input "850" at bounding box center [289, 237] width 47 height 14
click at [383, 304] on div "Сохранить" at bounding box center [393, 308] width 25 height 9
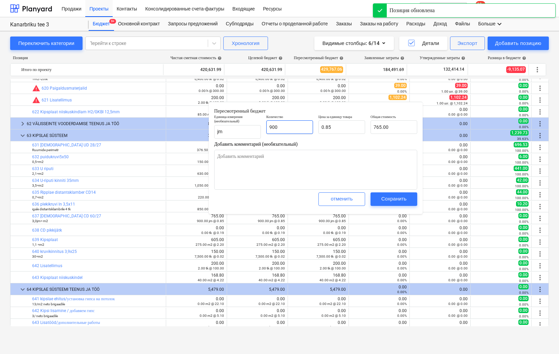
click at [289, 126] on input "900" at bounding box center [289, 127] width 47 height 14
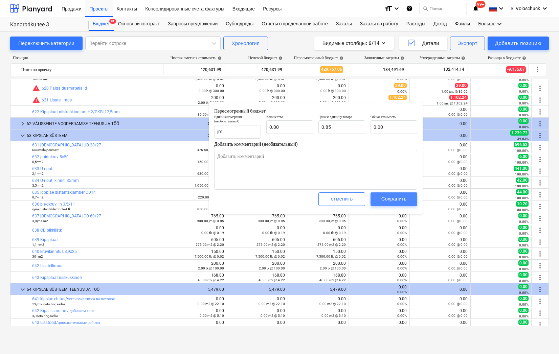
click at [395, 198] on div "Сохранить" at bounding box center [393, 199] width 25 height 9
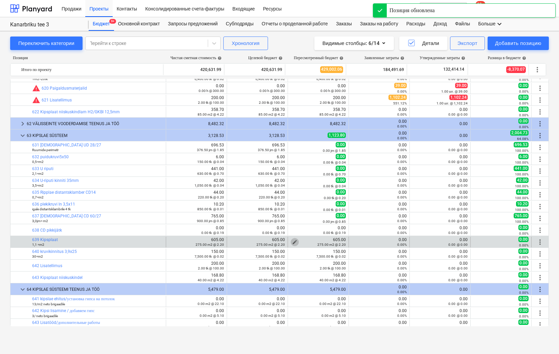
click at [292, 240] on span "edit" at bounding box center [294, 242] width 5 height 5
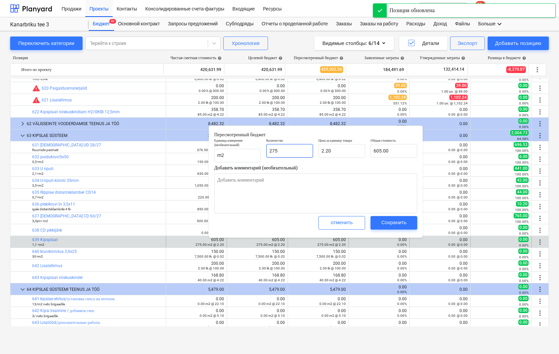
click at [291, 150] on input "275" at bounding box center [289, 151] width 47 height 14
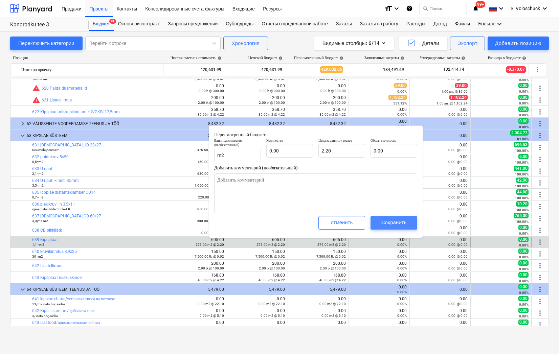
click at [400, 221] on div "Сохранить" at bounding box center [393, 222] width 25 height 9
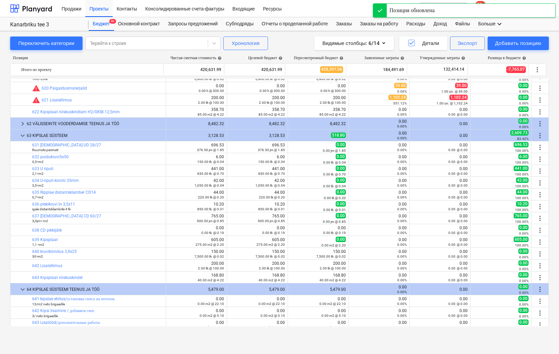
click at [292, 252] on span "edit" at bounding box center [294, 253] width 5 height 5
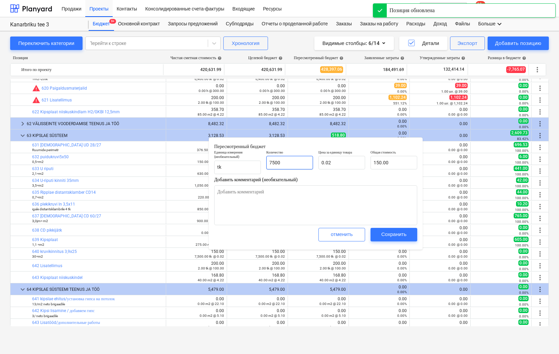
click at [296, 160] on input "7500" at bounding box center [289, 163] width 47 height 14
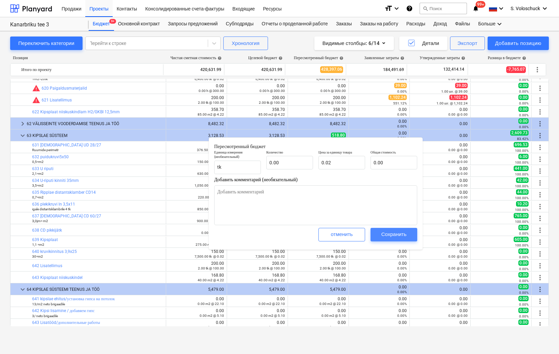
click at [396, 235] on div "Сохранить" at bounding box center [393, 234] width 25 height 9
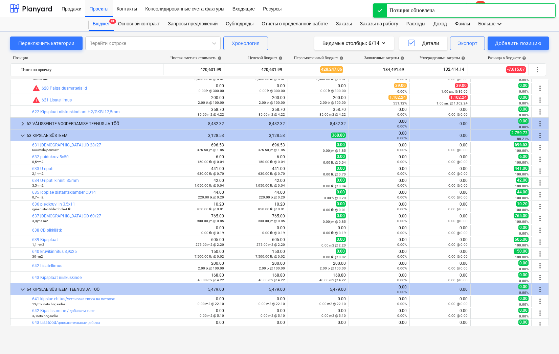
click at [293, 264] on span "edit" at bounding box center [294, 265] width 5 height 5
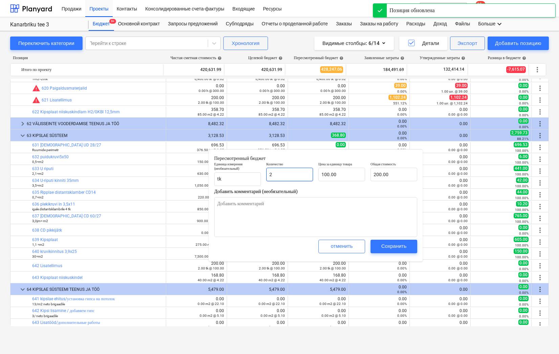
click at [293, 176] on input "2" at bounding box center [289, 175] width 47 height 14
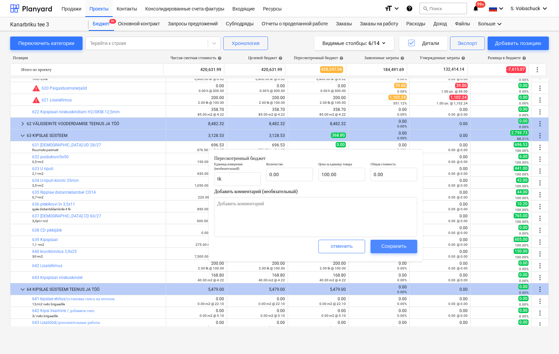
click at [387, 245] on div "Сохранить" at bounding box center [393, 246] width 25 height 9
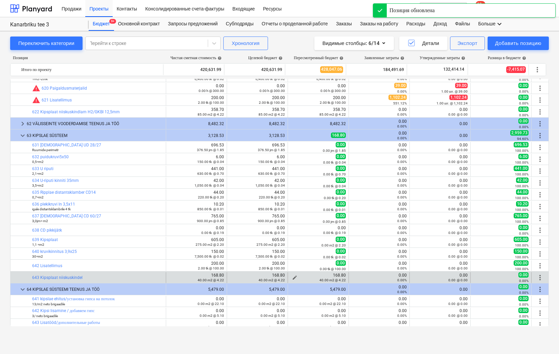
click at [292, 276] on span "edit" at bounding box center [294, 277] width 5 height 5
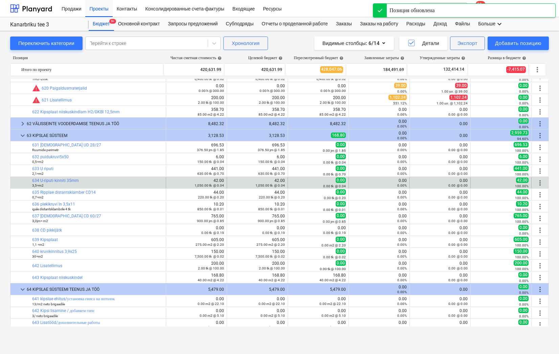
click at [104, 32] on input "40" at bounding box center [81, 26] width 47 height 14
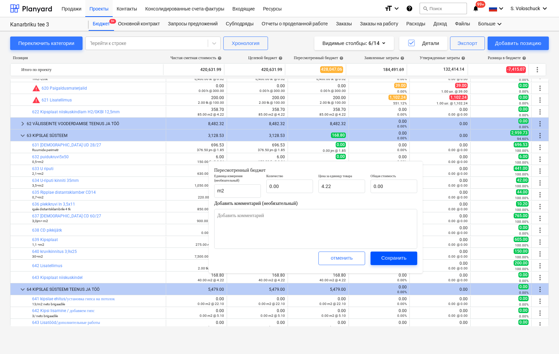
click at [407, 260] on span "Сохранить" at bounding box center [394, 258] width 30 height 9
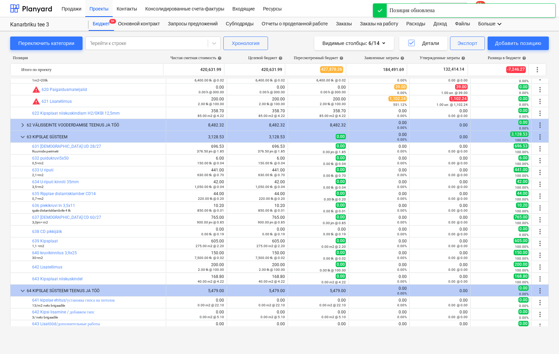
scroll to position [1321, 0]
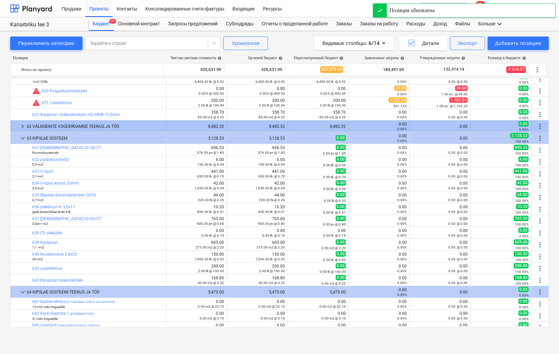
click at [23, 126] on span "keyboard_arrow_right" at bounding box center [23, 127] width 8 height 8
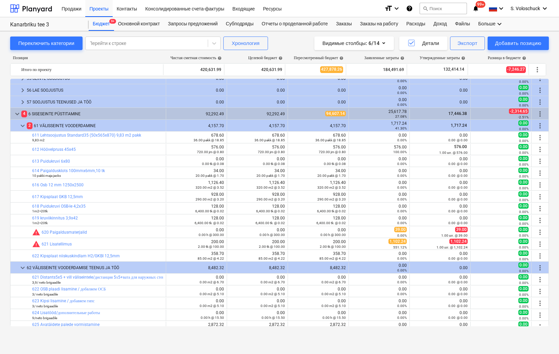
scroll to position [1177, 0]
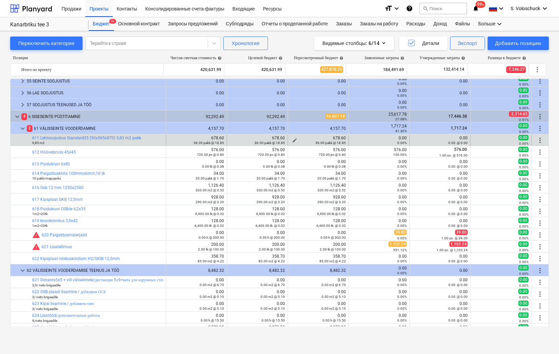
click at [291, 137] on button "edit" at bounding box center [295, 140] width 8 height 8
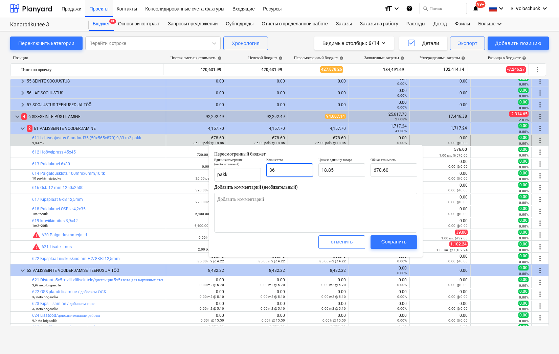
click at [302, 172] on input "36" at bounding box center [289, 170] width 47 height 14
click at [379, 238] on span "Сохранить" at bounding box center [394, 242] width 30 height 9
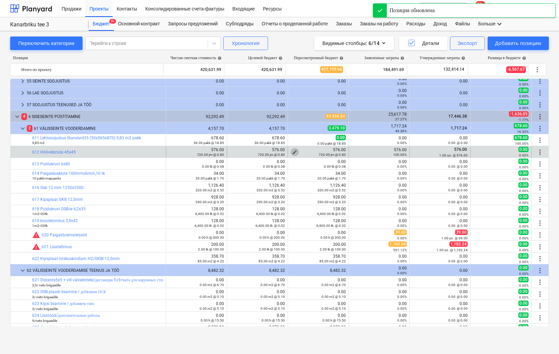
click at [292, 150] on span "edit" at bounding box center [294, 152] width 5 height 5
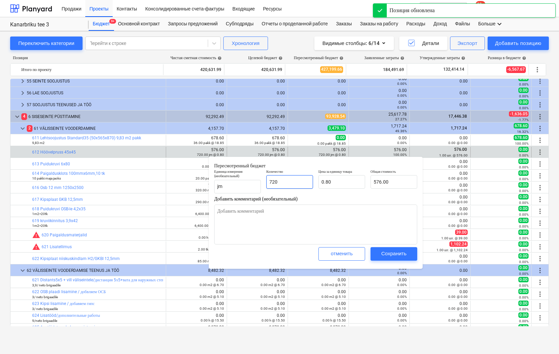
click at [300, 186] on input "720" at bounding box center [289, 182] width 47 height 14
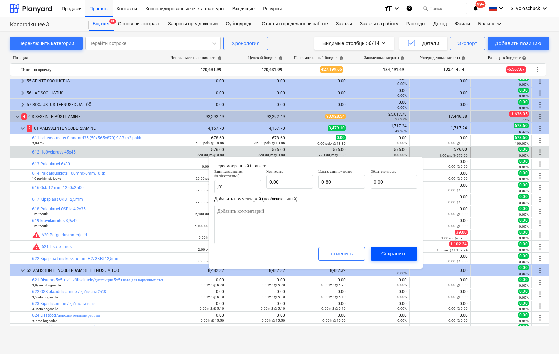
click at [381, 252] on div "Сохранить" at bounding box center [393, 253] width 25 height 9
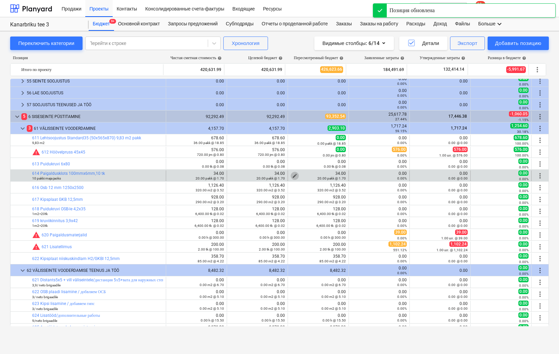
click at [293, 174] on span "edit" at bounding box center [294, 175] width 5 height 5
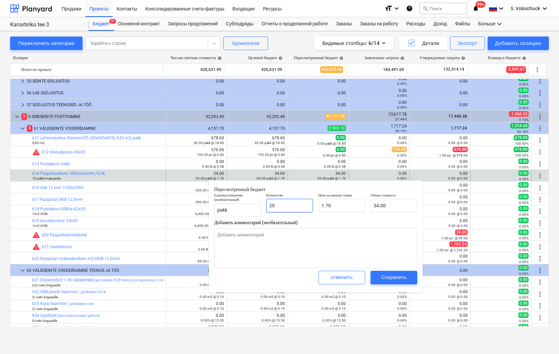
click at [305, 205] on input "20" at bounding box center [289, 206] width 47 height 14
click at [387, 278] on div "Сохранить" at bounding box center [393, 277] width 25 height 9
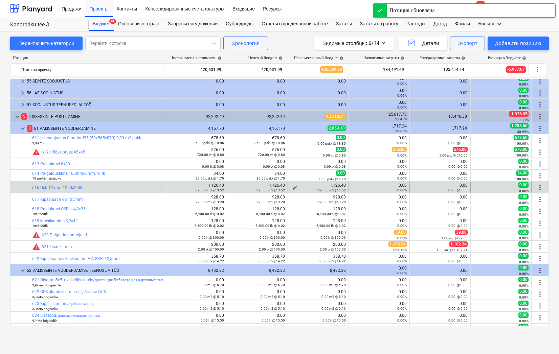
click at [292, 188] on div "320.00 m2 @ 3.52" at bounding box center [318, 190] width 55 height 5
click at [294, 186] on span "edit" at bounding box center [294, 187] width 5 height 5
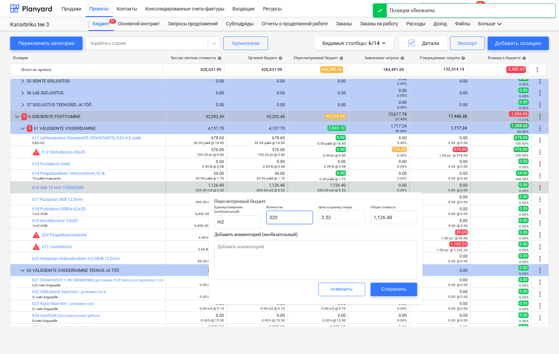
click at [287, 217] on input "320" at bounding box center [289, 218] width 47 height 14
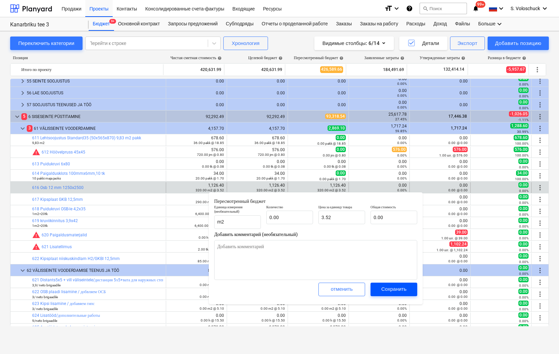
click at [381, 290] on span "Сохранить" at bounding box center [394, 289] width 30 height 9
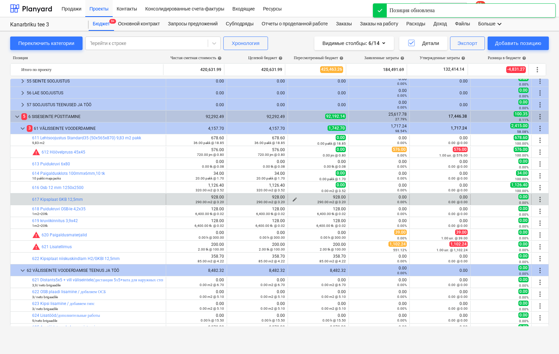
click at [293, 197] on span "edit" at bounding box center [294, 199] width 5 height 5
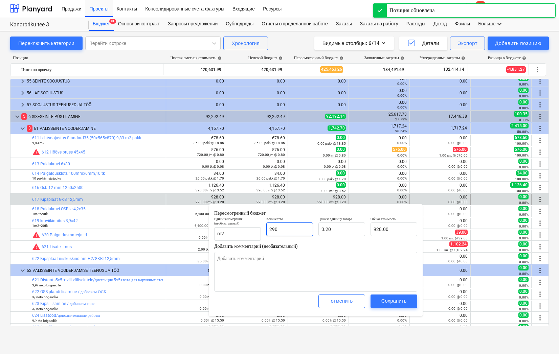
click at [301, 230] on input "290" at bounding box center [289, 230] width 47 height 14
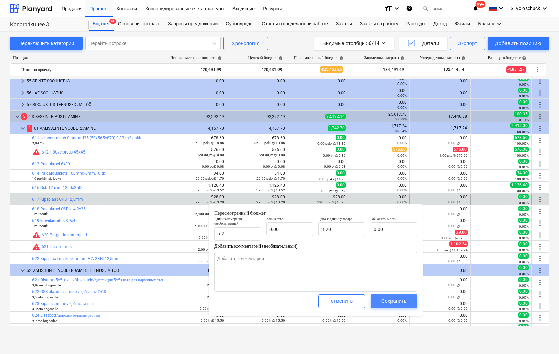
click at [392, 299] on div "Сохранить" at bounding box center [393, 301] width 25 height 9
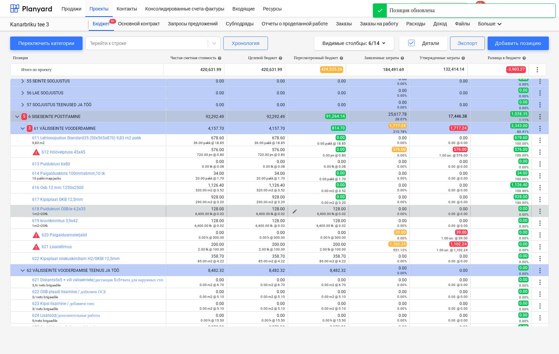
click at [292, 211] on span "edit" at bounding box center [294, 211] width 5 height 5
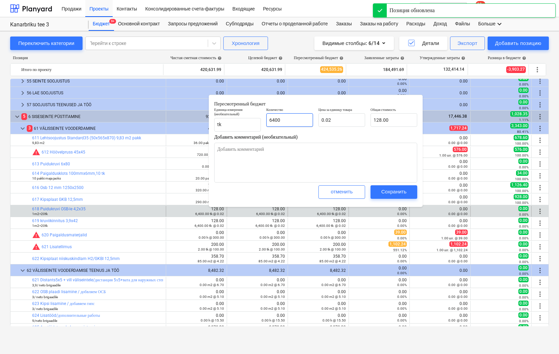
click at [300, 119] on input "6400" at bounding box center [289, 120] width 47 height 14
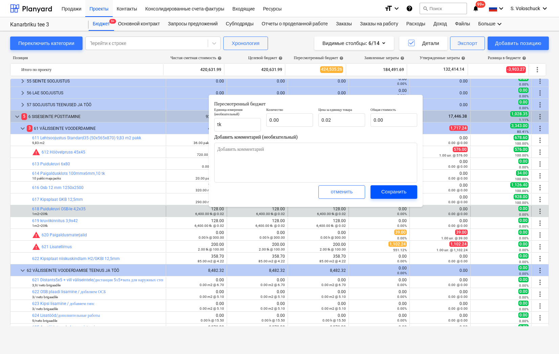
click at [392, 189] on div "Сохранить" at bounding box center [393, 191] width 25 height 9
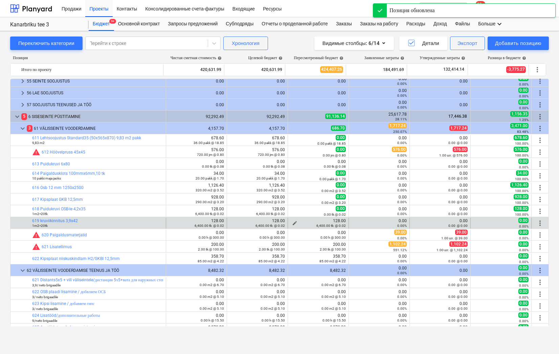
click at [292, 221] on span "edit" at bounding box center [294, 223] width 5 height 5
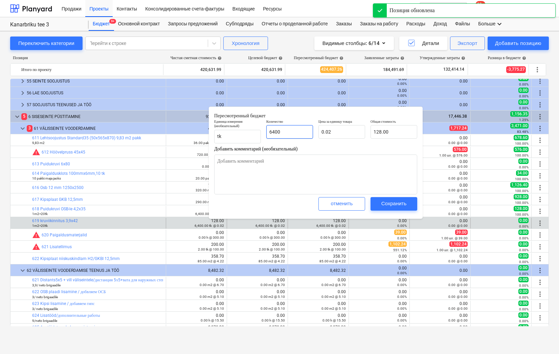
click at [302, 133] on input "6400" at bounding box center [289, 132] width 47 height 14
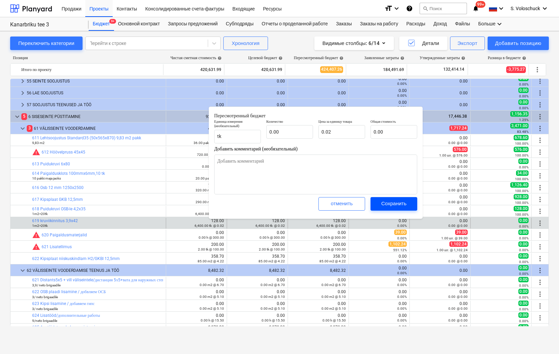
click at [388, 204] on div "Сохранить" at bounding box center [393, 203] width 25 height 9
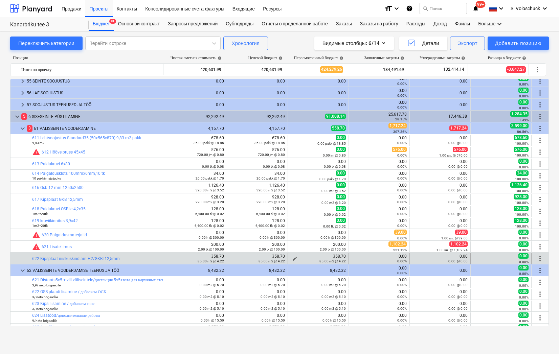
click at [294, 259] on div "85.00 m2 @ 4.22" at bounding box center [318, 261] width 55 height 5
click at [291, 255] on button "edit" at bounding box center [295, 259] width 8 height 8
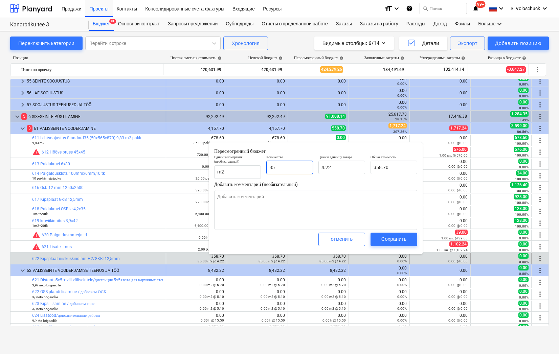
click at [300, 172] on input "85" at bounding box center [289, 168] width 47 height 14
click at [402, 237] on div "Сохранить" at bounding box center [393, 239] width 25 height 9
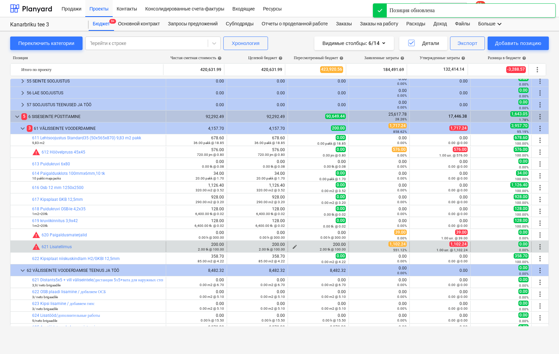
click at [293, 245] on span "edit" at bounding box center [294, 246] width 5 height 5
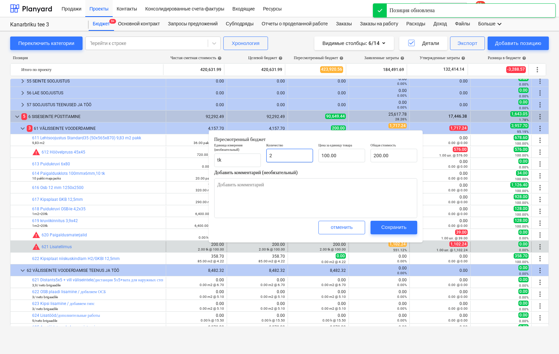
click at [304, 155] on input "2" at bounding box center [289, 156] width 47 height 14
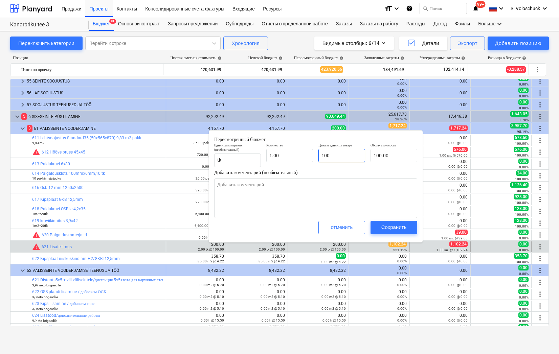
click at [335, 156] on input "100" at bounding box center [341, 156] width 47 height 14
click at [341, 157] on input "100" at bounding box center [341, 156] width 47 height 14
click at [395, 226] on div "Сохранить" at bounding box center [393, 227] width 25 height 9
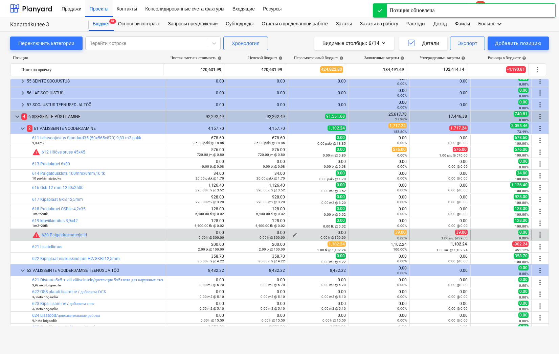
click at [292, 233] on span "edit" at bounding box center [294, 235] width 5 height 5
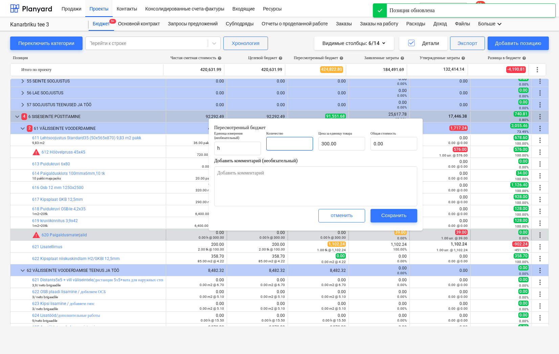
click at [295, 145] on input "text" at bounding box center [289, 144] width 47 height 14
click at [344, 146] on input "300" at bounding box center [341, 144] width 47 height 14
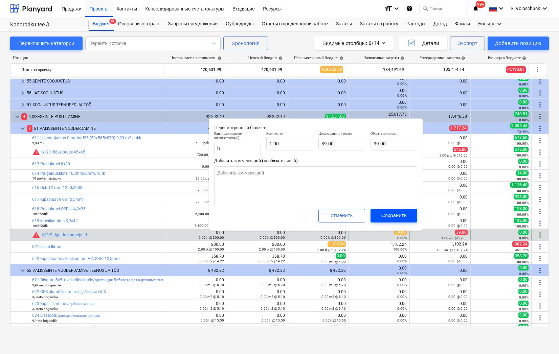
click at [393, 217] on div "Сохранить" at bounding box center [393, 215] width 25 height 9
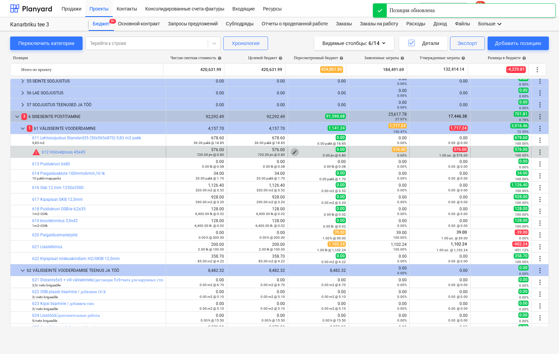
click at [293, 152] on span "edit" at bounding box center [294, 152] width 5 height 5
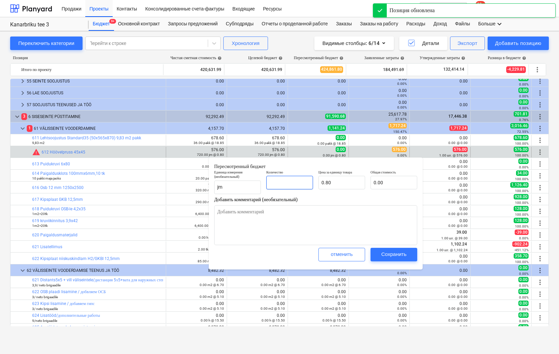
click at [296, 185] on input "text" at bounding box center [289, 183] width 47 height 14
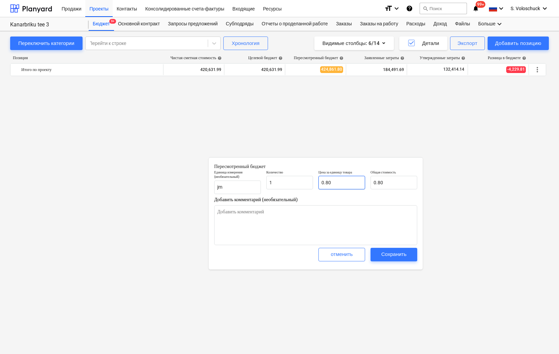
type input "1"
type textarea "x"
type input "1.00"
type input "0.8"
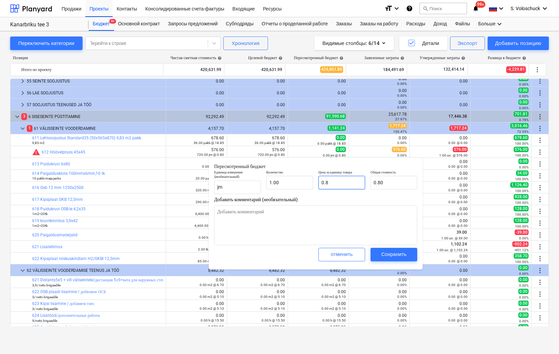
click at [345, 183] on input "0.8" at bounding box center [341, 183] width 47 height 14
type textarea "x"
type input "0."
type input "0.00"
type textarea "x"
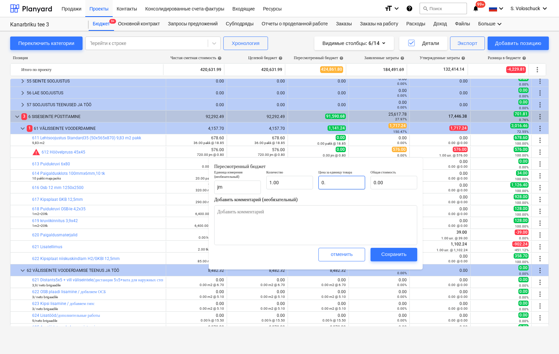
type input "0"
type textarea "x"
type input "5"
type input "5.00"
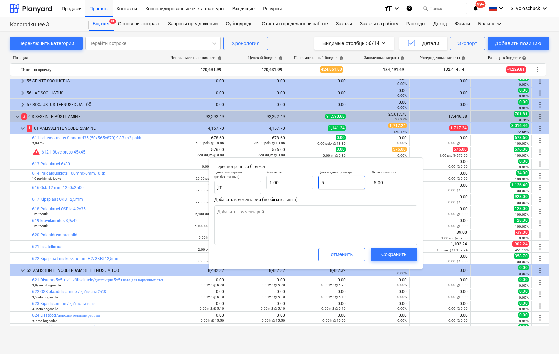
type textarea "x"
type input "57"
type input "57.00"
type textarea "x"
type input "576"
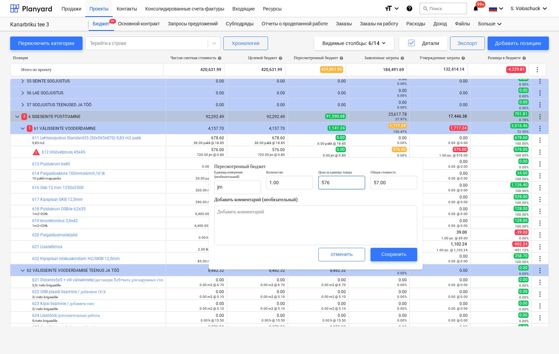
type input "576.00"
type input "576"
type textarea "x"
type input "576.00"
click at [393, 250] on button "Сохранить" at bounding box center [394, 255] width 47 height 14
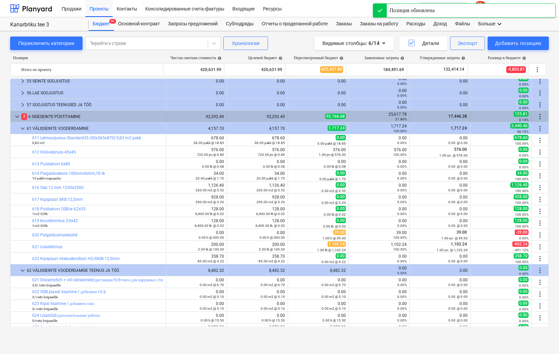
click at [15, 117] on span "keyboard_arrow_down" at bounding box center [17, 117] width 8 height 8
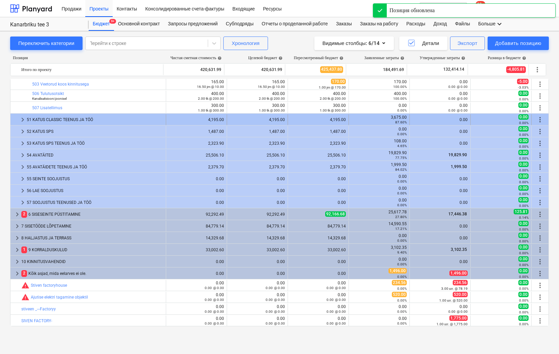
scroll to position [1079, 0]
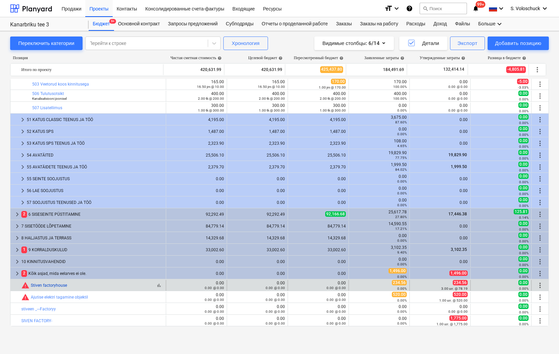
click at [54, 287] on link "Stiven factoryhouse" at bounding box center [49, 285] width 36 height 5
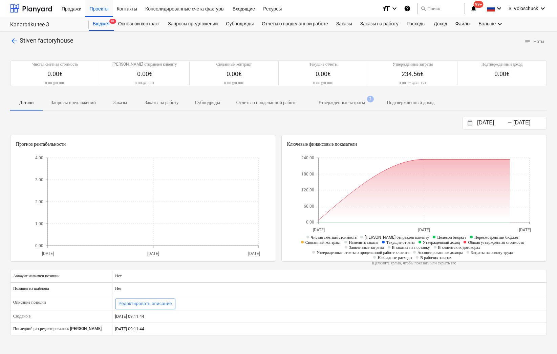
click at [365, 102] on p "Утвержденные затраты" at bounding box center [341, 102] width 47 height 7
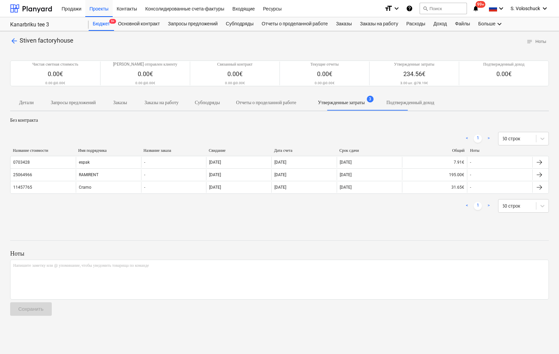
click at [14, 39] on span "arrow_back" at bounding box center [14, 41] width 8 height 8
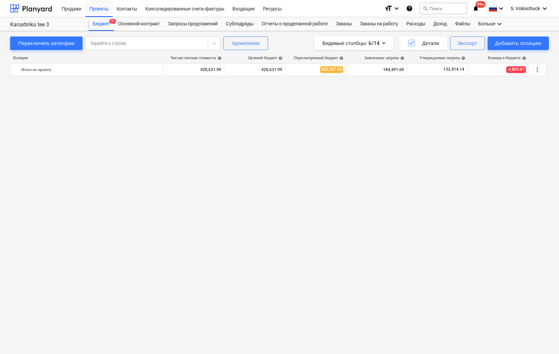
scroll to position [1079, 0]
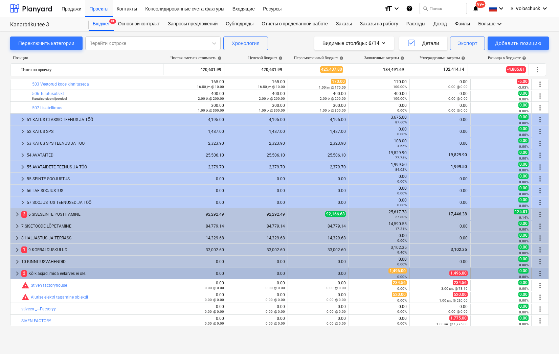
click at [18, 272] on span "keyboard_arrow_right" at bounding box center [17, 274] width 8 height 8
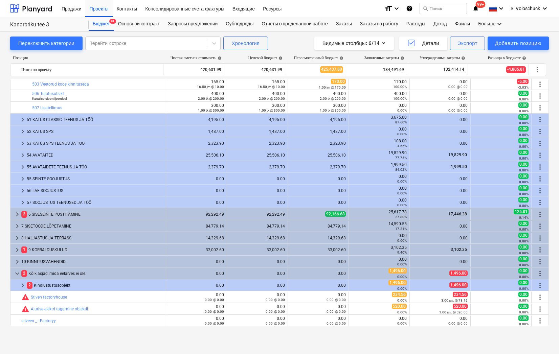
scroll to position [1091, 0]
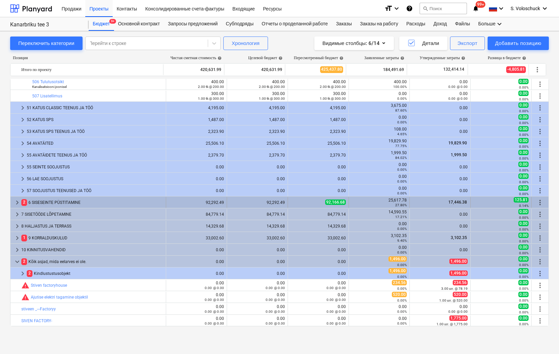
click at [19, 202] on span "keyboard_arrow_right" at bounding box center [17, 203] width 8 height 8
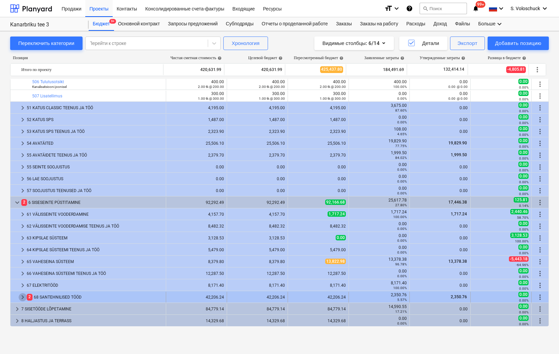
click at [22, 296] on span "keyboard_arrow_right" at bounding box center [23, 297] width 8 height 8
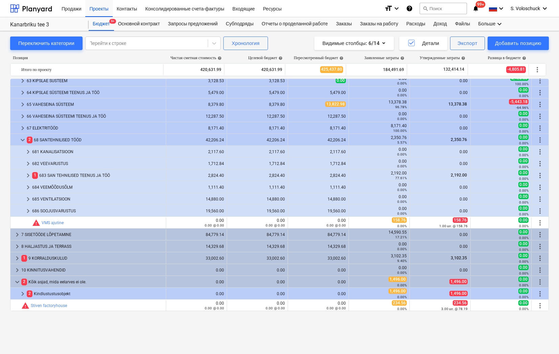
scroll to position [1220, 0]
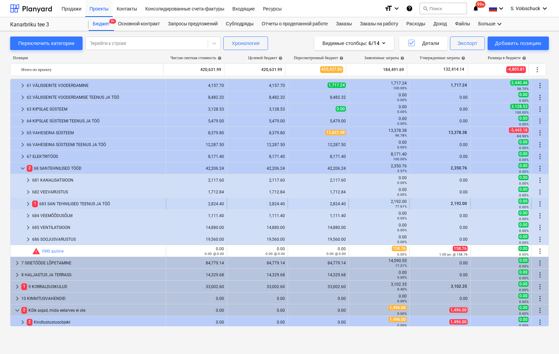
click at [29, 204] on span "keyboard_arrow_right" at bounding box center [28, 204] width 8 height 8
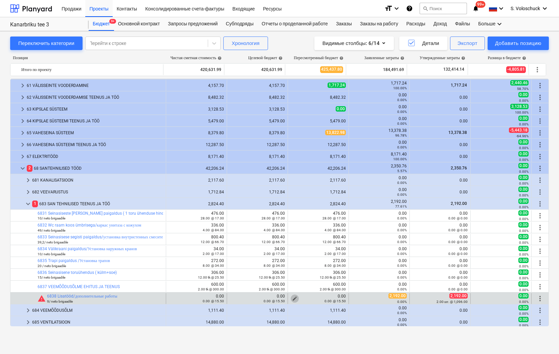
click at [293, 296] on span "edit" at bounding box center [294, 298] width 5 height 5
type textarea "x"
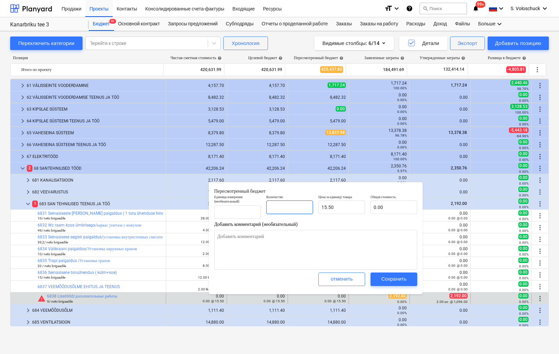
click at [290, 204] on input "text" at bounding box center [289, 208] width 47 height 14
type textarea "x"
type input "1"
type input "15.50"
type input "1"
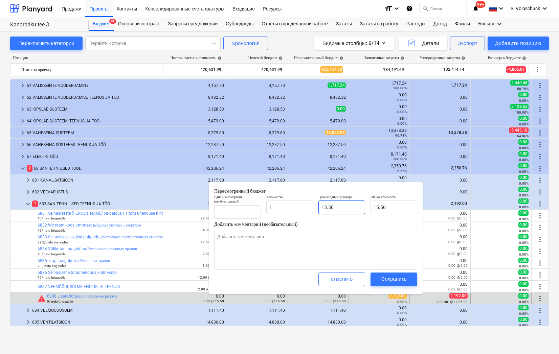
type textarea "x"
type input "1.00"
type input "15.5"
click at [342, 208] on input "15.5" at bounding box center [341, 208] width 47 height 14
type textarea "x"
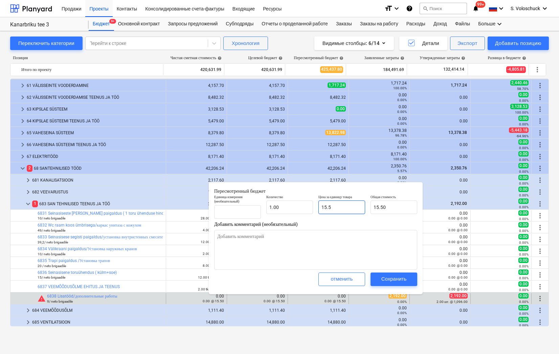
type input "15."
type input "15.00"
type textarea "x"
type input "15"
type textarea "x"
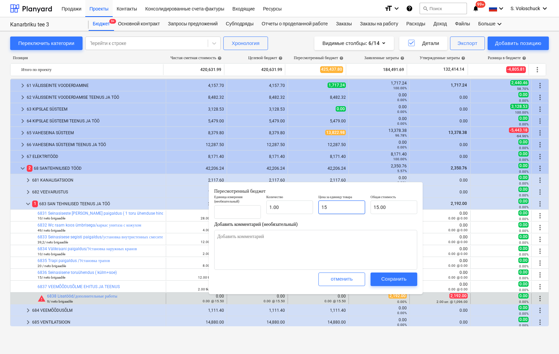
type input "1"
type input "1.00"
type textarea "x"
type input "0.00"
type textarea "x"
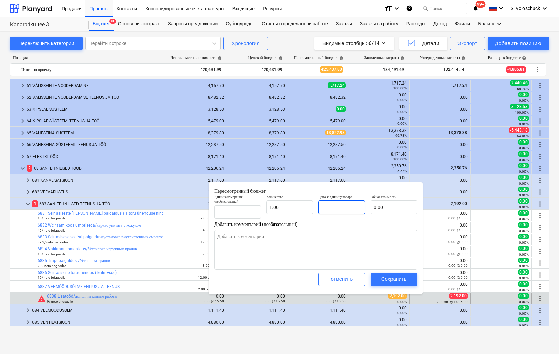
type input "2"
type input "2.00"
type textarea "x"
type input "21"
type input "21.00"
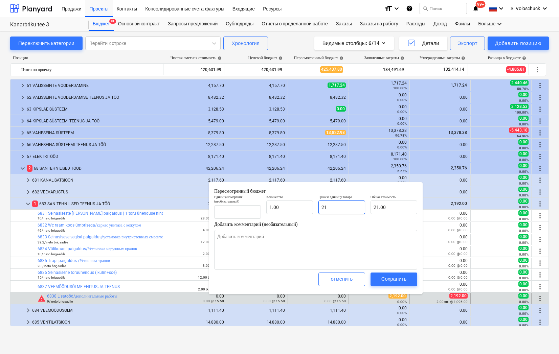
type textarea "x"
type input "219"
type input "219.00"
type textarea "x"
type input "2192"
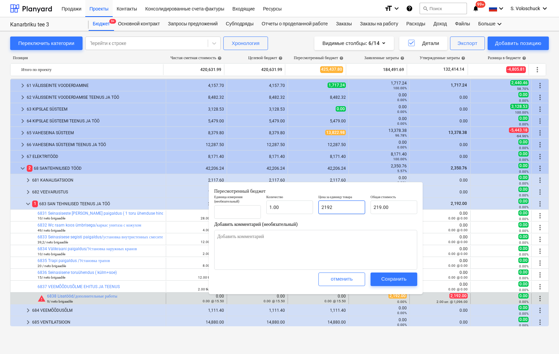
type input "2,192.00"
type input "2192"
type textarea "x"
type input "2,192.00"
click at [393, 281] on div "Сохранить" at bounding box center [393, 279] width 25 height 9
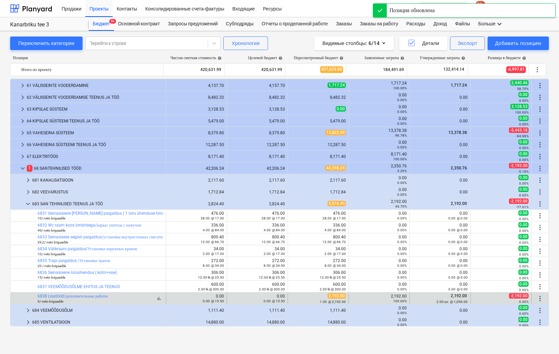
click at [142, 300] on div "bar_chart 6838 Lisatööd/дополнительные работы 9/ neto brigaadile" at bounding box center [101, 299] width 126 height 10
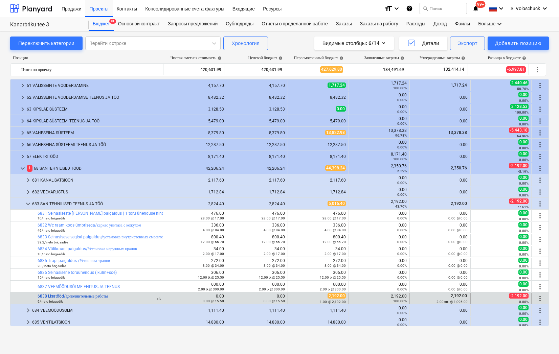
click at [108, 296] on link "6838 Lisatööd/дополнительные работы" at bounding box center [73, 296] width 70 height 5
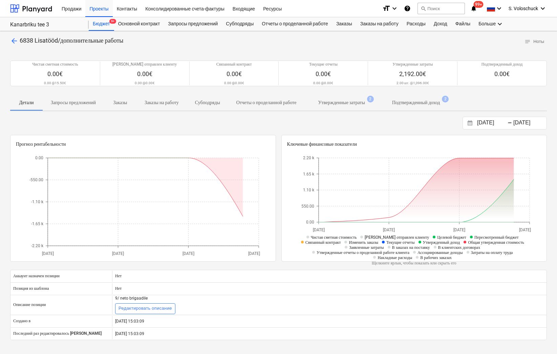
click at [361, 106] on p "Утвержденные затраты" at bounding box center [341, 102] width 47 height 7
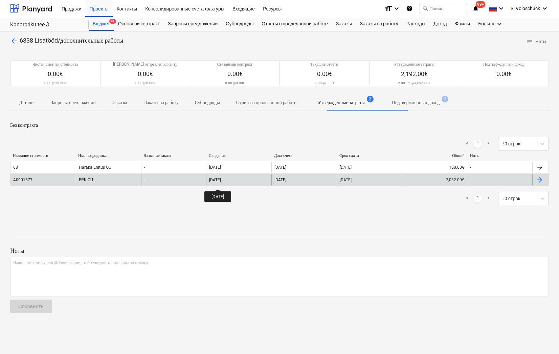
click at [221, 182] on div "[DATE]" at bounding box center [215, 180] width 12 height 5
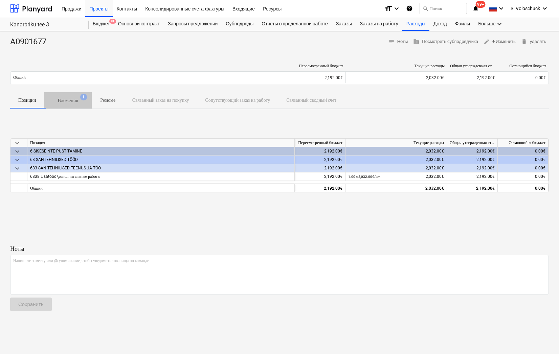
click at [68, 102] on p "Вложения" at bounding box center [68, 100] width 20 height 7
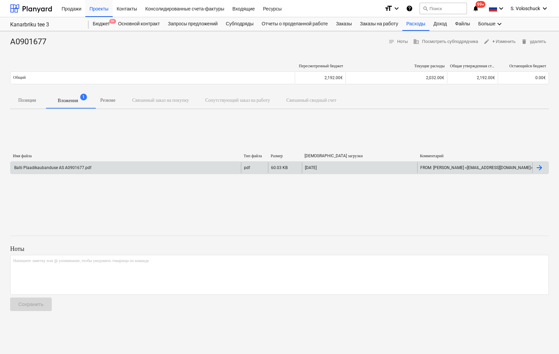
click at [104, 170] on div "Balti Plaadikaubanduse AS A0901677.pdf" at bounding box center [125, 167] width 230 height 11
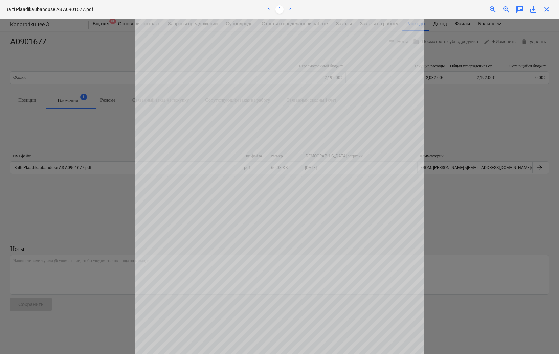
click at [541, 9] on div "close" at bounding box center [547, 9] width 14 height 8
click at [546, 9] on span "close" at bounding box center [547, 9] width 8 height 8
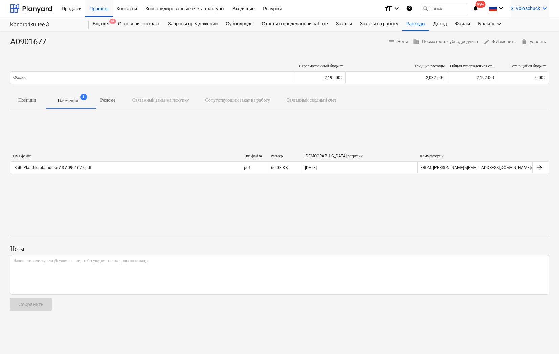
click at [547, 9] on icon "keyboard_arrow_down" at bounding box center [545, 8] width 8 height 8
click at [102, 11] on div at bounding box center [279, 177] width 559 height 354
click at [395, 25] on div "Заказы на работу" at bounding box center [379, 24] width 46 height 14
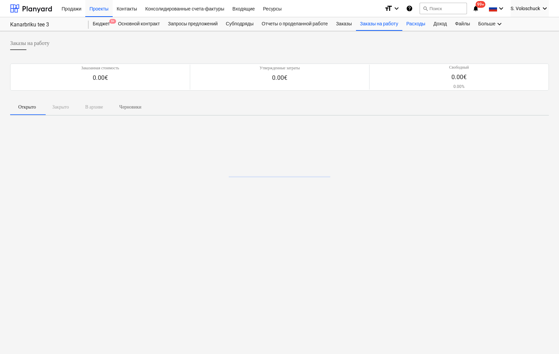
click at [421, 26] on div "Расходы" at bounding box center [415, 24] width 27 height 14
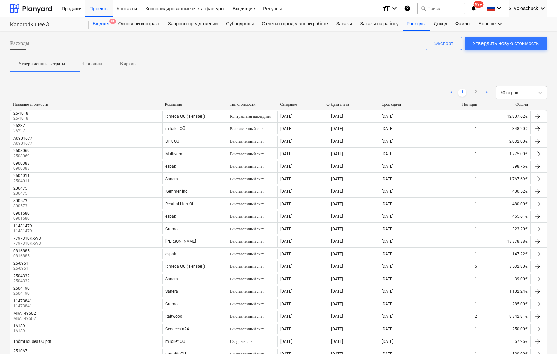
click at [107, 23] on div "Бюджет 9+" at bounding box center [101, 24] width 25 height 14
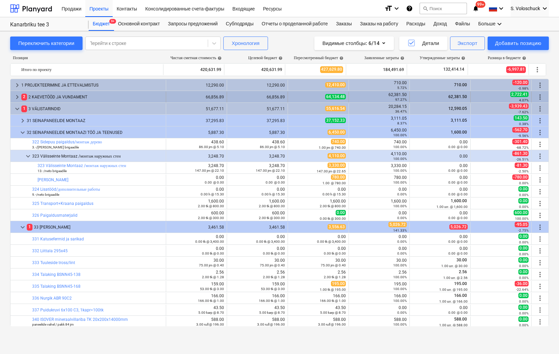
click at [17, 97] on span "keyboard_arrow_right" at bounding box center [17, 97] width 8 height 8
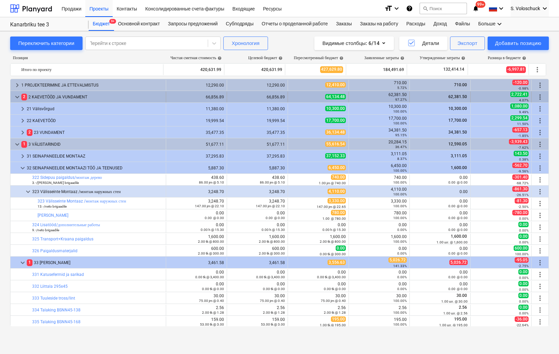
click at [17, 96] on span "keyboard_arrow_down" at bounding box center [17, 97] width 8 height 8
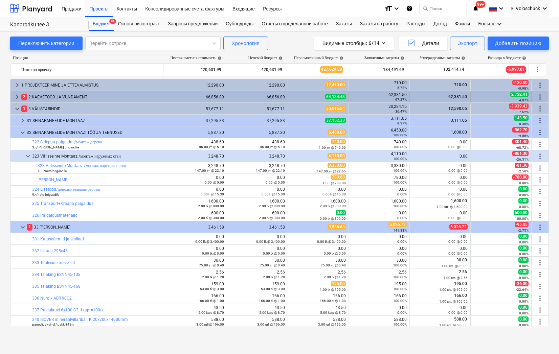
click at [18, 96] on span "keyboard_arrow_right" at bounding box center [17, 97] width 8 height 8
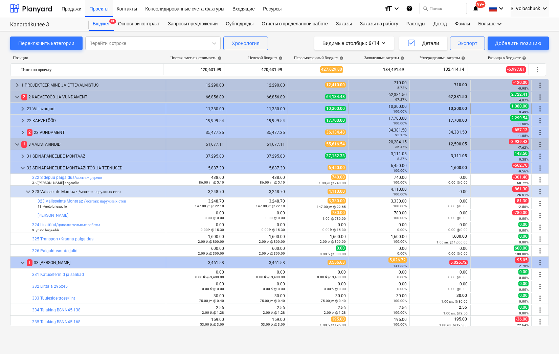
click at [25, 105] on span "keyboard_arrow_right" at bounding box center [23, 109] width 8 height 8
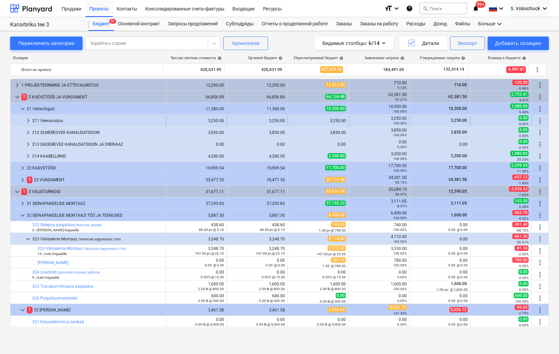
click at [30, 117] on span "keyboard_arrow_right" at bounding box center [28, 121] width 8 height 8
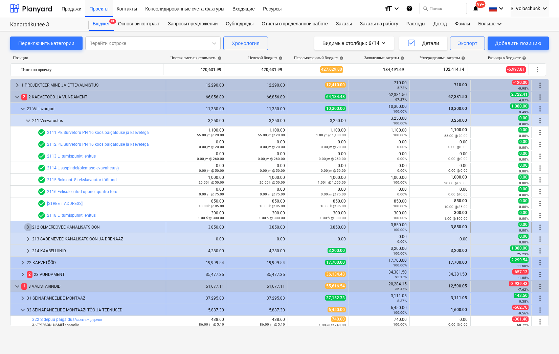
click at [31, 227] on span "keyboard_arrow_right" at bounding box center [28, 227] width 8 height 8
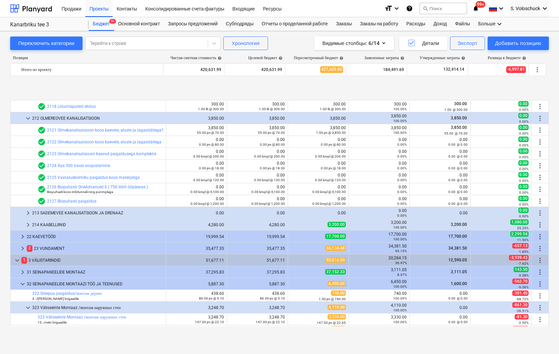
scroll to position [147, 0]
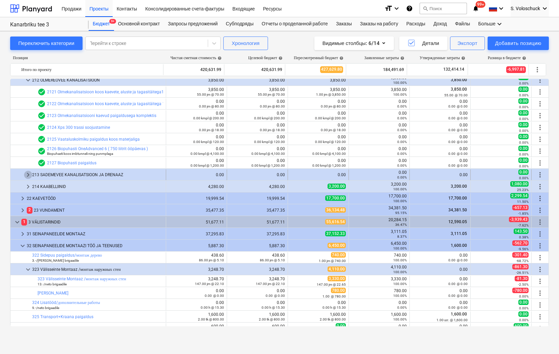
click at [25, 174] on span "keyboard_arrow_right" at bounding box center [28, 175] width 8 height 8
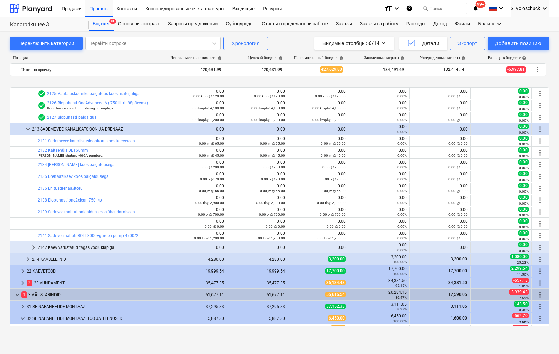
scroll to position [250, 0]
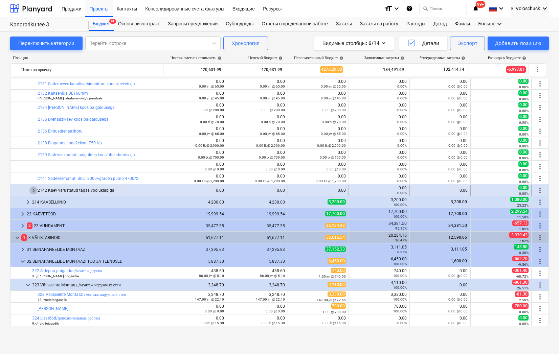
click at [31, 189] on span "keyboard_arrow_right" at bounding box center [33, 190] width 8 height 8
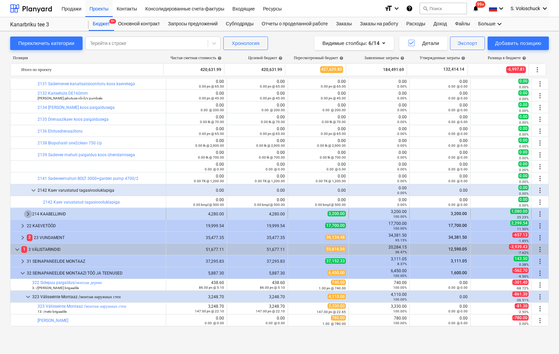
click at [29, 213] on span "keyboard_arrow_right" at bounding box center [28, 214] width 8 height 8
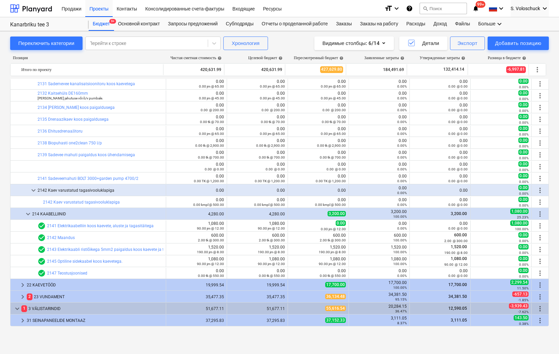
scroll to position [267, 0]
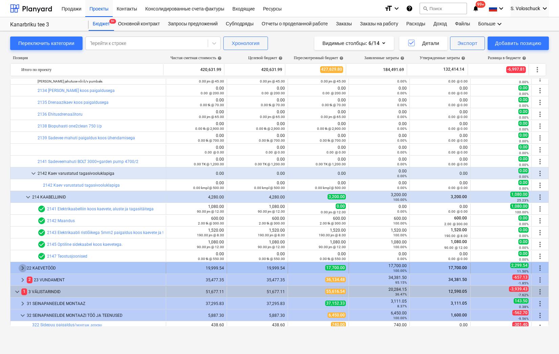
click at [22, 267] on span "keyboard_arrow_right" at bounding box center [23, 268] width 8 height 8
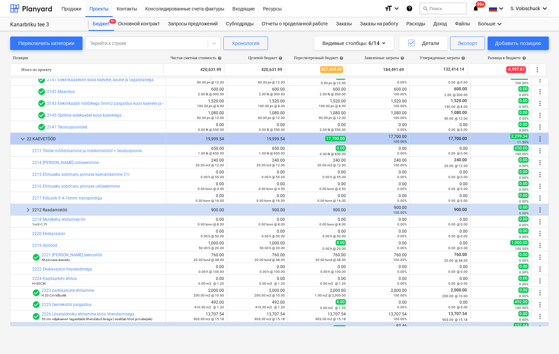
scroll to position [430, 0]
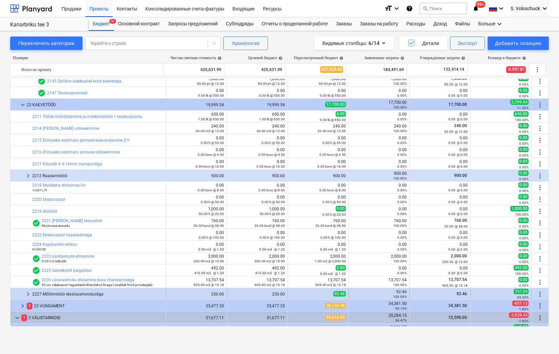
click at [29, 293] on span "keyboard_arrow_right" at bounding box center [28, 294] width 8 height 8
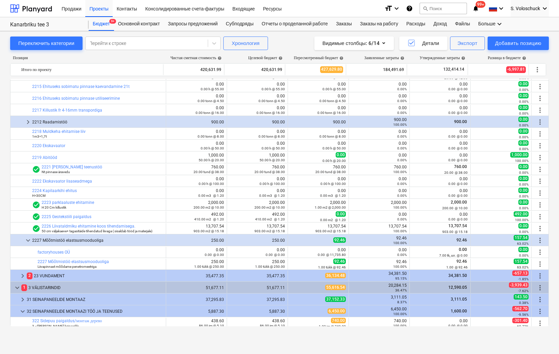
scroll to position [501, 0]
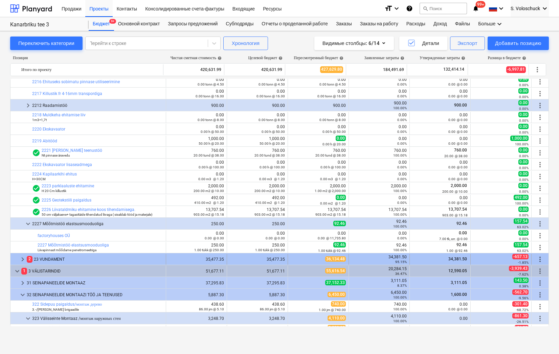
click at [24, 259] on span "keyboard_arrow_right" at bounding box center [23, 260] width 8 height 8
click at [24, 258] on span "keyboard_arrow_right" at bounding box center [23, 260] width 8 height 8
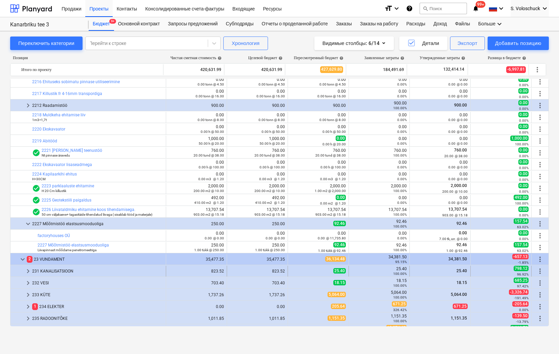
click at [26, 270] on span "keyboard_arrow_right" at bounding box center [28, 271] width 8 height 8
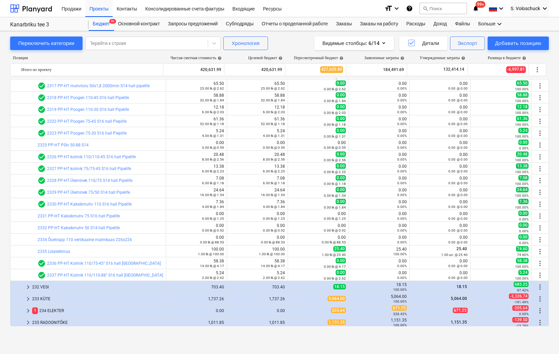
scroll to position [819, 0]
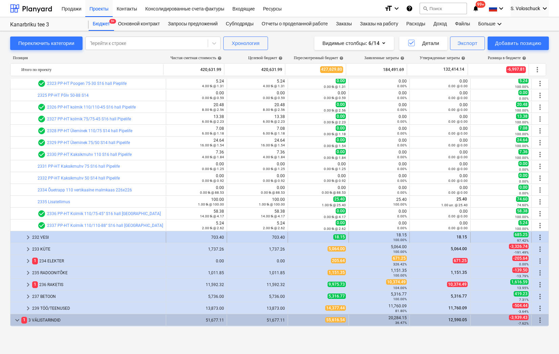
click at [27, 237] on span "keyboard_arrow_right" at bounding box center [28, 238] width 8 height 8
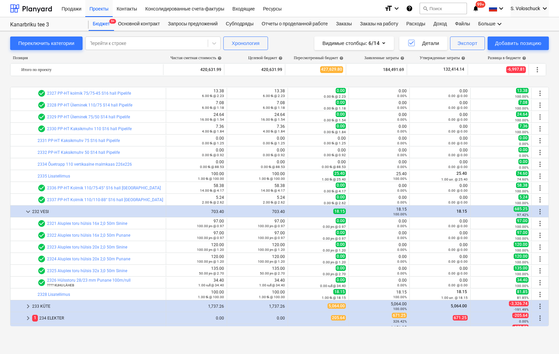
scroll to position [898, 0]
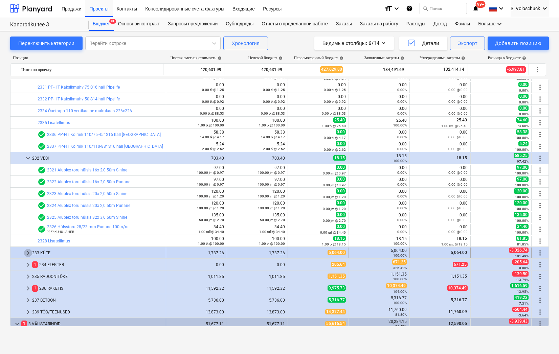
click at [29, 252] on span "keyboard_arrow_right" at bounding box center [28, 253] width 8 height 8
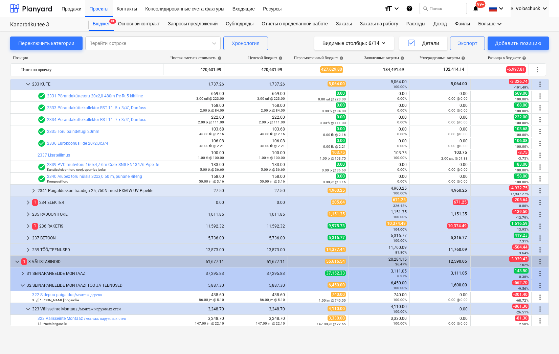
scroll to position [1068, 0]
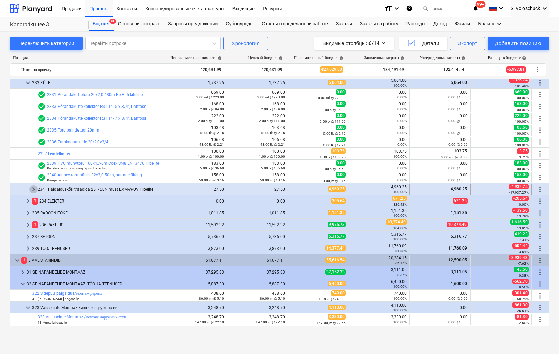
click at [34, 189] on span "keyboard_arrow_right" at bounding box center [33, 189] width 8 height 8
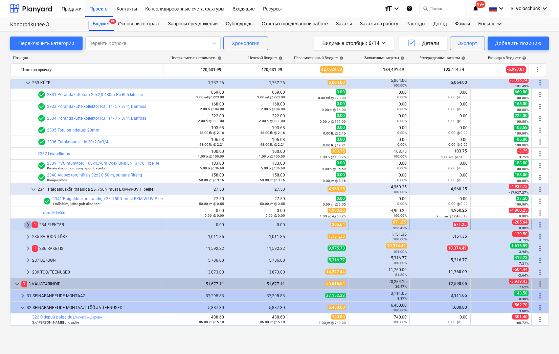
click at [27, 223] on span "keyboard_arrow_right" at bounding box center [28, 225] width 8 height 8
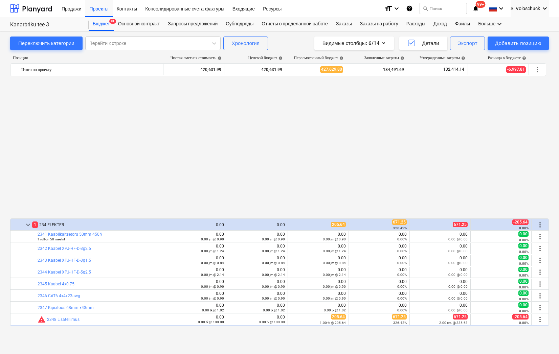
scroll to position [1226, 0]
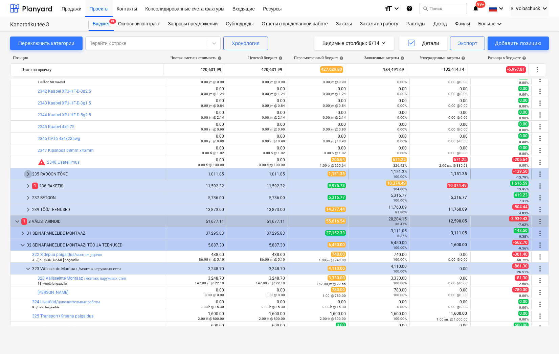
click at [24, 173] on span "keyboard_arrow_right" at bounding box center [28, 174] width 8 height 8
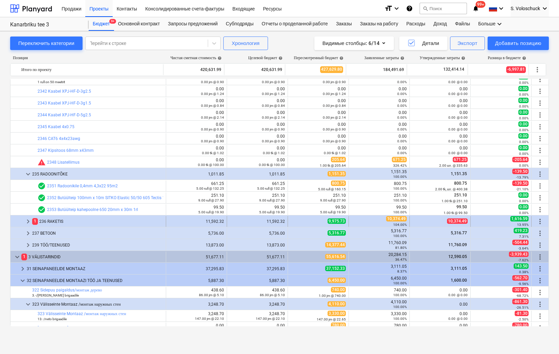
click at [29, 222] on span "keyboard_arrow_right" at bounding box center [28, 222] width 8 height 8
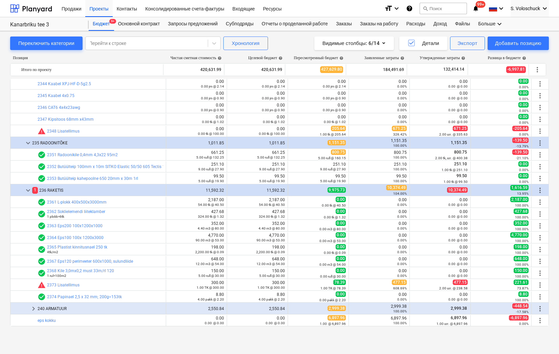
scroll to position [1258, 0]
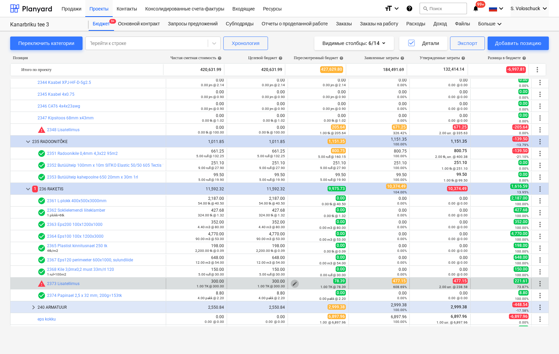
click at [292, 283] on span "edit" at bounding box center [294, 283] width 5 height 5
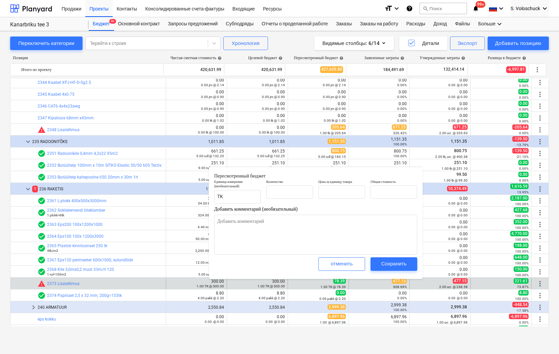
type textarea "x"
type input "1.00"
type input "78.39"
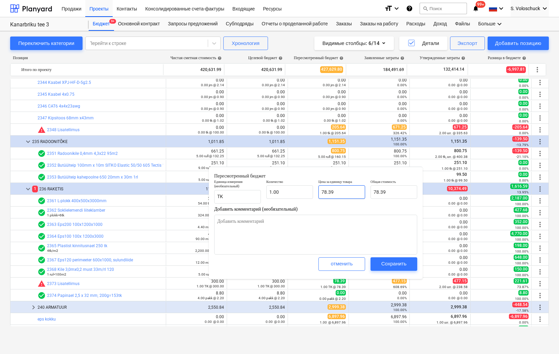
click at [352, 195] on input "78.39" at bounding box center [341, 192] width 47 height 14
type textarea "x"
type input "78.3"
type textarea "x"
type input "78."
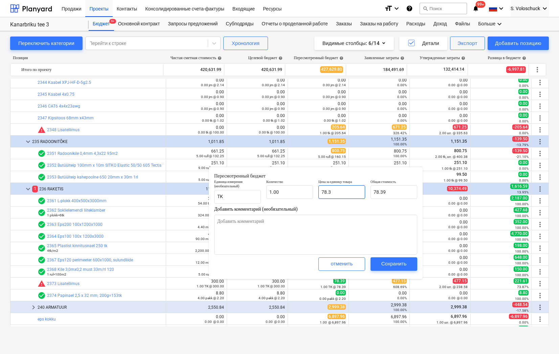
type input "78.00"
type textarea "x"
type input "78"
type textarea "x"
type input "7"
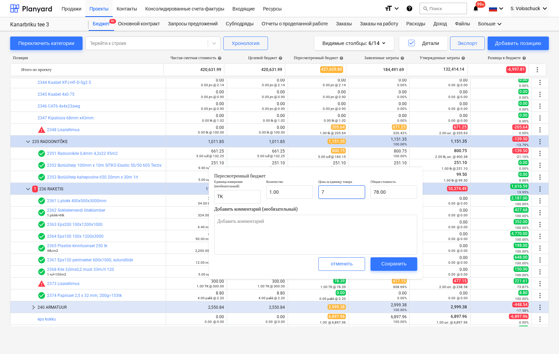
type input "7.00"
type textarea "x"
type input "0.00"
type textarea "x"
type input "4"
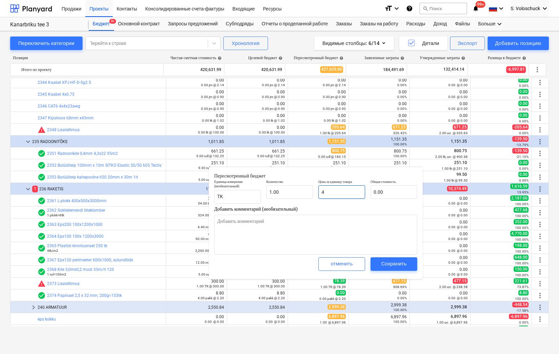
type input "4.00"
type textarea "x"
type input "47"
type input "47.00"
type textarea "x"
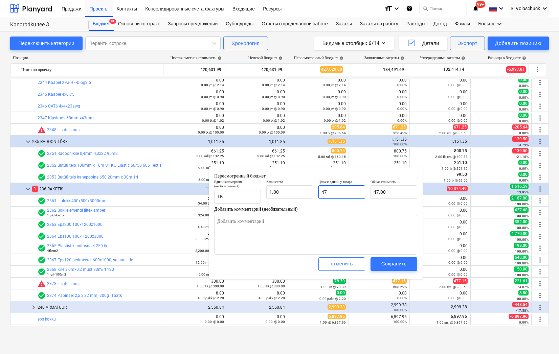
type input "477"
type input "477.00"
type textarea "x"
type input "477."
type textarea "x"
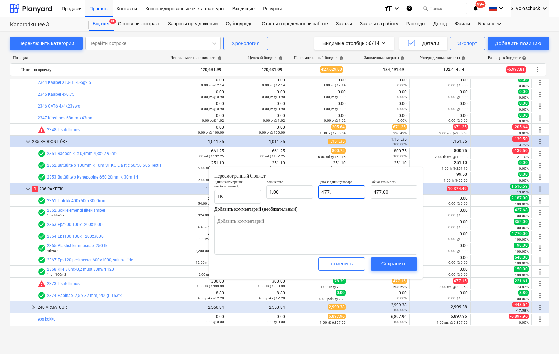
type input "477.1"
type input "477.10"
type textarea "x"
type input "477.15"
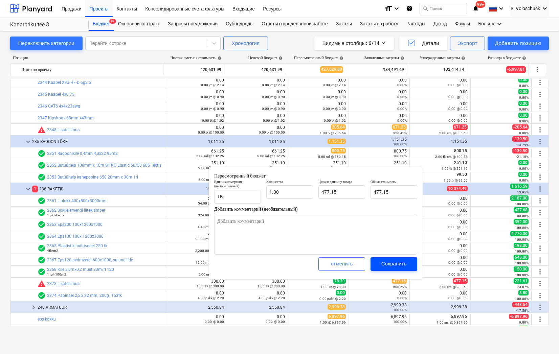
click at [402, 264] on div "Сохранить" at bounding box center [393, 264] width 25 height 9
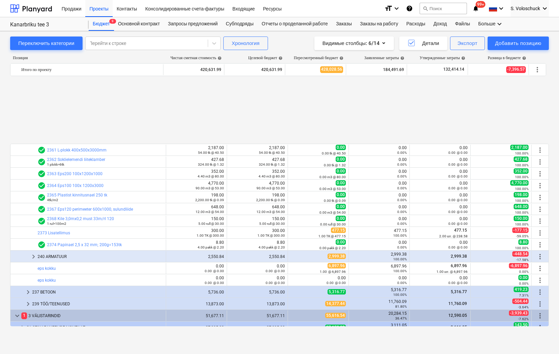
scroll to position [1451, 0]
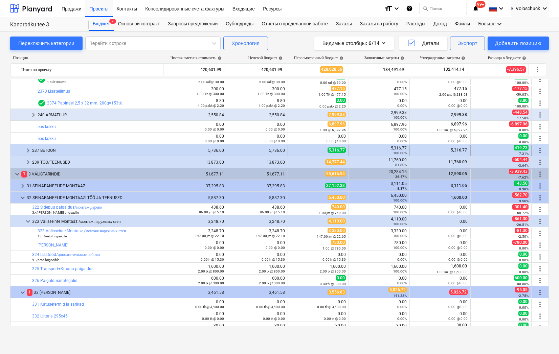
click at [28, 151] on span "keyboard_arrow_right" at bounding box center [28, 151] width 8 height 8
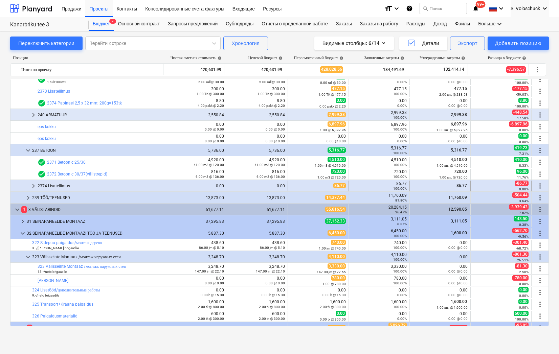
click at [35, 185] on span "keyboard_arrow_right" at bounding box center [33, 186] width 8 height 8
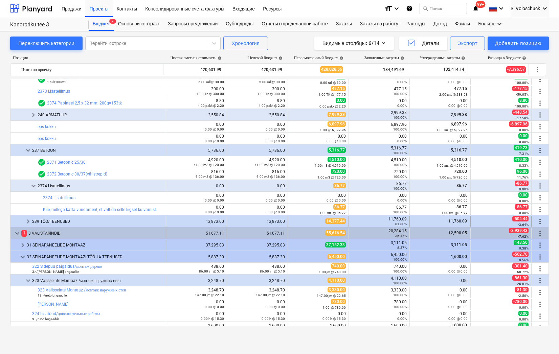
click at [26, 219] on span "keyboard_arrow_right" at bounding box center [28, 222] width 8 height 8
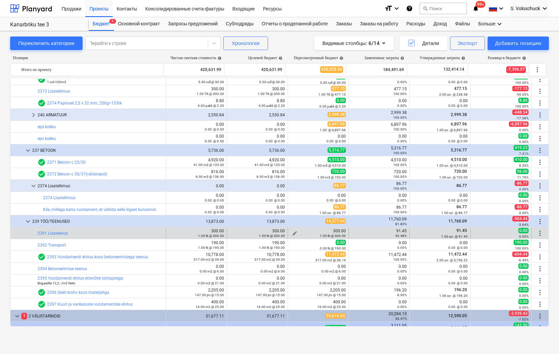
click at [292, 234] on div "1.00 tk @ 300.00" at bounding box center [318, 236] width 55 height 5
click at [293, 231] on span "edit" at bounding box center [294, 233] width 5 height 5
type textarea "x"
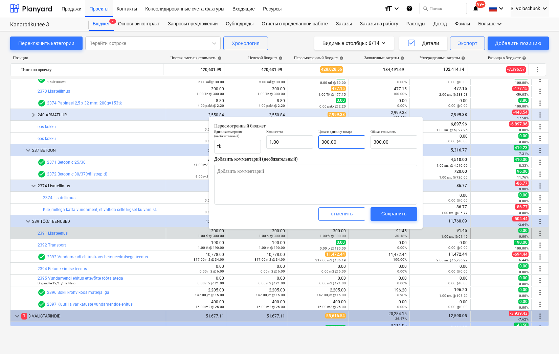
type input "300"
click at [338, 142] on input "300" at bounding box center [341, 142] width 47 height 14
type textarea "x"
type input "30"
type input "30.00"
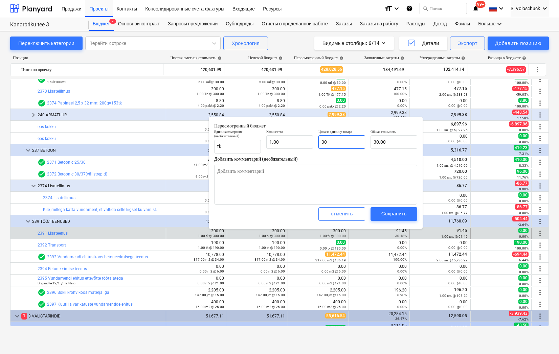
type textarea "x"
type input "3"
type input "3.00"
type textarea "x"
type input "0.00"
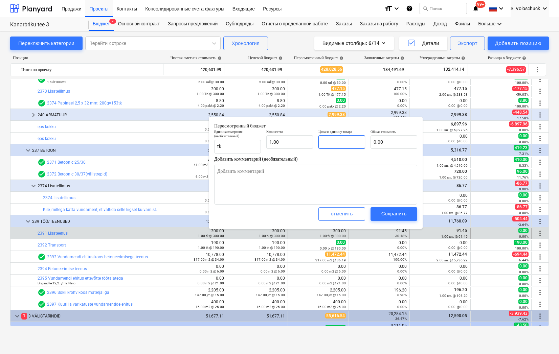
type textarea "x"
type input "9"
type textarea "x"
type input "98"
type input "98.00"
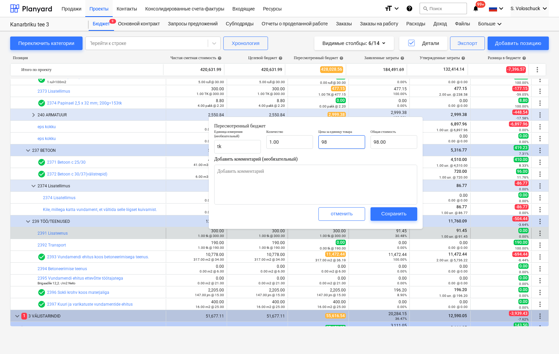
type textarea "x"
type input "9"
type input "9.00"
type textarea "x"
type input "91"
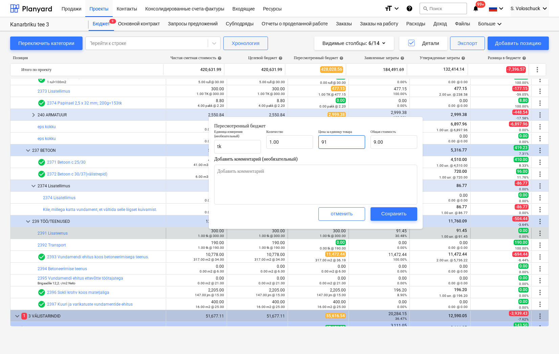
type input "91.00"
type textarea "x"
type input "91."
type textarea "x"
type input "91.4"
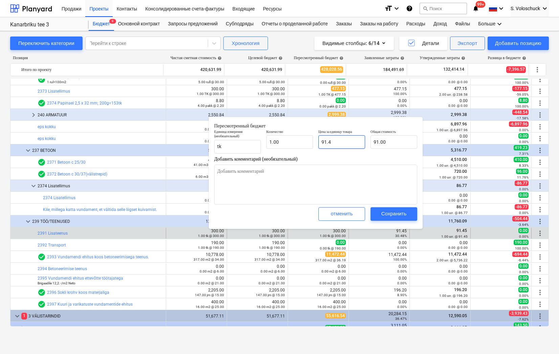
type input "91.40"
type textarea "x"
type input "91.45"
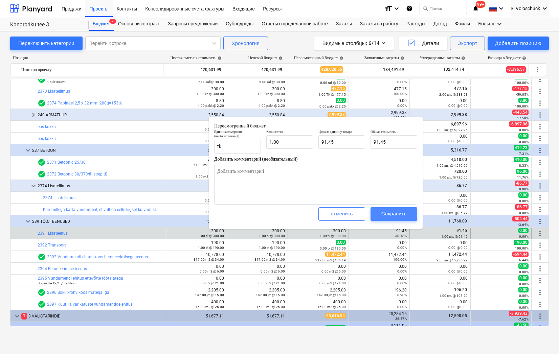
click at [395, 211] on div "Сохранить" at bounding box center [393, 213] width 25 height 9
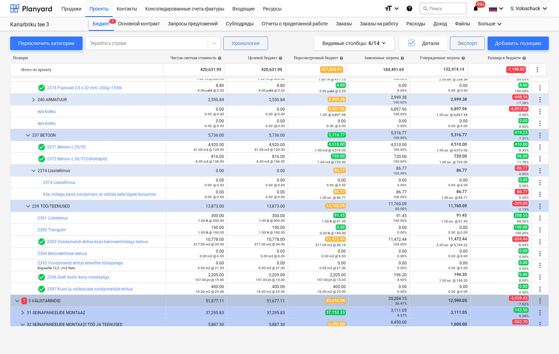
scroll to position [1472, 0]
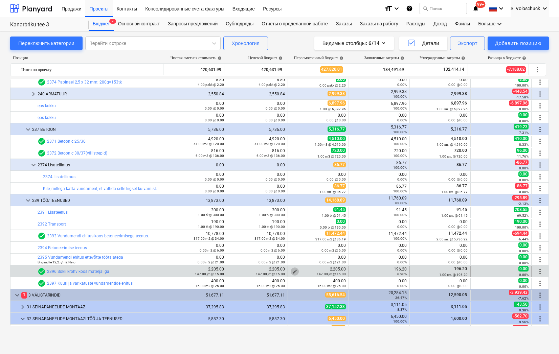
click at [292, 270] on span "edit" at bounding box center [294, 271] width 5 height 5
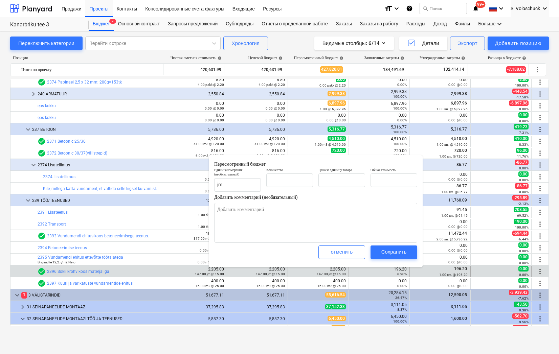
type textarea "x"
type input "147.00"
type input "15.00"
type input "2,205.00"
type input "15"
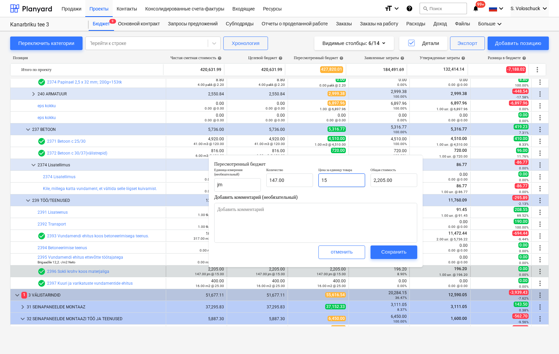
click at [348, 180] on input "15" at bounding box center [341, 181] width 47 height 14
type textarea "x"
type input "147"
type input "15.00"
click at [297, 179] on input "147" at bounding box center [289, 181] width 47 height 14
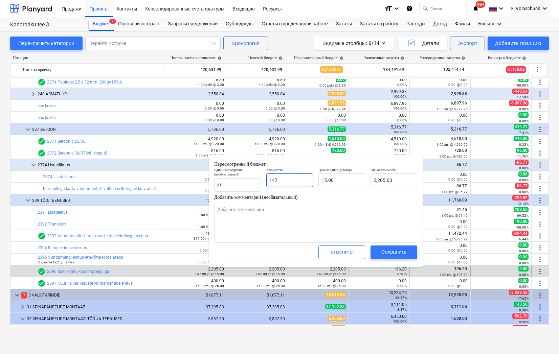
type textarea "x"
type input "14"
type input "210.00"
type textarea "x"
type input "1"
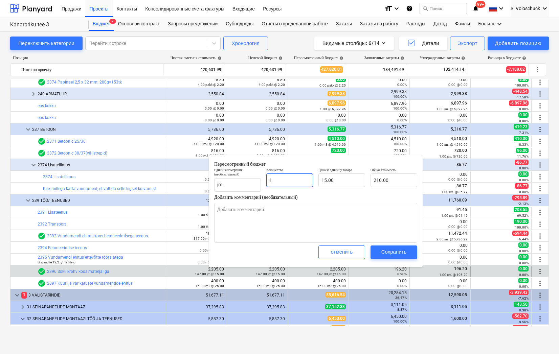
type input "15.00"
type textarea "x"
type input "0.00"
type textarea "x"
type input "1"
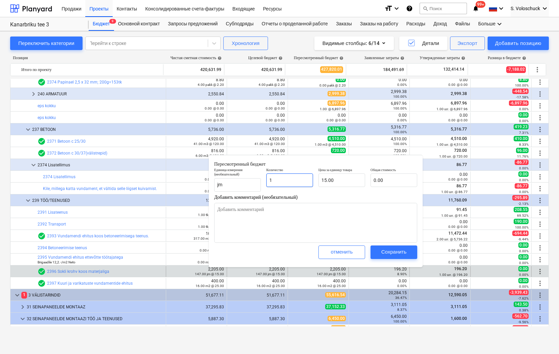
type input "15.00"
type textarea "x"
type input "19"
type input "285.00"
type textarea "x"
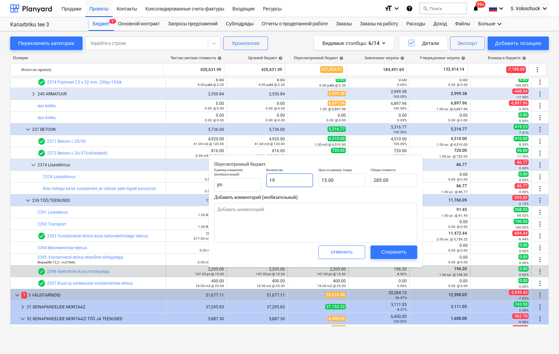
type input "196"
type input "2,940.00"
type textarea "x"
type input "196."
type textarea "x"
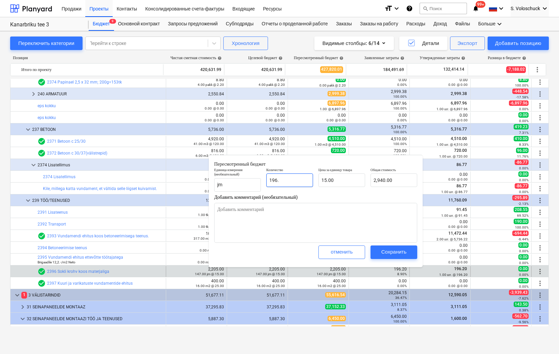
type input "196.2"
type input "2,943.00"
type input "196.2"
type textarea "x"
type input "196.20"
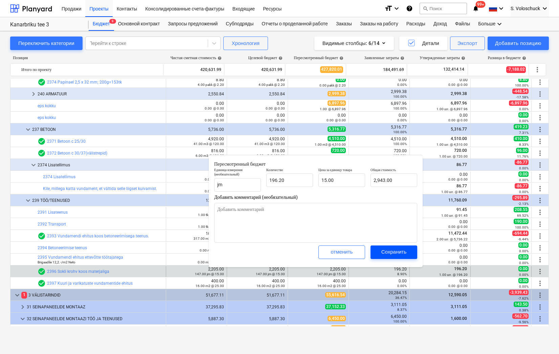
click at [396, 250] on div "Сохранить" at bounding box center [393, 252] width 25 height 9
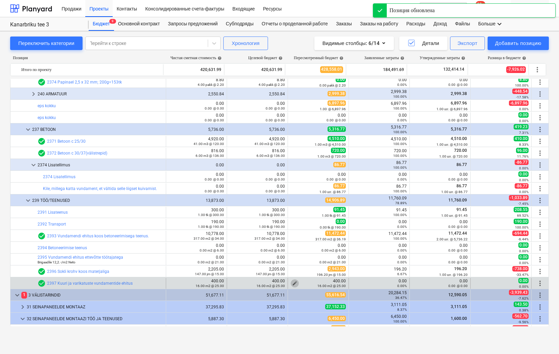
click at [293, 282] on span "edit" at bounding box center [294, 283] width 5 height 5
type textarea "x"
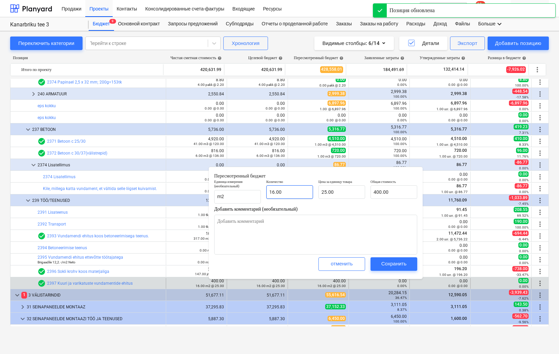
type input "16"
click at [298, 190] on input "16" at bounding box center [289, 192] width 47 height 14
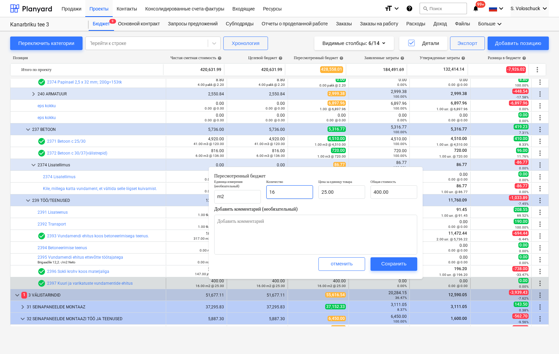
type textarea "x"
type input "1"
type input "25.00"
type textarea "x"
type input "0.00"
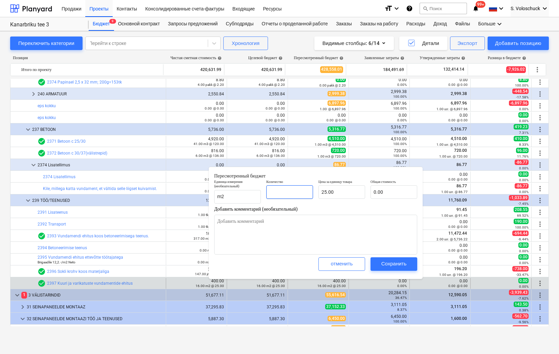
type textarea "x"
type input "0"
click at [397, 263] on div "Сохранить" at bounding box center [393, 264] width 25 height 9
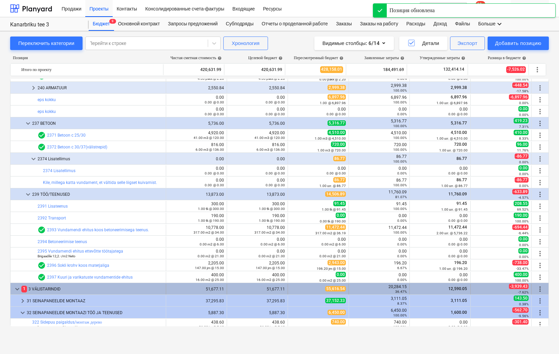
scroll to position [1493, 0]
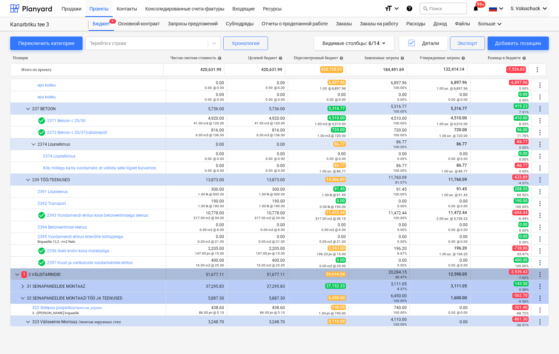
click at [17, 272] on span "keyboard_arrow_down" at bounding box center [17, 275] width 8 height 8
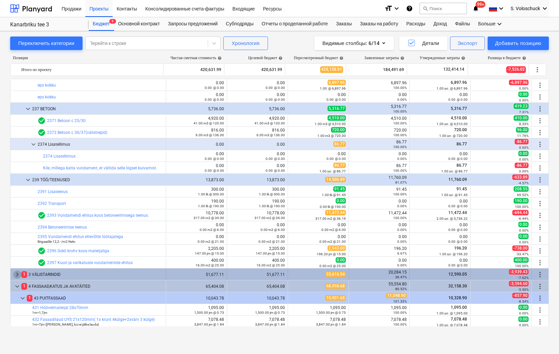
click at [18, 273] on span "keyboard_arrow_right" at bounding box center [17, 275] width 8 height 8
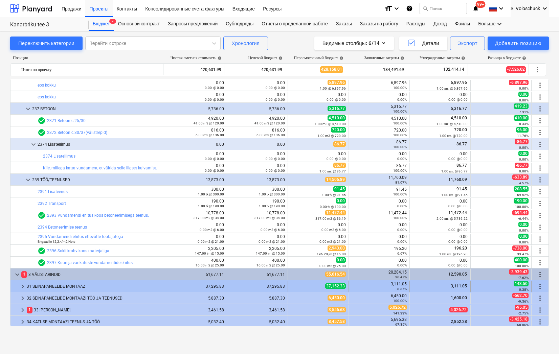
click at [24, 286] on span "keyboard_arrow_right" at bounding box center [23, 287] width 8 height 8
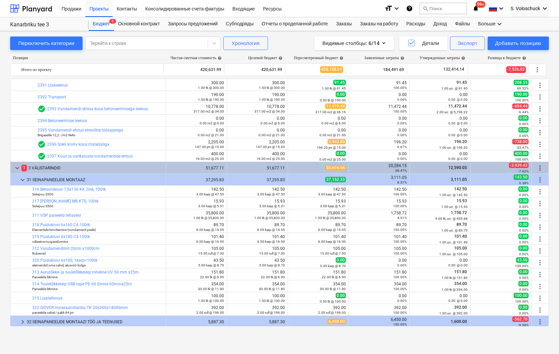
scroll to position [1629, 0]
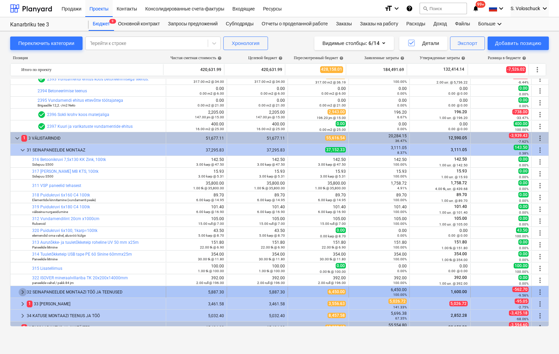
click at [23, 292] on span "keyboard_arrow_right" at bounding box center [23, 292] width 8 height 8
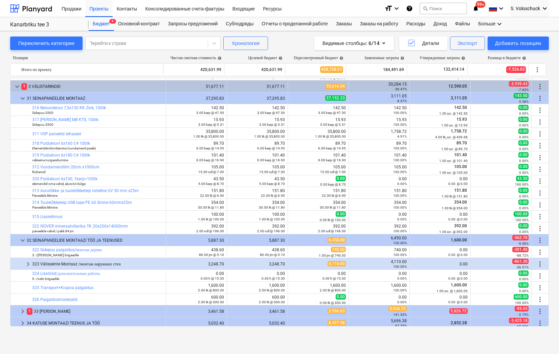
scroll to position [1693, 0]
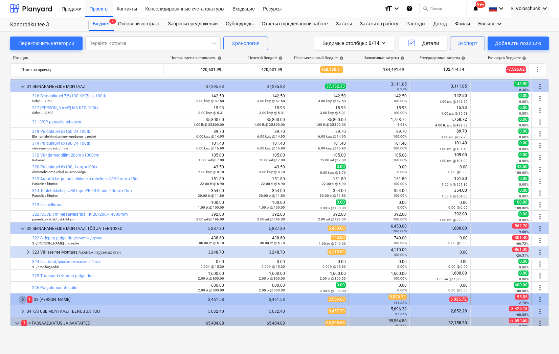
click at [21, 300] on span "keyboard_arrow_right" at bounding box center [23, 300] width 8 height 8
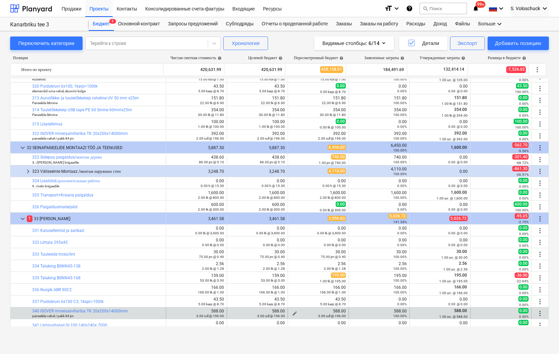
scroll to position [1775, 0]
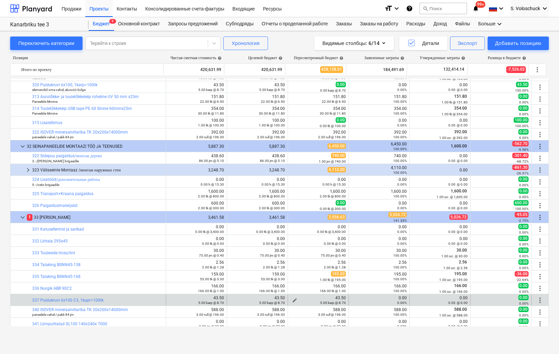
click at [293, 298] on span "edit" at bounding box center [294, 300] width 5 height 5
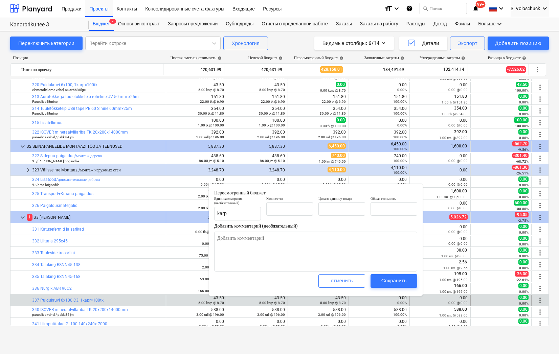
type textarea "x"
type input "5.00"
type input "8.70"
type input "43.50"
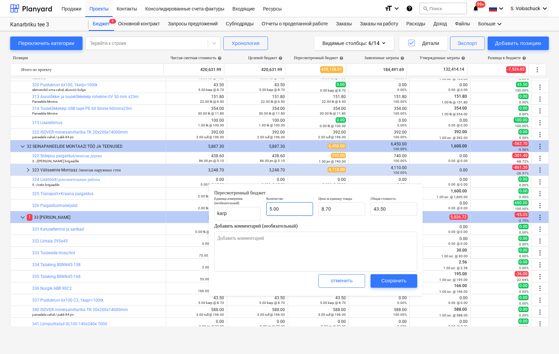
type input "5"
click at [296, 210] on input "5" at bounding box center [289, 209] width 47 height 14
type textarea "x"
type input "0.00"
type textarea "x"
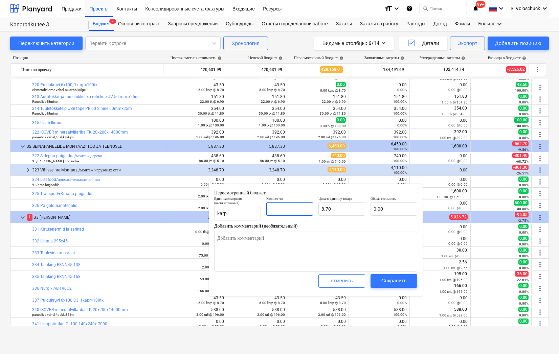
type input "0"
click at [393, 281] on div "Сохранить" at bounding box center [393, 281] width 25 height 9
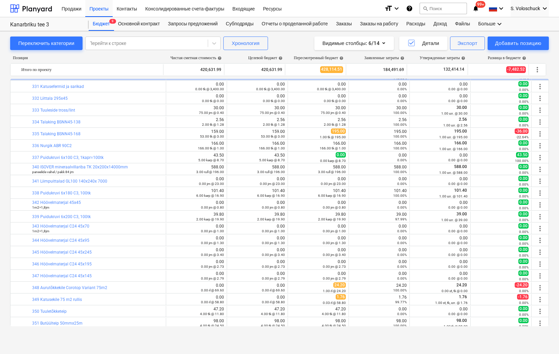
scroll to position [1928, 0]
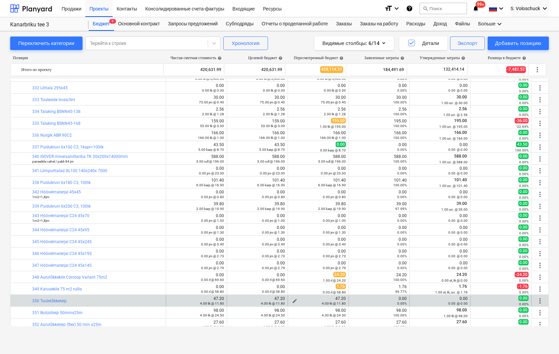
click at [292, 300] on span "edit" at bounding box center [294, 301] width 5 height 5
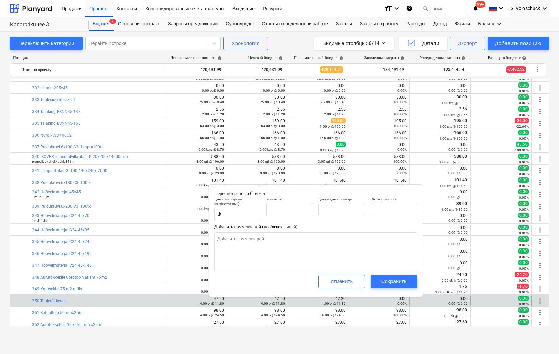
type textarea "x"
type input "4.00"
type input "11.80"
type input "47.20"
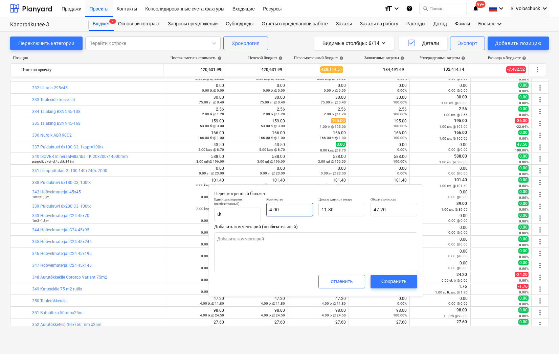
type input "4"
click at [294, 213] on input "4" at bounding box center [289, 210] width 47 height 14
type textarea "x"
type input "0.00"
type textarea "x"
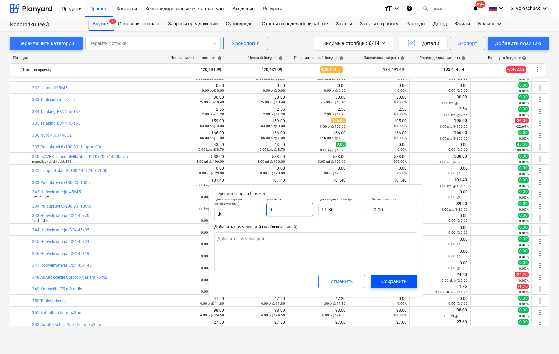
type input "0"
type textarea "x"
type input "0.00"
click at [390, 280] on div "Сохранить" at bounding box center [393, 281] width 25 height 9
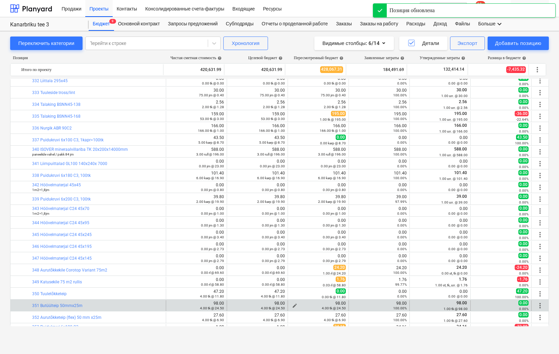
scroll to position [1964, 0]
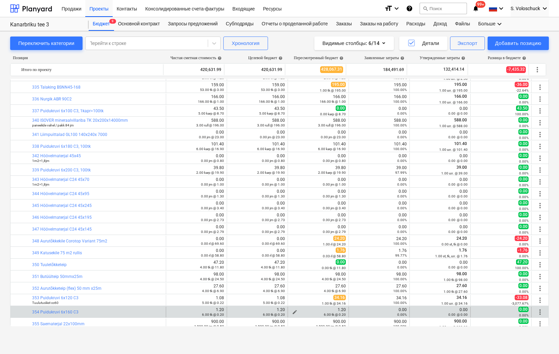
click at [293, 312] on div "6.00 tk @ 0.20" at bounding box center [318, 314] width 55 height 5
click at [292, 310] on span "edit" at bounding box center [294, 312] width 5 height 5
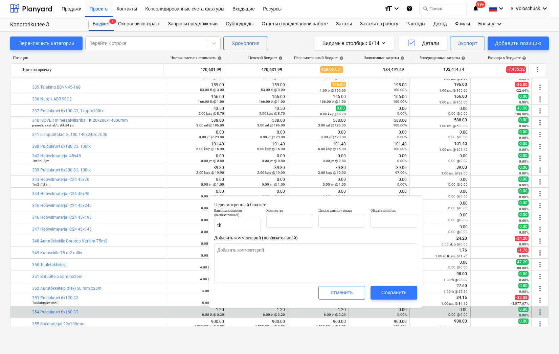
type textarea "x"
type input "6.00"
type input "0.20"
type input "1.20"
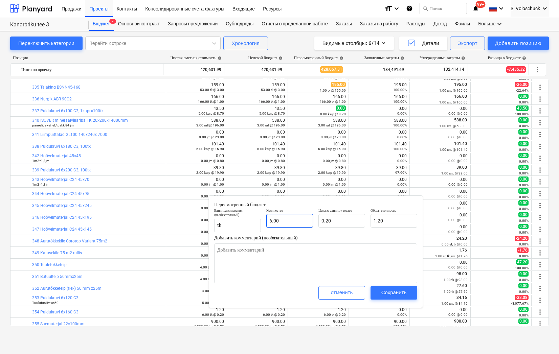
type input "6"
click at [300, 220] on input "6" at bounding box center [289, 221] width 47 height 14
type textarea "x"
type input "0.00"
type textarea "x"
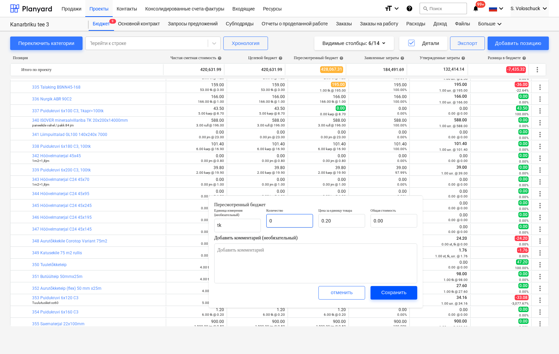
type input "0"
type textarea "x"
click at [391, 290] on div "Сохранить" at bounding box center [393, 292] width 25 height 9
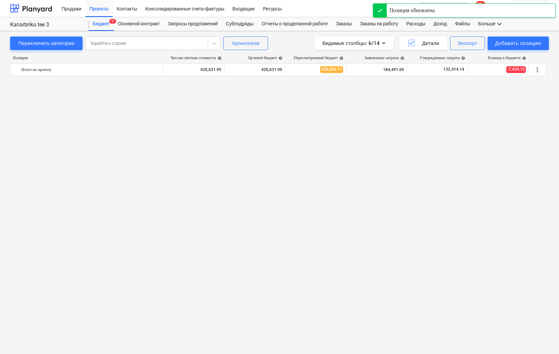
scroll to position [2000, 0]
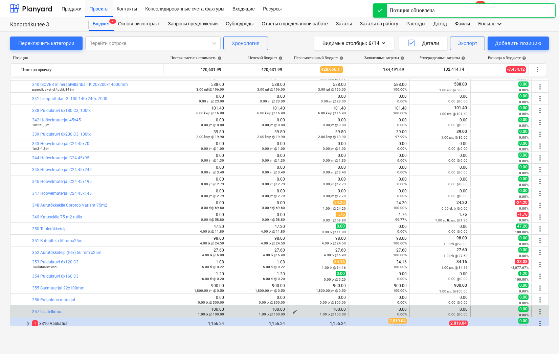
click at [292, 311] on span "edit" at bounding box center [294, 311] width 5 height 5
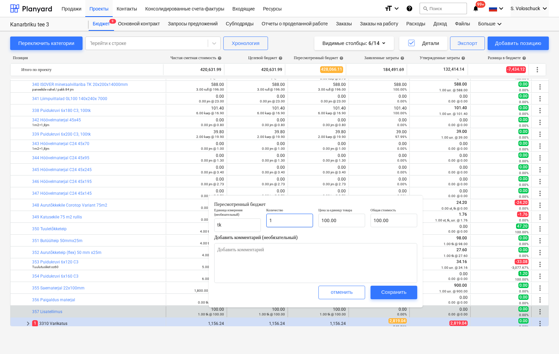
click at [295, 224] on input "1" at bounding box center [289, 221] width 47 height 14
click at [385, 293] on div "Сохранить" at bounding box center [393, 292] width 25 height 9
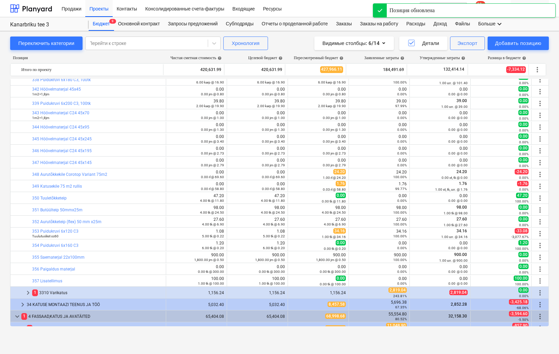
scroll to position [2050, 0]
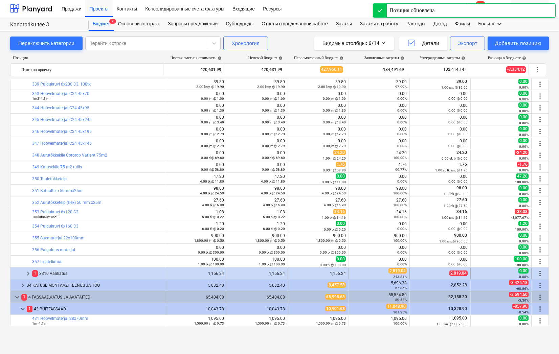
click at [27, 273] on span "keyboard_arrow_right" at bounding box center [28, 274] width 8 height 8
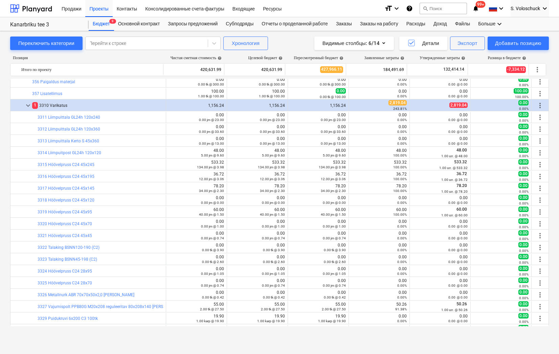
scroll to position [2223, 0]
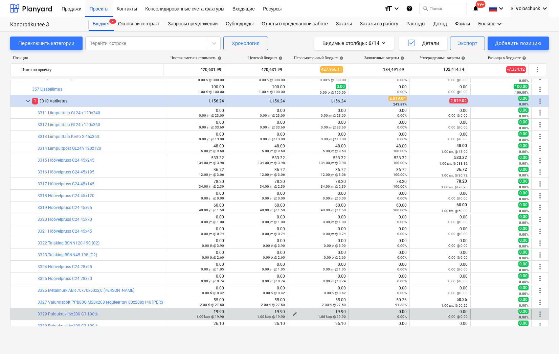
click at [292, 312] on span "edit" at bounding box center [294, 314] width 5 height 5
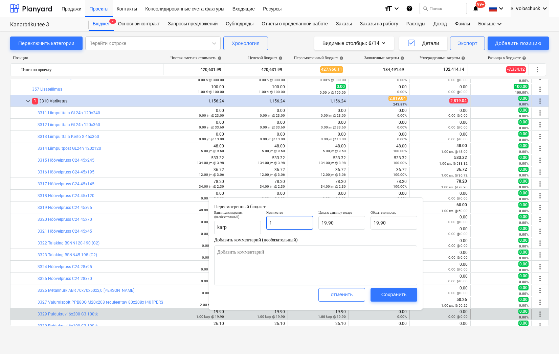
click at [290, 223] on input "1" at bounding box center [289, 223] width 47 height 14
click at [378, 294] on button "Сохранить" at bounding box center [394, 295] width 47 height 14
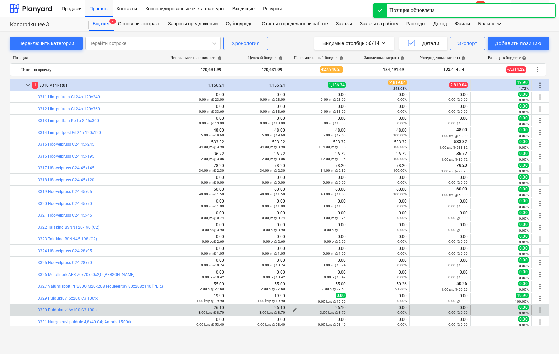
scroll to position [2240, 0]
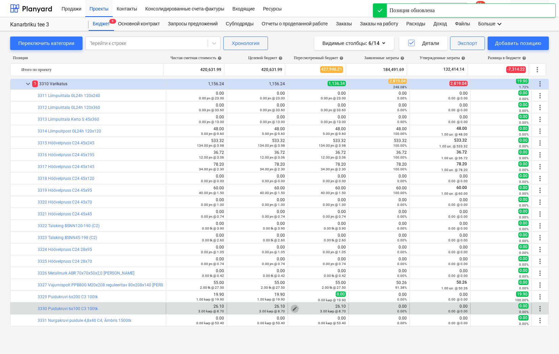
click at [293, 307] on span "edit" at bounding box center [294, 308] width 5 height 5
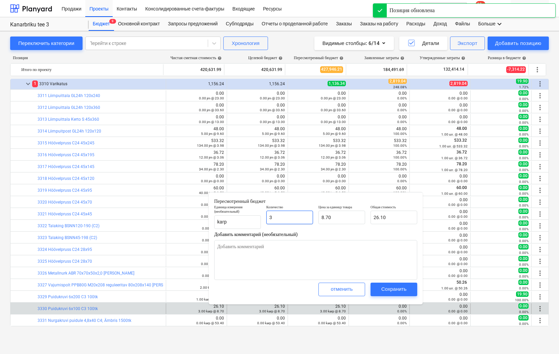
click at [285, 218] on input "3" at bounding box center [289, 218] width 47 height 14
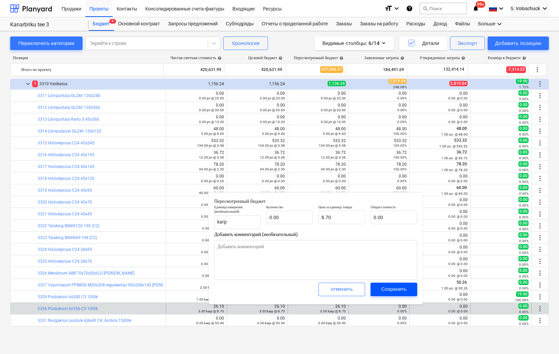
click at [374, 293] on button "Сохранить" at bounding box center [394, 290] width 47 height 14
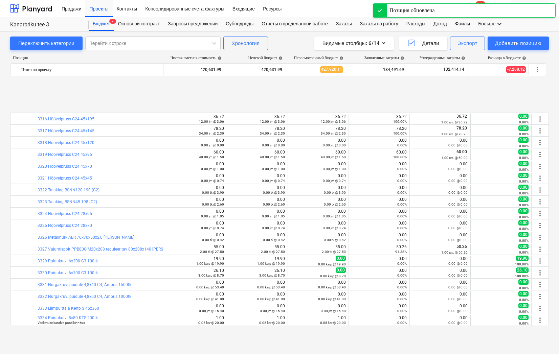
scroll to position [2326, 0]
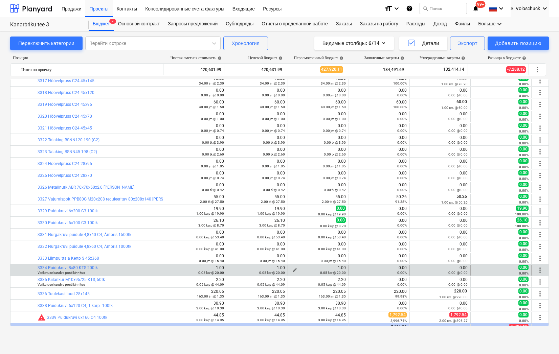
click at [292, 268] on span "edit" at bounding box center [294, 270] width 5 height 5
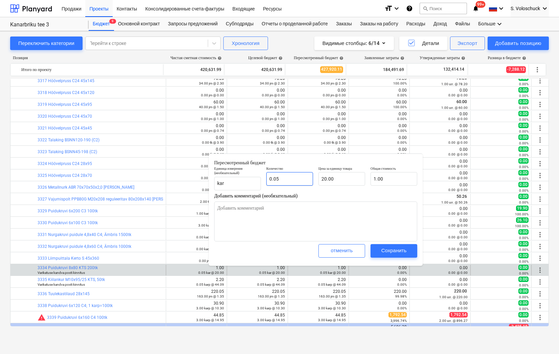
click at [296, 178] on input "0.05" at bounding box center [289, 179] width 47 height 14
click at [403, 251] on div "Сохранить" at bounding box center [393, 250] width 25 height 9
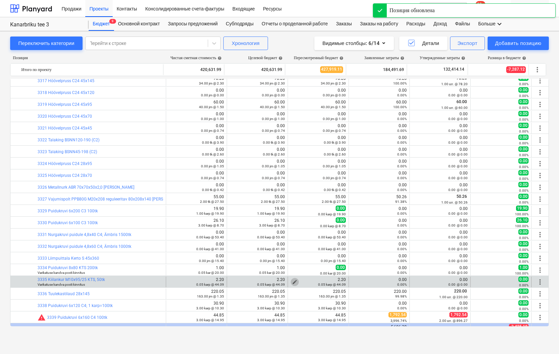
click at [295, 281] on button "edit" at bounding box center [295, 282] width 8 height 8
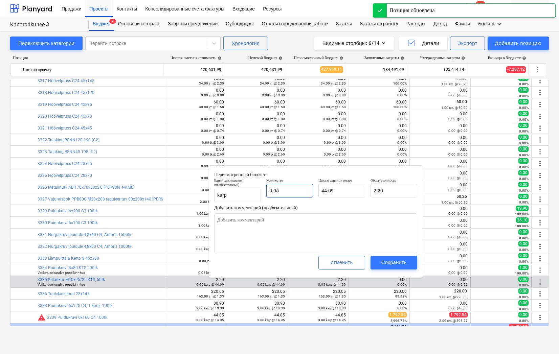
click at [292, 195] on input "0.05" at bounding box center [289, 191] width 47 height 14
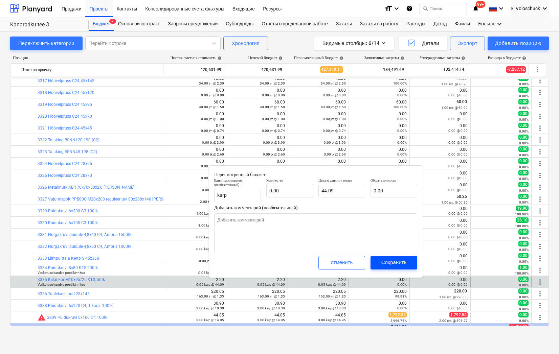
click at [387, 263] on div "Сохранить" at bounding box center [393, 262] width 25 height 9
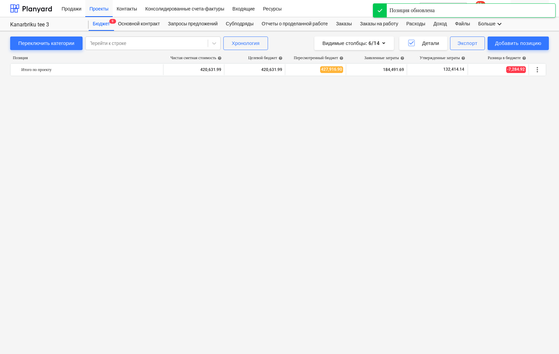
scroll to position [2330, 0]
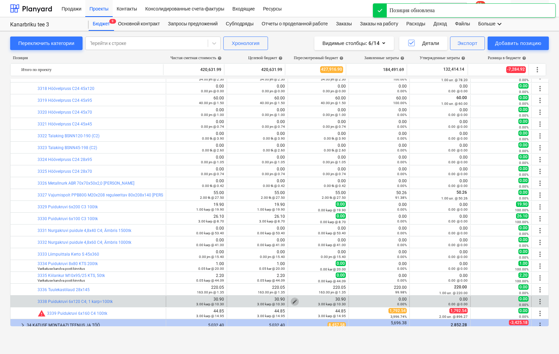
click at [292, 300] on span "edit" at bounding box center [294, 301] width 5 height 5
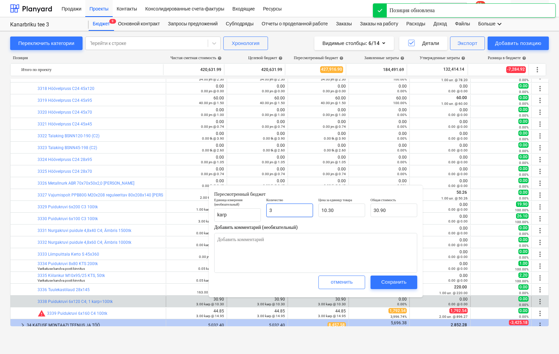
click at [295, 210] on input "3" at bounding box center [289, 211] width 47 height 14
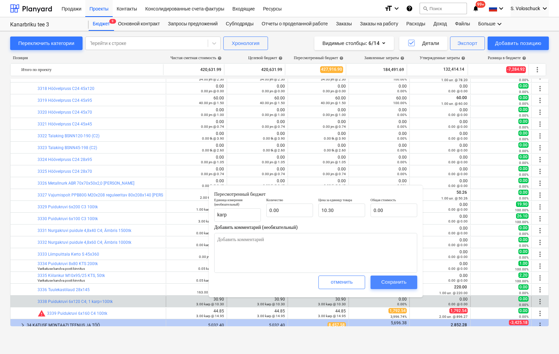
click at [396, 285] on div "Сохранить" at bounding box center [393, 282] width 25 height 9
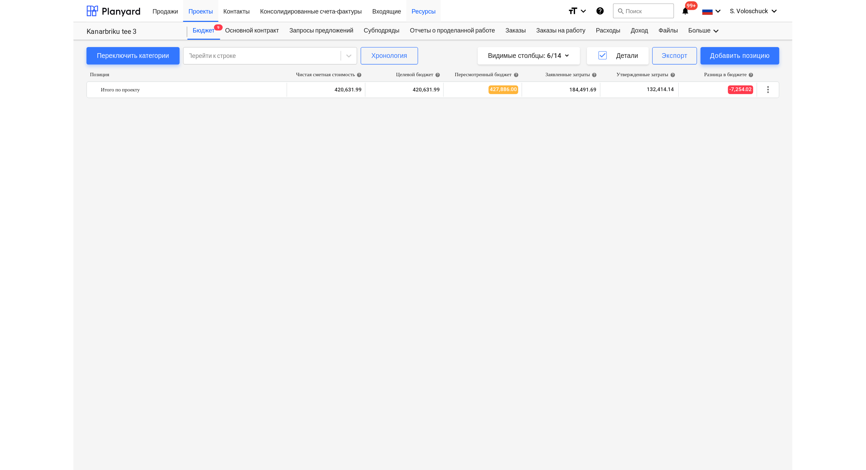
scroll to position [2373, 0]
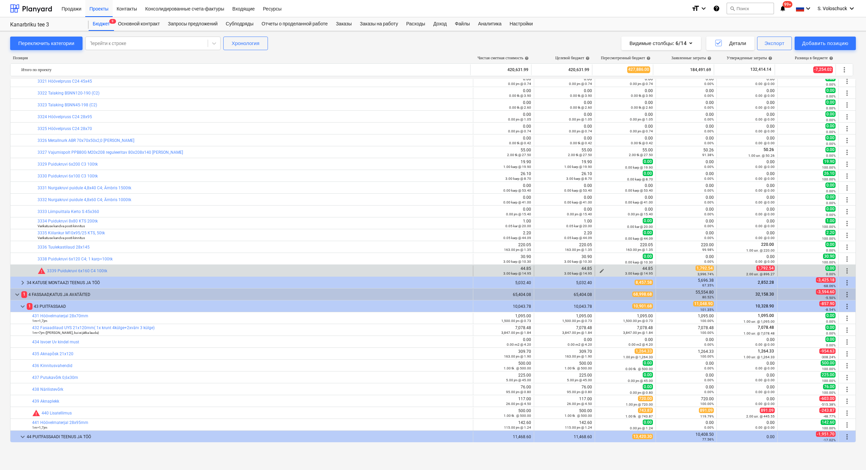
click at [559, 271] on div "3.00 karp @ 14.95" at bounding box center [625, 273] width 55 height 5
click at [559, 268] on span "edit" at bounding box center [601, 270] width 5 height 5
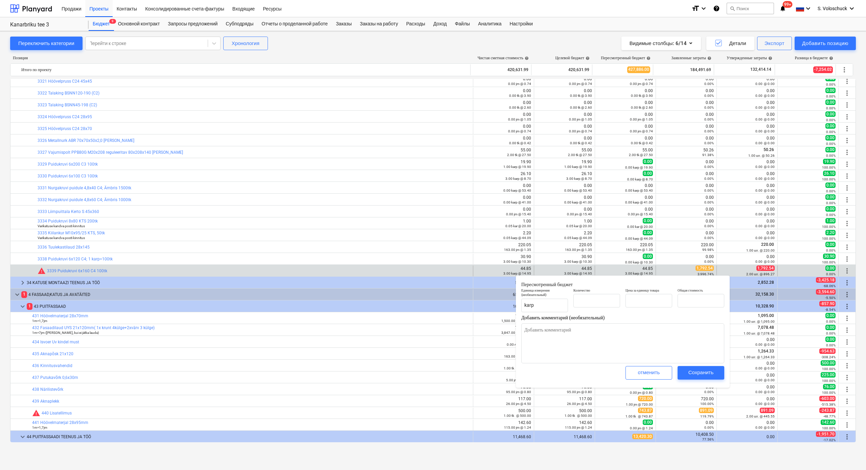
type input "3.00"
type input "14.95"
type input "44.85"
type textarea "x"
type input "3"
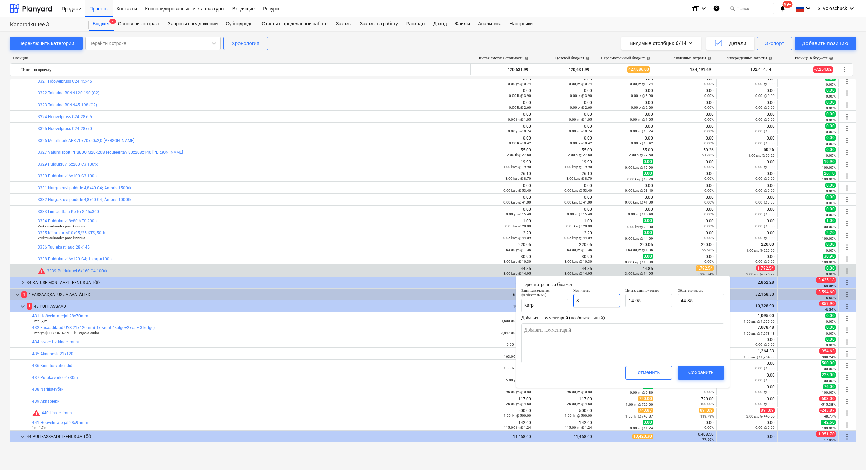
click at [559, 298] on input "3" at bounding box center [597, 301] width 47 height 14
type textarea "x"
type input "0.00"
type input "1"
type textarea "x"
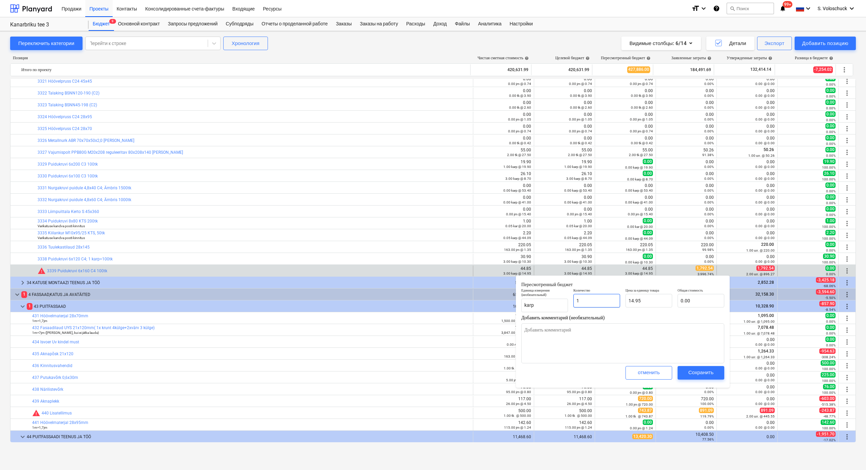
type input "14.95"
type input "1.00"
type textarea "x"
click at [559, 300] on input "14.95" at bounding box center [649, 301] width 47 height 14
type input "14.9"
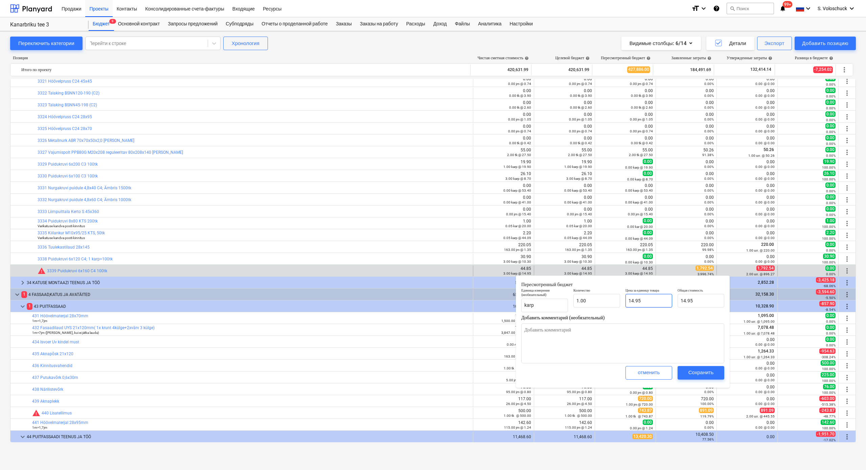
type textarea "x"
type input "14.90"
type input "14."
type textarea "x"
type input "14.00"
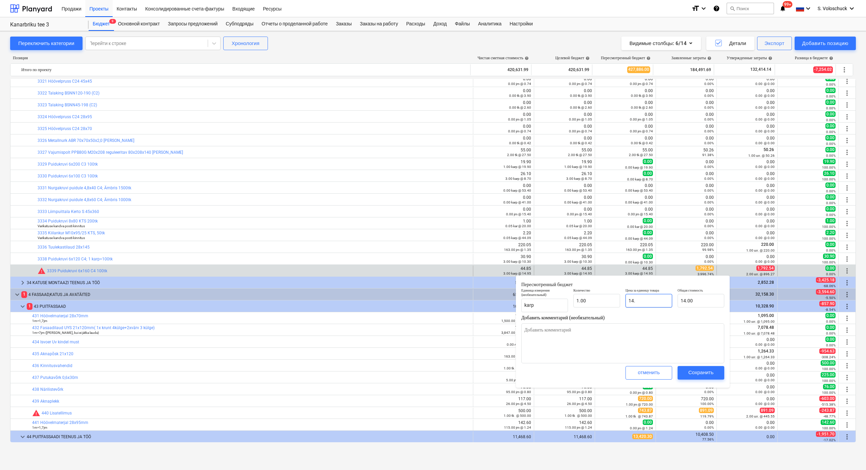
type input "14"
type textarea "x"
type input "1"
type textarea "x"
type input "1.00"
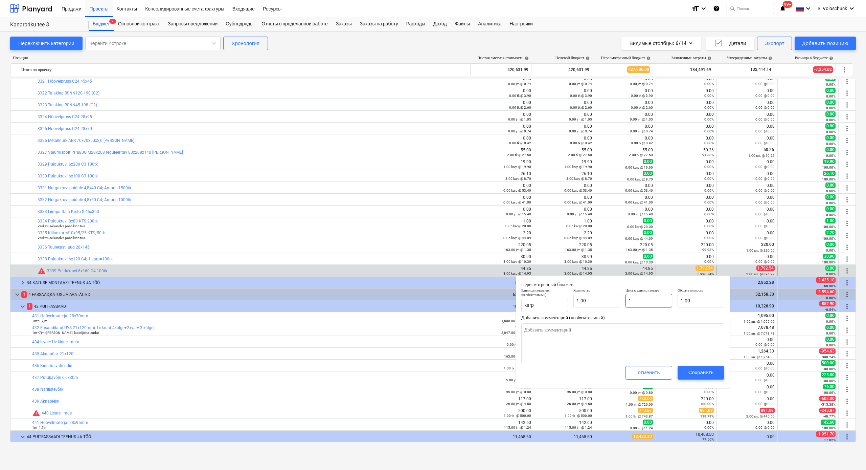
type input "17"
type textarea "x"
type input "17.00"
type input "179"
type textarea "x"
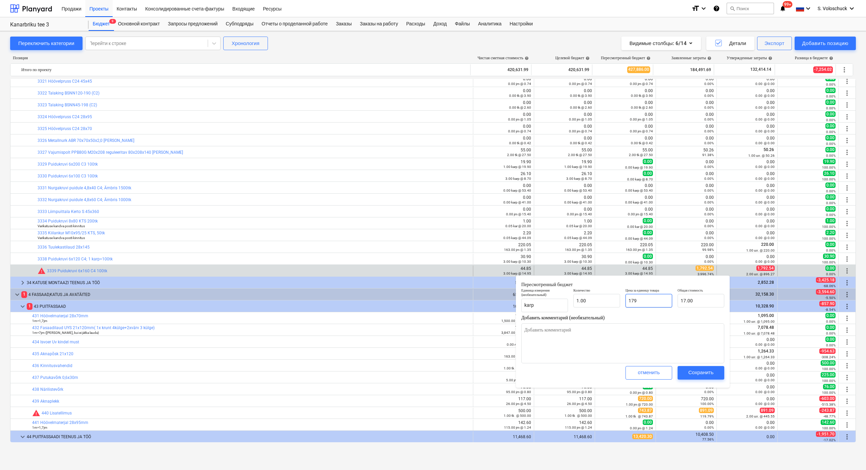
type input "179.00"
type input "1792"
type textarea "x"
type input "1,792.00"
type input "1792."
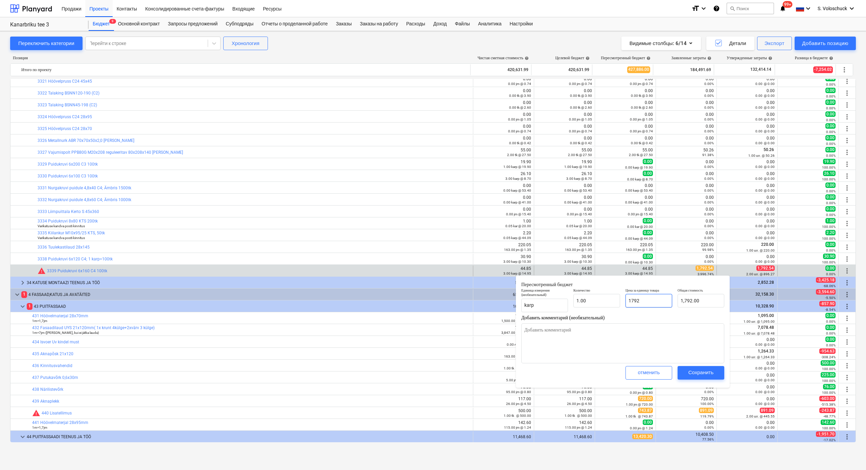
type textarea "x"
type input "1792.5"
type textarea "x"
type input "1,792.50"
type input "1792.54"
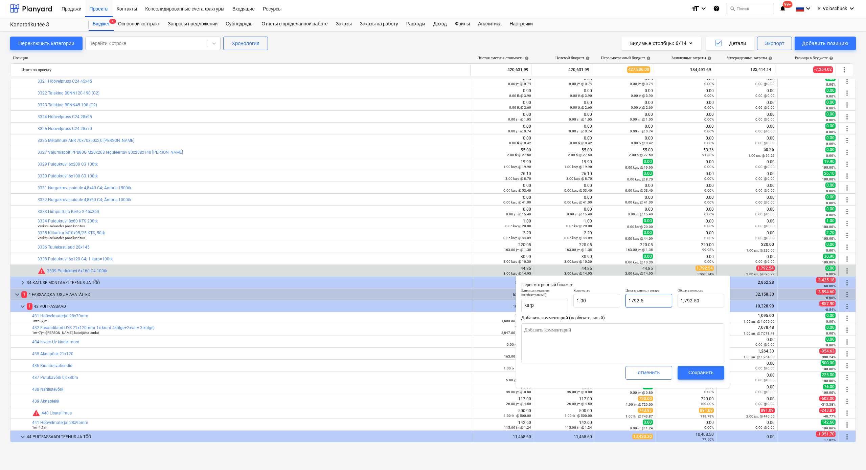
type textarea "x"
type input "1,792.54"
click at [559, 365] on div "Сохранить" at bounding box center [701, 372] width 25 height 9
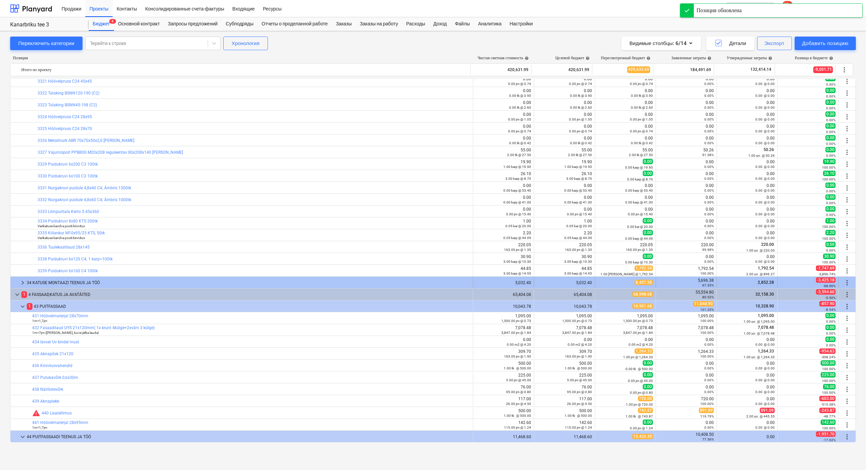
click at [22, 282] on span "keyboard_arrow_right" at bounding box center [23, 283] width 8 height 8
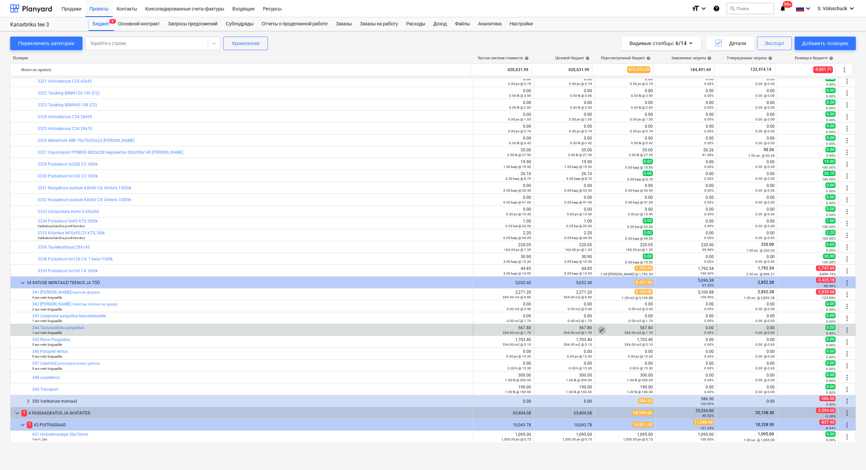
click at [559, 328] on span "edit" at bounding box center [601, 329] width 5 height 5
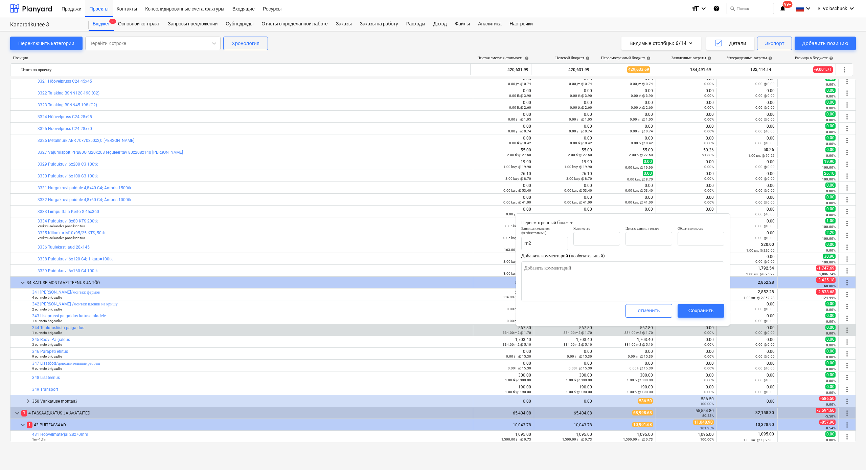
type textarea "x"
type input "334.00"
type input "1.70"
type input "567.80"
type input "334"
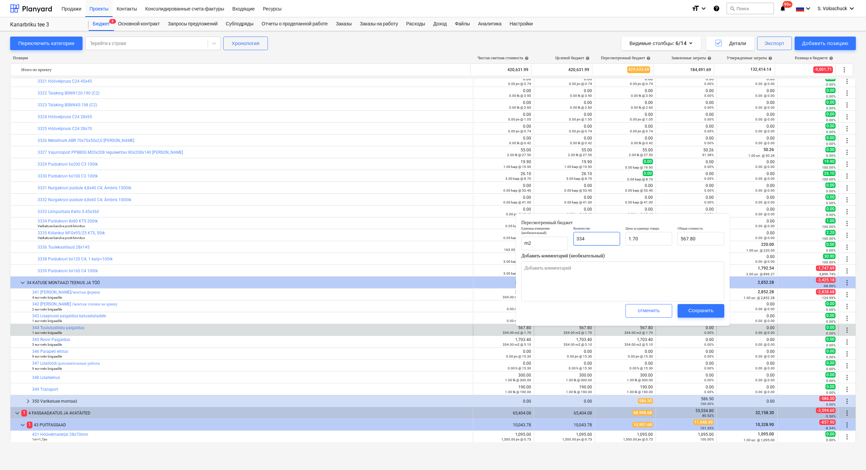
click at [559, 239] on input "334" at bounding box center [597, 239] width 47 height 14
type textarea "x"
type input "0.00"
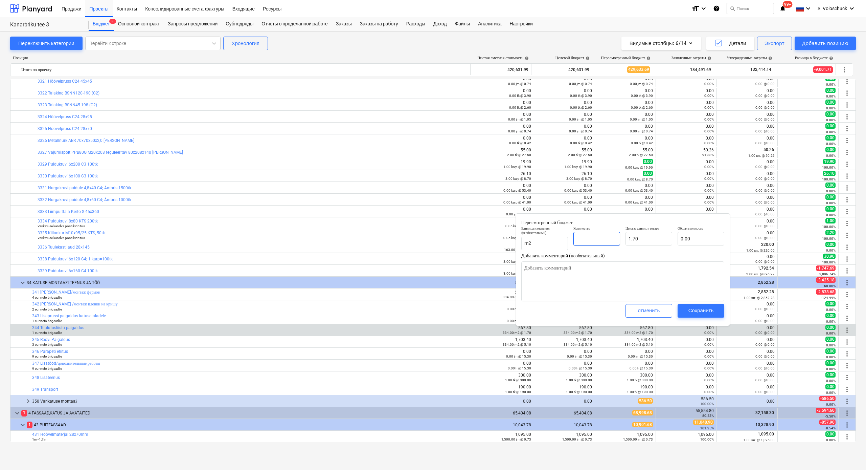
type textarea "x"
type input "0"
click at [559, 309] on div "Сохранить" at bounding box center [701, 310] width 25 height 9
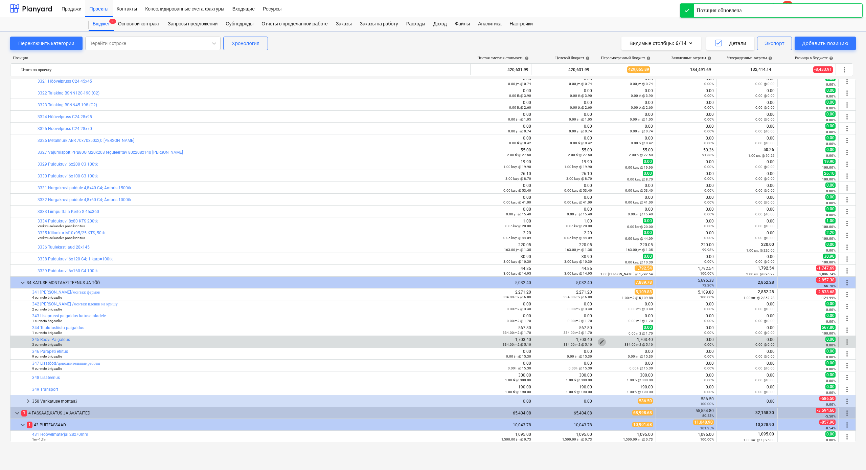
click at [559, 340] on span "edit" at bounding box center [601, 341] width 5 height 5
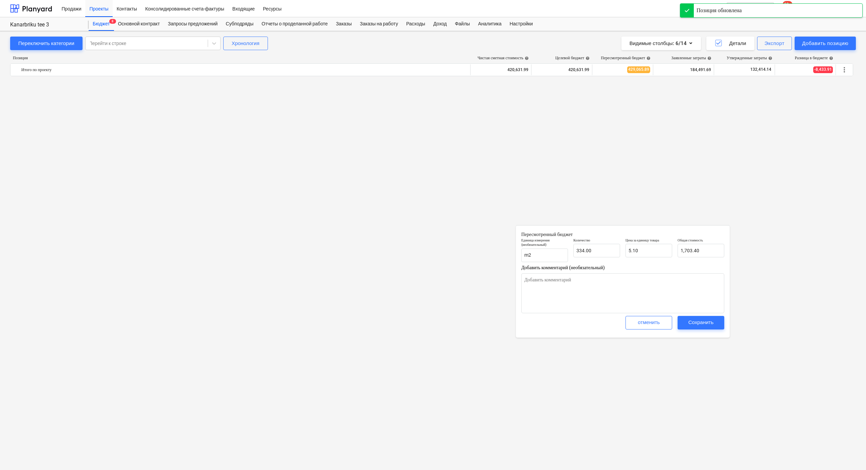
type textarea "x"
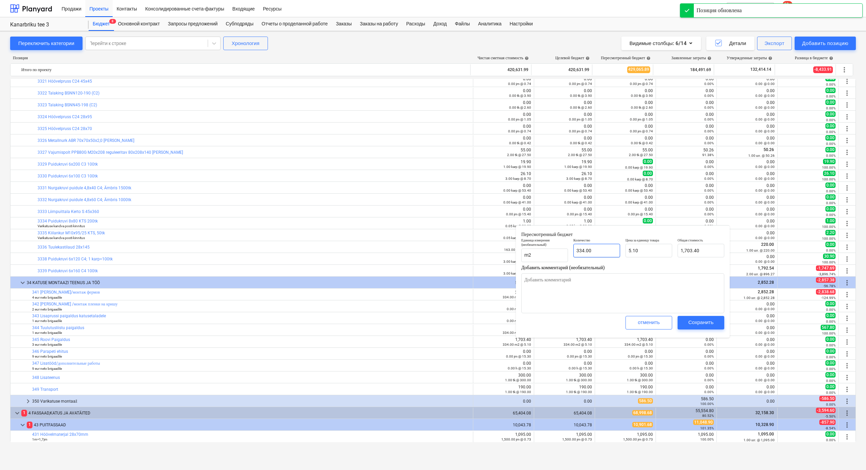
type input "334"
click at [559, 247] on input "334" at bounding box center [597, 251] width 47 height 14
type textarea "x"
type input "0.00"
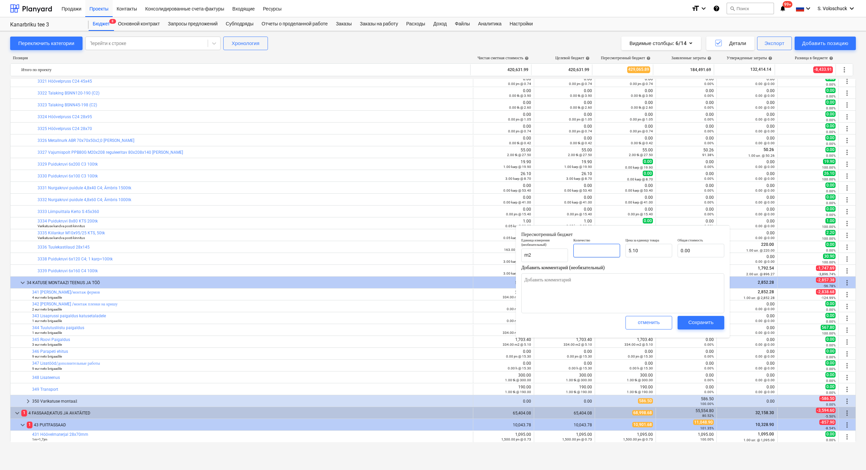
type textarea "x"
type input "0"
click at [559, 318] on div "Сохранить" at bounding box center [701, 322] width 25 height 9
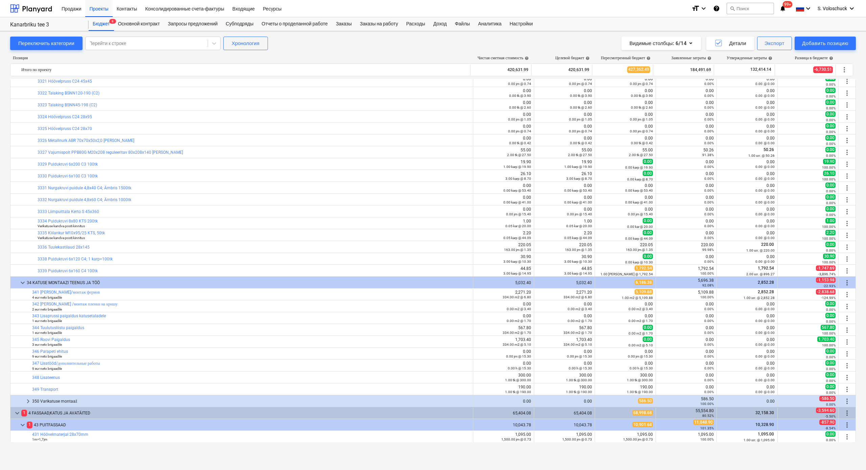
type textarea "x"
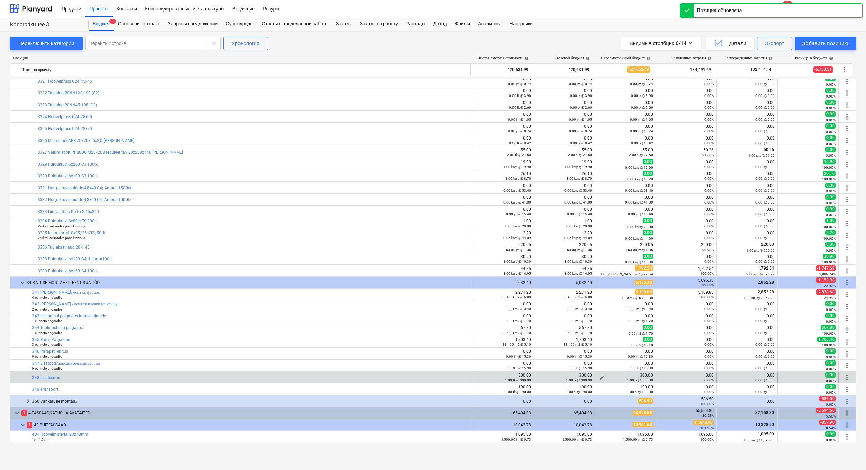
click at [559, 365] on div "1.00 tk @ 300.00" at bounding box center [625, 379] width 55 height 5
click at [559, 365] on span "edit" at bounding box center [601, 377] width 5 height 5
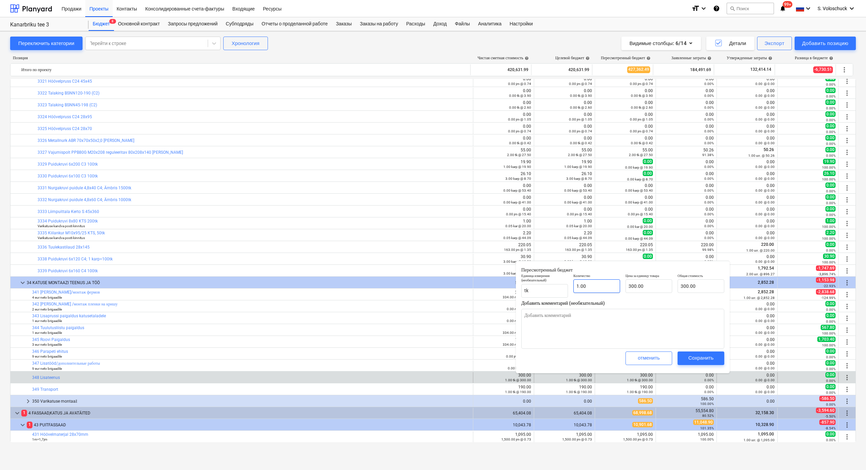
type input "1"
click at [559, 282] on input "1" at bounding box center [597, 286] width 47 height 14
click at [559, 285] on input "1" at bounding box center [597, 286] width 47 height 14
type input "0.00"
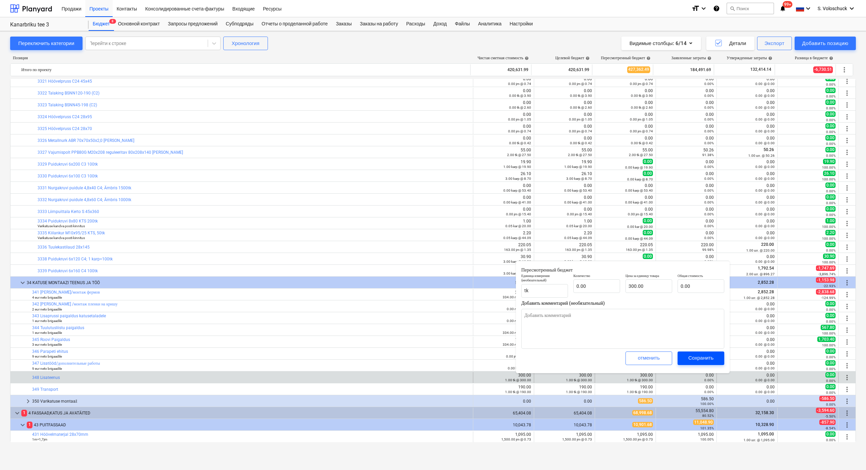
click at [559, 356] on div "Сохранить" at bounding box center [701, 357] width 25 height 9
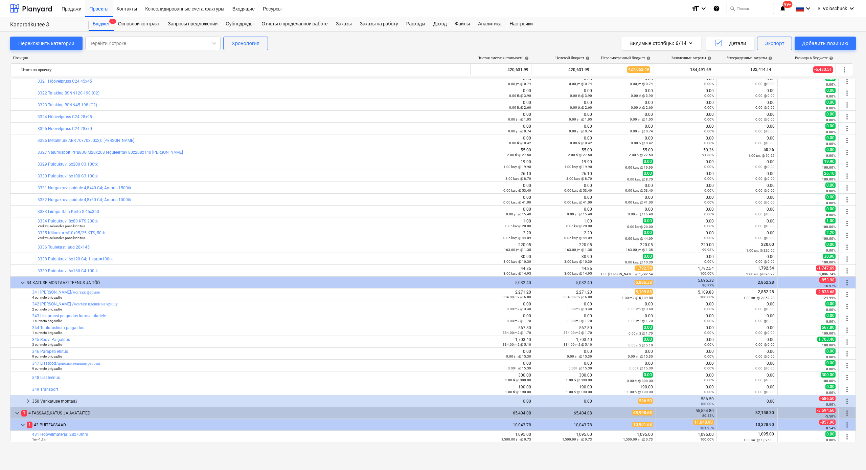
type input "0.00"
type input "300.00"
type input "0.00"
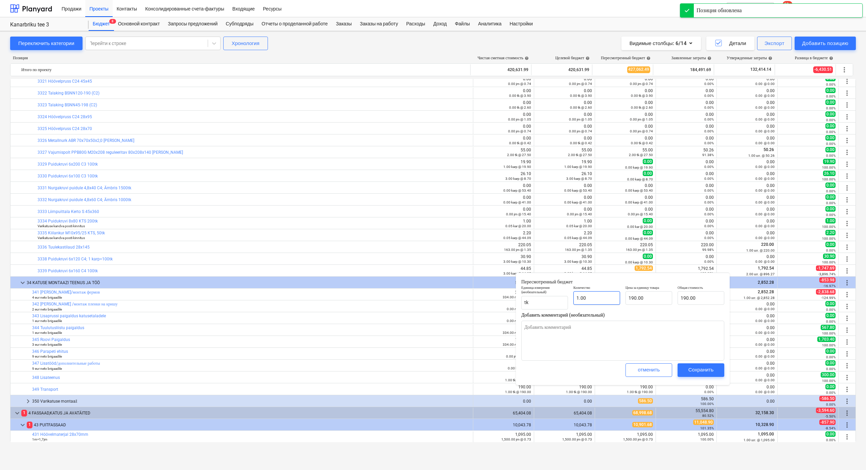
type input "1"
click at [559, 296] on input "1" at bounding box center [597, 298] width 47 height 14
type input "0.00"
click at [559, 365] on div "Сохранить" at bounding box center [701, 369] width 25 height 9
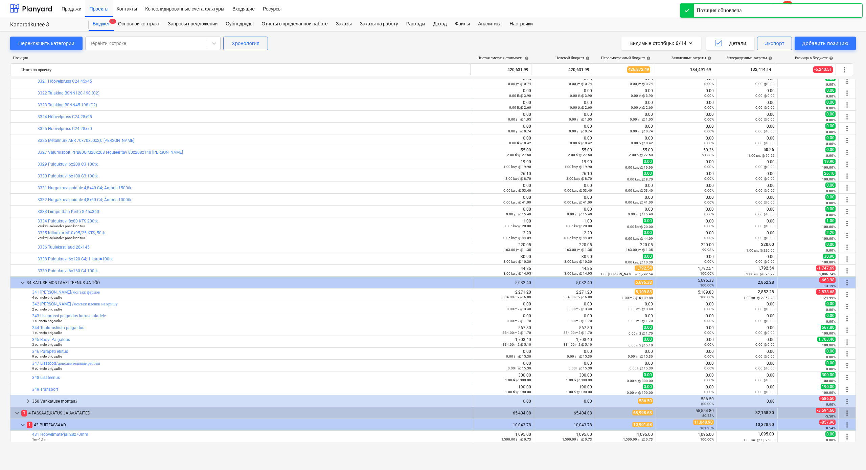
scroll to position [2455, 0]
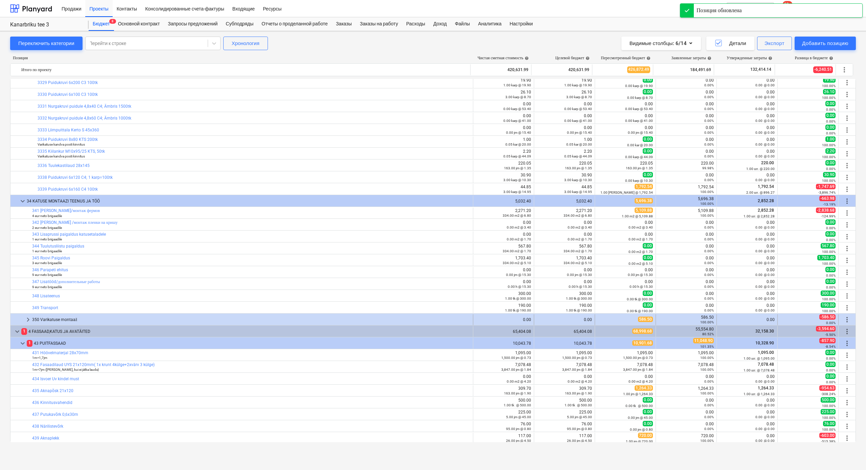
click at [30, 319] on span "keyboard_arrow_right" at bounding box center [28, 319] width 8 height 8
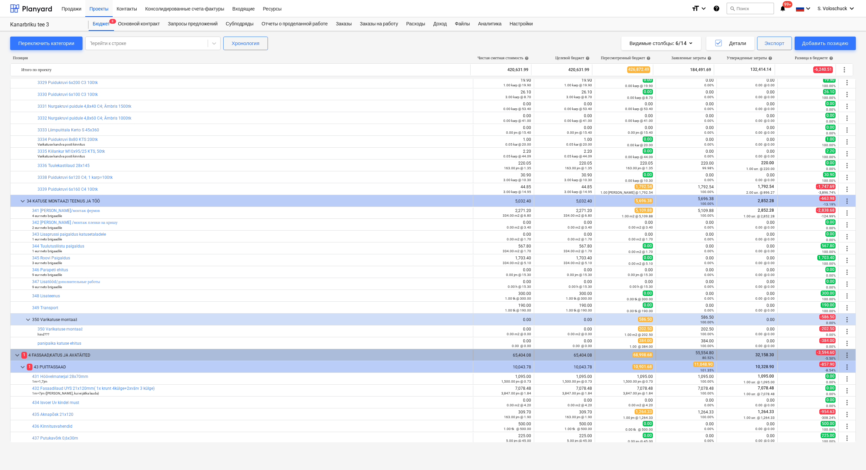
click at [17, 352] on span "keyboard_arrow_down" at bounding box center [17, 355] width 8 height 8
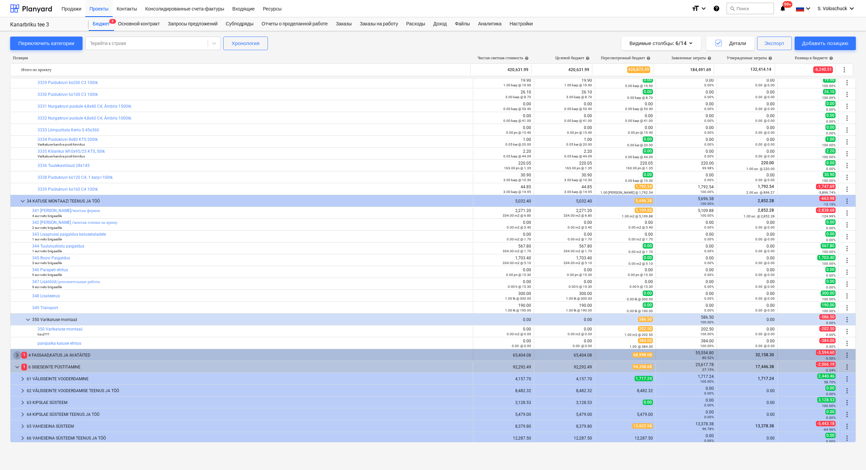
click at [18, 354] on span "keyboard_arrow_right" at bounding box center [17, 355] width 8 height 8
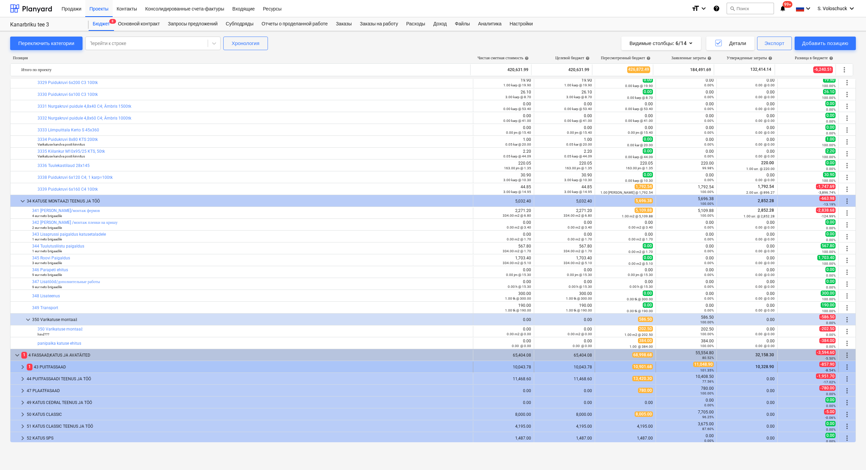
click at [22, 365] on span "keyboard_arrow_right" at bounding box center [23, 367] width 8 height 8
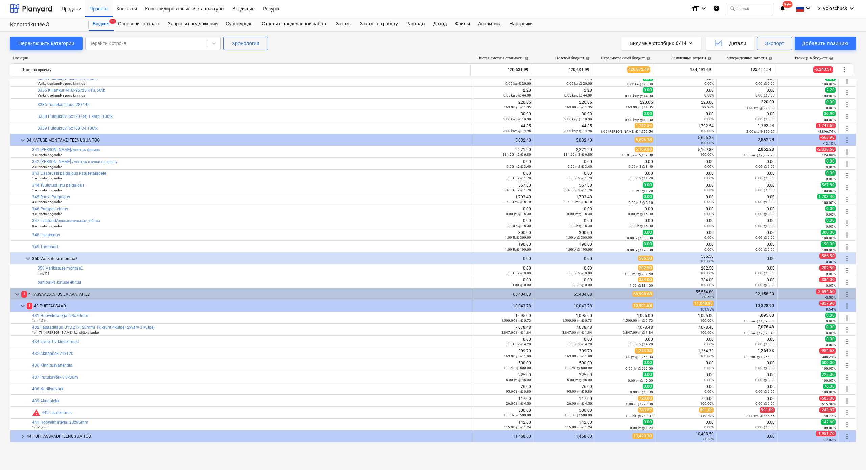
scroll to position [2531, 0]
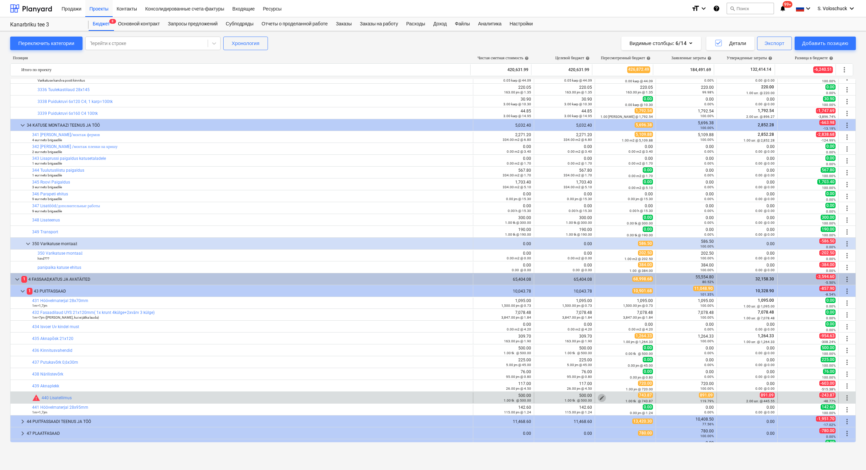
click at [559, 365] on span "edit" at bounding box center [601, 397] width 5 height 5
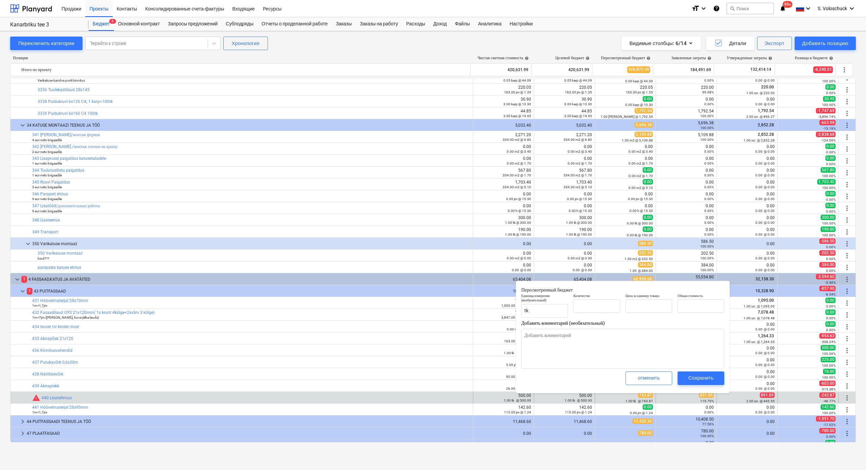
type input "1.00"
type input "743.87"
click at [559, 306] on input "743.87" at bounding box center [649, 306] width 47 height 14
type input "743.8"
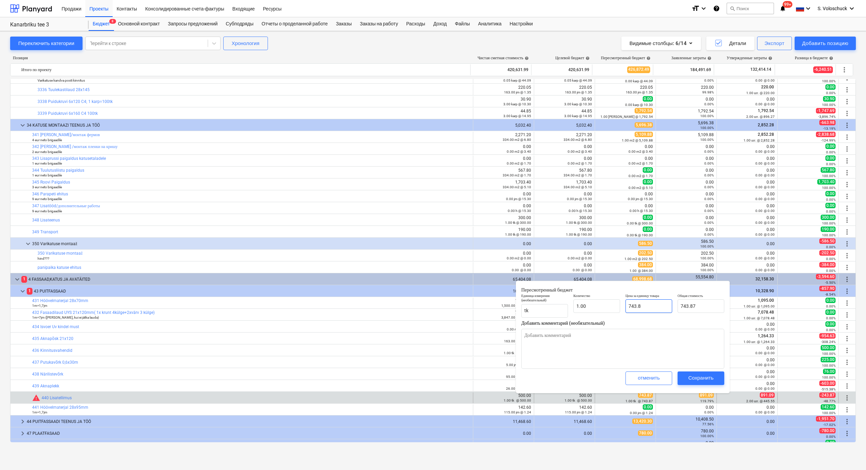
type input "743.80"
type input "743."
type input "743.00"
type input "74"
type input "74.00"
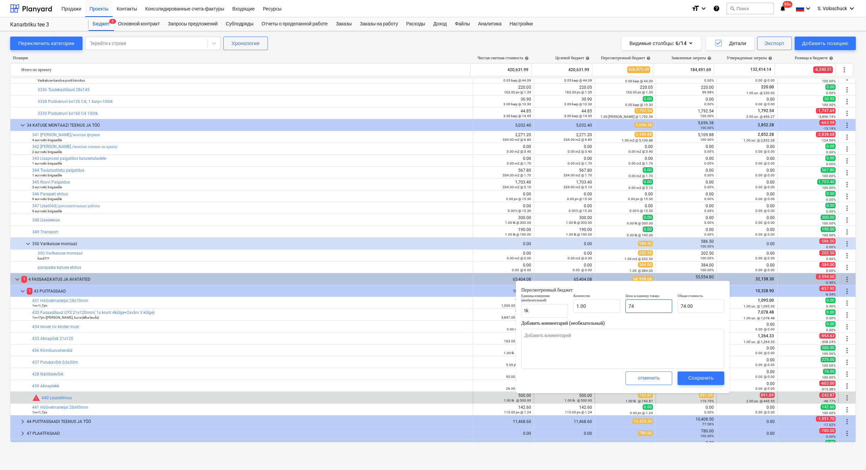
type input "7"
type input "7.00"
type input "0.00"
type input "8"
type input "8.00"
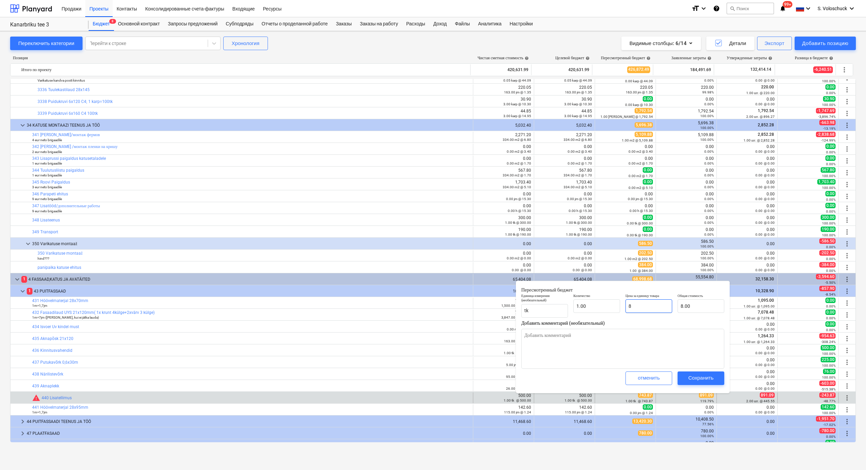
type input "89"
type input "89.00"
type input "891"
type input "891.00"
type input "891.09"
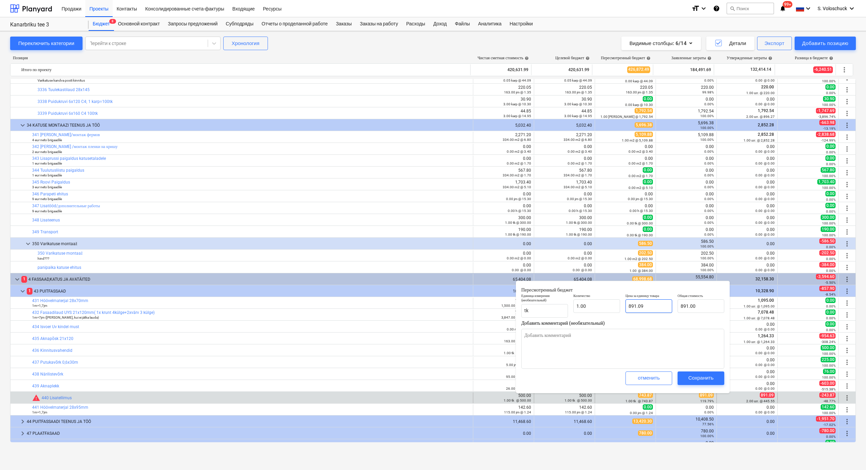
type input "891.09"
click at [559, 365] on div "Сохранить" at bounding box center [701, 377] width 25 height 9
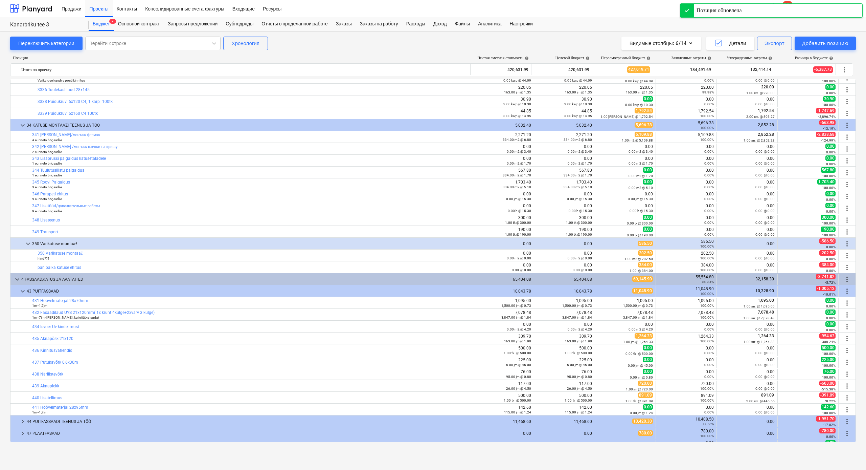
scroll to position [2603, 0]
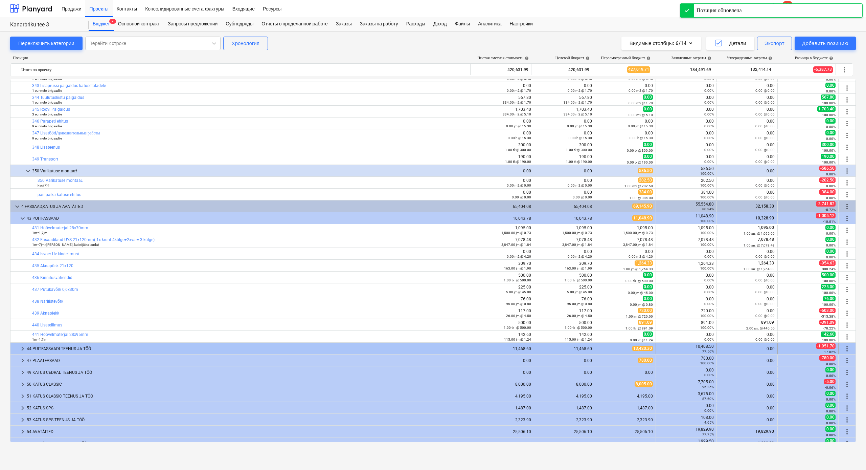
click at [21, 347] on span "keyboard_arrow_right" at bounding box center [23, 349] width 8 height 8
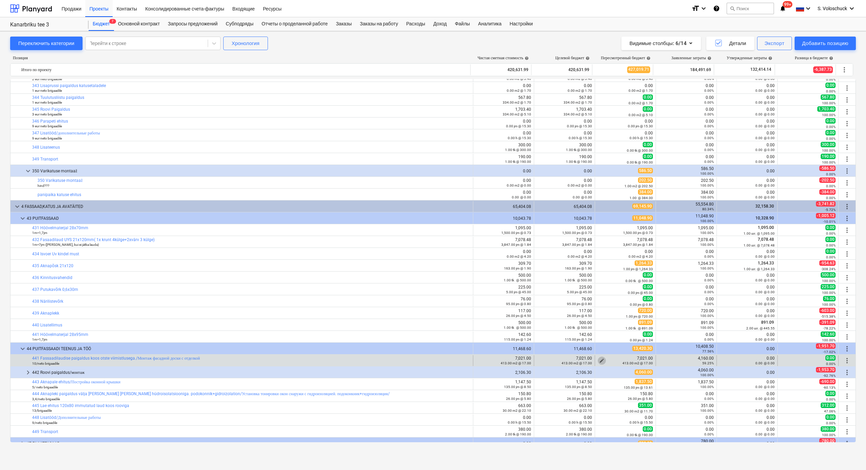
click at [559, 358] on span "edit" at bounding box center [601, 360] width 5 height 5
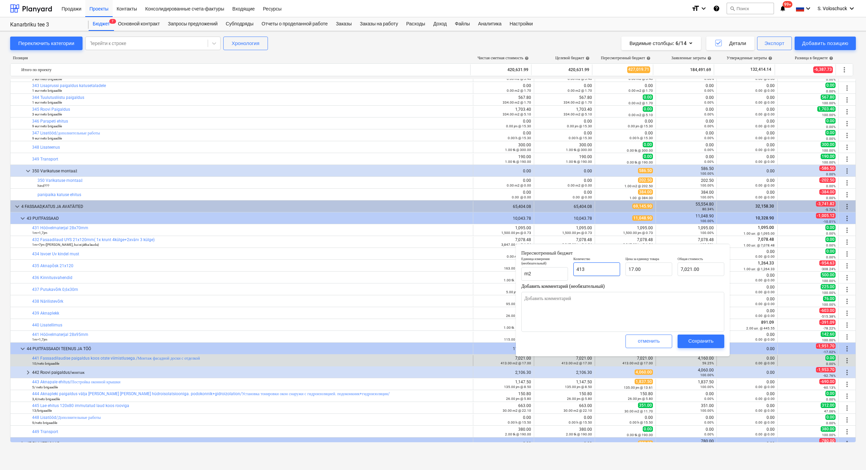
click at [559, 268] on input "413" at bounding box center [597, 269] width 47 height 14
type input "41"
type input "697.00"
type input "4"
type input "68.00"
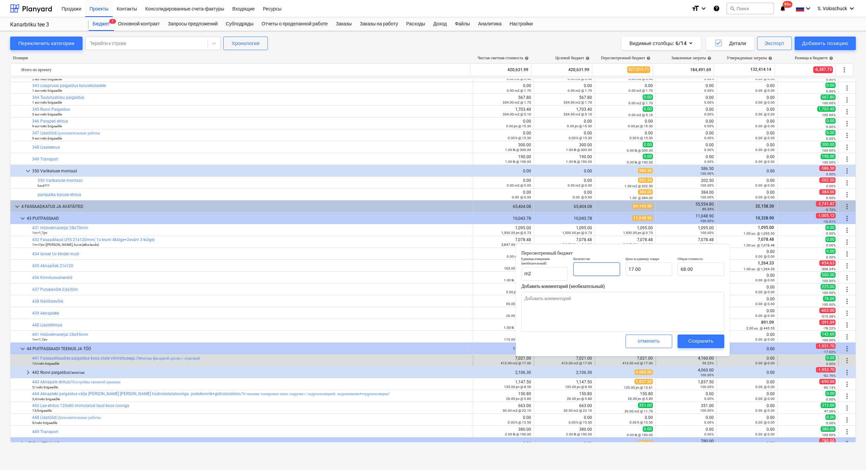
type input "0.00"
type input "1"
type input "17.00"
type input "1.00"
click at [559, 270] on input "17" at bounding box center [649, 269] width 47 height 14
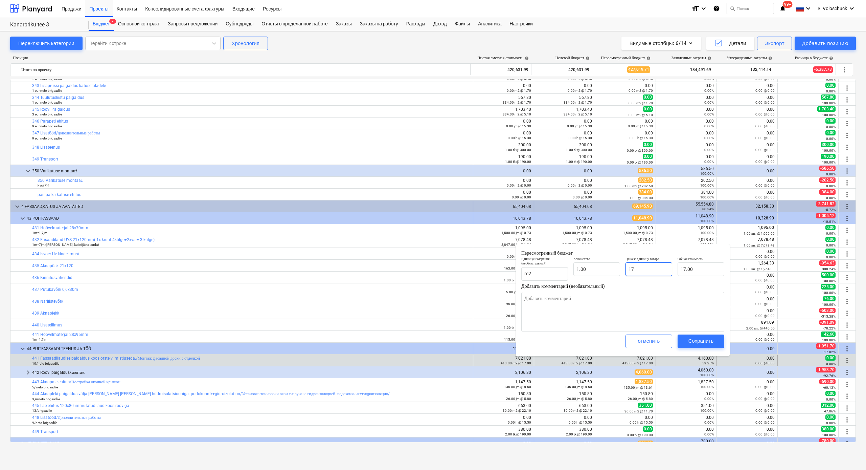
type input "1"
type input "1.00"
type input "0.00"
type input "4"
type input "4.00"
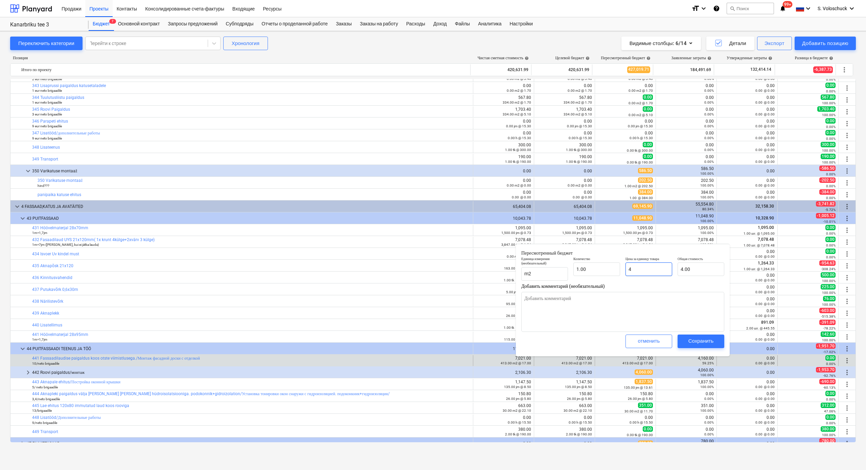
type input "41"
type input "41.00"
type input "416"
type input "416.00"
type input "4160"
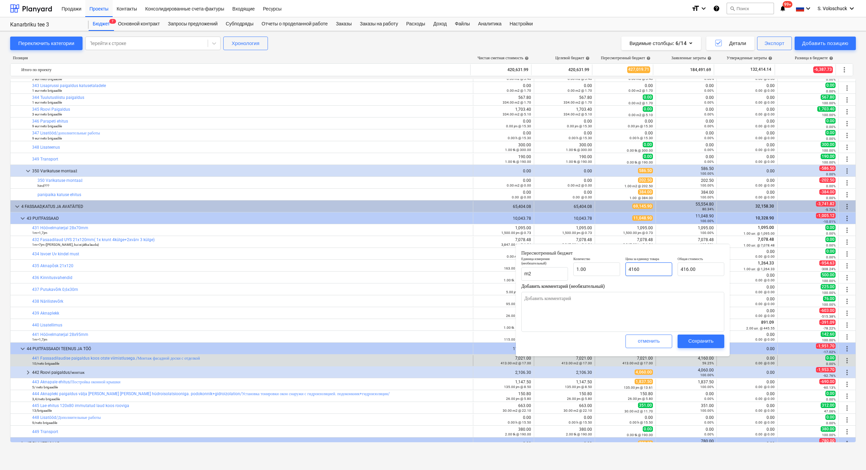
type input "4,160.00"
click at [559, 338] on div "Сохранить" at bounding box center [701, 340] width 25 height 9
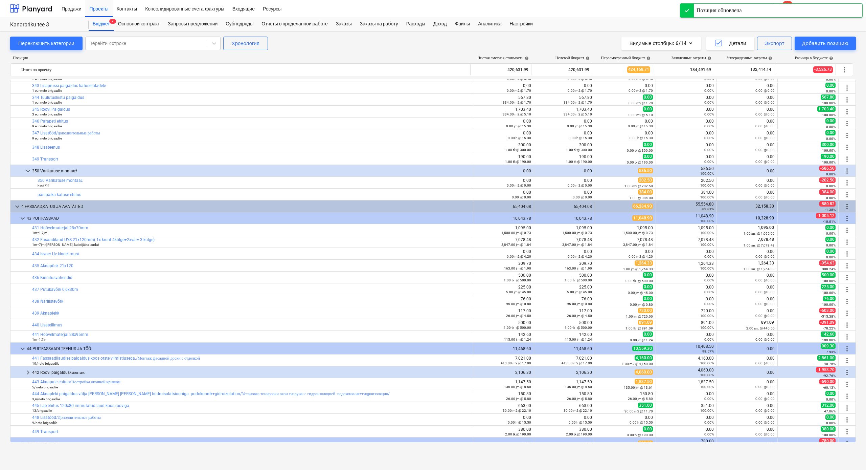
scroll to position [2606, 0]
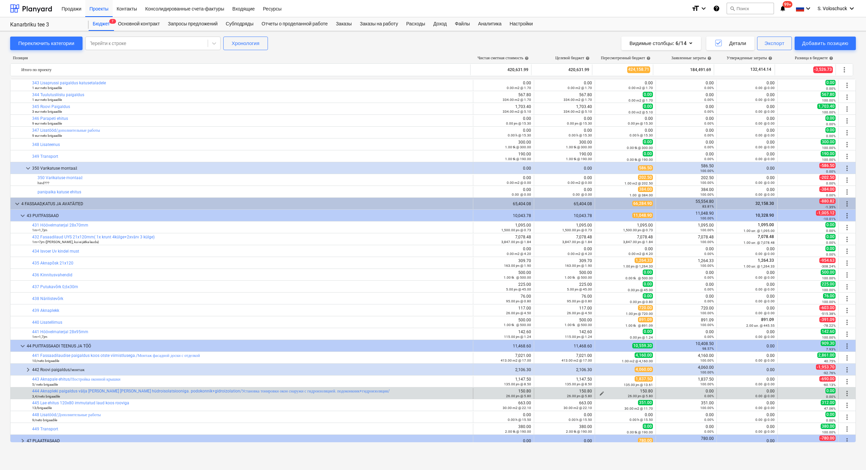
click at [559, 365] on span "edit" at bounding box center [601, 393] width 5 height 5
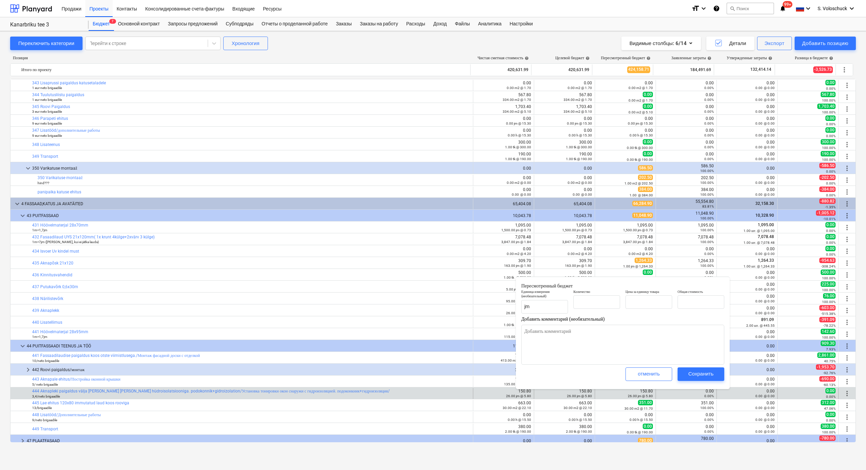
type input "26.00"
type input "5.80"
type input "150.80"
click at [559, 304] on input "26" at bounding box center [597, 302] width 47 height 14
type input "2"
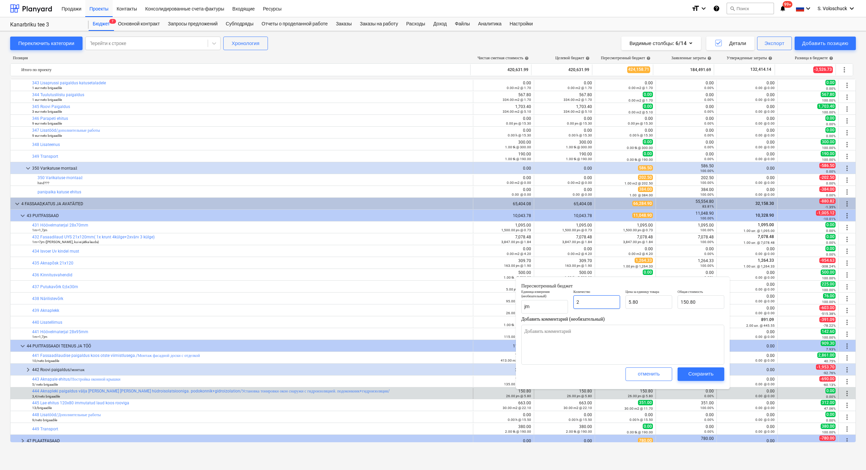
type input "11.60"
type input "0.00"
click at [559, 365] on div "Сохранить" at bounding box center [701, 373] width 25 height 9
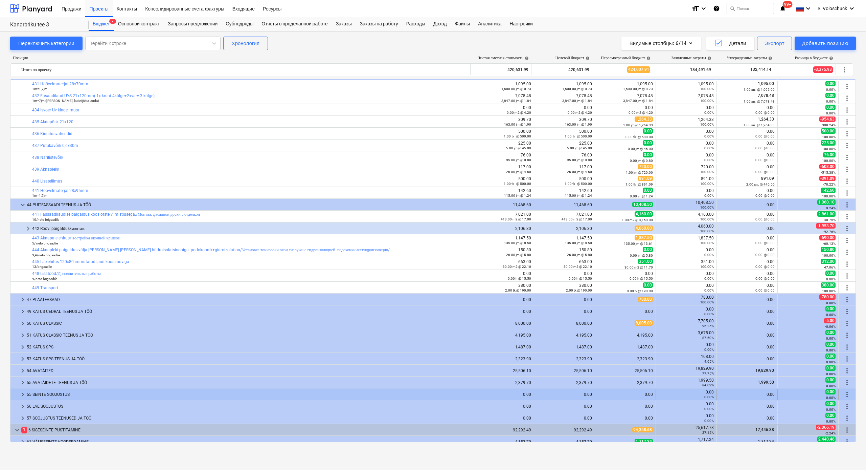
scroll to position [2825, 0]
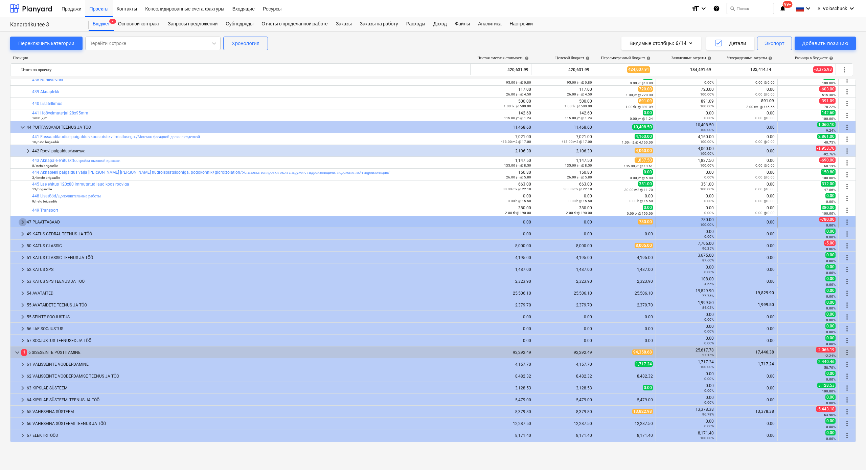
click at [23, 219] on span "keyboard_arrow_right" at bounding box center [23, 222] width 8 height 8
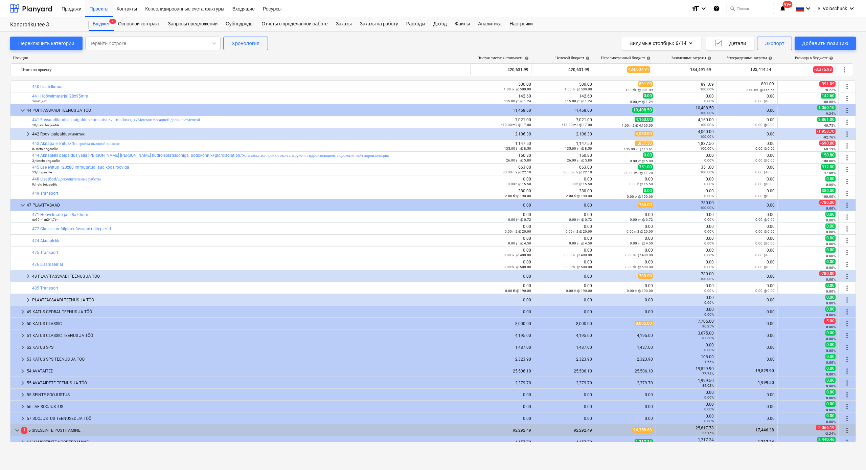
scroll to position [2861, 0]
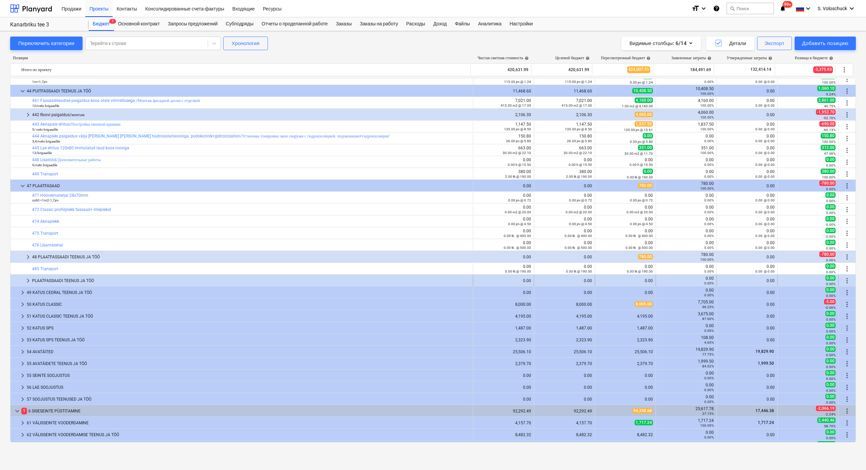
click at [25, 279] on span "keyboard_arrow_right" at bounding box center [28, 281] width 8 height 8
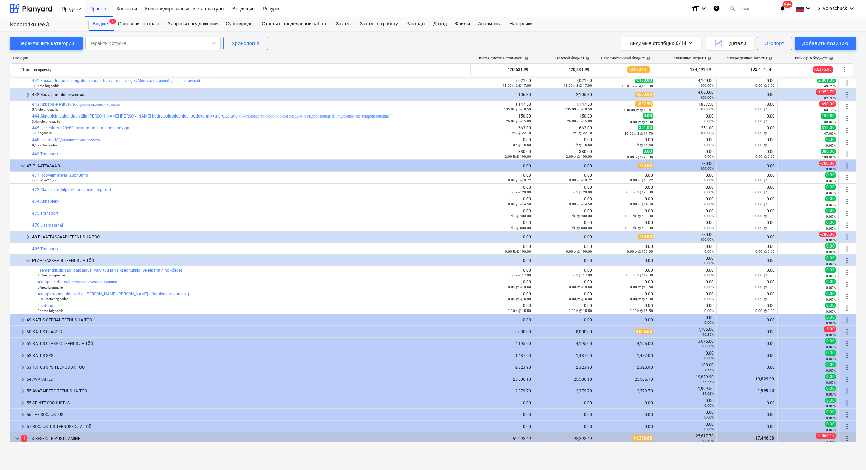
scroll to position [2894, 0]
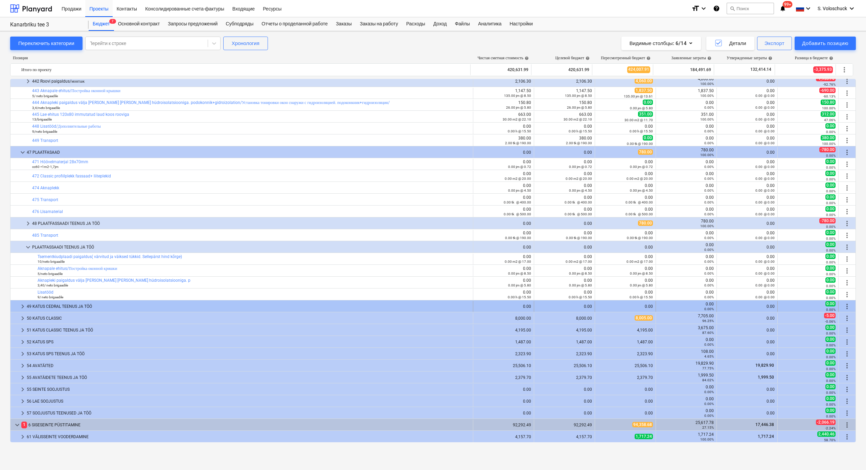
click at [22, 305] on span "keyboard_arrow_right" at bounding box center [23, 306] width 8 height 8
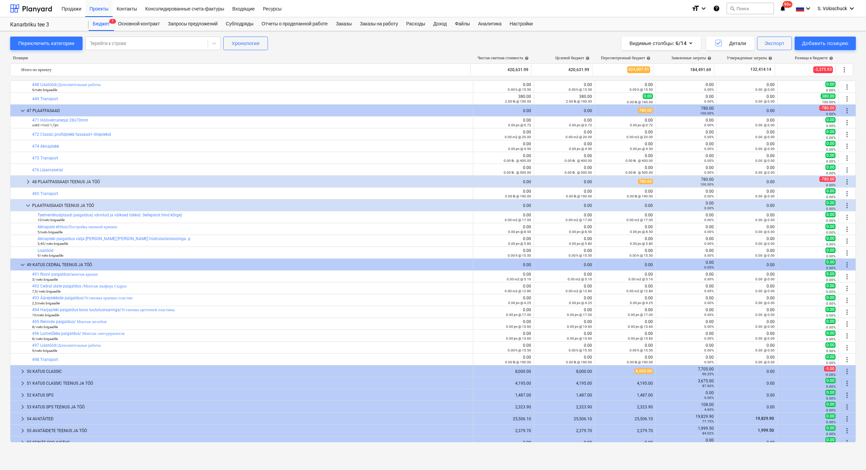
scroll to position [2958, 0]
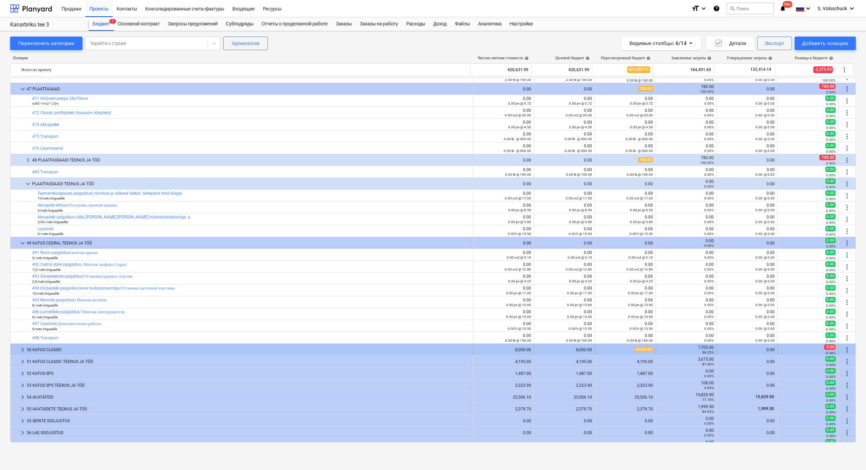
click at [22, 348] on span "keyboard_arrow_right" at bounding box center [23, 350] width 8 height 8
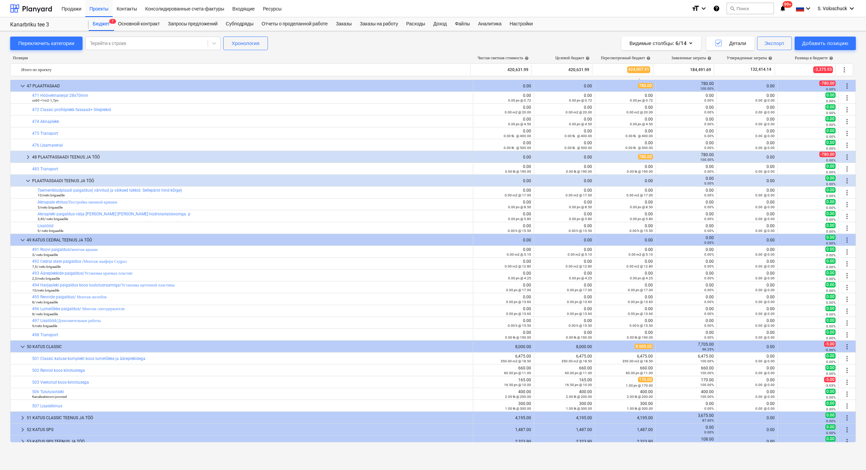
scroll to position [2962, 0]
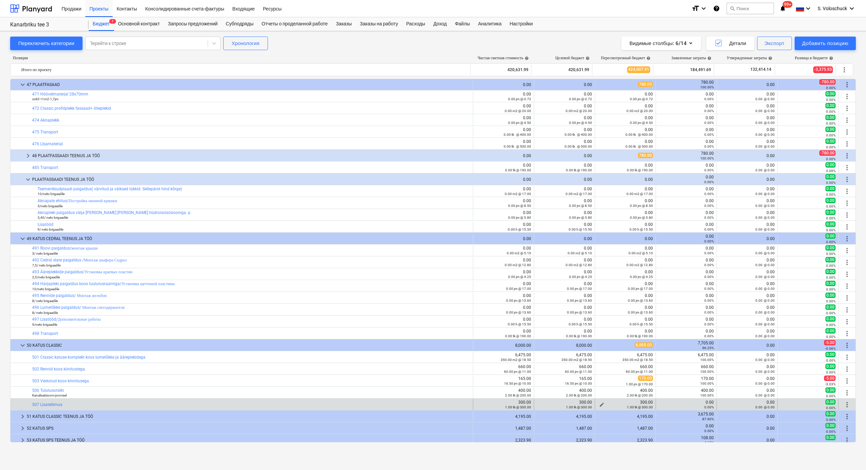
click at [559, 365] on span "edit" at bounding box center [601, 404] width 5 height 5
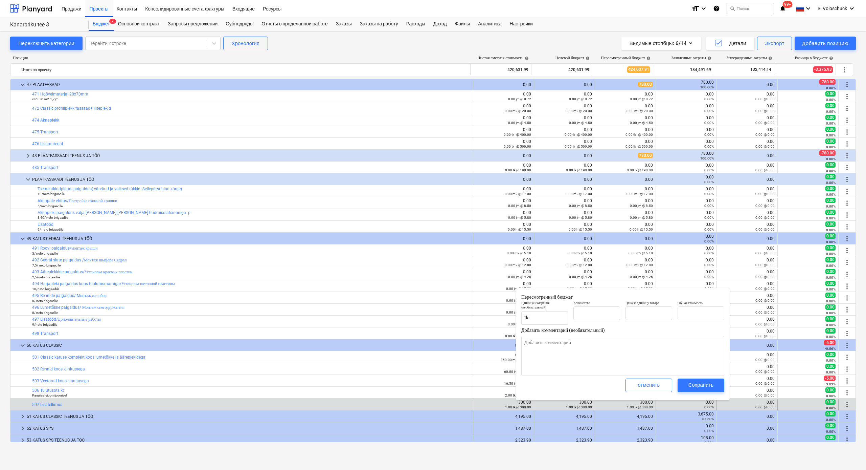
type input "1.00"
type input "300.00"
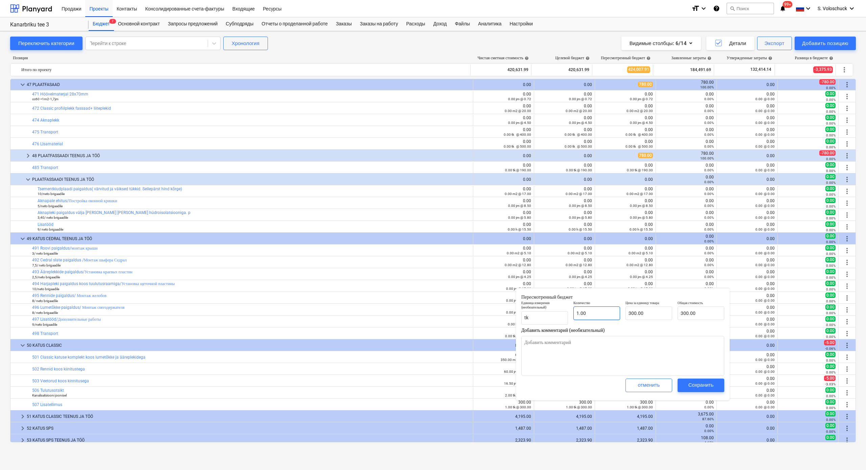
type input "1"
click at [559, 315] on input "1" at bounding box center [597, 313] width 47 height 14
type input "0.00"
type input "0"
click at [559, 365] on div "Сохранить" at bounding box center [701, 384] width 25 height 9
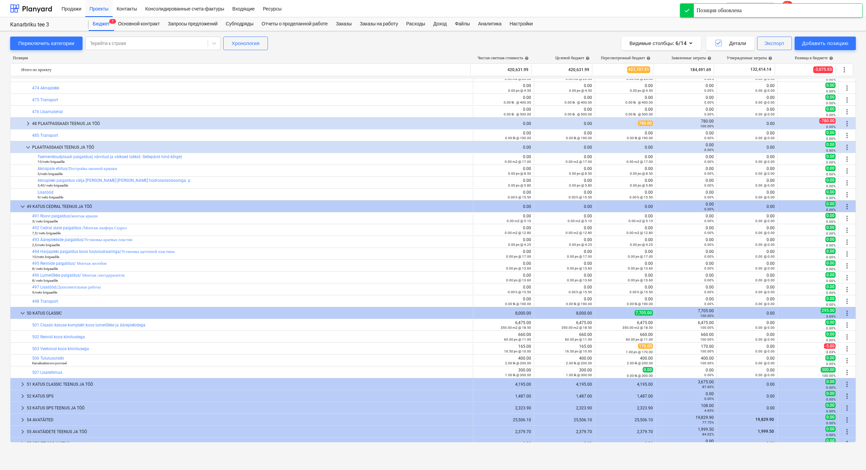
scroll to position [3008, 0]
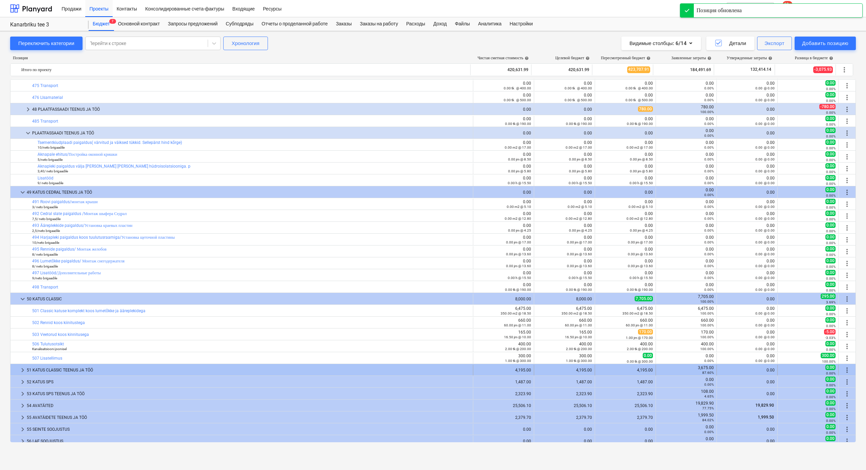
click at [25, 365] on span "keyboard_arrow_right" at bounding box center [23, 370] width 8 height 8
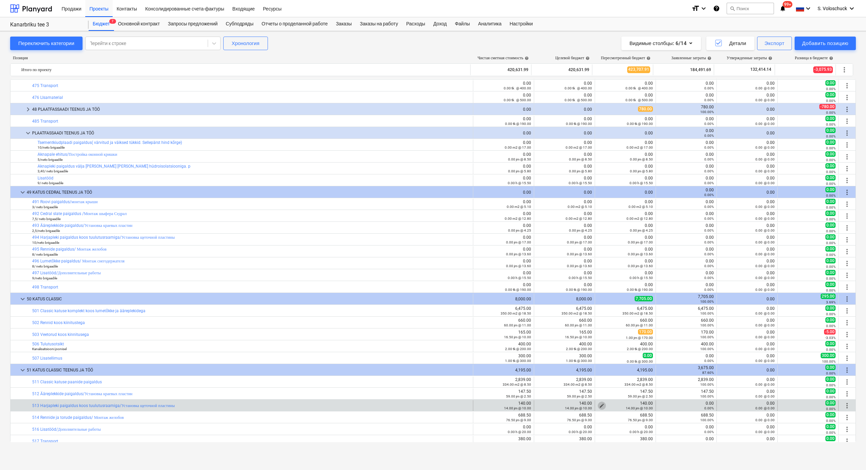
click at [559, 365] on span "edit" at bounding box center [601, 405] width 5 height 5
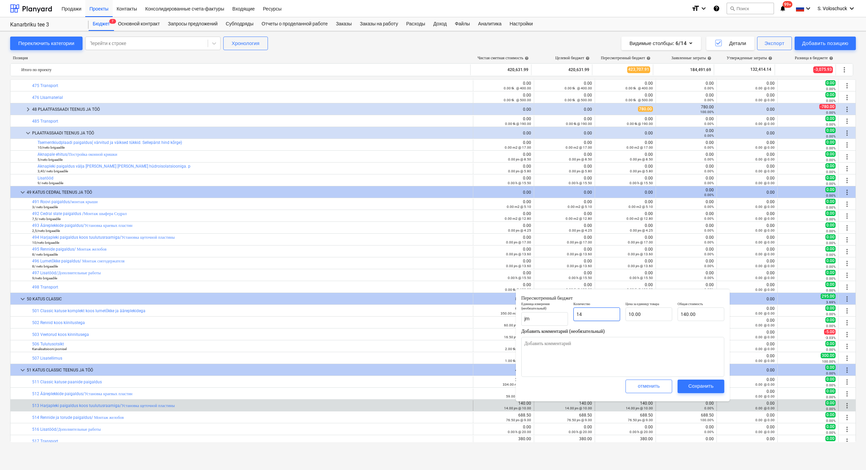
click at [559, 314] on input "14" at bounding box center [597, 314] width 47 height 14
type input "1"
type input "10.00"
type input "0.00"
type input "0"
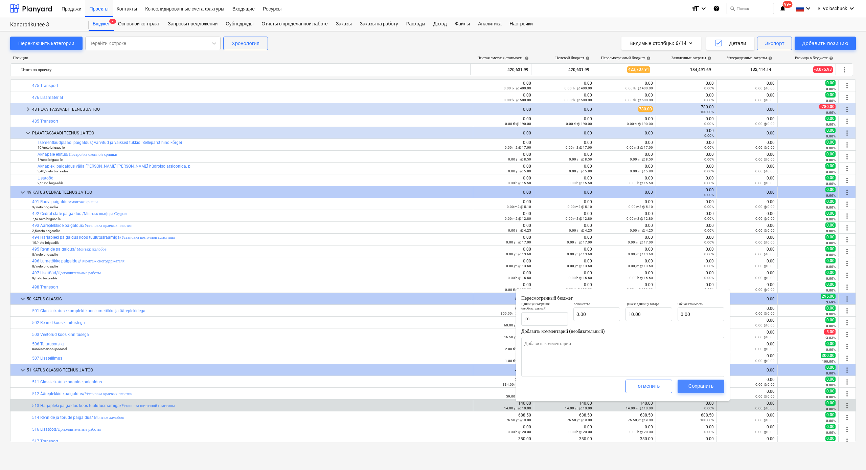
click at [559, 365] on div "Сохранить" at bounding box center [701, 385] width 25 height 9
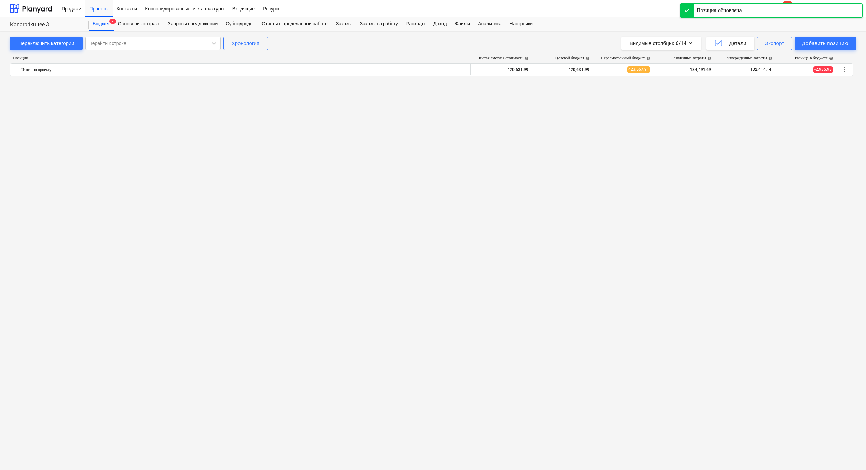
scroll to position [3047, 0]
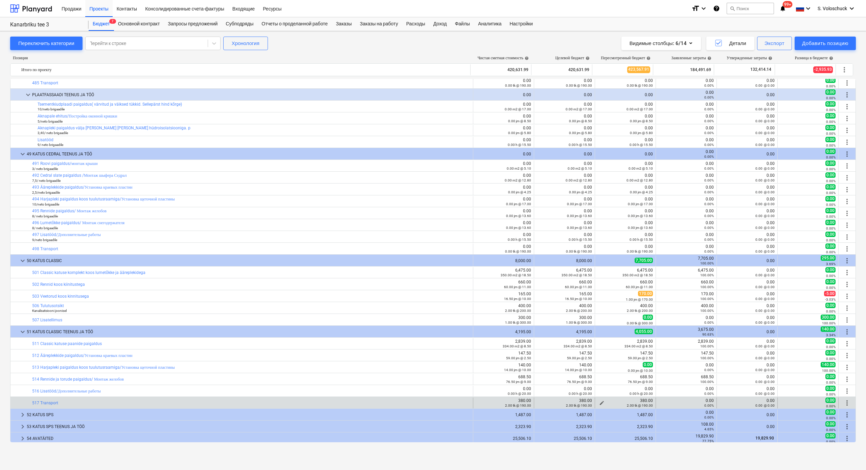
click at [559, 365] on span "edit" at bounding box center [601, 402] width 5 height 5
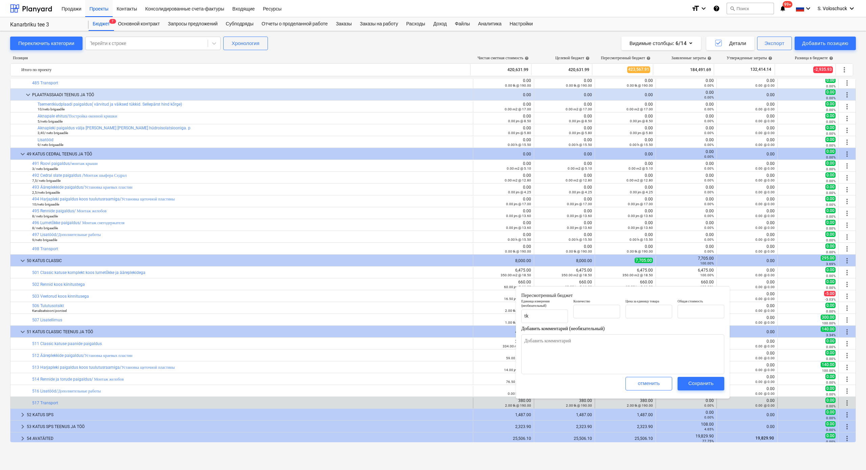
type input "2.00"
type input "190.00"
type input "380.00"
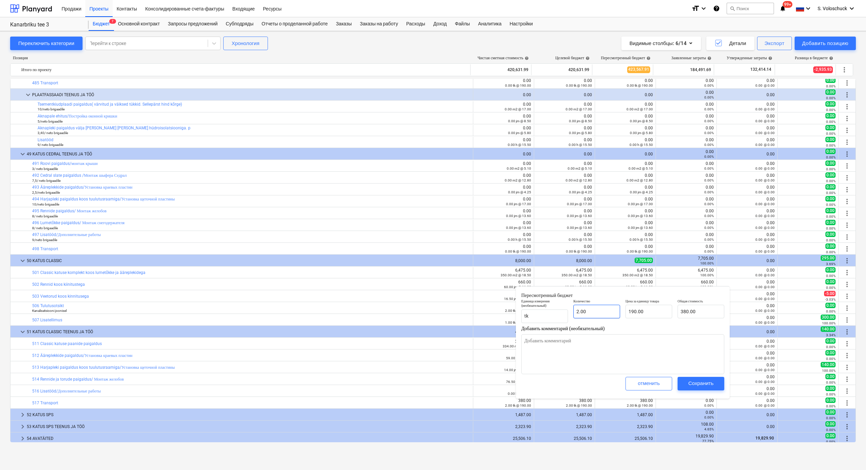
type input "2"
click at [559, 311] on input "2" at bounding box center [597, 312] width 47 height 14
type input "0.00"
click at [559, 365] on div "Сохранить" at bounding box center [701, 383] width 25 height 9
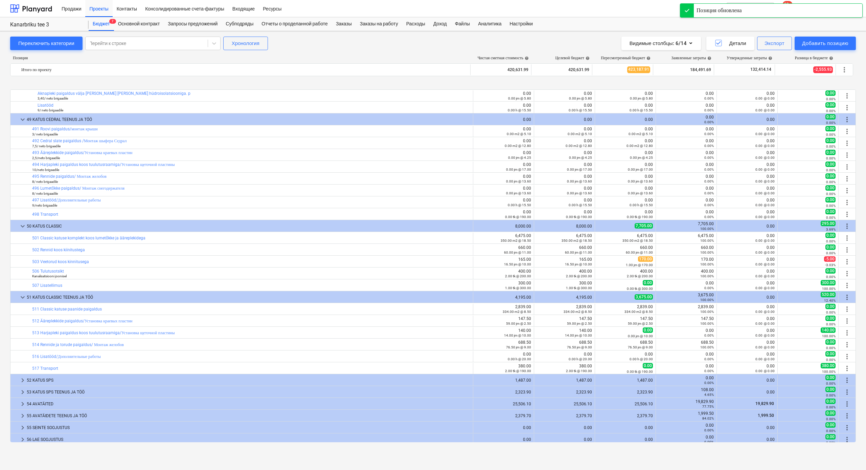
scroll to position [3134, 0]
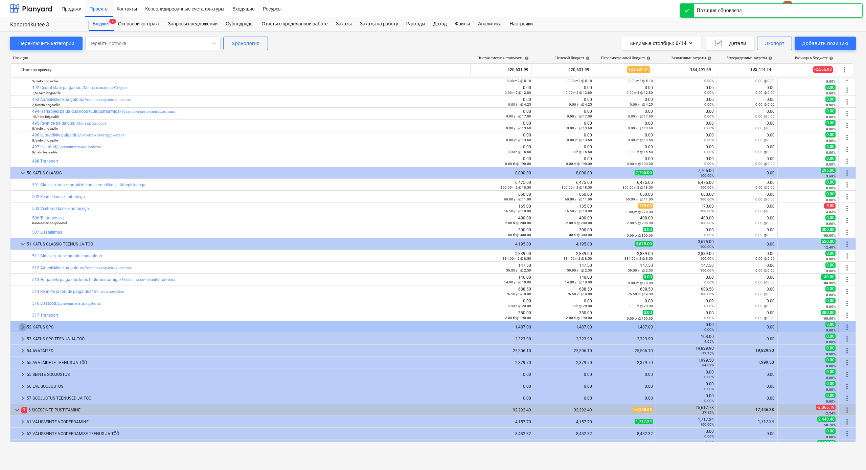
click at [24, 326] on span "keyboard_arrow_right" at bounding box center [23, 327] width 8 height 8
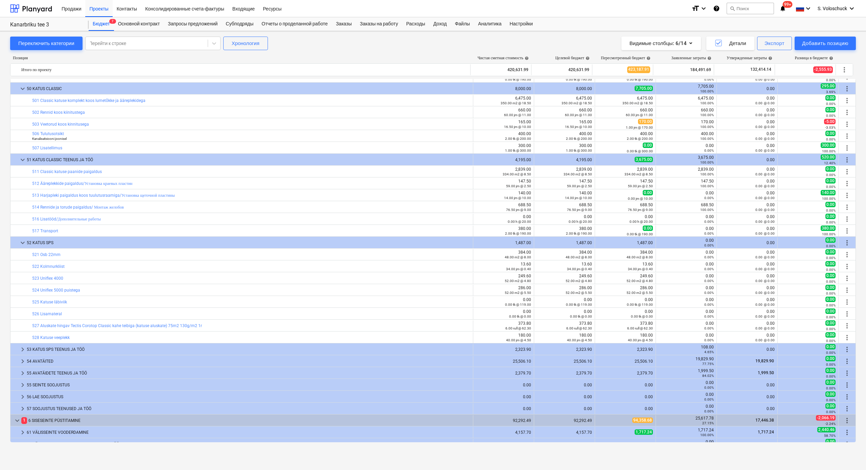
scroll to position [3256, 0]
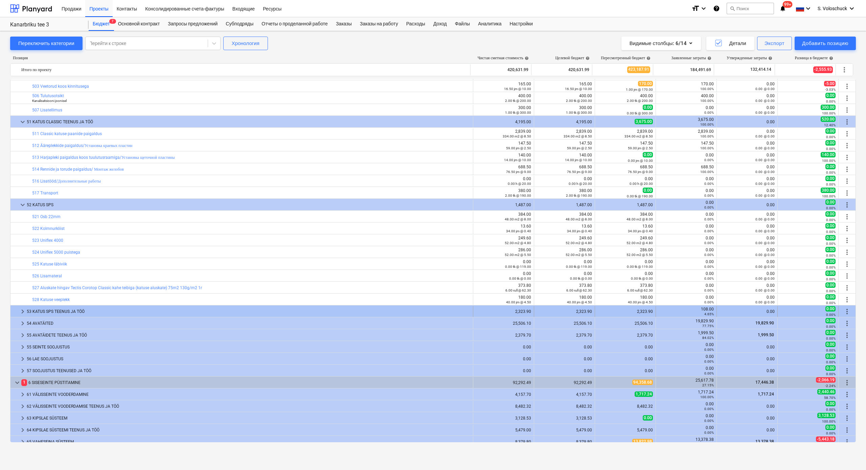
click at [23, 309] on span "keyboard_arrow_right" at bounding box center [23, 311] width 8 height 8
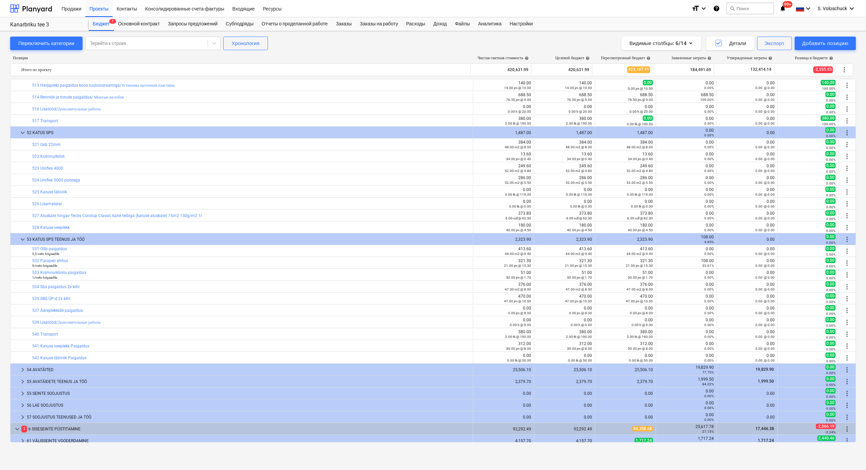
scroll to position [3369, 0]
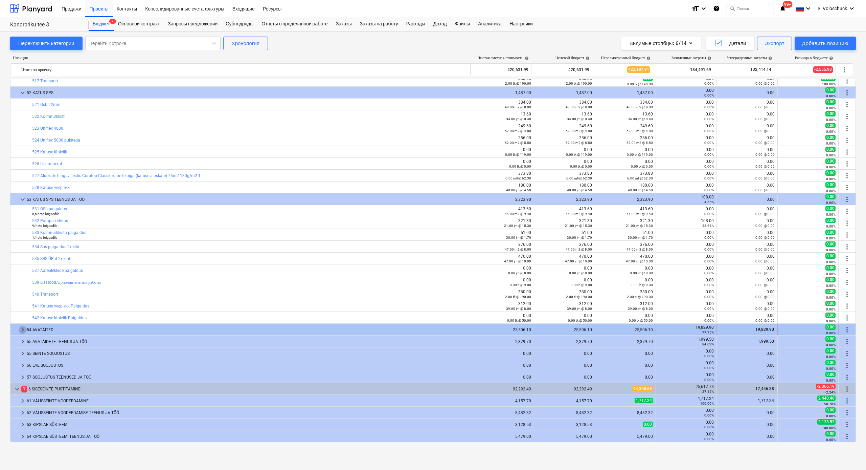
click at [23, 328] on span "keyboard_arrow_right" at bounding box center [23, 330] width 8 height 8
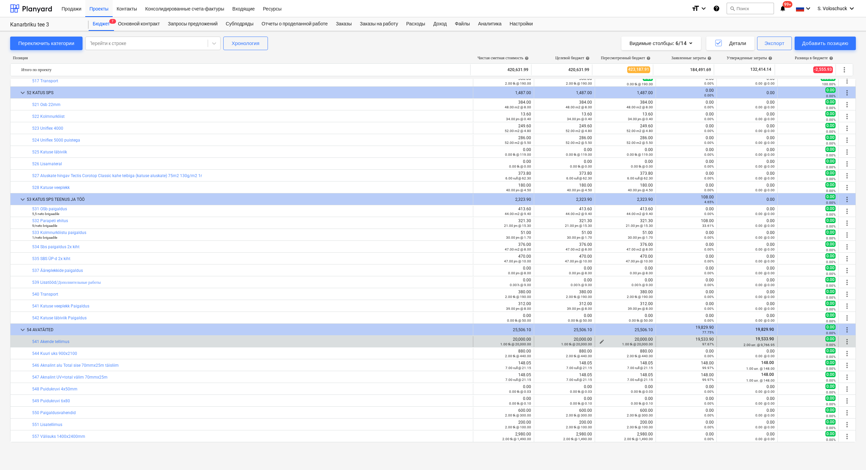
click at [559, 339] on span "edit" at bounding box center [601, 341] width 5 height 5
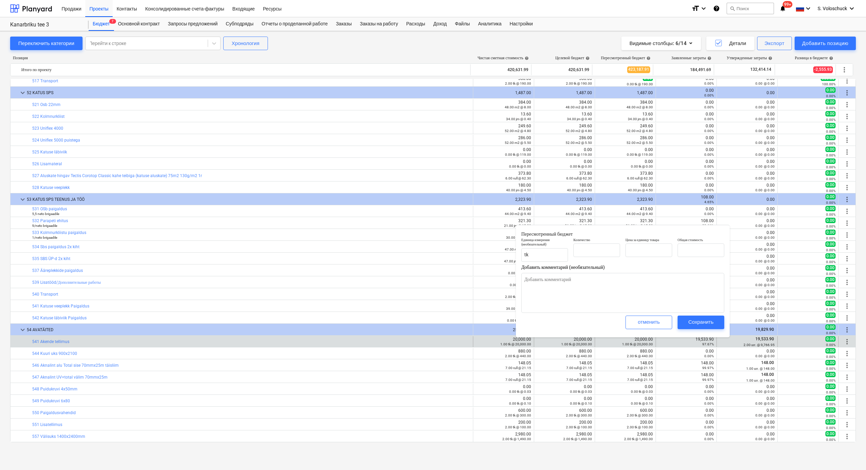
type input "1.00"
type input "20,000.00"
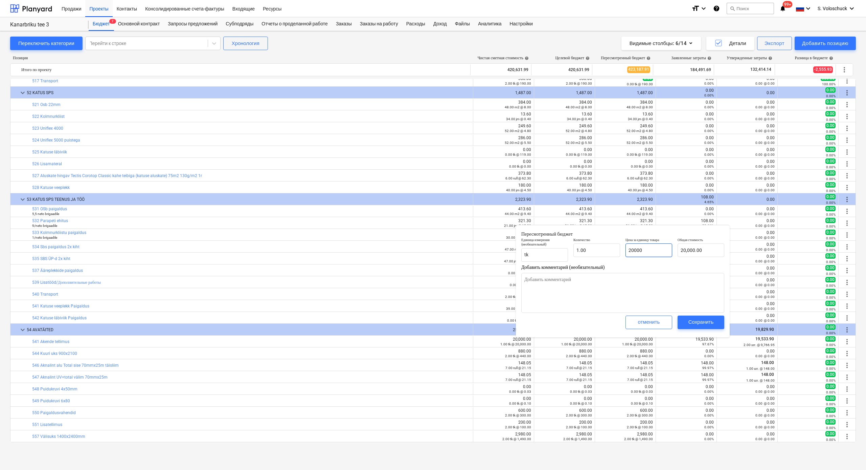
click at [559, 249] on input "20000" at bounding box center [649, 250] width 47 height 14
type input "2000"
type input "2,000.00"
type input "200"
type input "200.00"
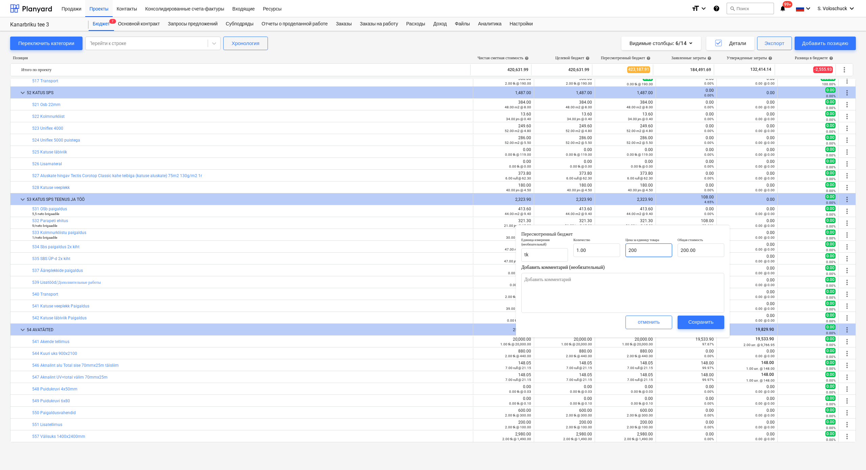
type input "20"
type input "20.00"
type input "2"
type input "2.00"
type input "0.00"
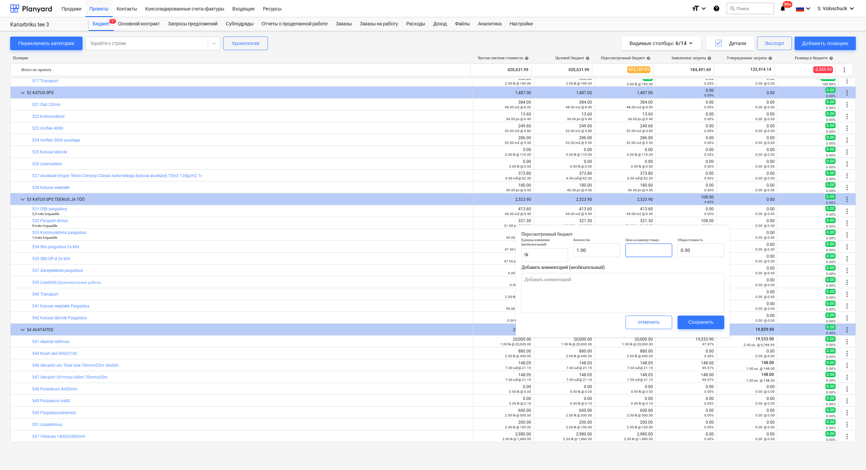
type input "1"
type input "1.00"
type input "19"
type input "19.00"
type input "195"
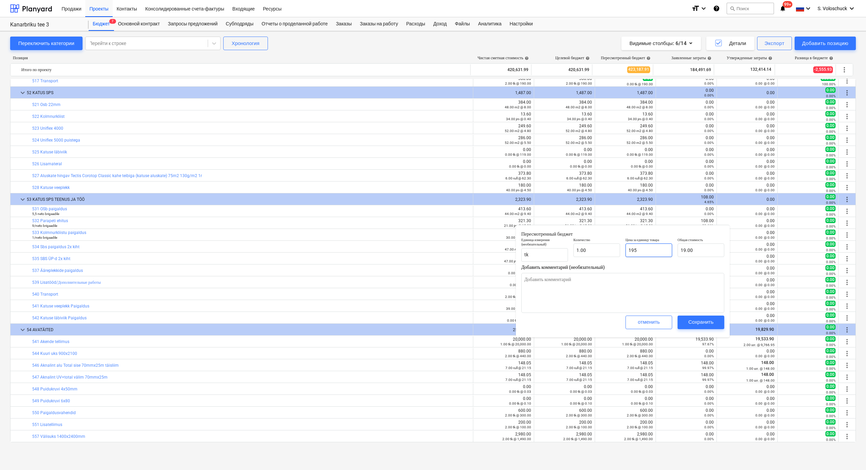
type input "195.00"
type input "1953"
type input "1,953.00"
type input "19533"
type input "19,533.00"
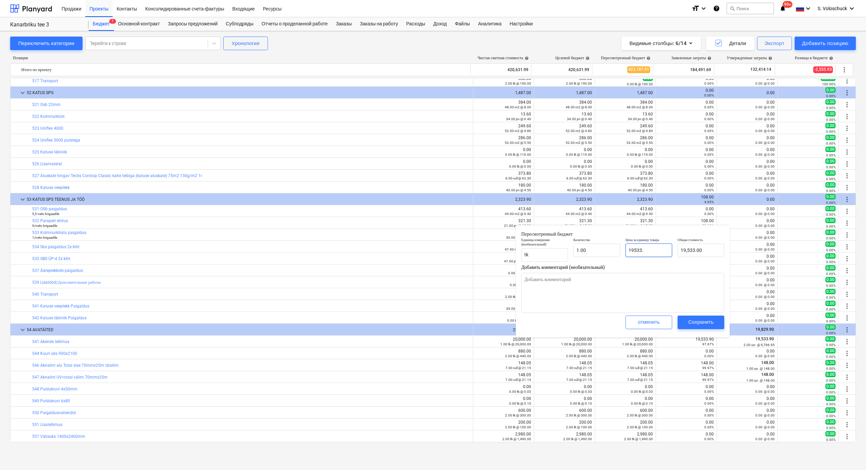
type input "19533.9"
type input "19,533.90"
click at [559, 319] on div "Сохранить" at bounding box center [701, 321] width 25 height 9
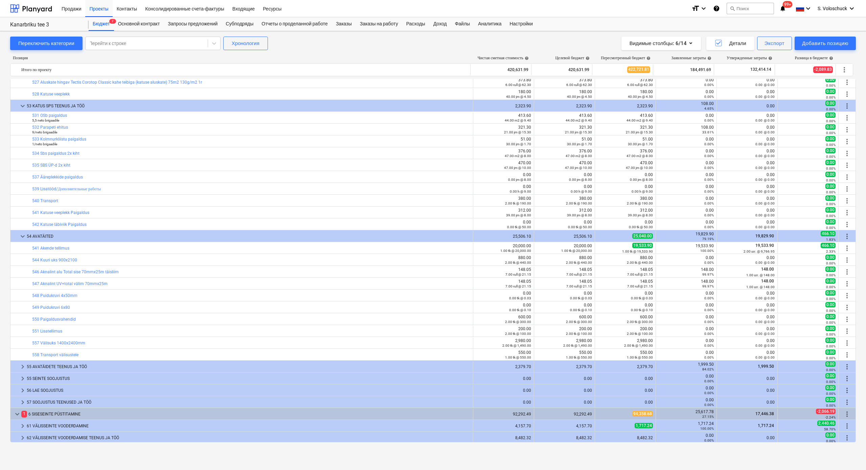
scroll to position [3463, 0]
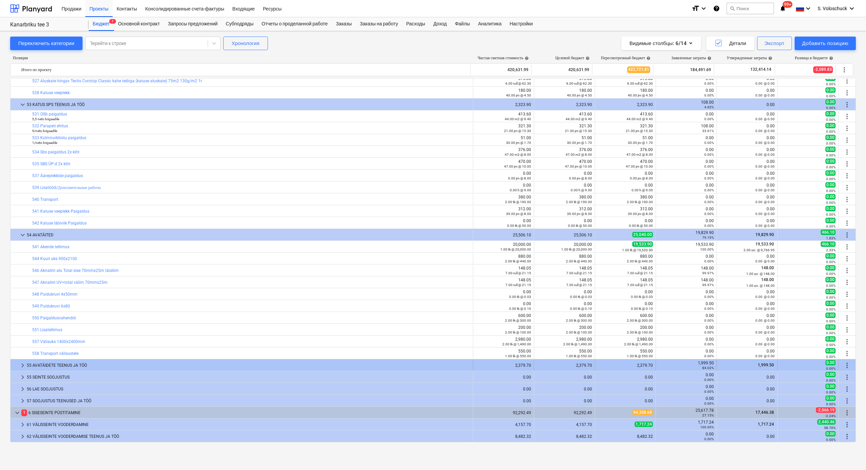
click at [24, 365] on span "keyboard_arrow_right" at bounding box center [23, 365] width 8 height 8
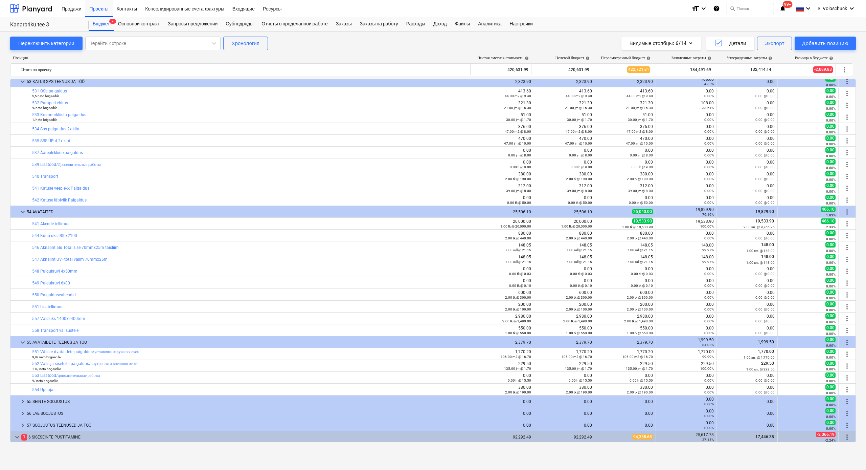
scroll to position [3521, 0]
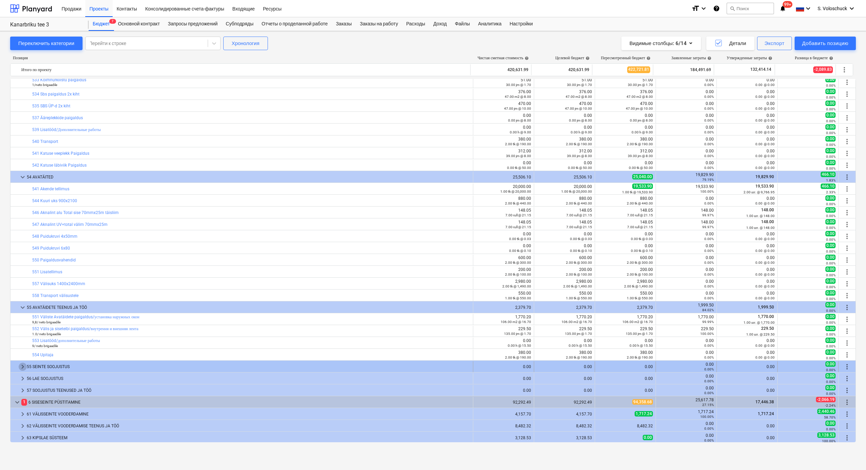
click at [21, 365] on span "keyboard_arrow_right" at bounding box center [23, 366] width 8 height 8
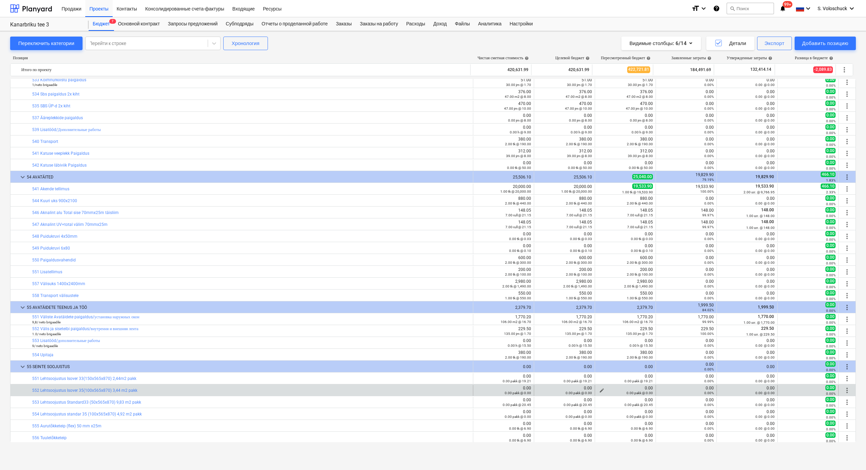
scroll to position [3603, 0]
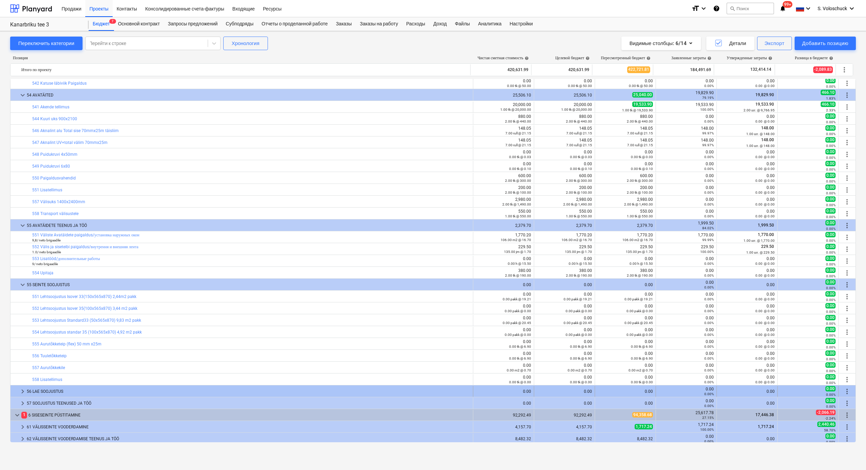
click at [24, 365] on span "keyboard_arrow_right" at bounding box center [23, 391] width 8 height 8
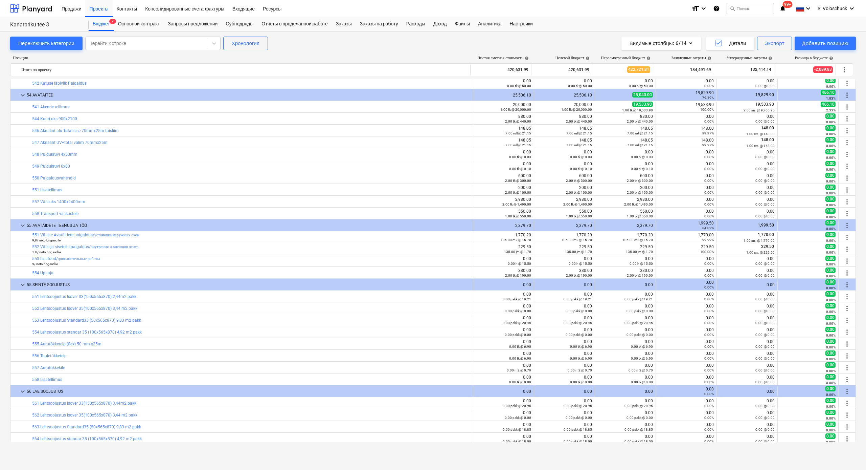
scroll to position [3763, 0]
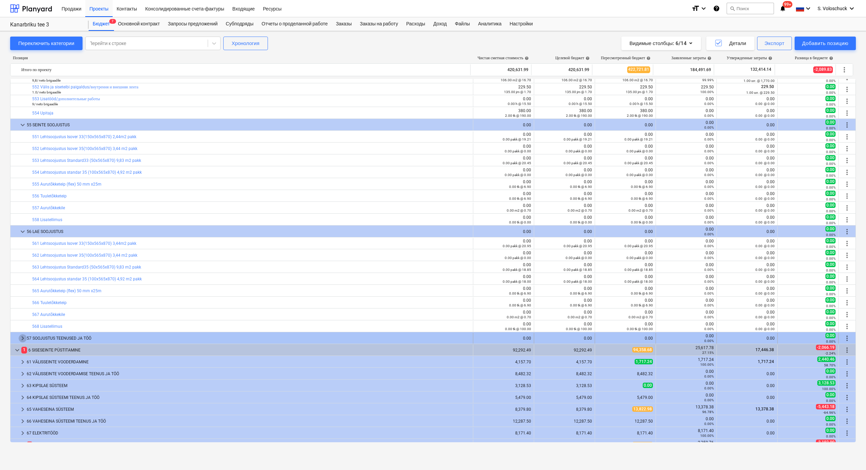
click at [19, 336] on span "keyboard_arrow_right" at bounding box center [23, 338] width 8 height 8
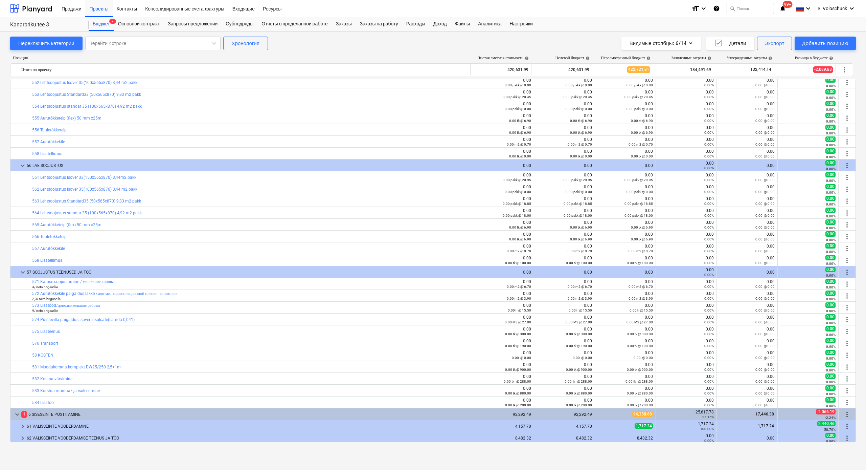
scroll to position [3844, 0]
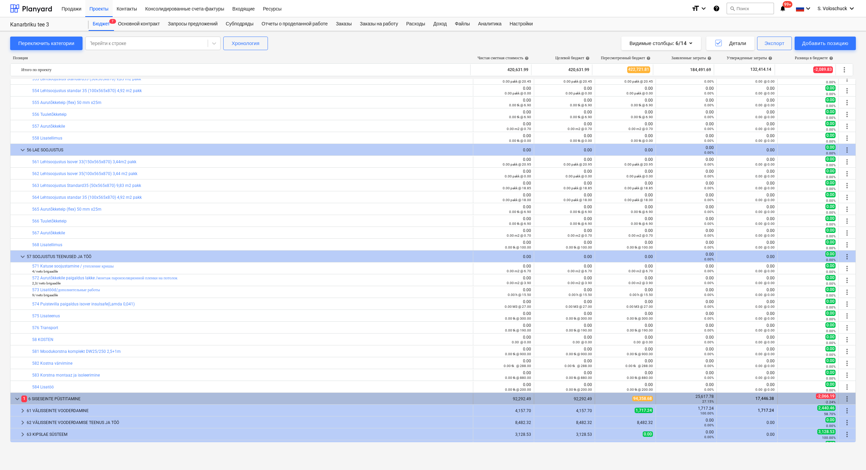
click at [18, 365] on span "keyboard_arrow_down" at bounding box center [17, 399] width 8 height 8
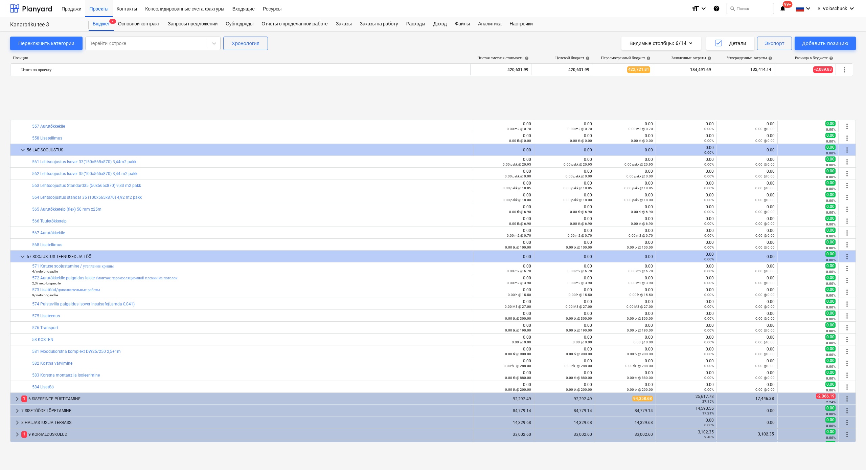
scroll to position [3925, 0]
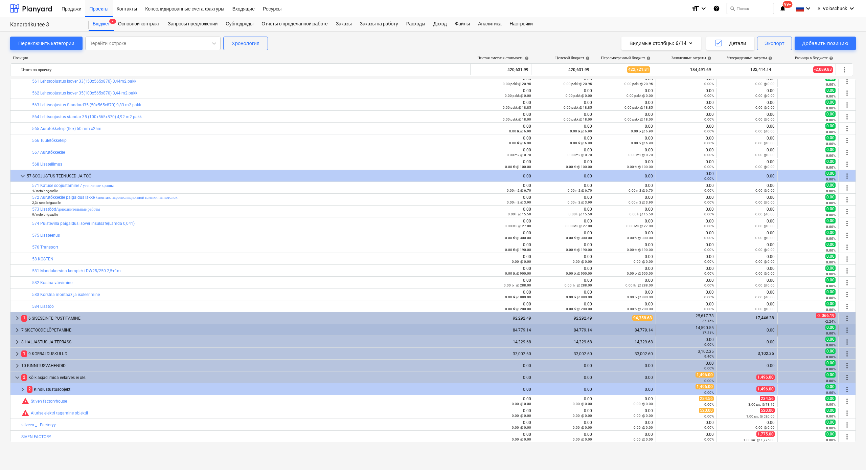
click at [16, 330] on span "keyboard_arrow_right" at bounding box center [17, 330] width 8 height 8
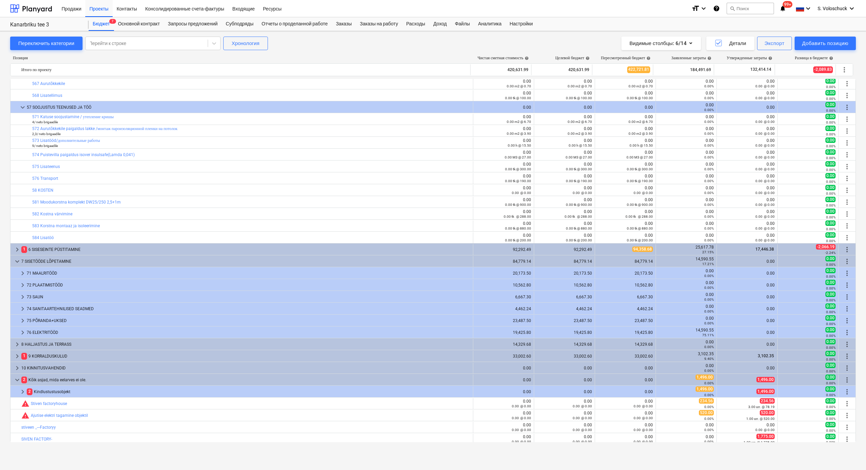
scroll to position [3996, 0]
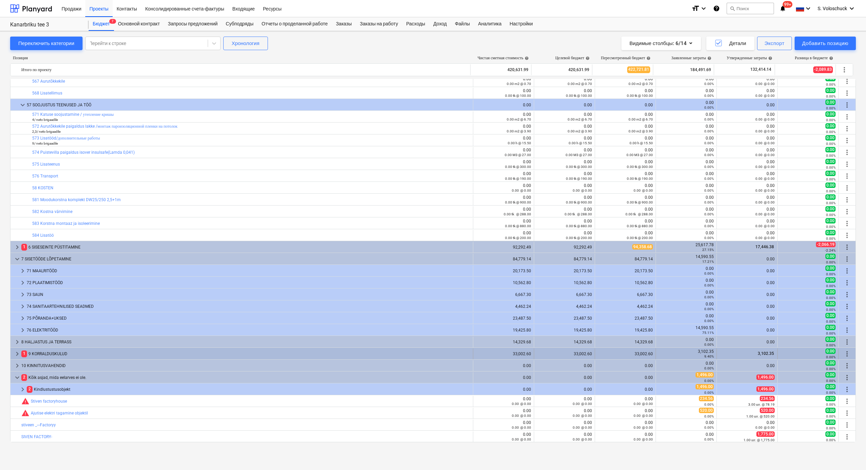
click at [19, 352] on span "keyboard_arrow_right" at bounding box center [17, 354] width 8 height 8
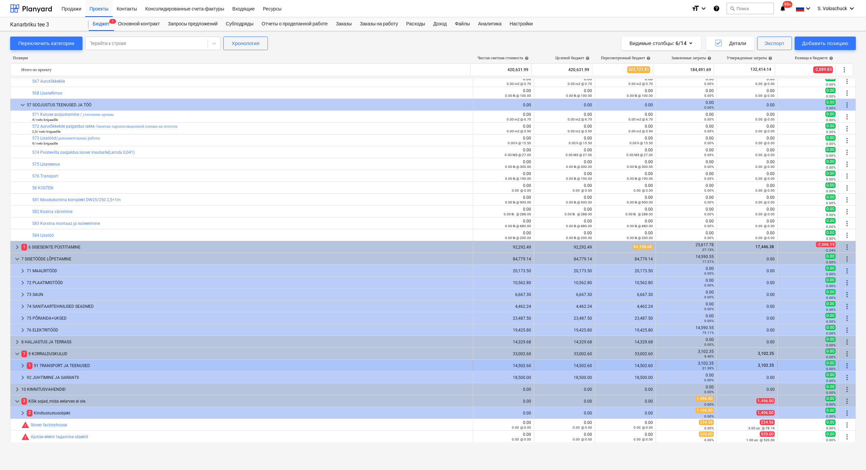
click at [22, 365] on span "keyboard_arrow_right" at bounding box center [23, 365] width 8 height 8
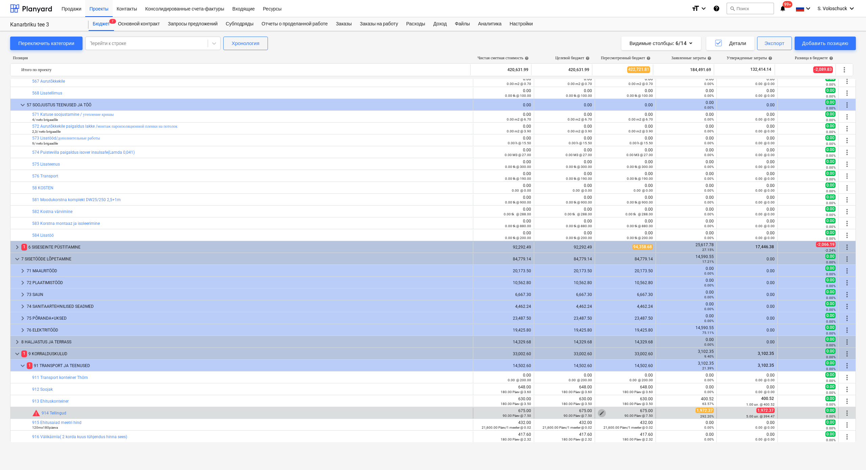
click at [559, 365] on span "edit" at bounding box center [601, 412] width 5 height 5
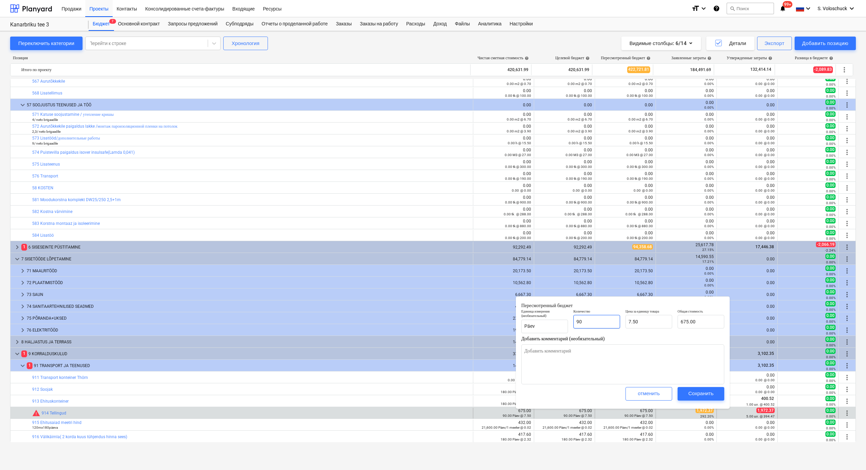
click at [559, 321] on input "90" at bounding box center [597, 322] width 47 height 14
type input "9"
type input "67.50"
type input "0.00"
type input "1"
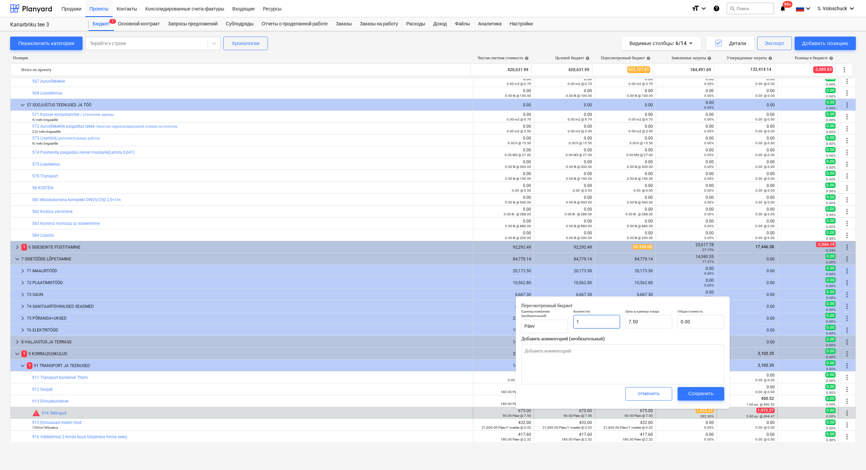
type input "7.50"
type input "1.00"
click at [559, 320] on input "7.5" at bounding box center [649, 322] width 47 height 14
type input "7."
type input "7.00"
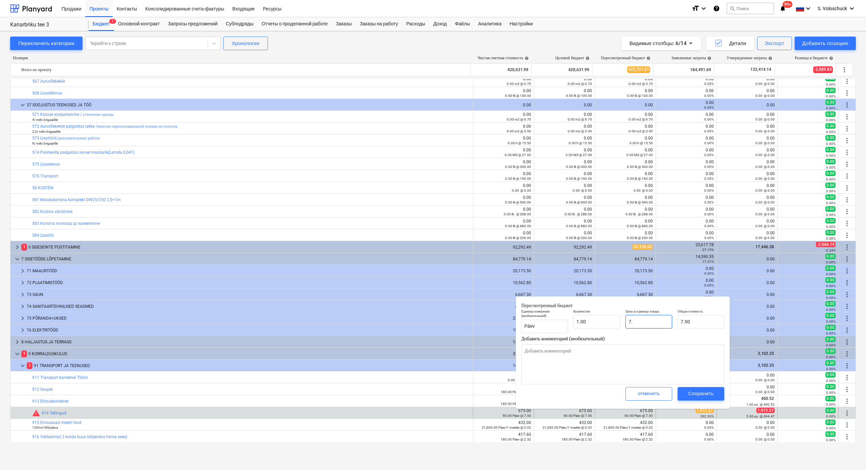
type input "7"
type input "0.00"
type input "1"
type input "1.00"
type input "19"
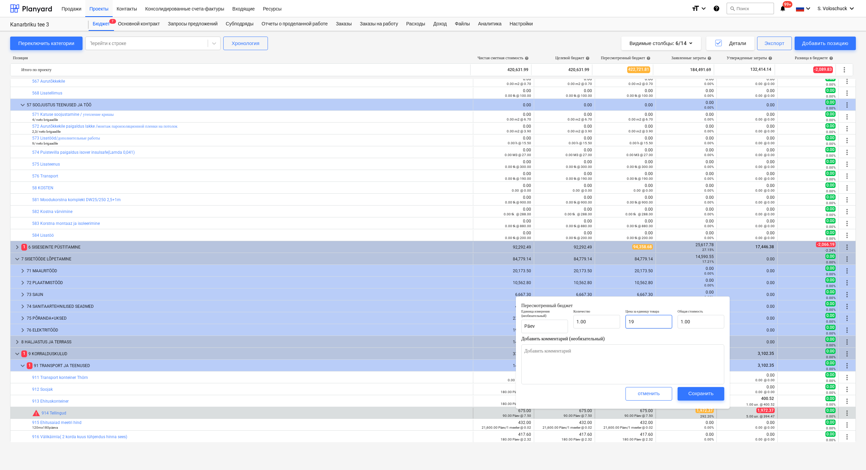
type input "19.00"
type input "1978"
type input "1,978.00"
type input "197"
type input "197.00"
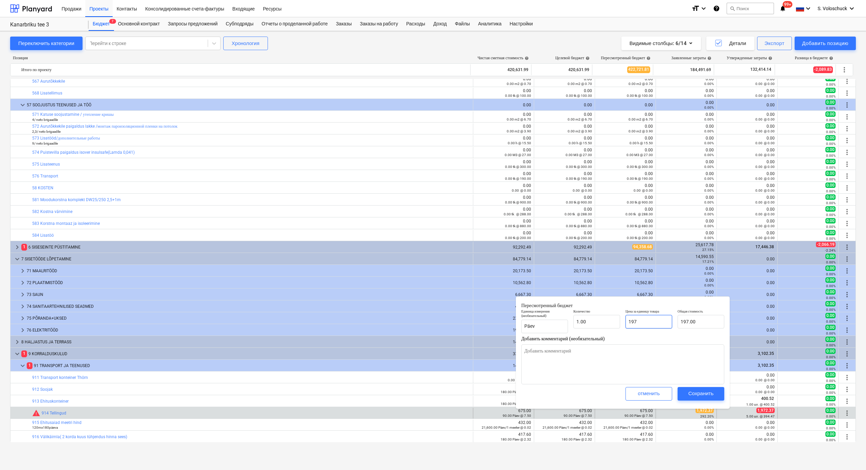
type input "1972"
type input "1,972.00"
type input "1972.3"
type input "1,972.30"
type input "1972.37"
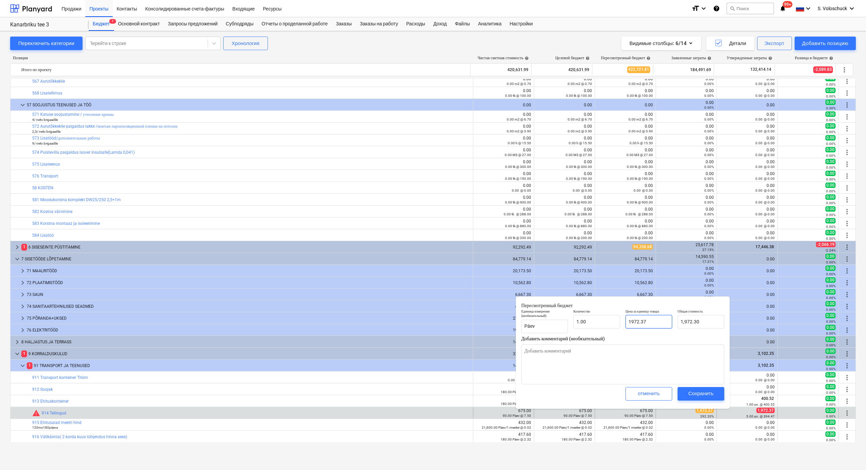
type input "1,972.37"
click at [559, 365] on div "Сохранить" at bounding box center [701, 393] width 25 height 9
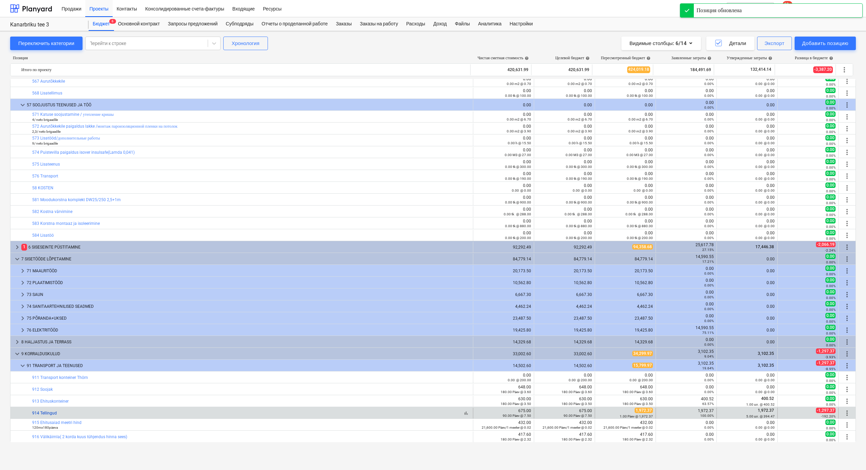
click at [51, 365] on link "914 Tellingud" at bounding box center [44, 413] width 25 height 5
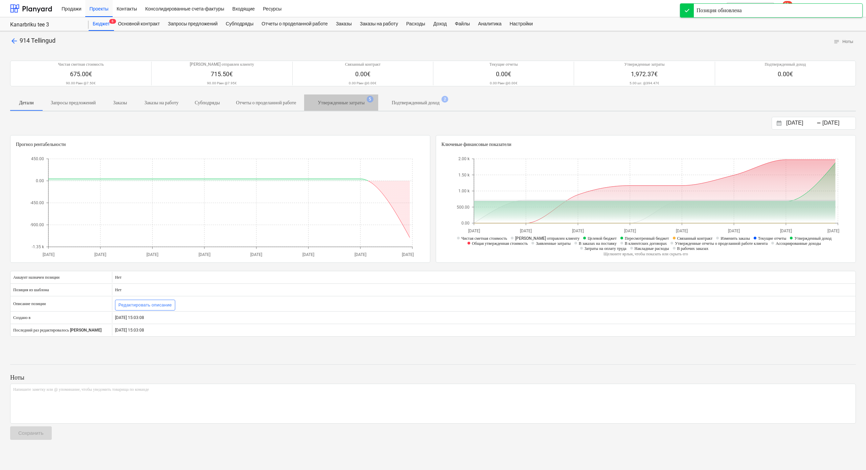
click at [365, 102] on p "Утвержденные затраты" at bounding box center [341, 102] width 47 height 7
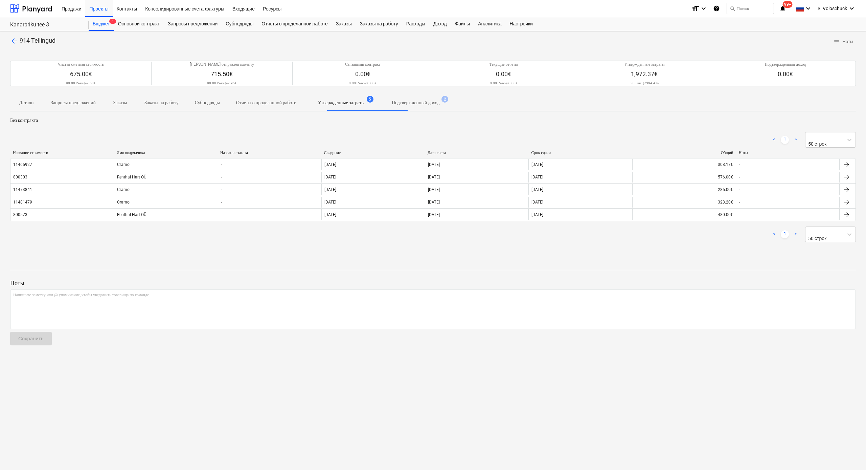
click at [440, 103] on p "Подтвержденный доход" at bounding box center [416, 102] width 48 height 7
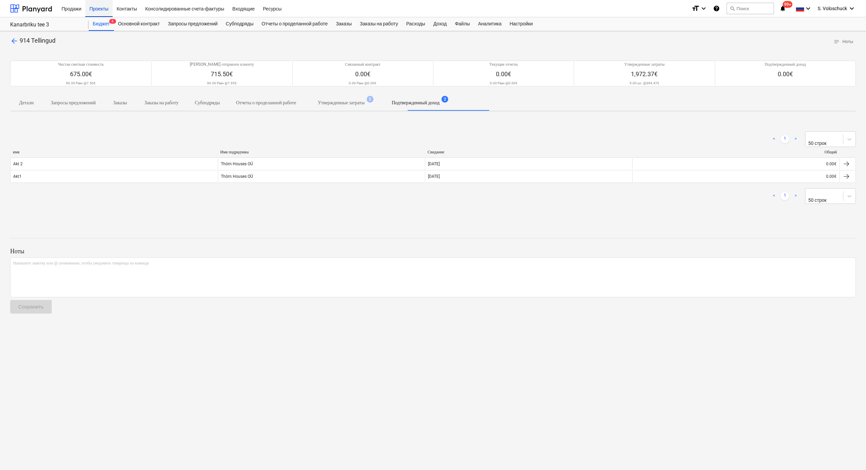
click at [98, 10] on div "Проекты" at bounding box center [98, 8] width 27 height 17
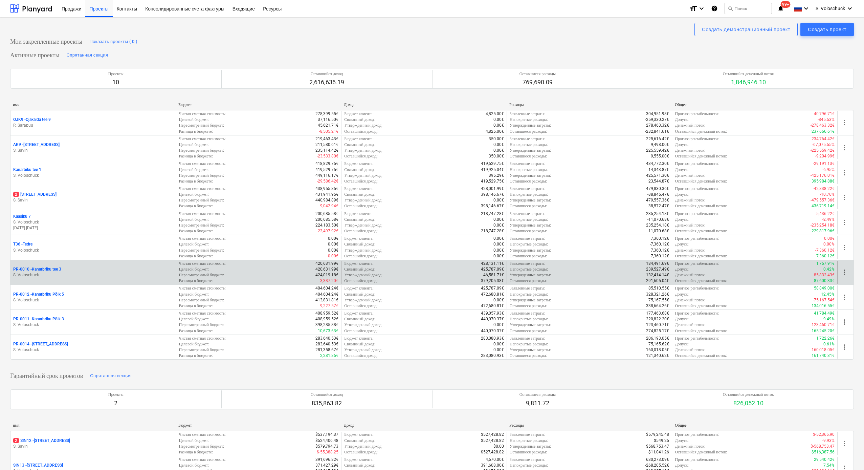
click at [101, 276] on div "PR-0010 - Kanarbriku tee 3 S. Voloschuck" at bounding box center [92, 272] width 165 height 23
click at [52, 272] on p "S. Voloschuck" at bounding box center [93, 275] width 160 height 6
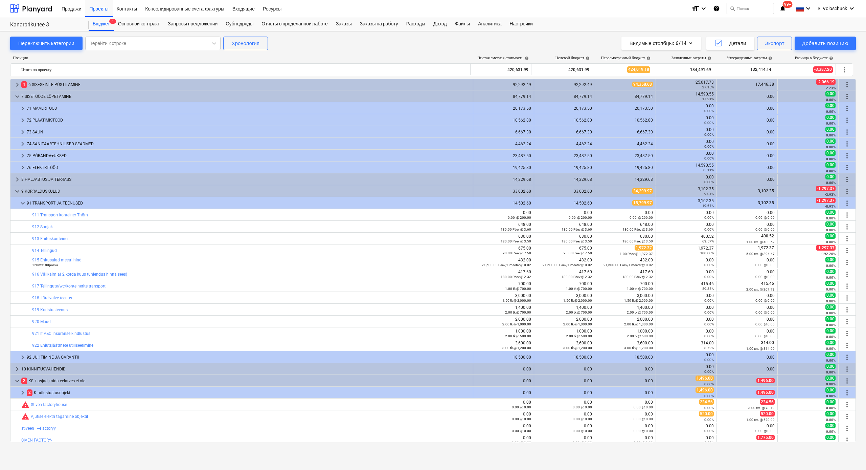
scroll to position [4162, 0]
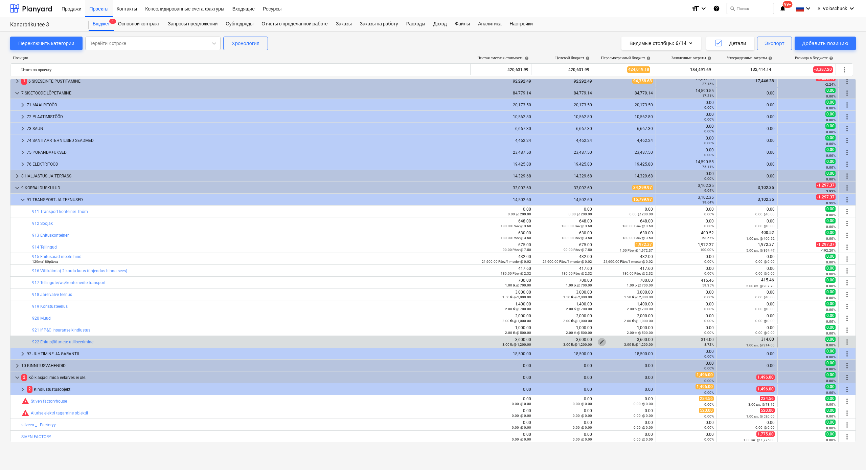
click at [559, 340] on span "edit" at bounding box center [601, 341] width 5 height 5
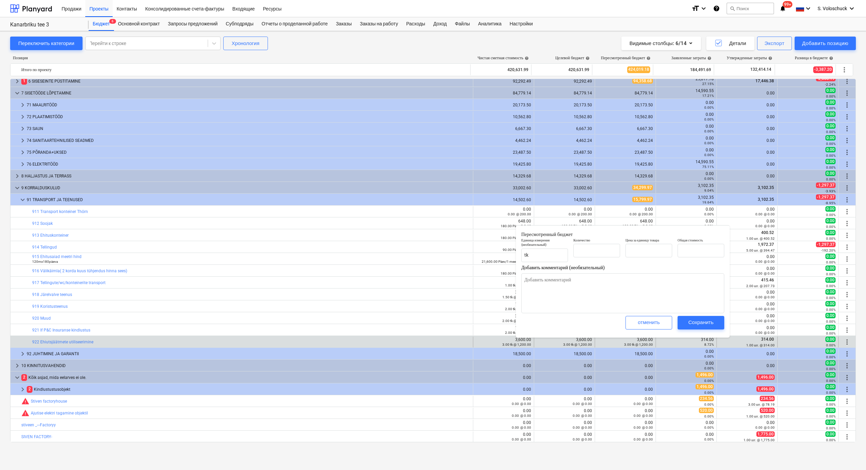
type input "3.00"
type input "1,200.00"
type input "3,600.00"
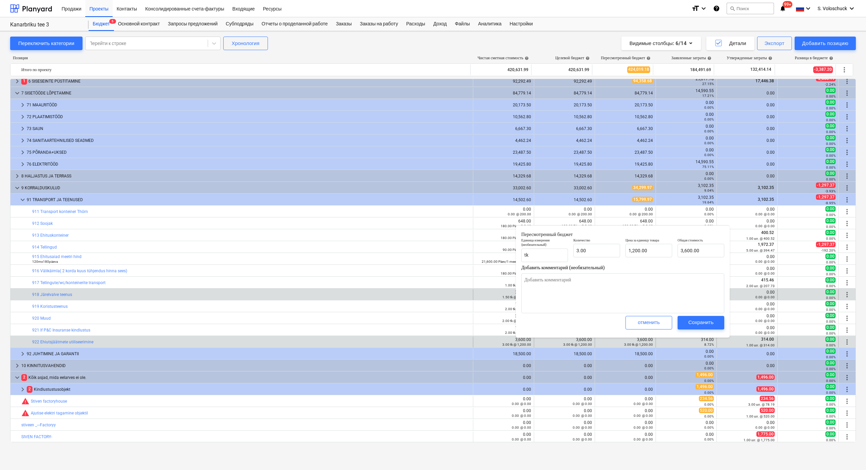
click at [392, 299] on div "bar_chart 918 Järelvalve teenus" at bounding box center [251, 294] width 438 height 11
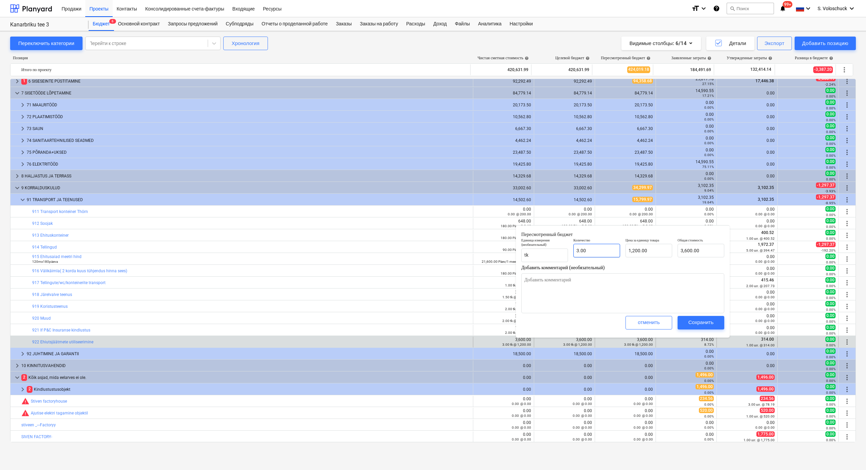
type input "3"
click at [559, 251] on input "3" at bounding box center [597, 251] width 47 height 14
click at [559, 250] on input "1200" at bounding box center [649, 251] width 47 height 14
click at [559, 319] on div "Сохранить" at bounding box center [701, 322] width 25 height 9
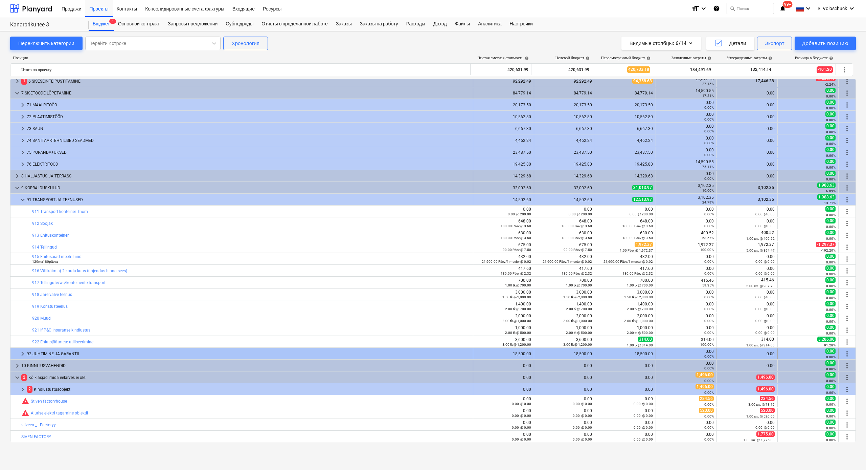
click at [22, 353] on span "keyboard_arrow_right" at bounding box center [23, 354] width 8 height 8
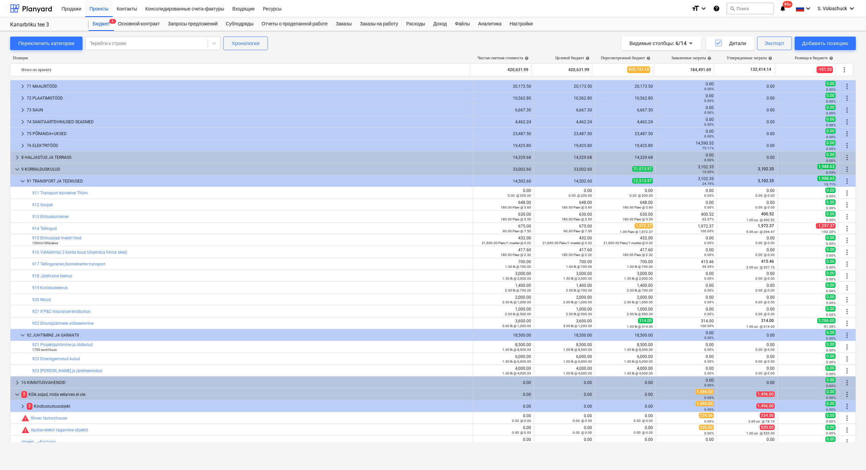
scroll to position [4197, 0]
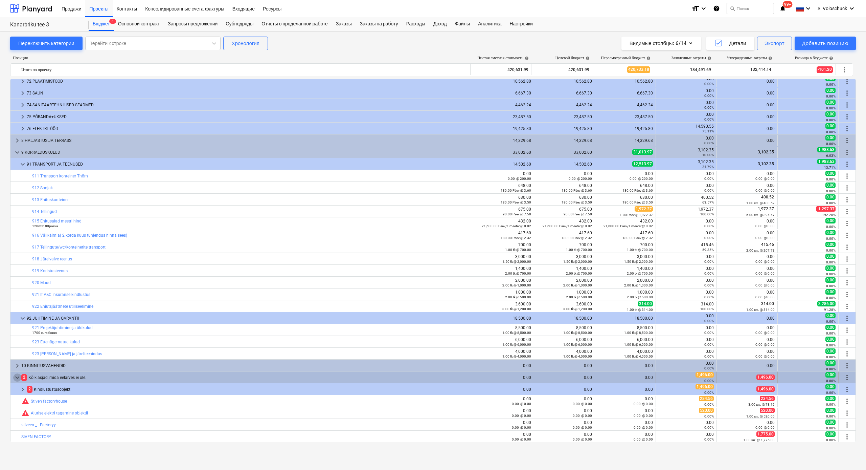
click at [18, 365] on span "keyboard_arrow_down" at bounding box center [17, 377] width 8 height 8
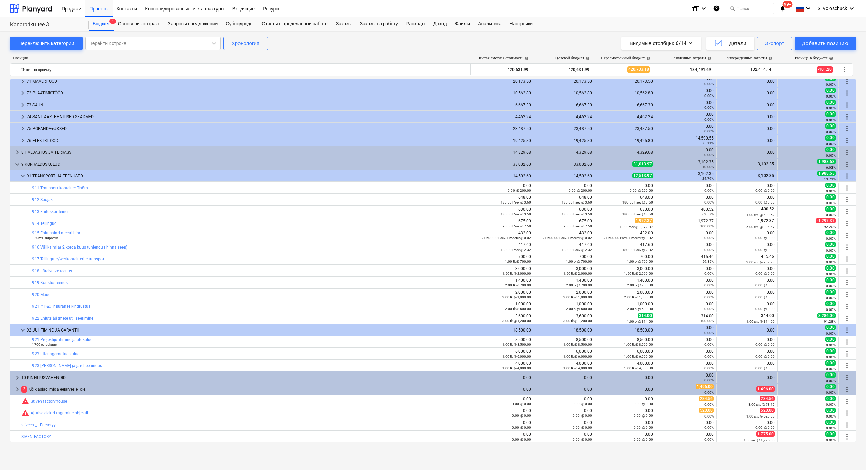
scroll to position [4186, 0]
click at [19, 365] on span "keyboard_arrow_right" at bounding box center [17, 389] width 8 height 8
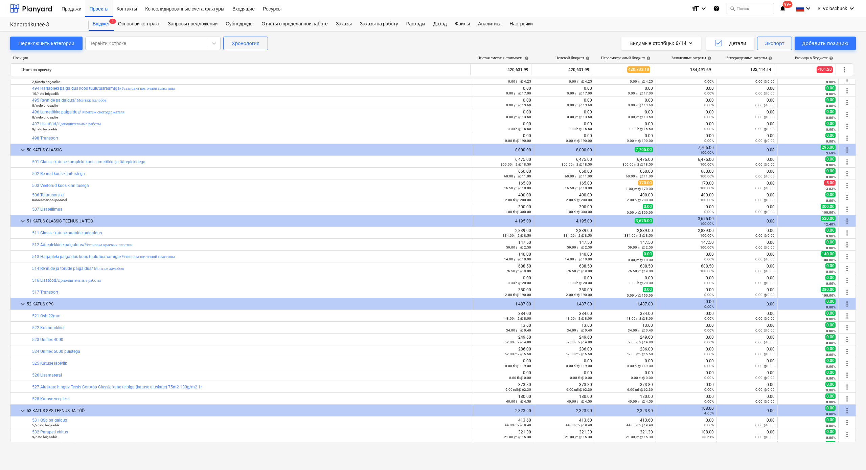
scroll to position [0, 0]
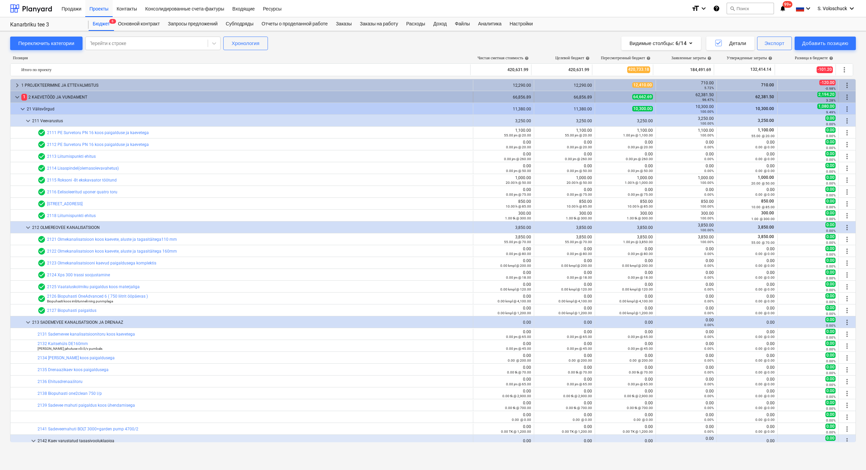
click at [18, 95] on span "keyboard_arrow_down" at bounding box center [17, 97] width 8 height 8
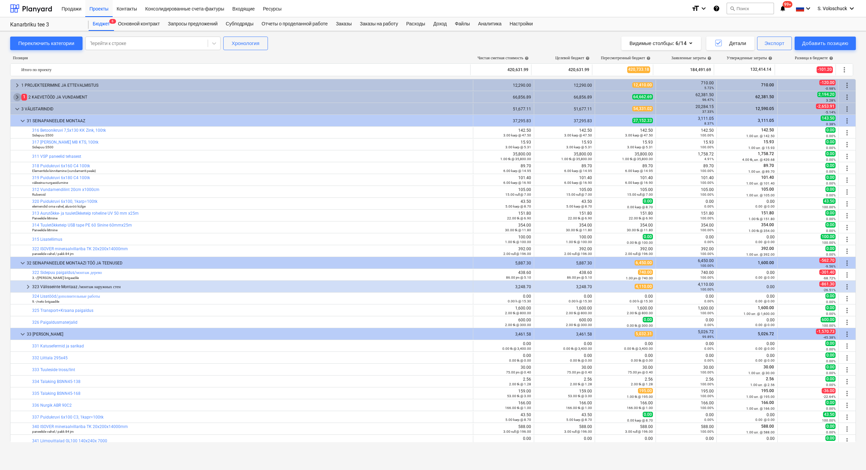
click at [18, 95] on span "keyboard_arrow_right" at bounding box center [17, 97] width 8 height 8
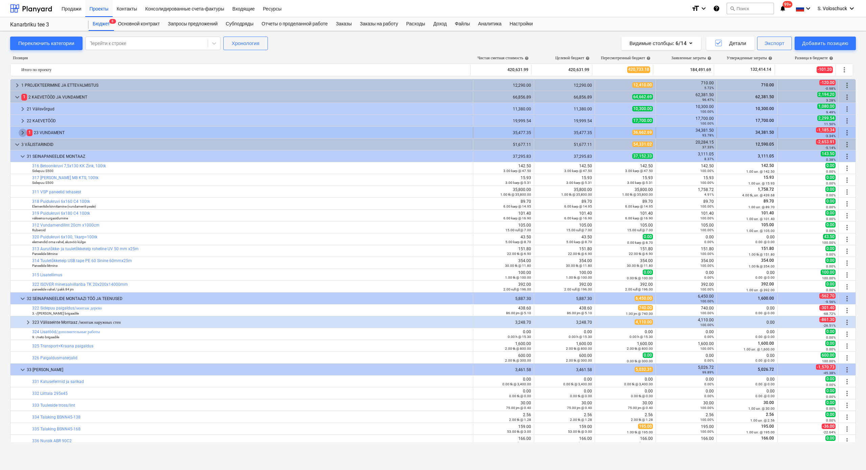
click at [21, 132] on span "keyboard_arrow_right" at bounding box center [23, 133] width 8 height 8
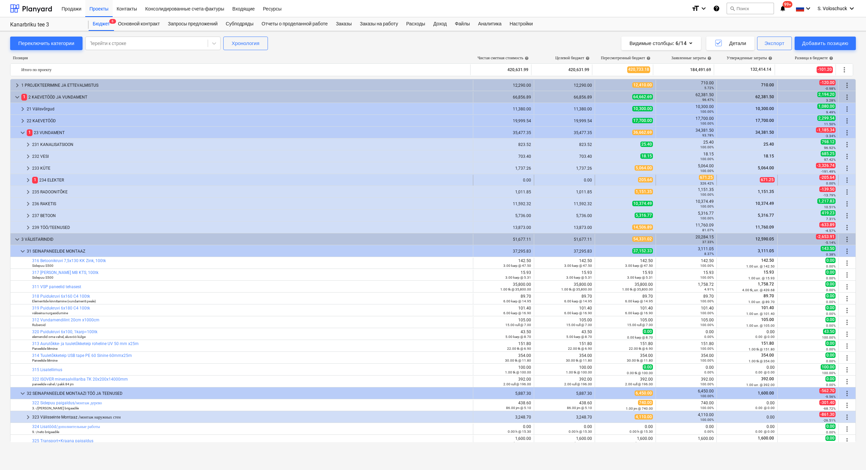
click at [29, 179] on span "keyboard_arrow_right" at bounding box center [28, 180] width 8 height 8
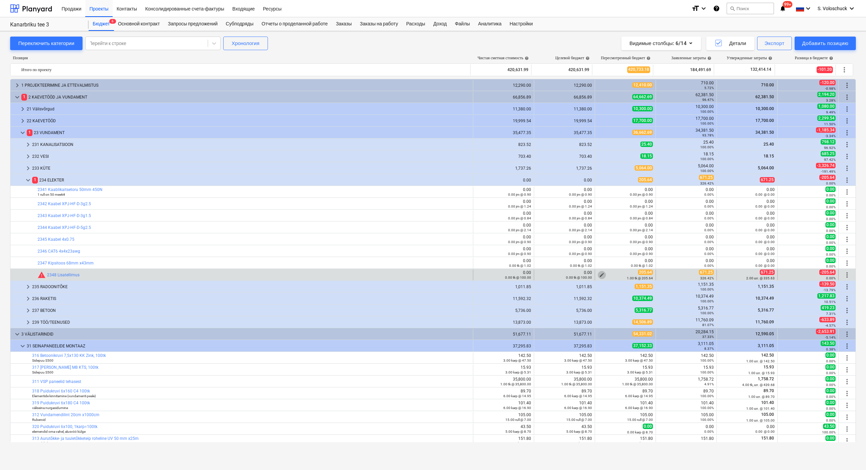
click at [559, 273] on button "edit" at bounding box center [602, 275] width 8 height 8
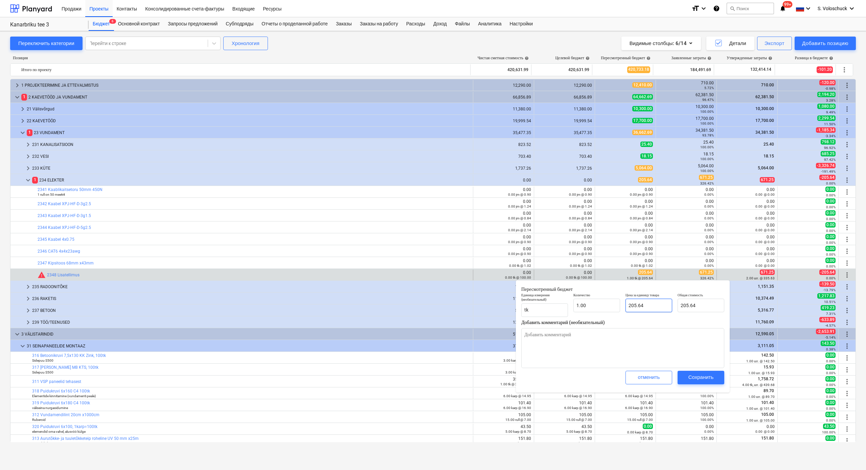
click at [559, 305] on input "205.64" at bounding box center [649, 306] width 47 height 14
click at [559, 365] on div "Сохранить" at bounding box center [701, 377] width 25 height 9
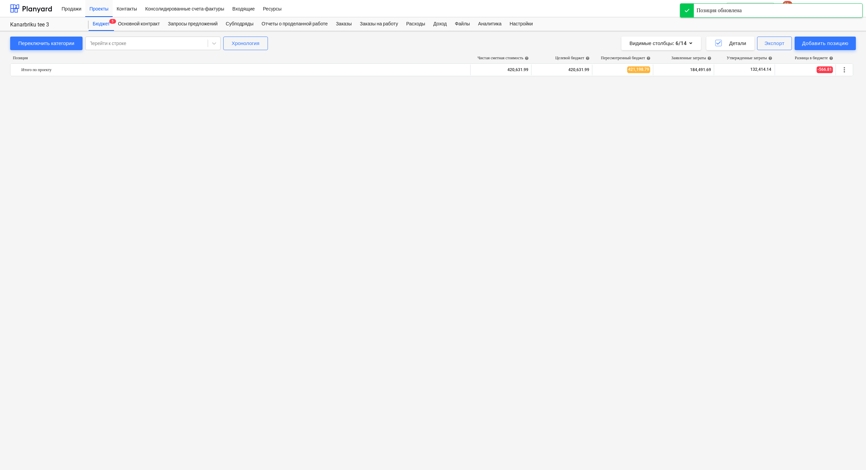
scroll to position [2668, 0]
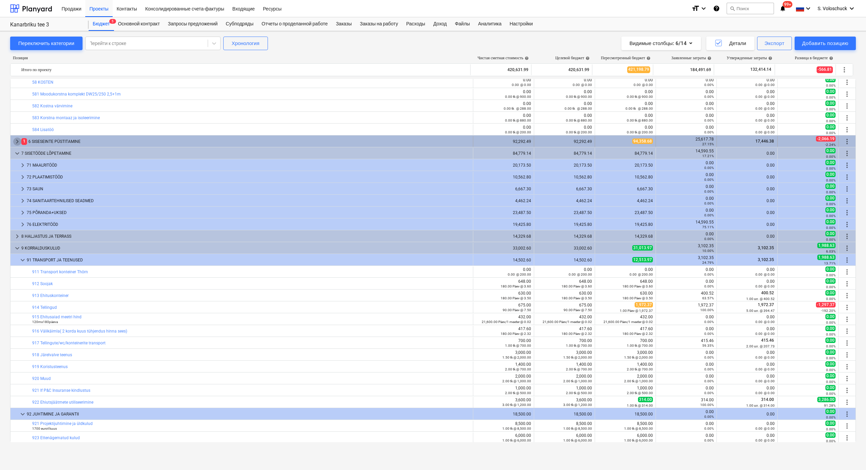
click at [15, 142] on span "keyboard_arrow_right" at bounding box center [17, 141] width 8 height 8
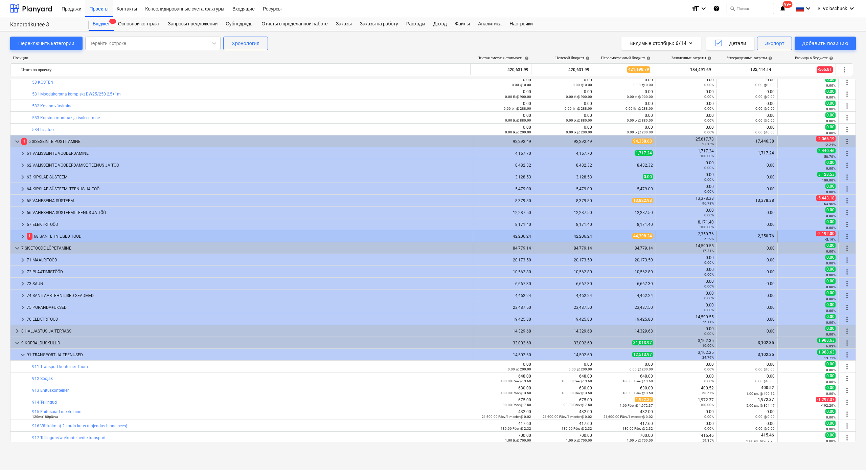
click at [39, 236] on div "1 68 SANTEHNILISED TÖÖD" at bounding box center [249, 236] width 444 height 11
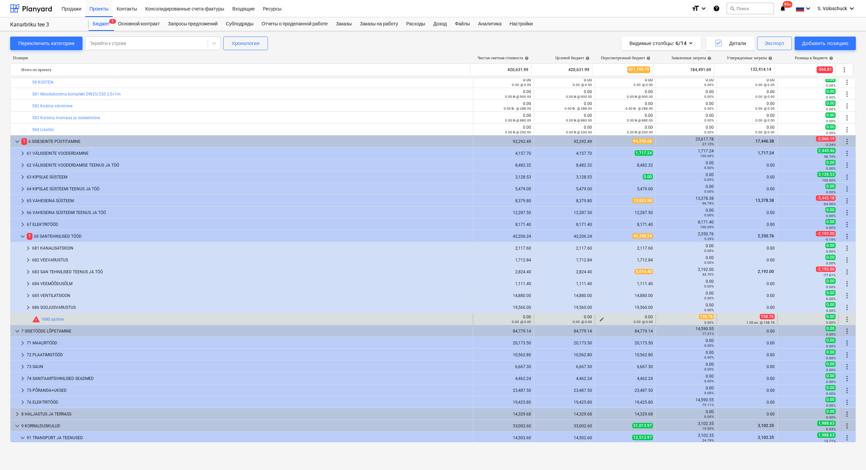
click at [559, 318] on span "edit" at bounding box center [601, 318] width 5 height 5
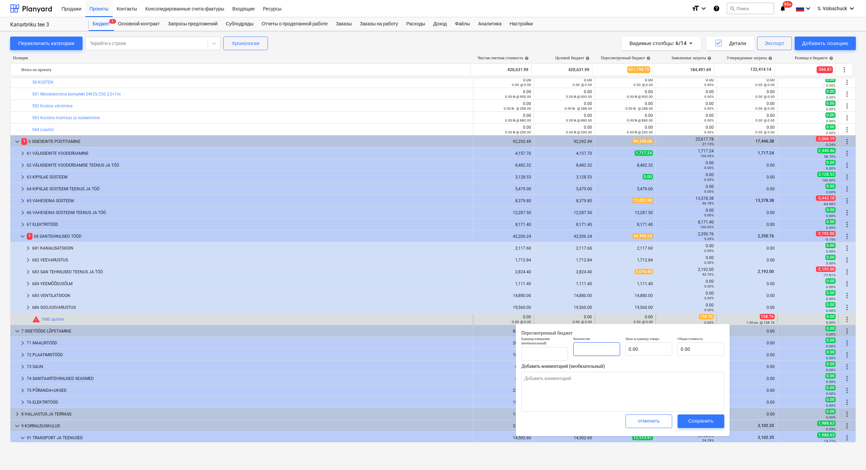
click at [559, 348] on input "text" at bounding box center [597, 349] width 47 height 14
click at [559, 353] on input "text" at bounding box center [649, 349] width 47 height 14
click at [559, 365] on div "Сохранить" at bounding box center [701, 420] width 25 height 9
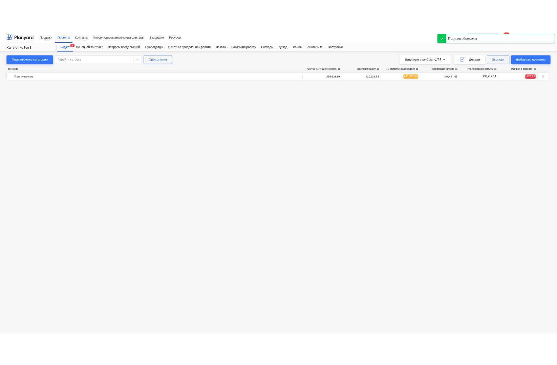
scroll to position [0, 0]
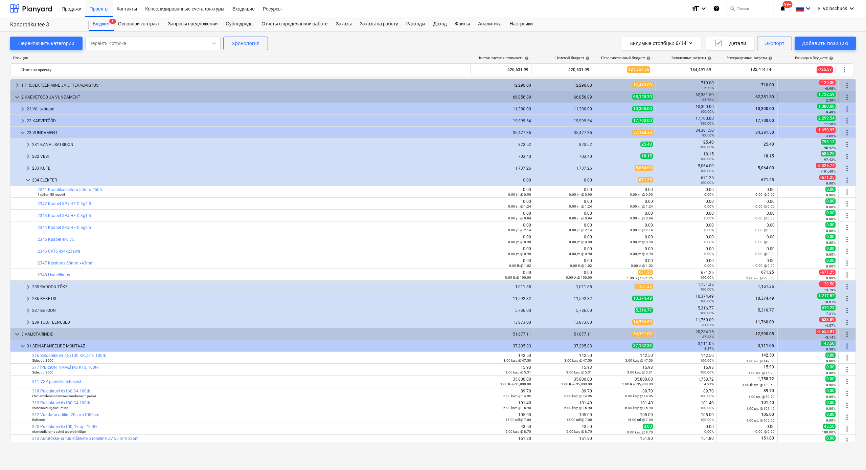
click at [17, 96] on span "keyboard_arrow_down" at bounding box center [17, 97] width 8 height 8
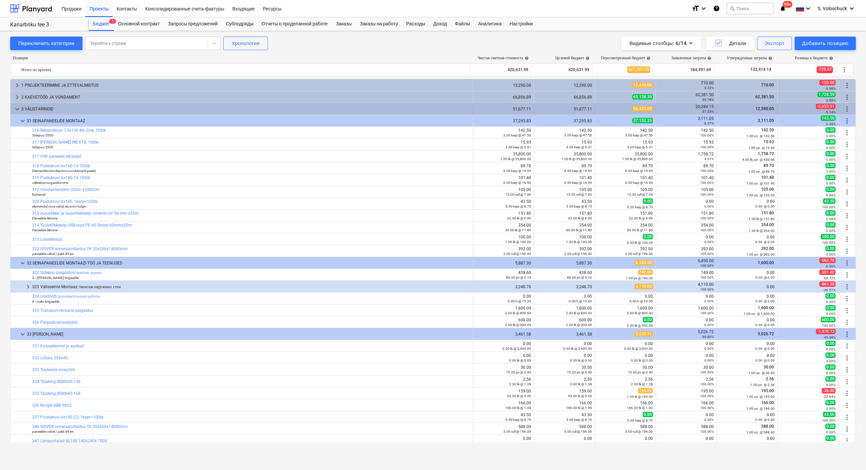
click at [18, 108] on span "keyboard_arrow_down" at bounding box center [17, 109] width 8 height 8
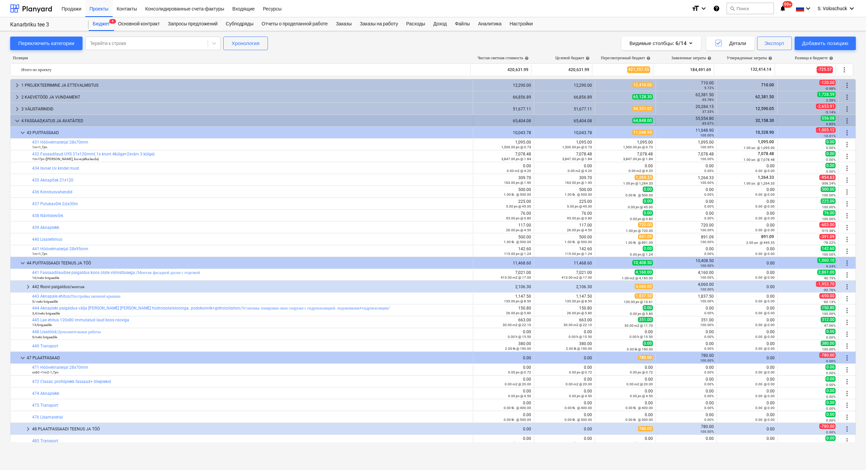
click at [18, 119] on span "keyboard_arrow_down" at bounding box center [17, 121] width 8 height 8
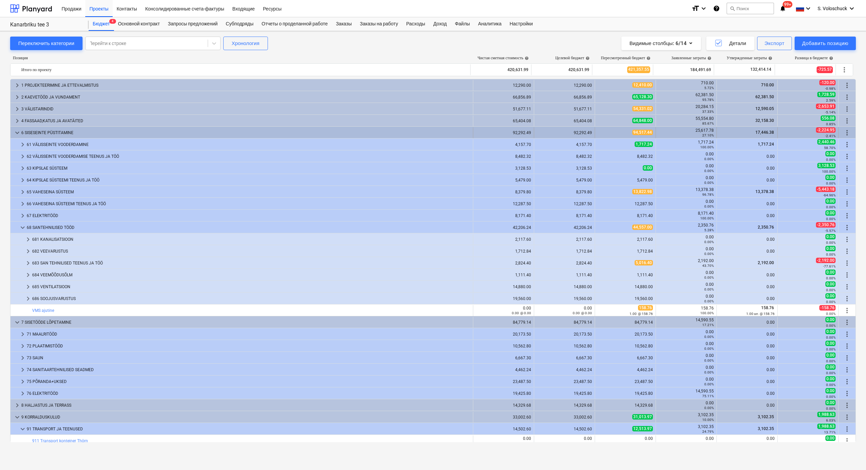
click at [18, 132] on span "keyboard_arrow_down" at bounding box center [17, 133] width 8 height 8
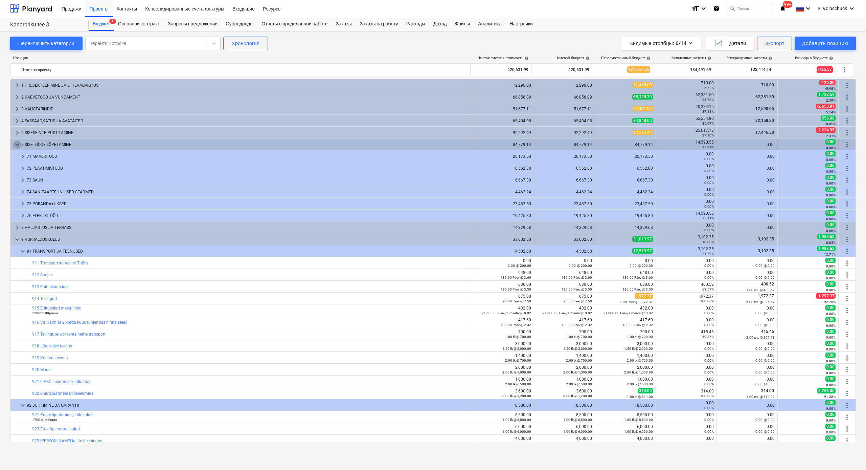
click at [17, 141] on span "keyboard_arrow_down" at bounding box center [17, 144] width 8 height 8
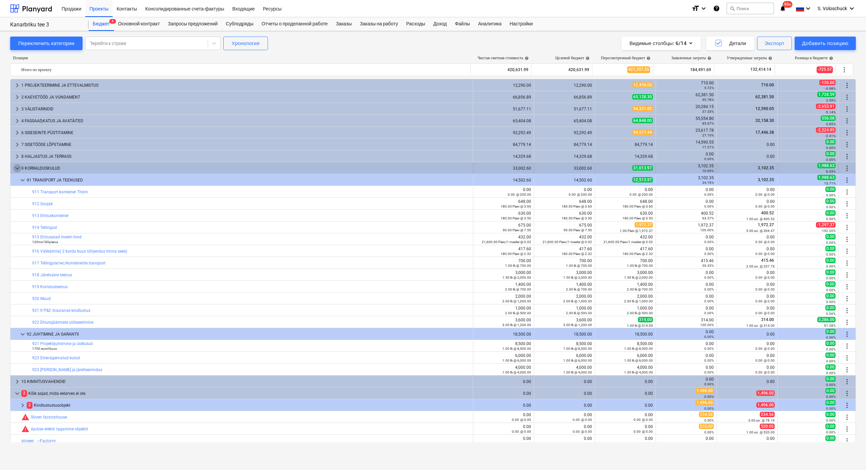
click at [16, 170] on span "keyboard_arrow_down" at bounding box center [17, 168] width 8 height 8
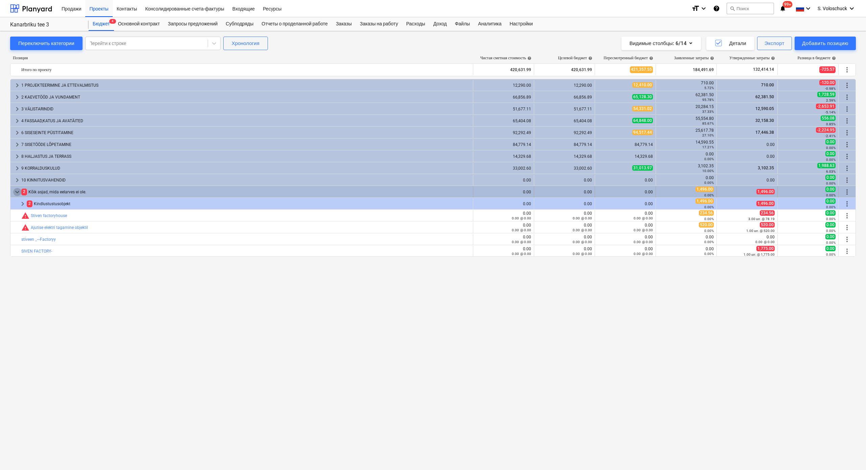
click at [20, 191] on span "keyboard_arrow_down" at bounding box center [17, 192] width 8 height 8
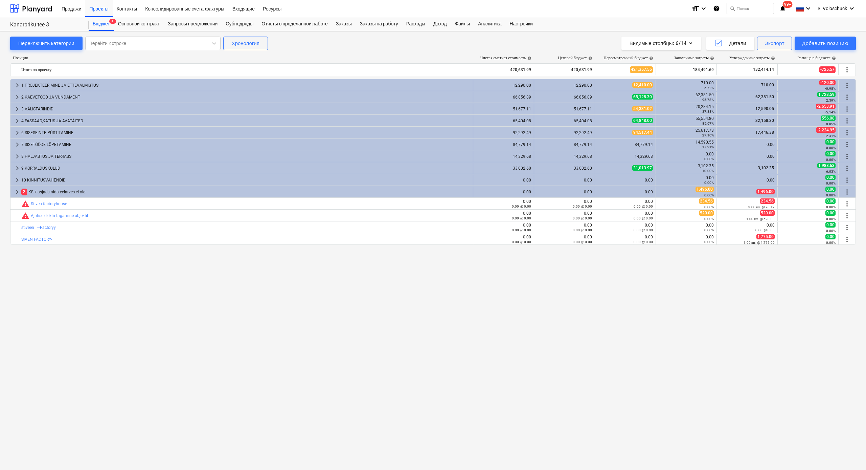
click at [447, 304] on div "keyboard_arrow_right 1 PROJEKTEERIMINE JA ETTEVALMISTUS 12,290.00 12,290.00 12,…" at bounding box center [433, 260] width 846 height 363
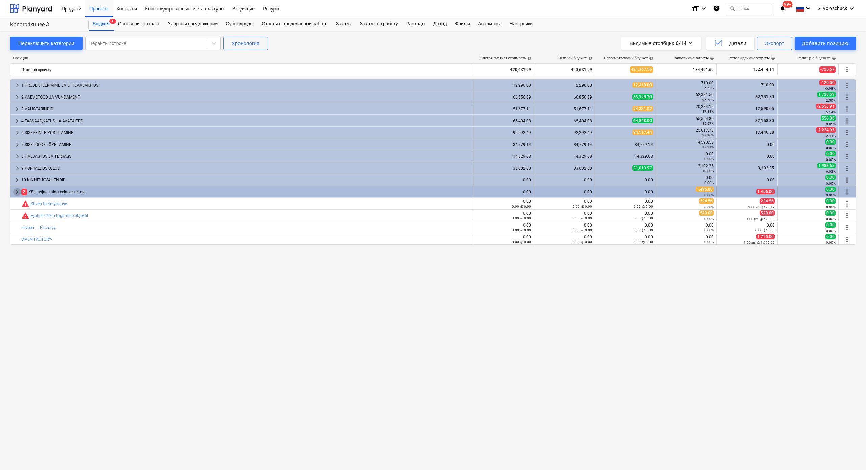
click at [17, 192] on span "keyboard_arrow_right" at bounding box center [17, 192] width 8 height 8
